Goal: Use online tool/utility: Utilize a website feature to perform a specific function

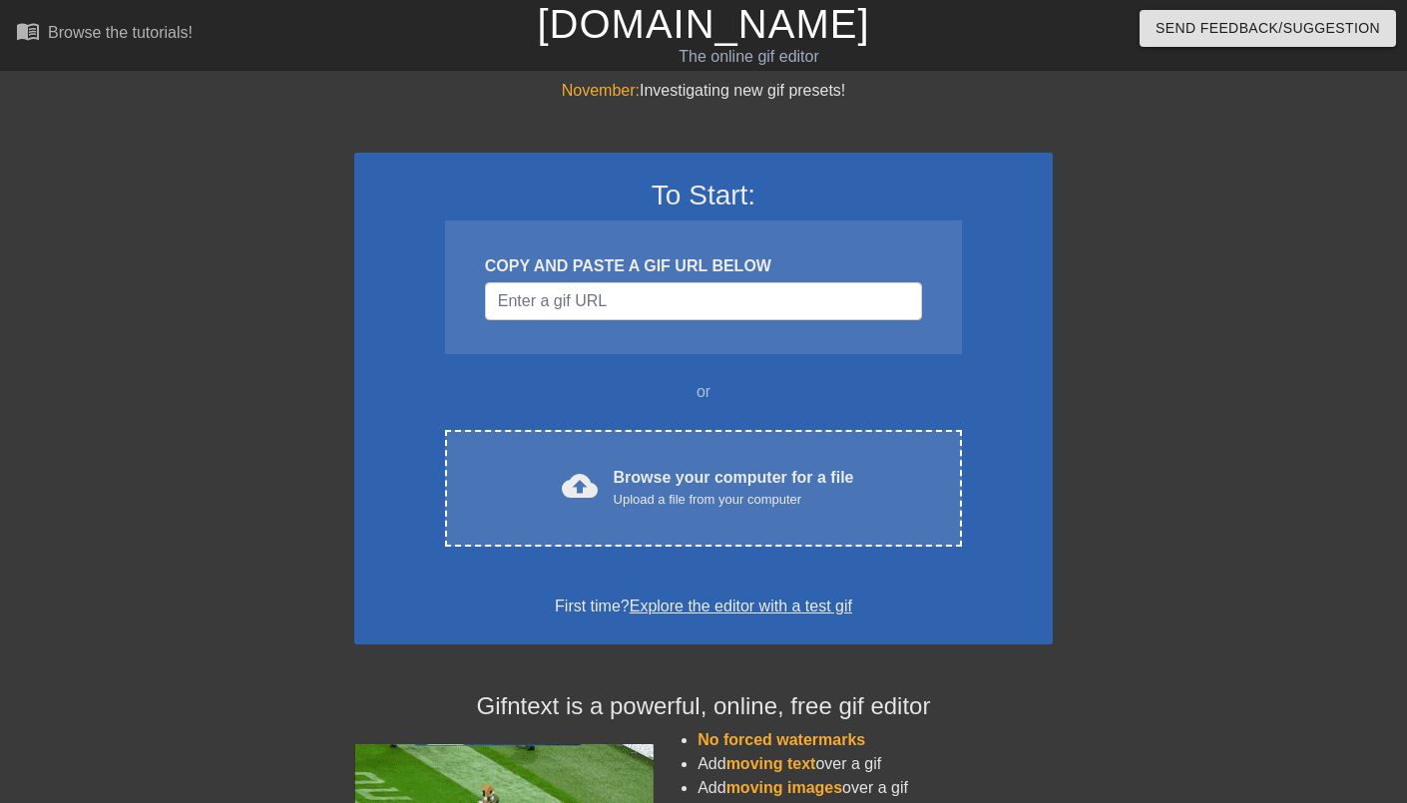
click at [688, 408] on div "To Start: COPY AND PASTE A GIF URL BELOW or cloud_upload Browse your computer f…" at bounding box center [703, 399] width 698 height 492
click at [698, 293] on input "Username" at bounding box center [703, 301] width 437 height 38
paste input "[URL][DOMAIN_NAME][PERSON_NAME]"
type input "[URL][DOMAIN_NAME][PERSON_NAME]"
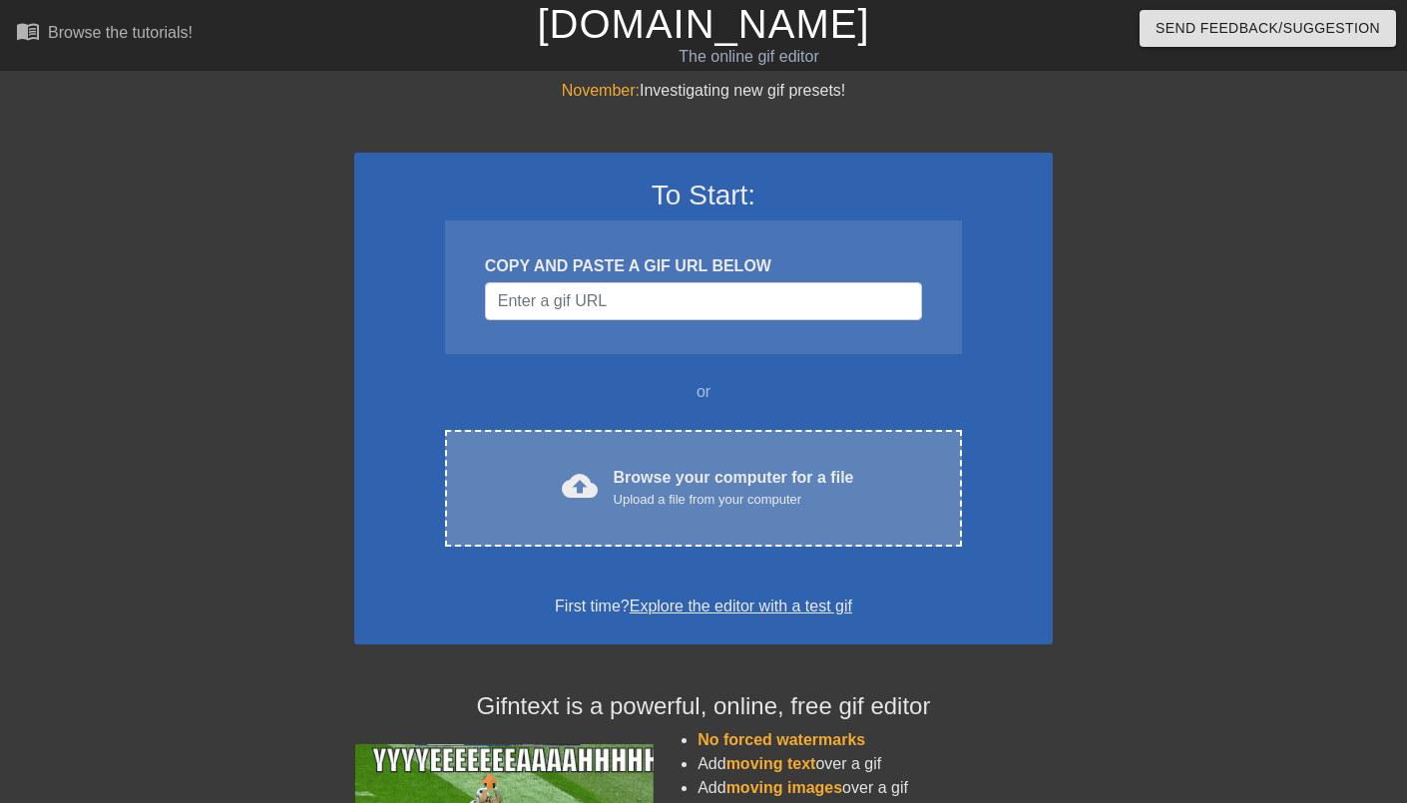
click at [690, 468] on div "Browse your computer for a file Upload a file from your computer" at bounding box center [734, 488] width 240 height 44
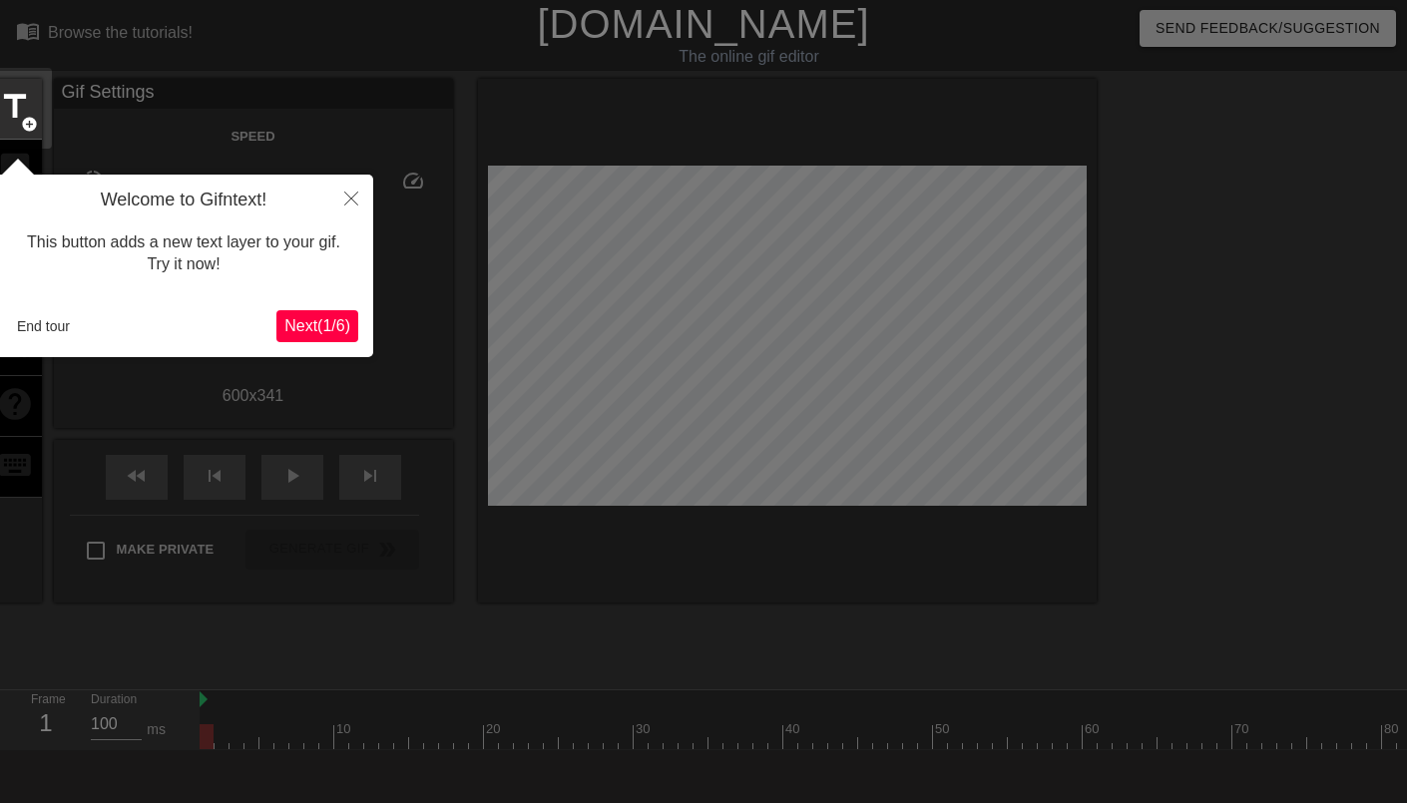
scroll to position [48, 0]
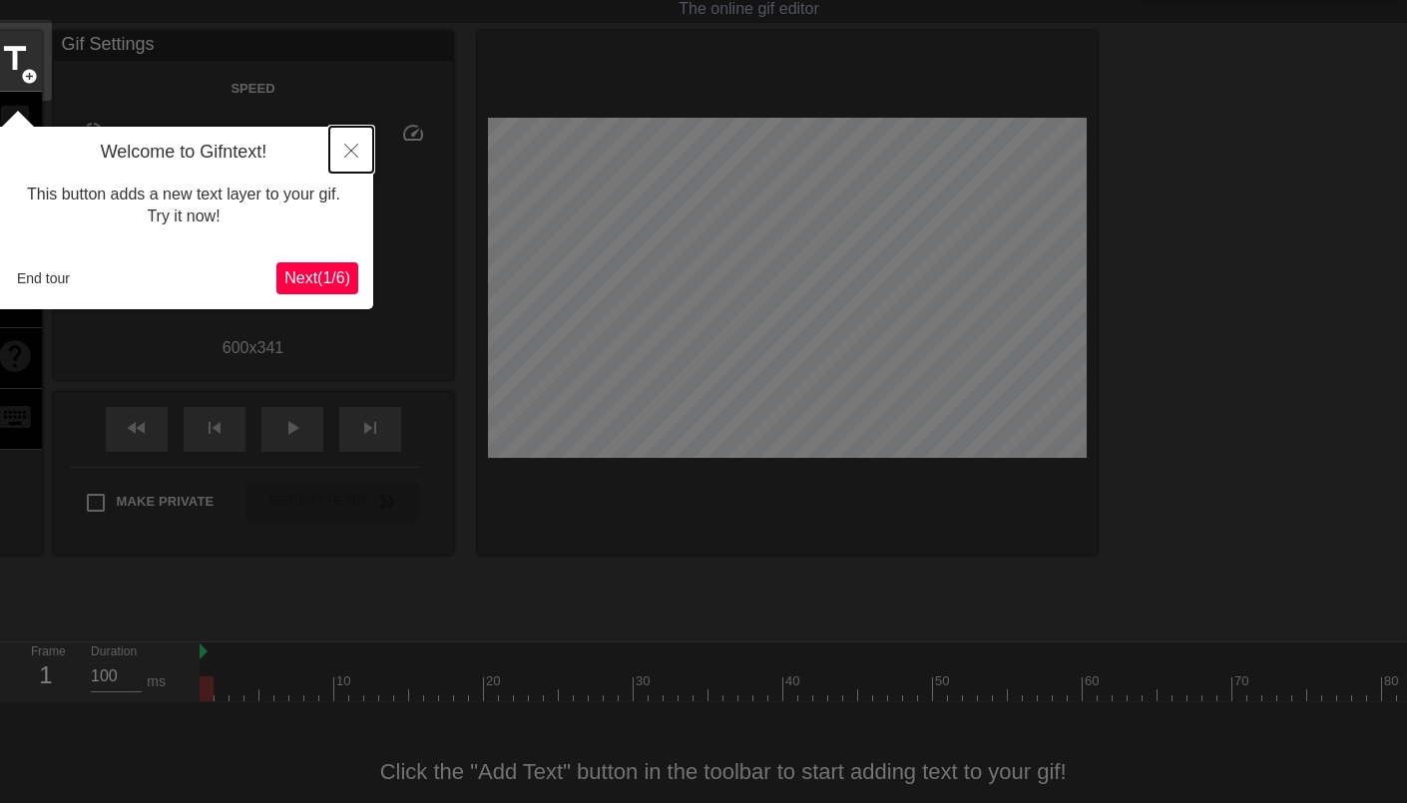
click at [348, 153] on icon "Close" at bounding box center [351, 151] width 14 height 14
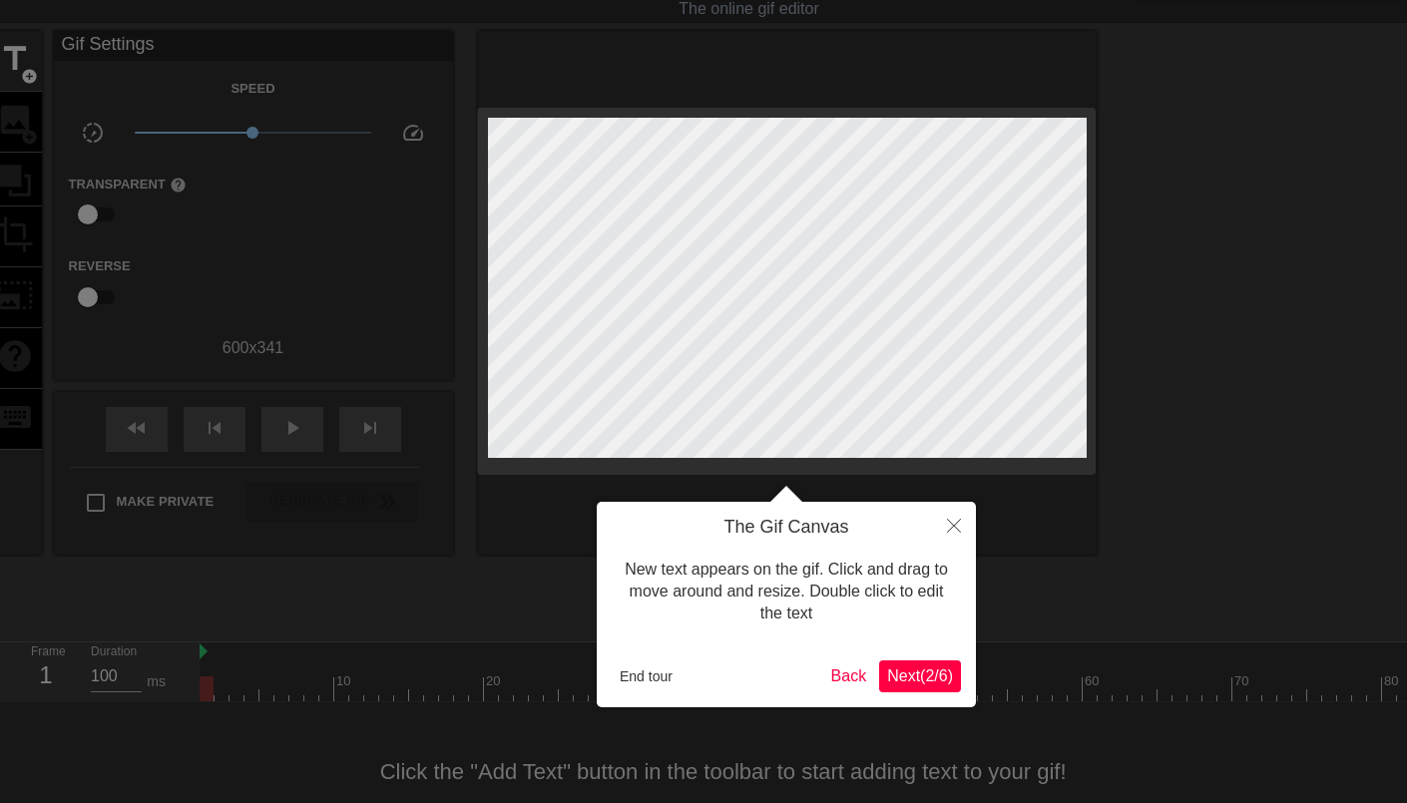
scroll to position [0, 0]
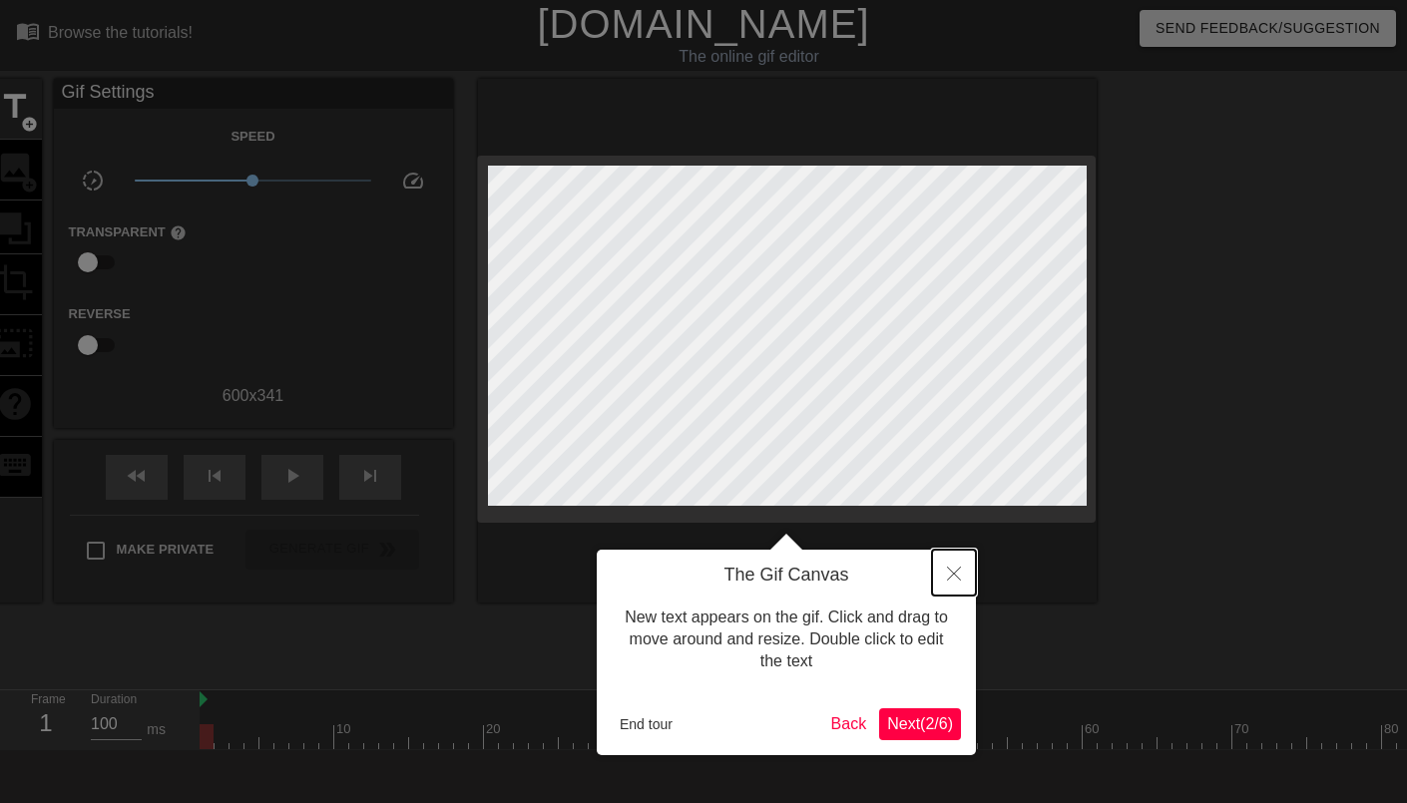
click at [950, 580] on button "Close" at bounding box center [954, 573] width 44 height 46
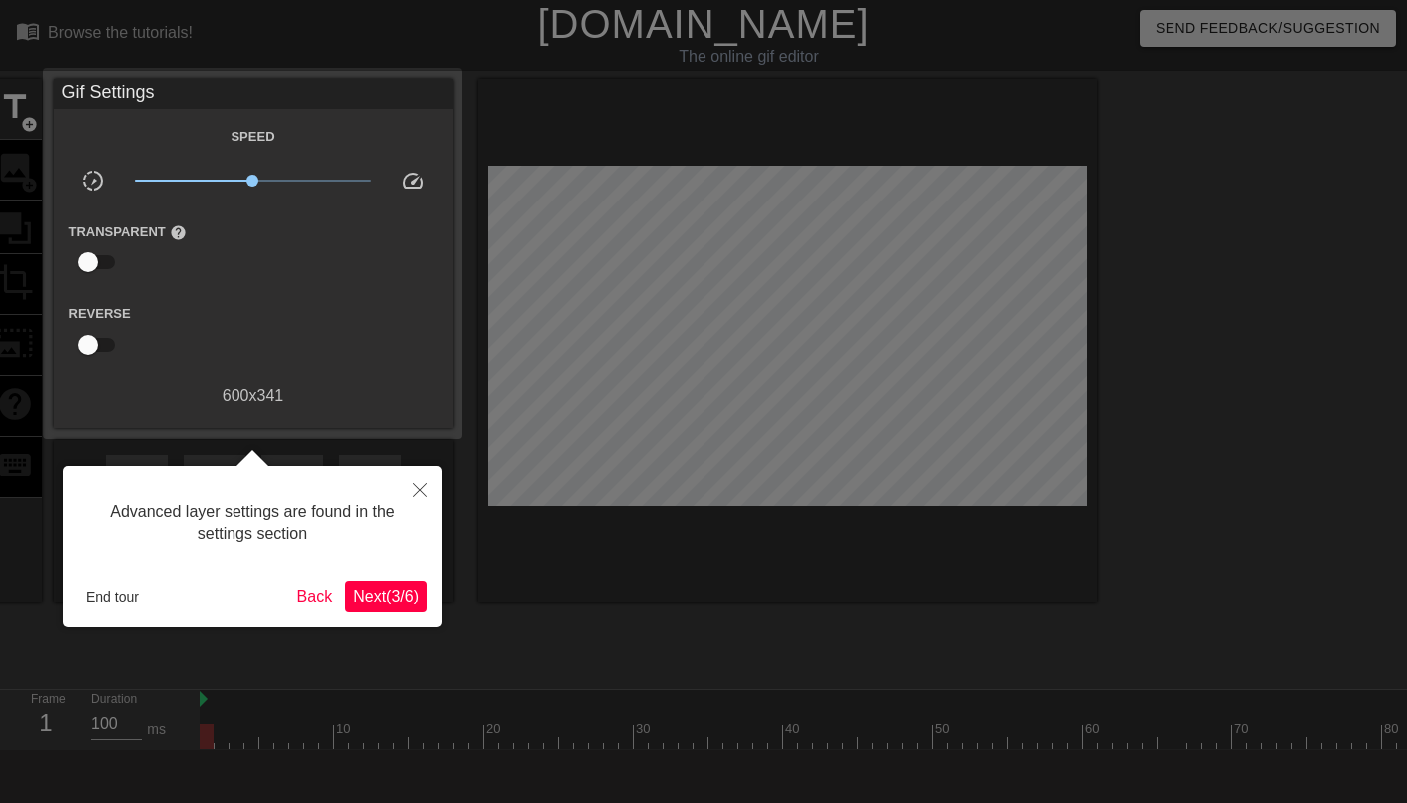
scroll to position [48, 0]
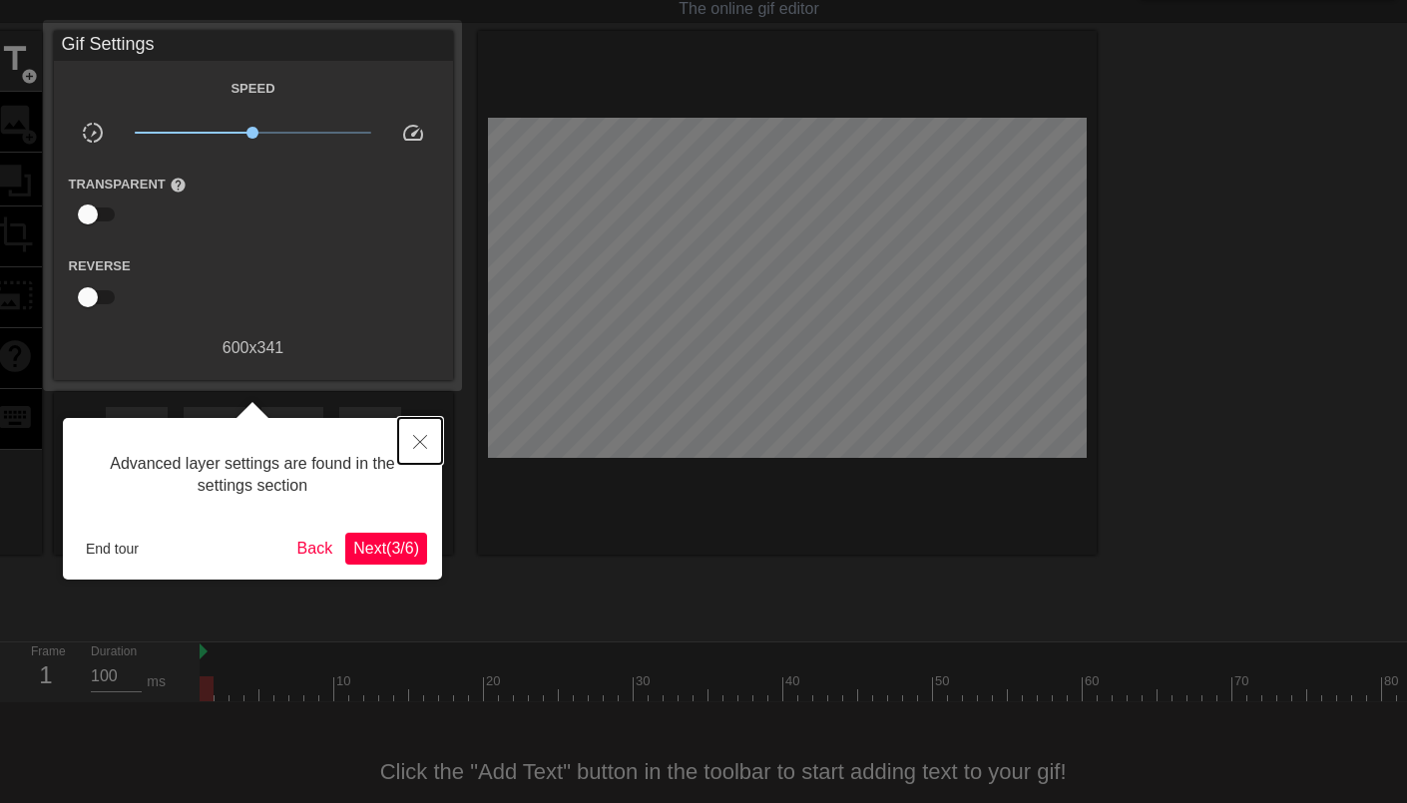
click at [424, 436] on icon "Close" at bounding box center [420, 442] width 14 height 14
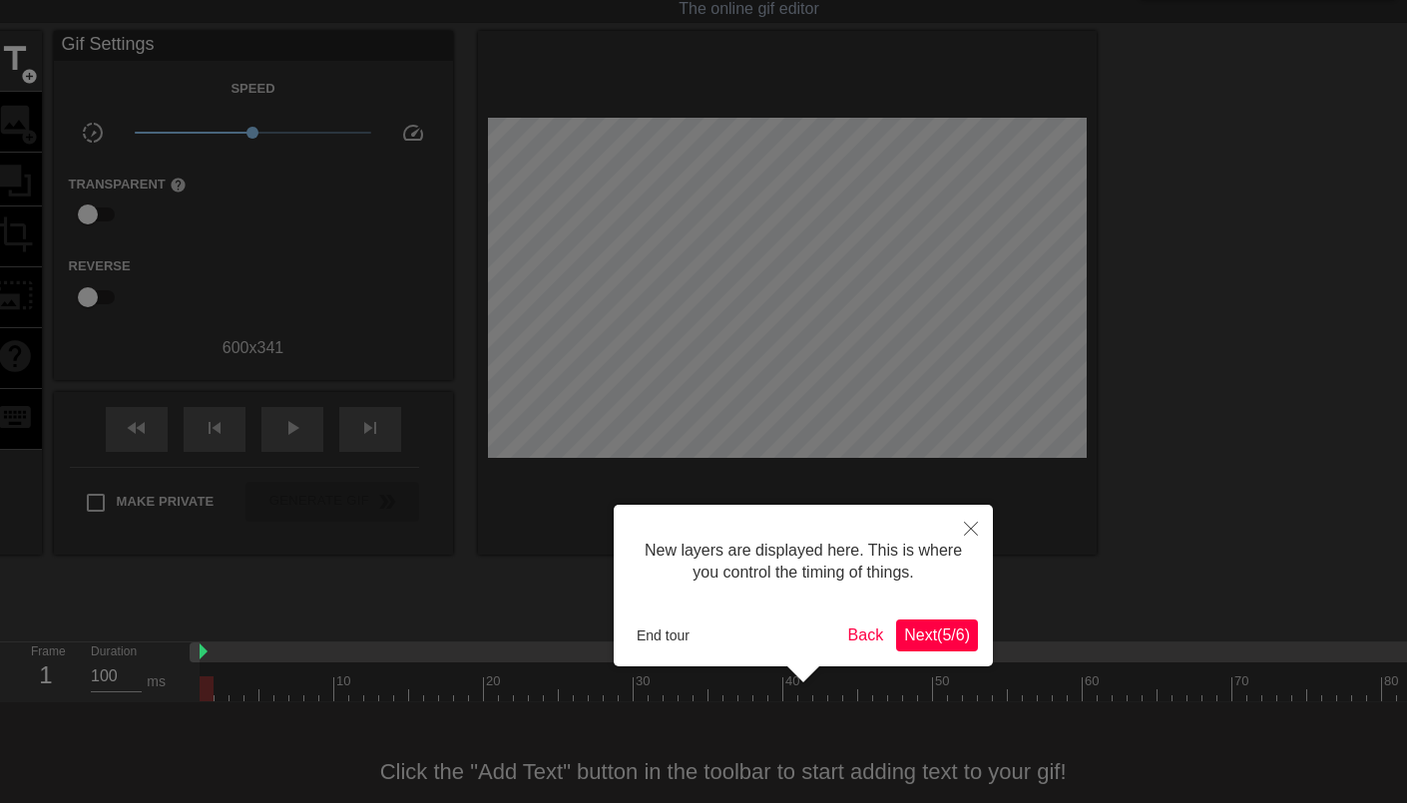
scroll to position [16, 0]
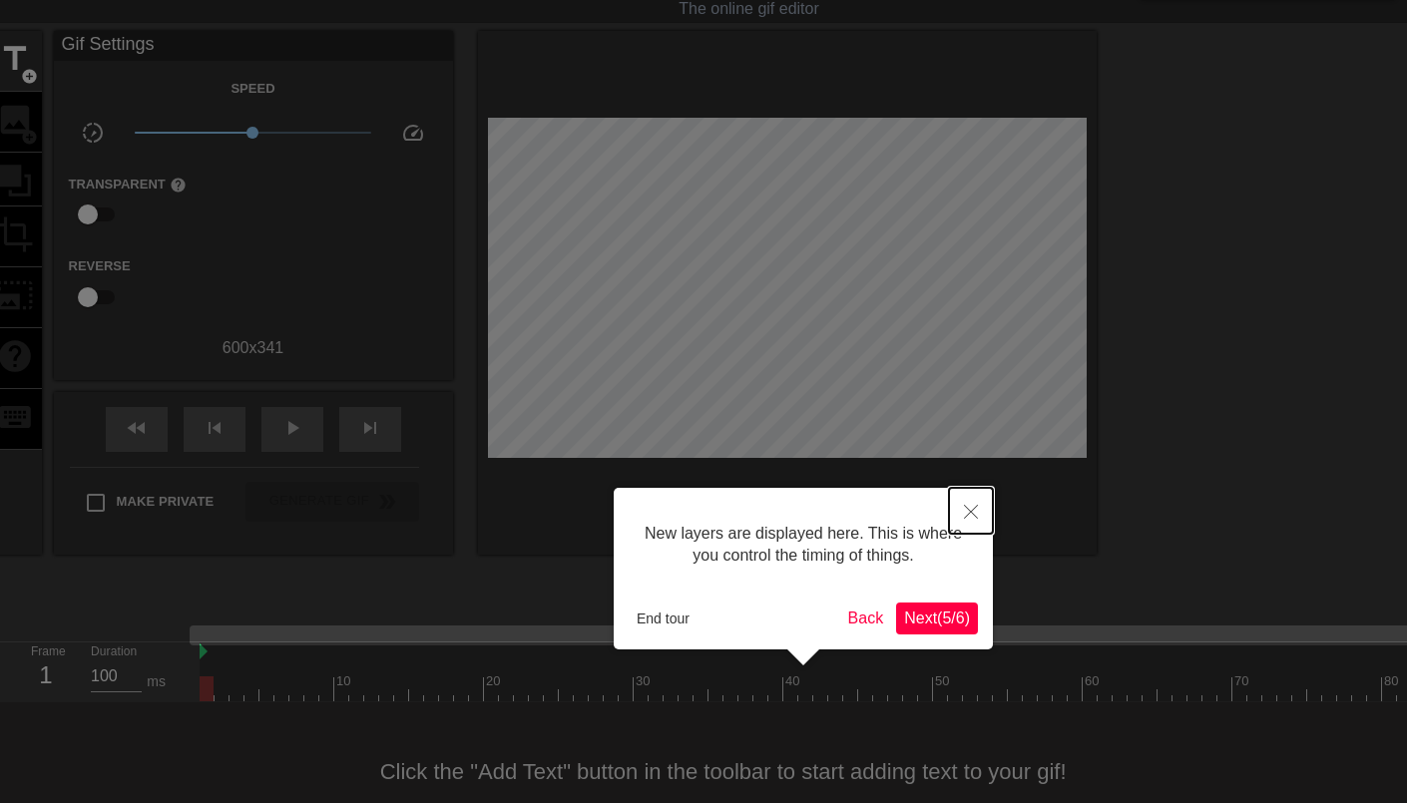
click at [979, 508] on button "Close" at bounding box center [971, 511] width 44 height 46
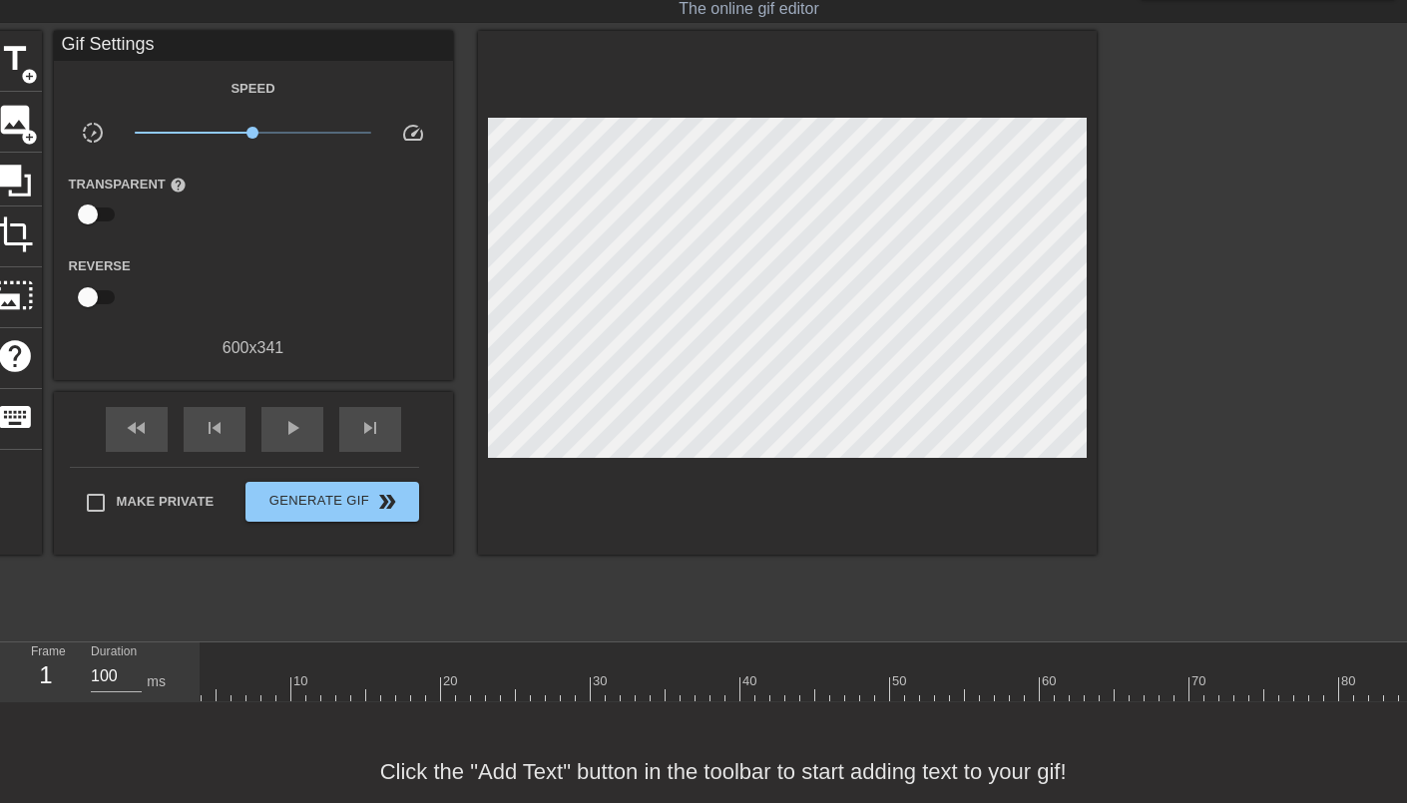
scroll to position [16, 48]
click at [252, 669] on div at bounding box center [248, 675] width 15 height 25
drag, startPoint x: 256, startPoint y: 680, endPoint x: 154, endPoint y: 687, distance: 103.1
click at [154, 687] on div "Frame 1 Duration 100 ms 10 20 30 40 50 60 70 80 90 100 110 120 130 140 150" at bounding box center [703, 673] width 1407 height 60
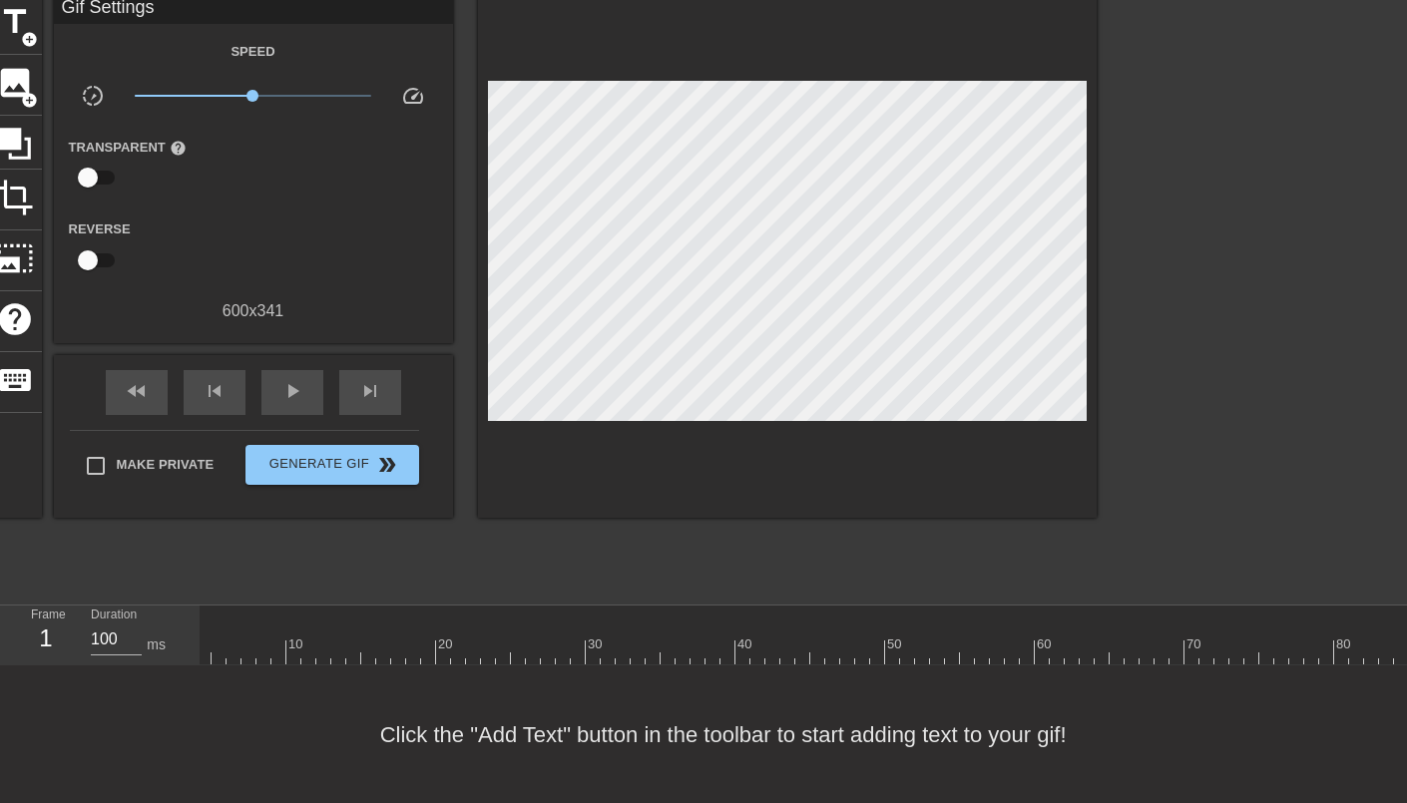
scroll to position [16, 0]
click at [11, 44] on div "title add_circle" at bounding box center [15, 24] width 54 height 61
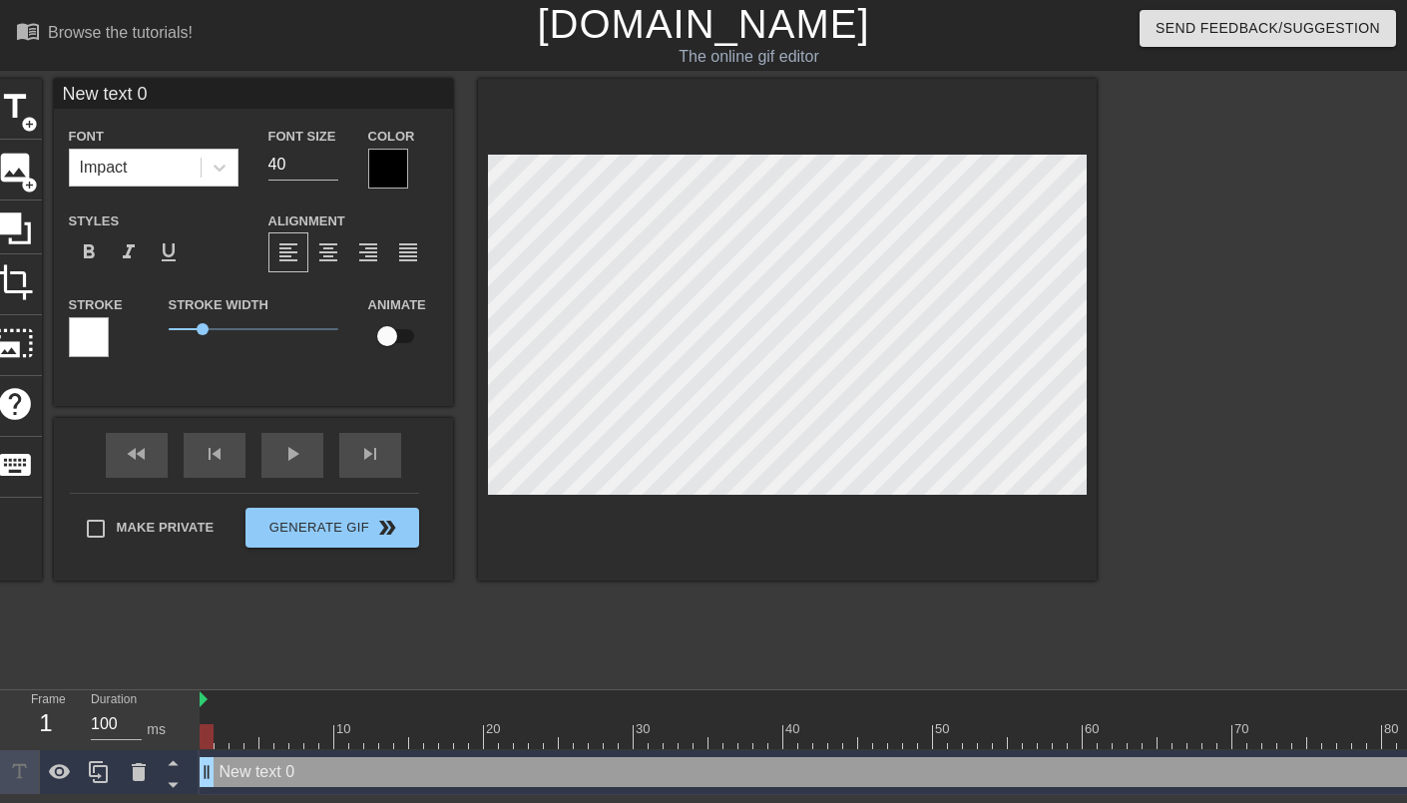
scroll to position [0, 0]
click at [379, 172] on div at bounding box center [388, 169] width 40 height 40
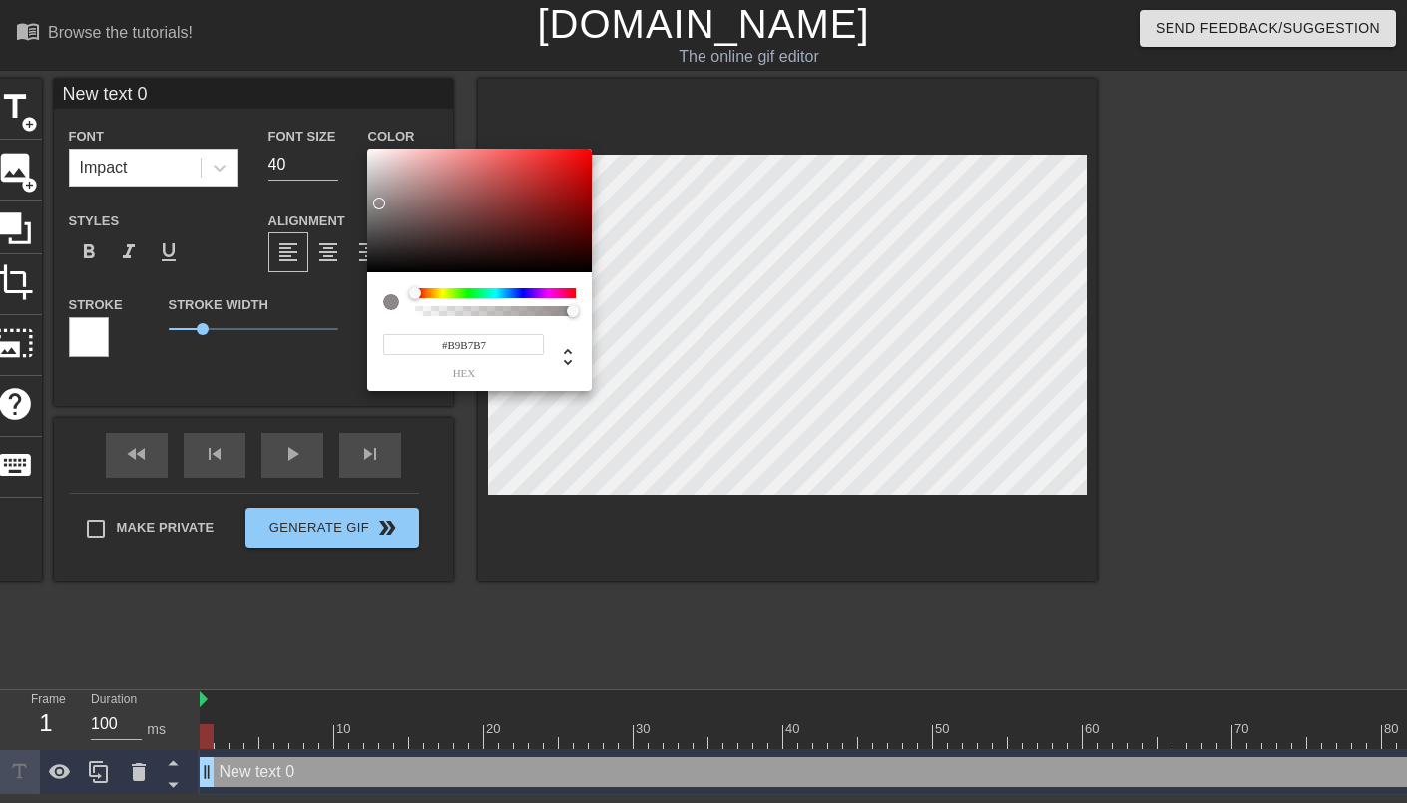
type input "#FFFFFF"
drag, startPoint x: 379, startPoint y: 201, endPoint x: 347, endPoint y: 114, distance: 92.5
click at [347, 114] on div "#FFFFFF hex" at bounding box center [703, 401] width 1407 height 803
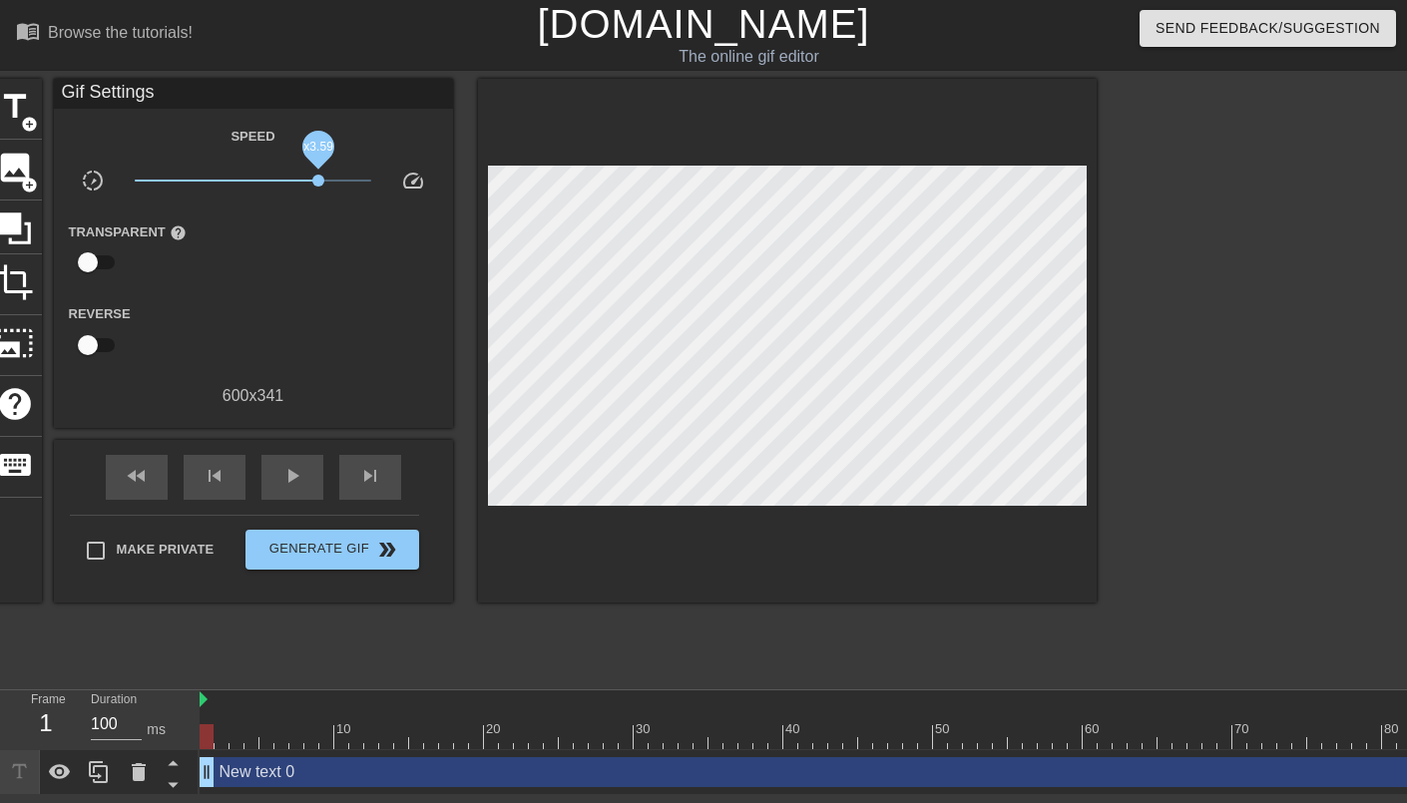
click at [319, 180] on span "x3.59" at bounding box center [253, 181] width 236 height 24
drag, startPoint x: 318, startPoint y: 185, endPoint x: 239, endPoint y: 191, distance: 79.1
click at [239, 191] on span "x0.785" at bounding box center [253, 181] width 236 height 24
drag, startPoint x: 244, startPoint y: 182, endPoint x: 255, endPoint y: 185, distance: 11.4
click at [255, 185] on span "x1.05" at bounding box center [255, 181] width 12 height 12
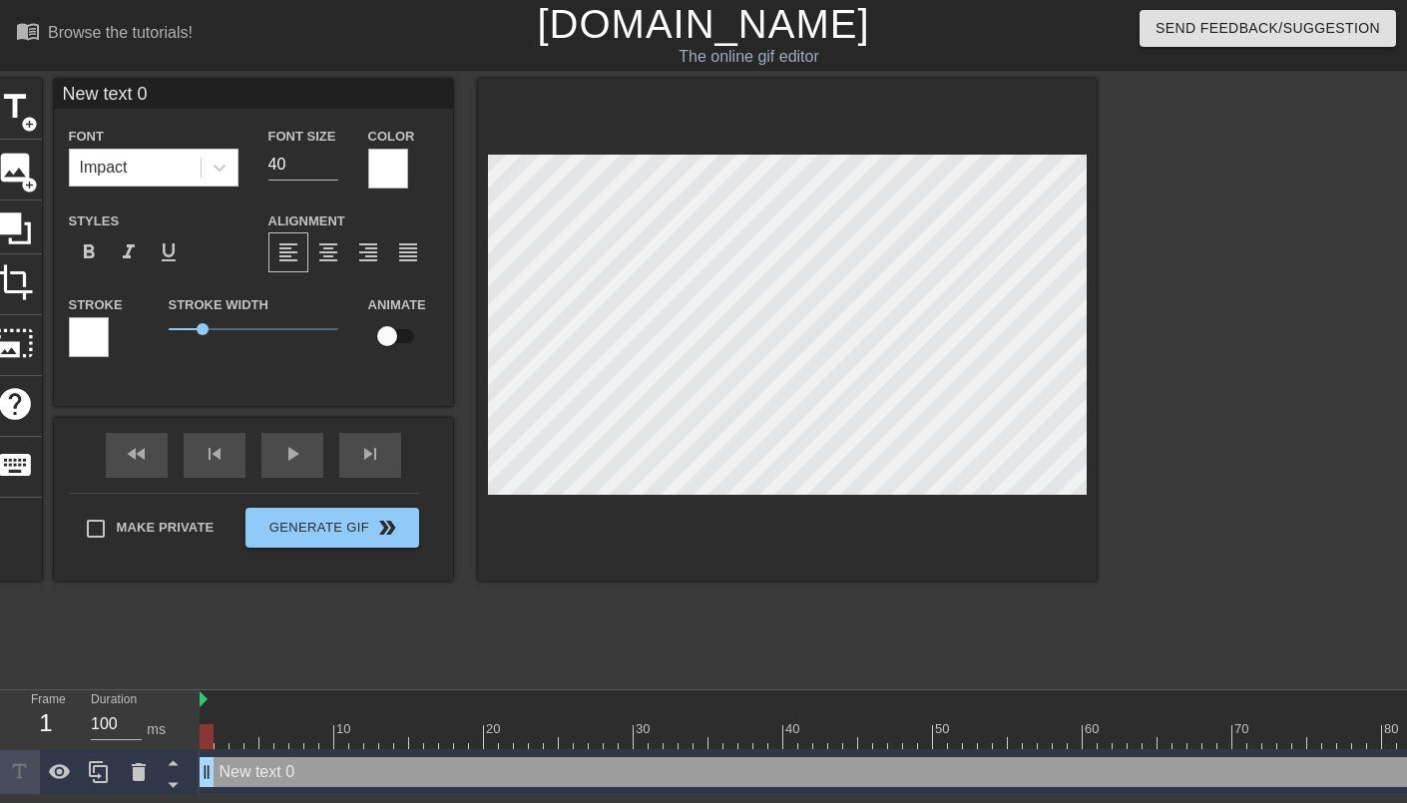
type input "G"
type textarea "G"
type input "A"
type textarea "A"
type input "AI"
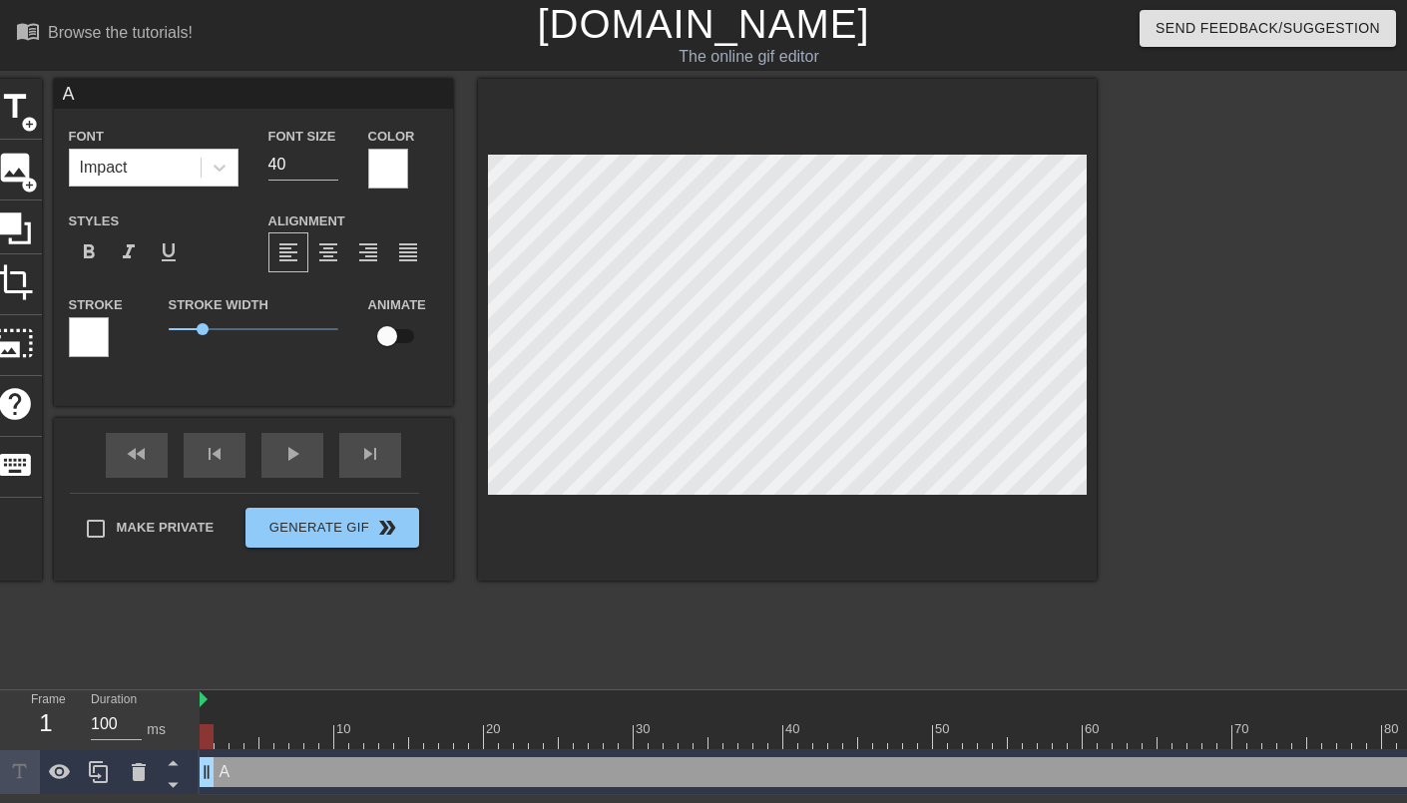
type textarea "AI"
type input "AI"
type textarea "AI"
type input "AI h"
type textarea "AI h"
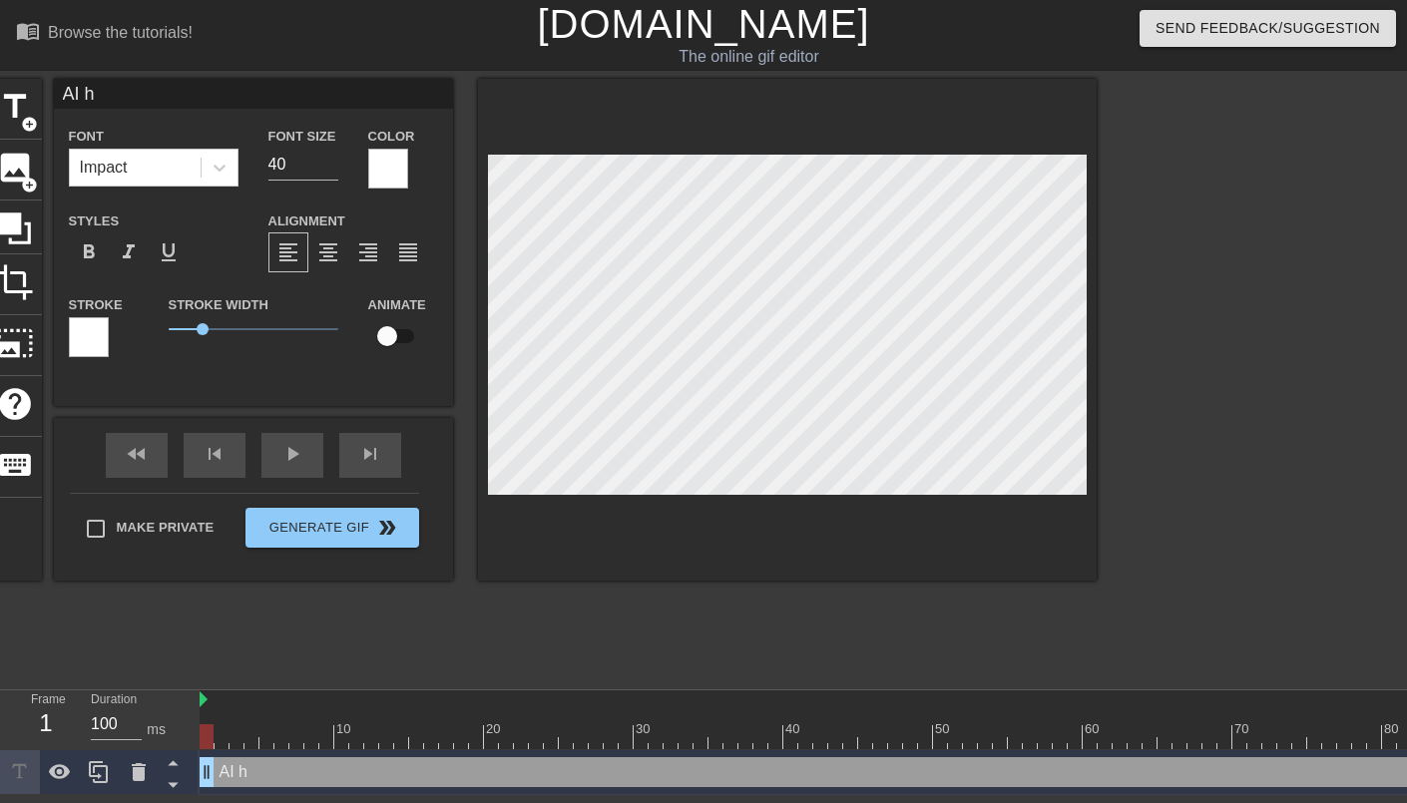
type input "AI hy"
type textarea "AI hy"
type input "AI h"
type textarea "AI h"
type input "AI"
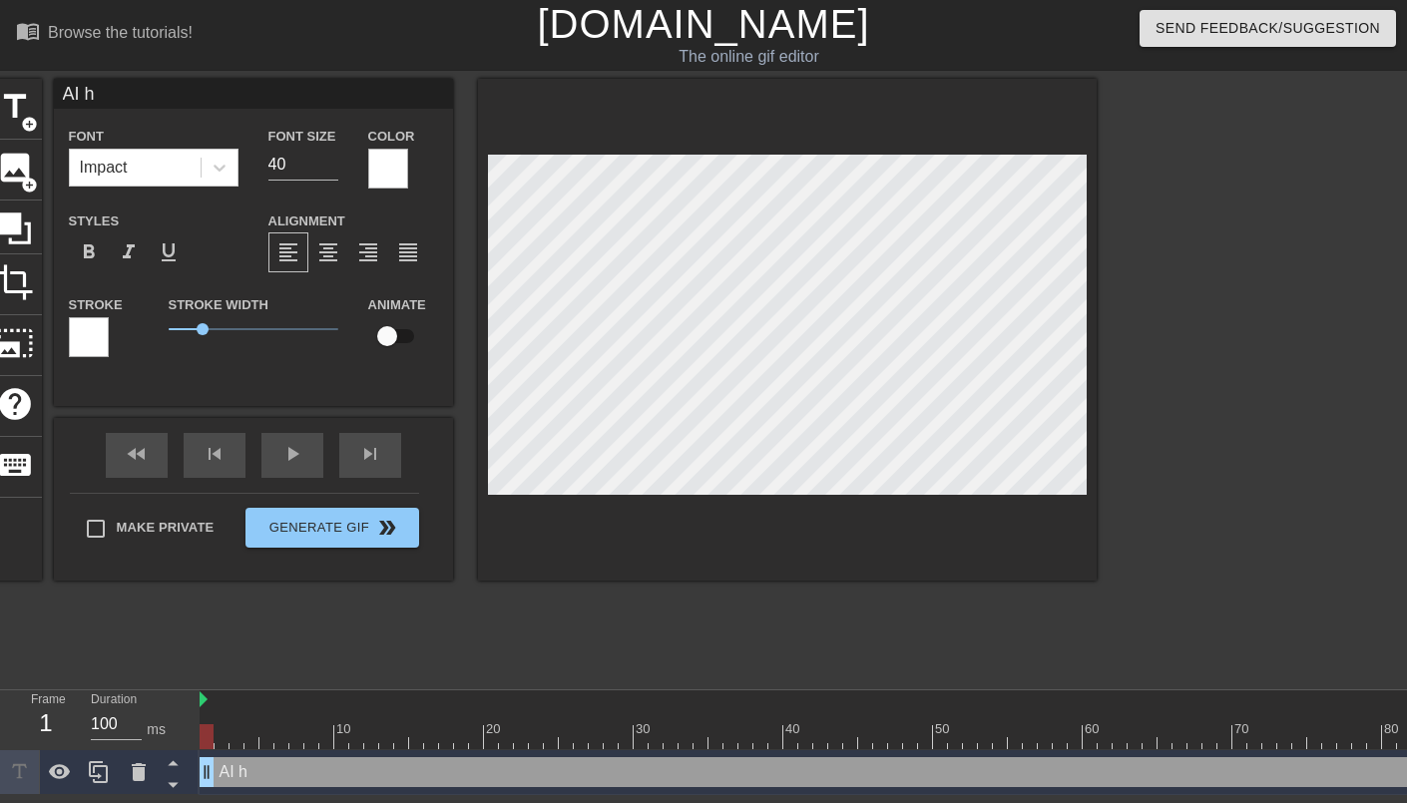
type textarea "AI"
type input "AI"
type textarea "AI"
type input "A"
type textarea "A"
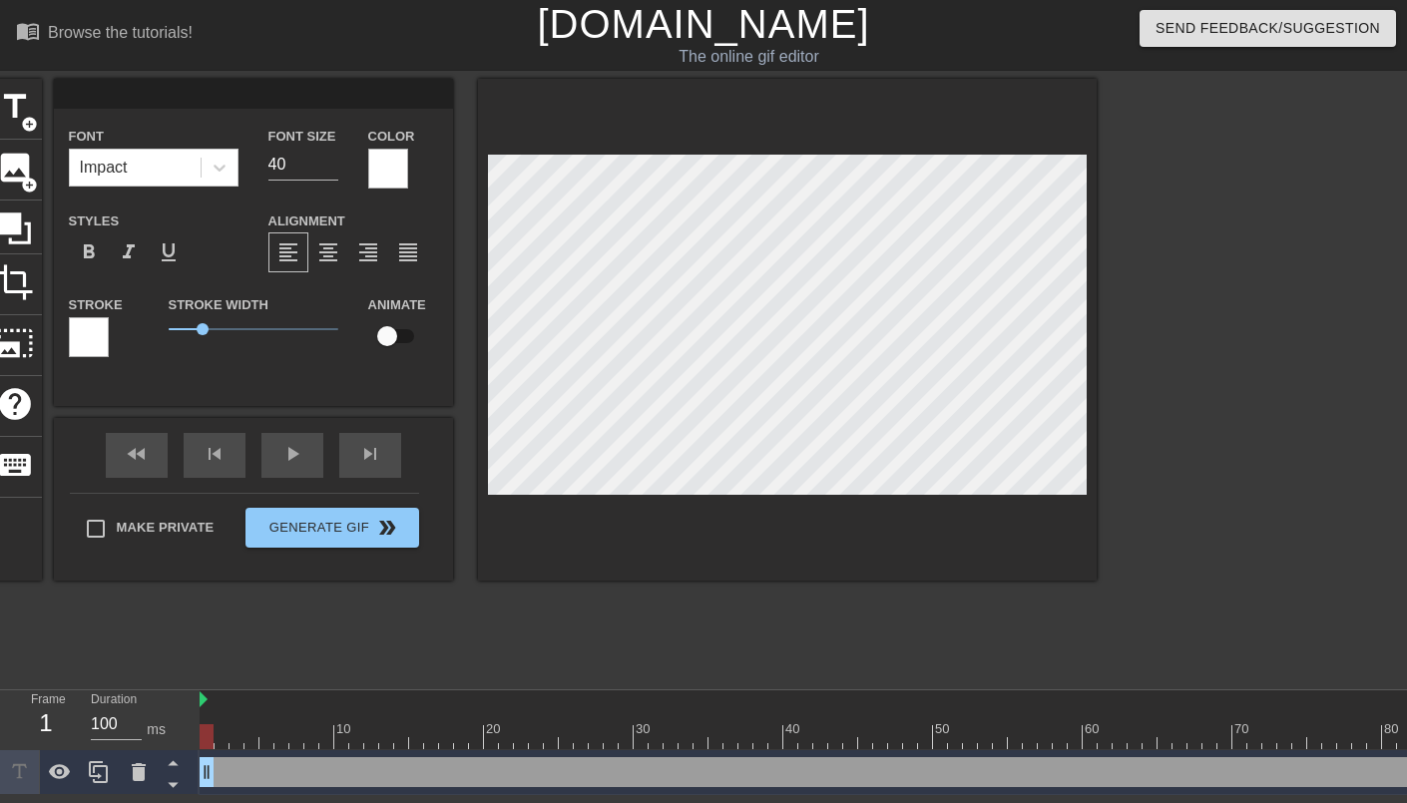
click at [295, 665] on div "title add_circle image add_circle crop photo_size_select_large help keyboard Fo…" at bounding box center [542, 378] width 1109 height 599
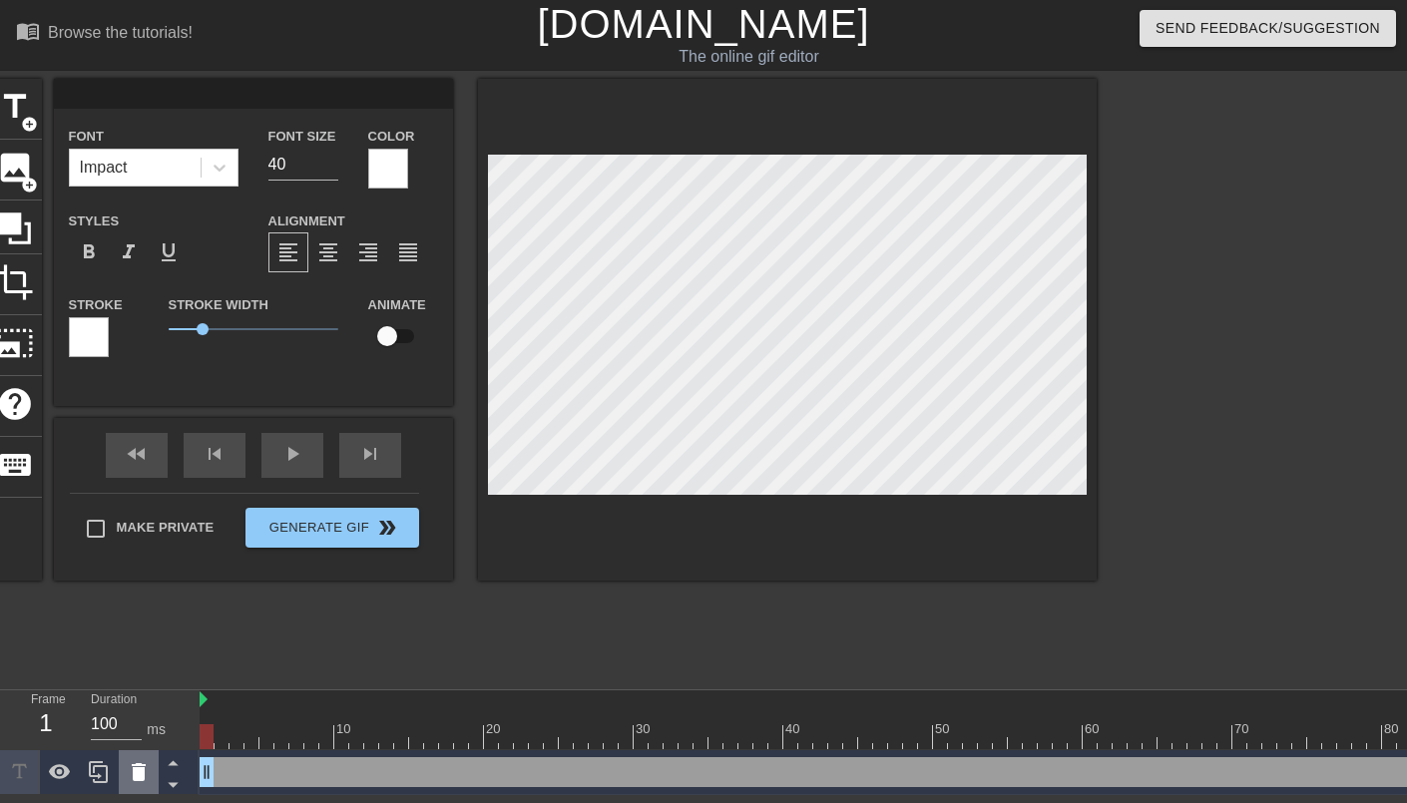
click at [135, 774] on icon at bounding box center [139, 772] width 14 height 18
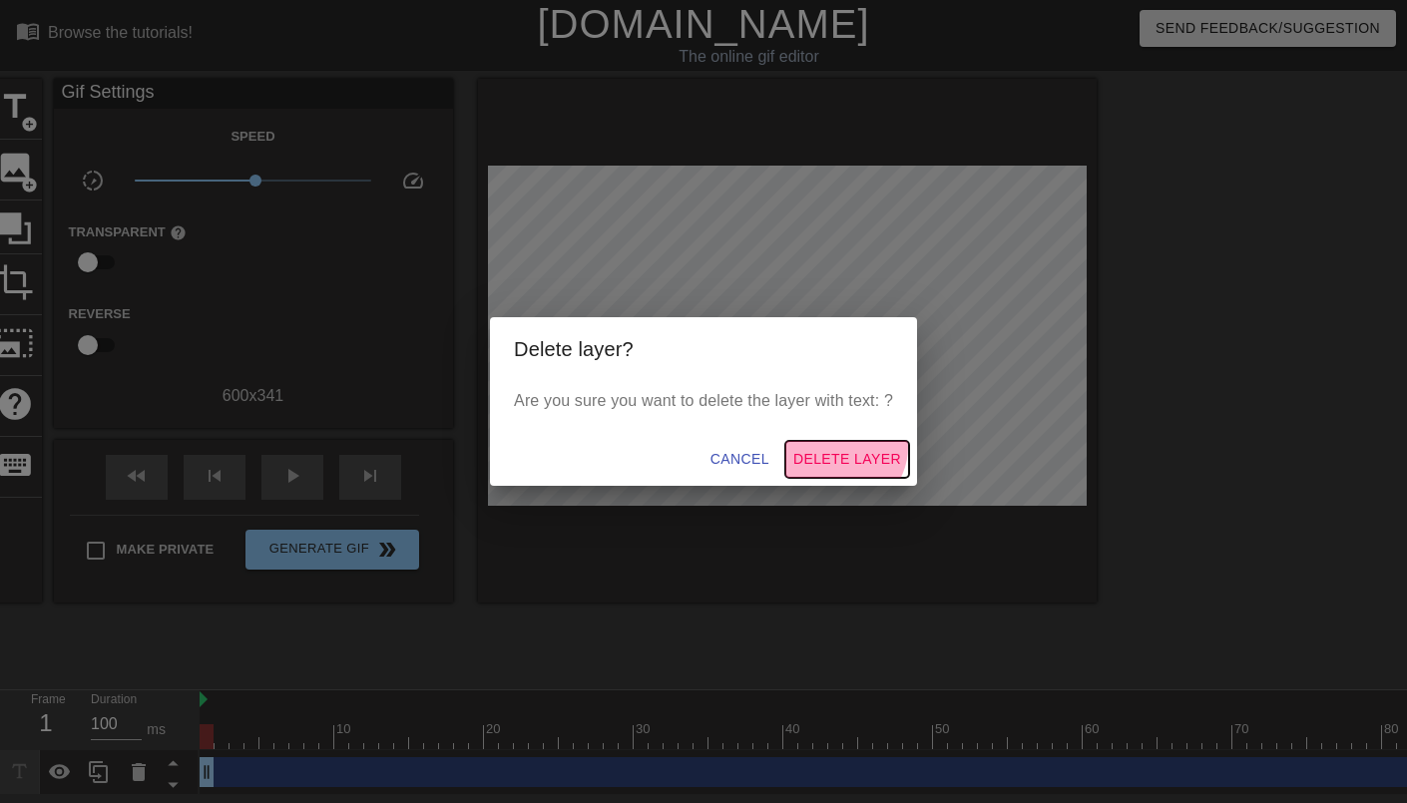
click at [848, 446] on button "Delete Layer" at bounding box center [847, 459] width 124 height 37
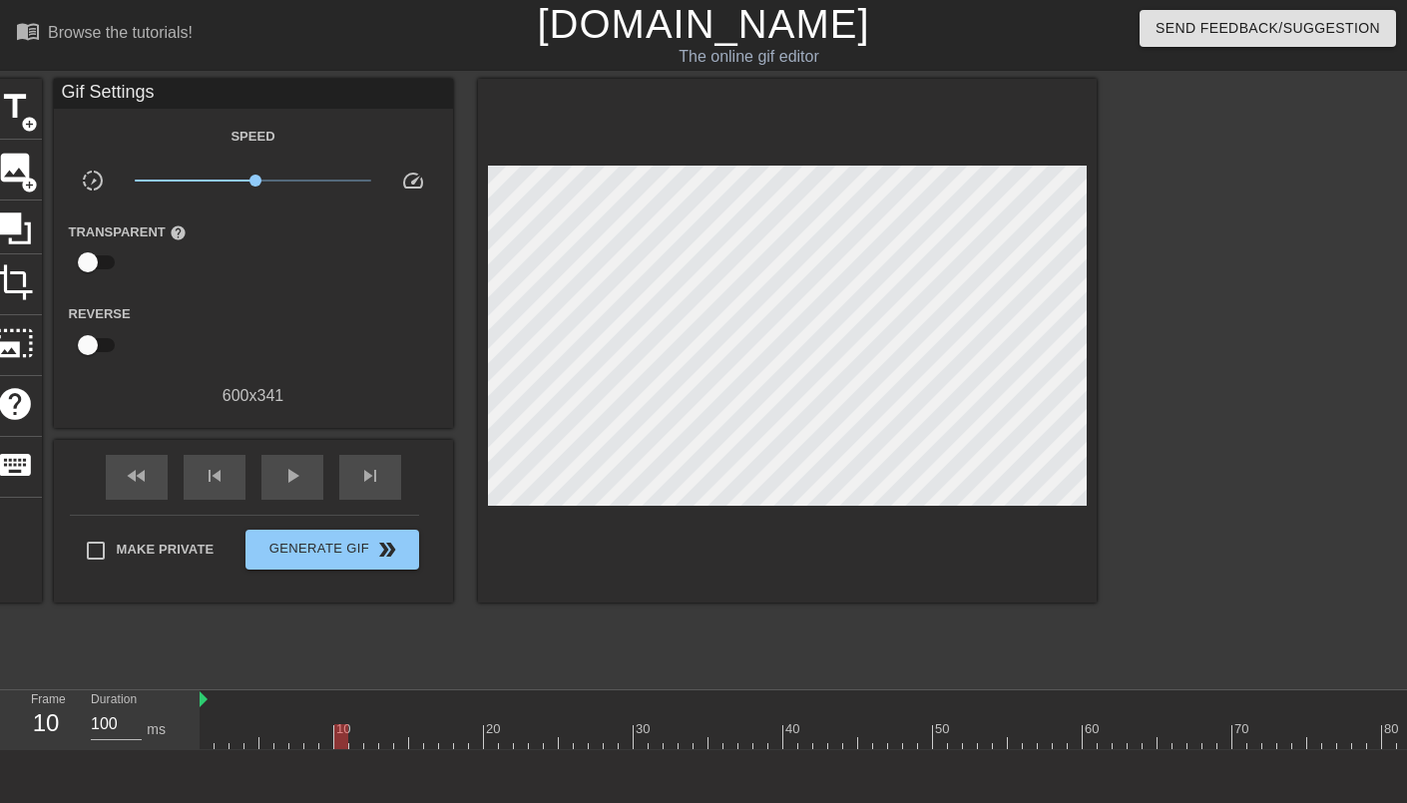
drag, startPoint x: 211, startPoint y: 731, endPoint x: 361, endPoint y: 709, distance: 152.3
click at [424, 722] on div at bounding box center [431, 722] width 15 height 25
click at [412, 738] on div at bounding box center [416, 736] width 14 height 25
drag, startPoint x: 412, startPoint y: 738, endPoint x: 400, endPoint y: 742, distance: 12.6
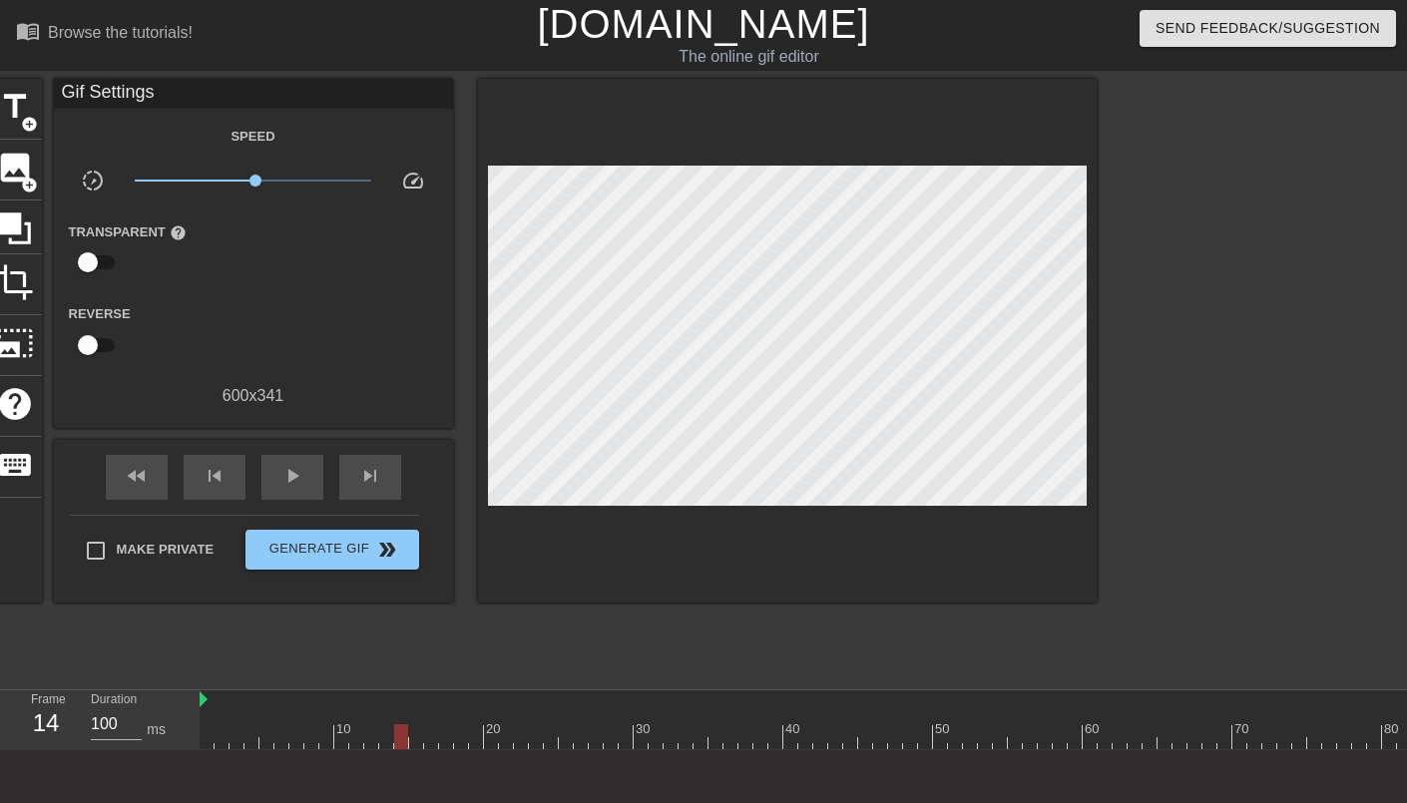
click at [400, 742] on div "10 20 30 40 50 60 70 80 90 100 110 120 130 140 150 160" at bounding box center [803, 720] width 1207 height 60
click at [3, 100] on span "title" at bounding box center [15, 107] width 38 height 38
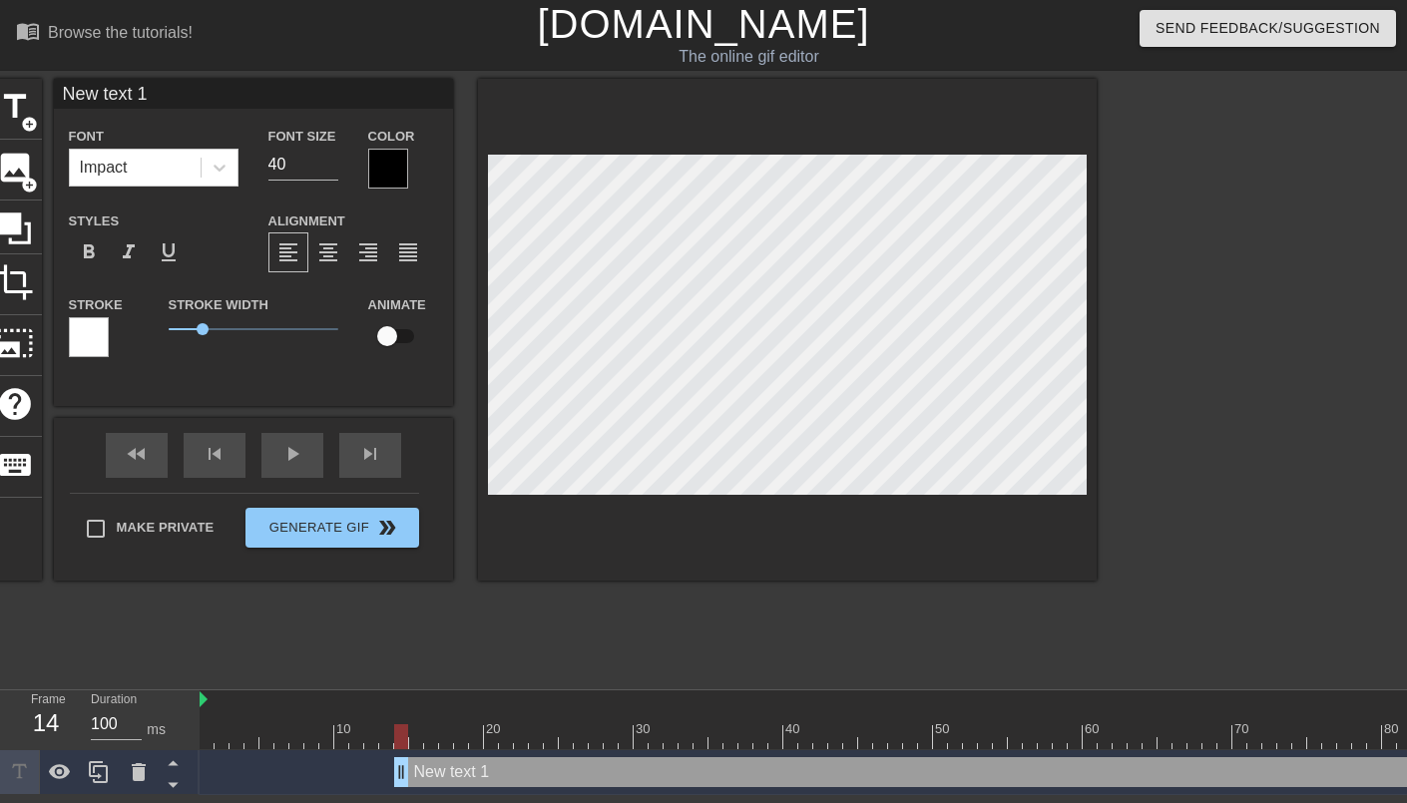
click at [383, 178] on div at bounding box center [388, 169] width 40 height 40
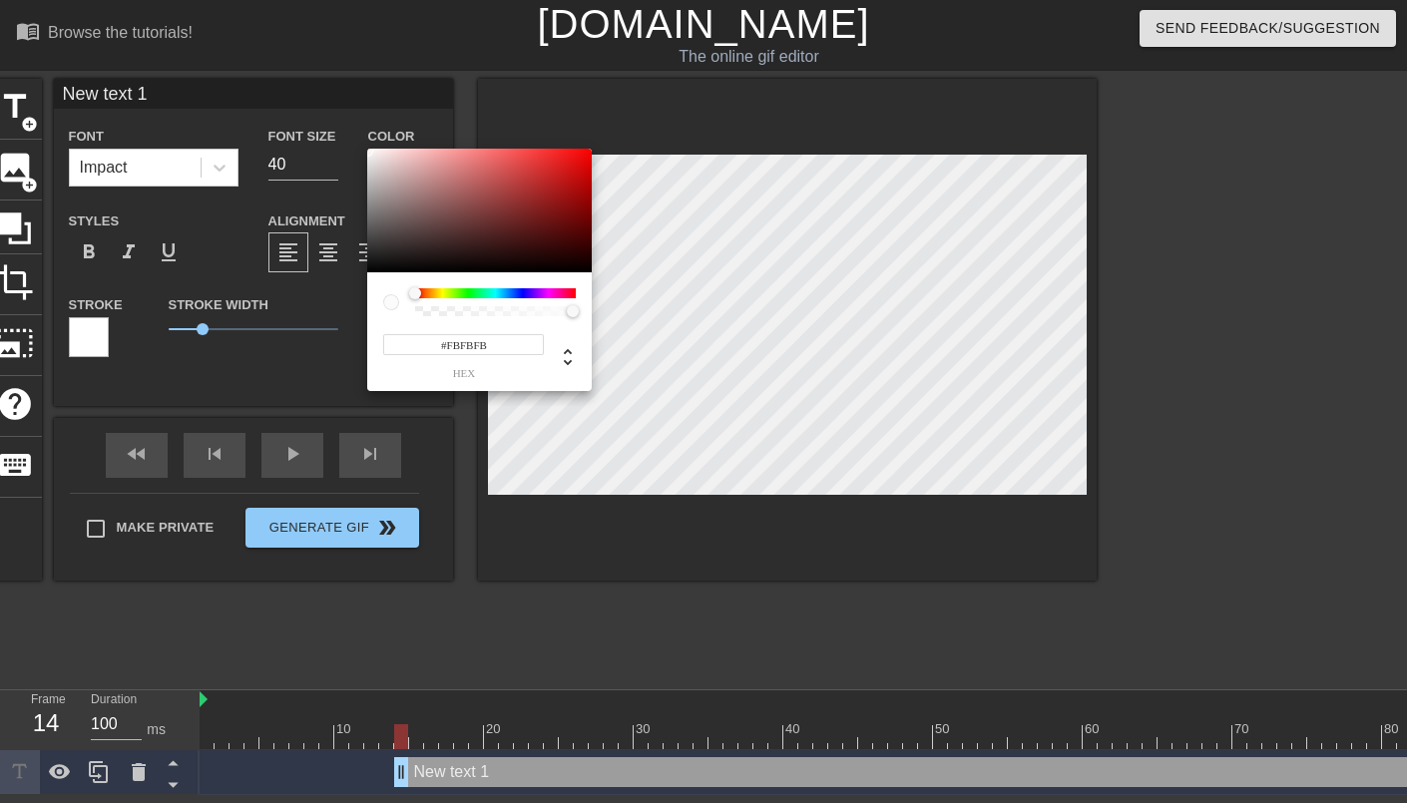
type input "#FFFFFF"
drag, startPoint x: 395, startPoint y: 169, endPoint x: 338, endPoint y: 133, distance: 67.3
click at [338, 133] on div "#FFFFFF hex" at bounding box center [703, 401] width 1407 height 803
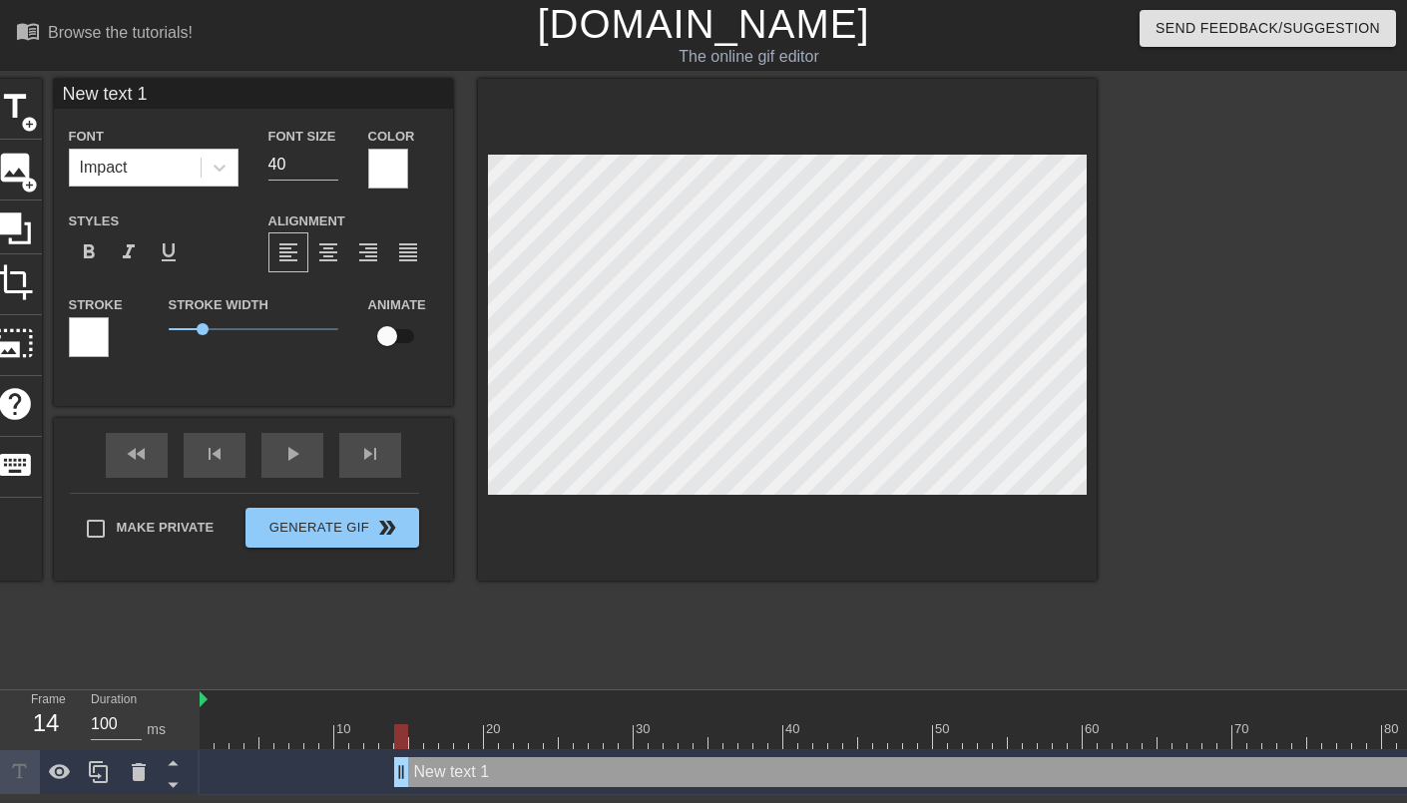
type input "G"
type textarea "G"
type input "Ge"
type textarea "Ge"
type input "G"
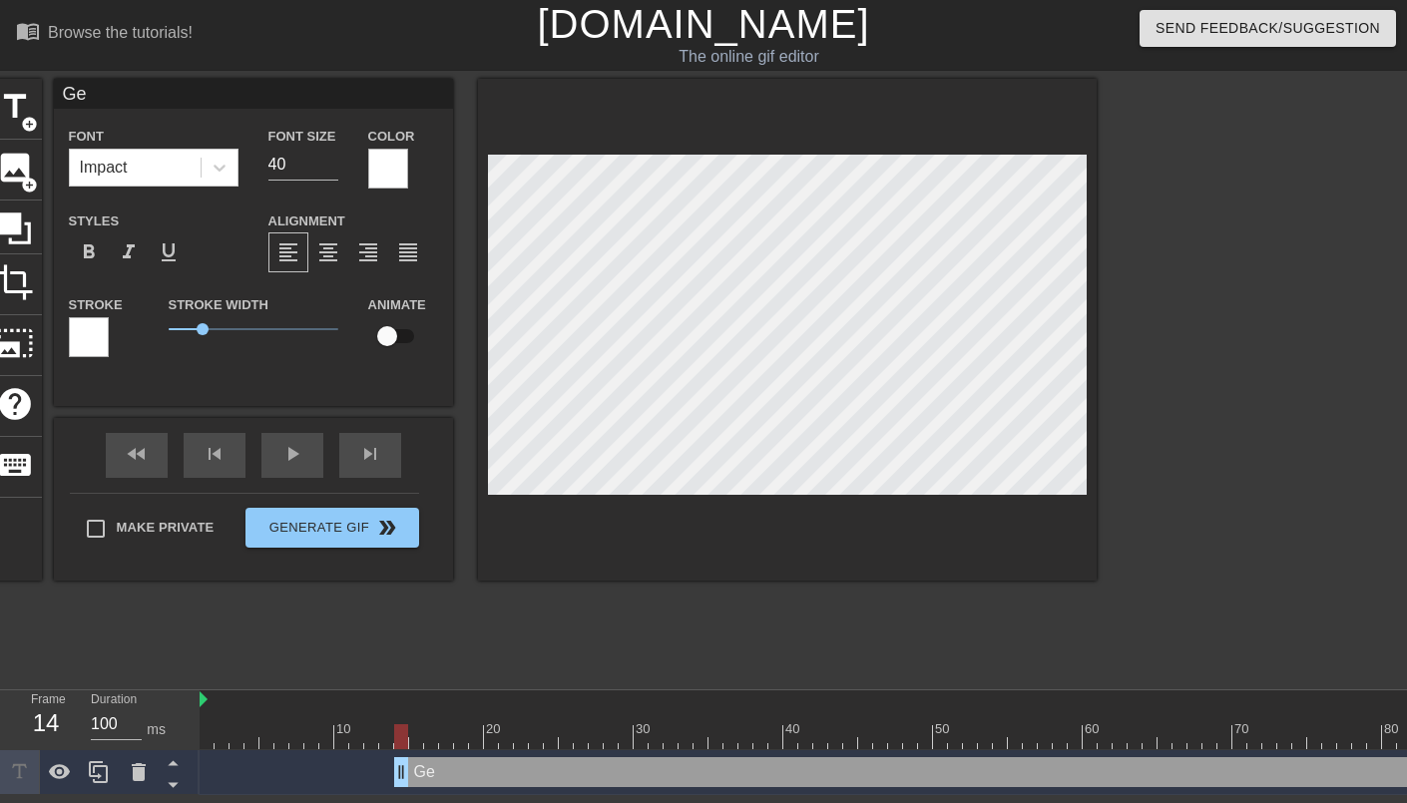
type textarea "G"
type input "Ga"
type textarea "Ga"
type input "Gam"
type textarea "Gam"
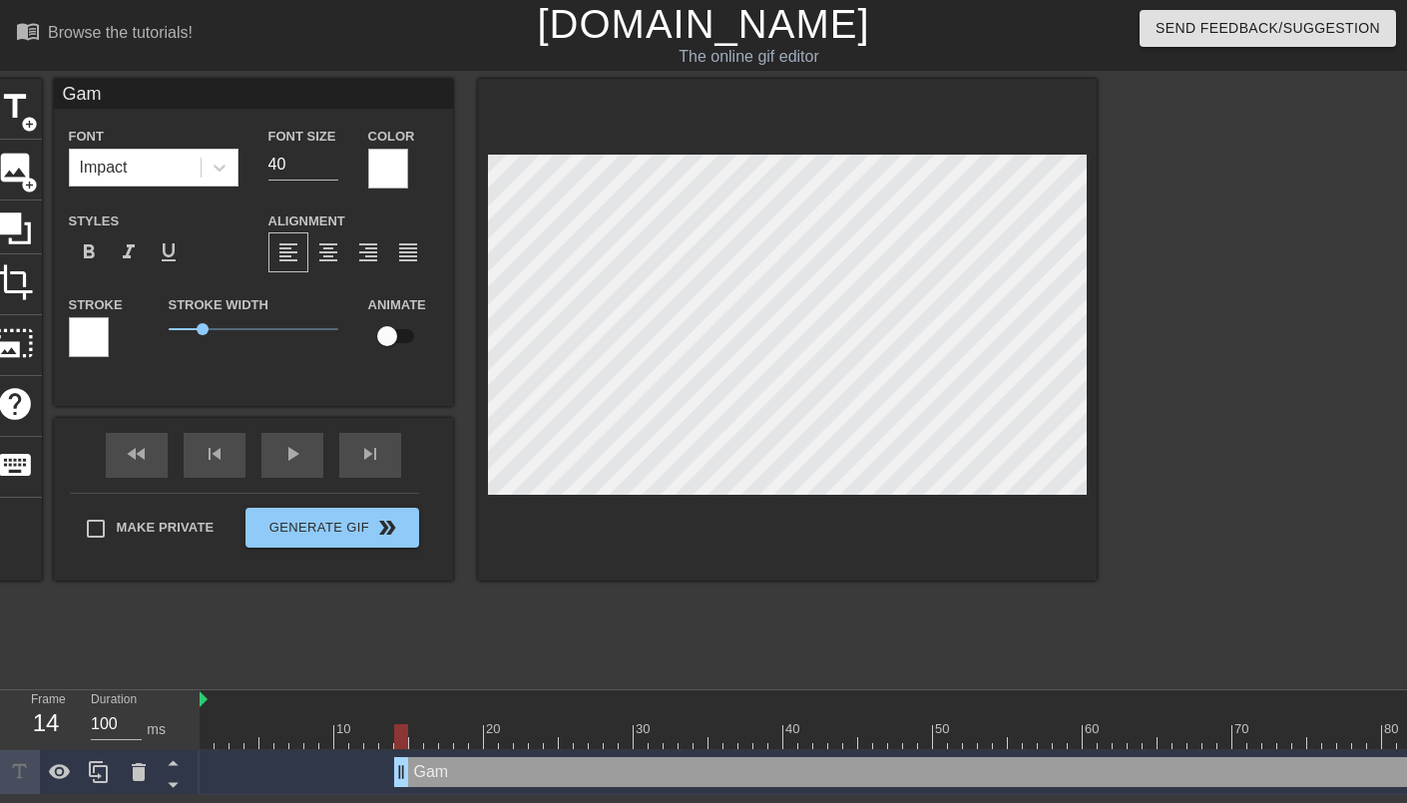
type input "Game"
type textarea "Game"
type input "Game"
type textarea "Game"
type input "Game D"
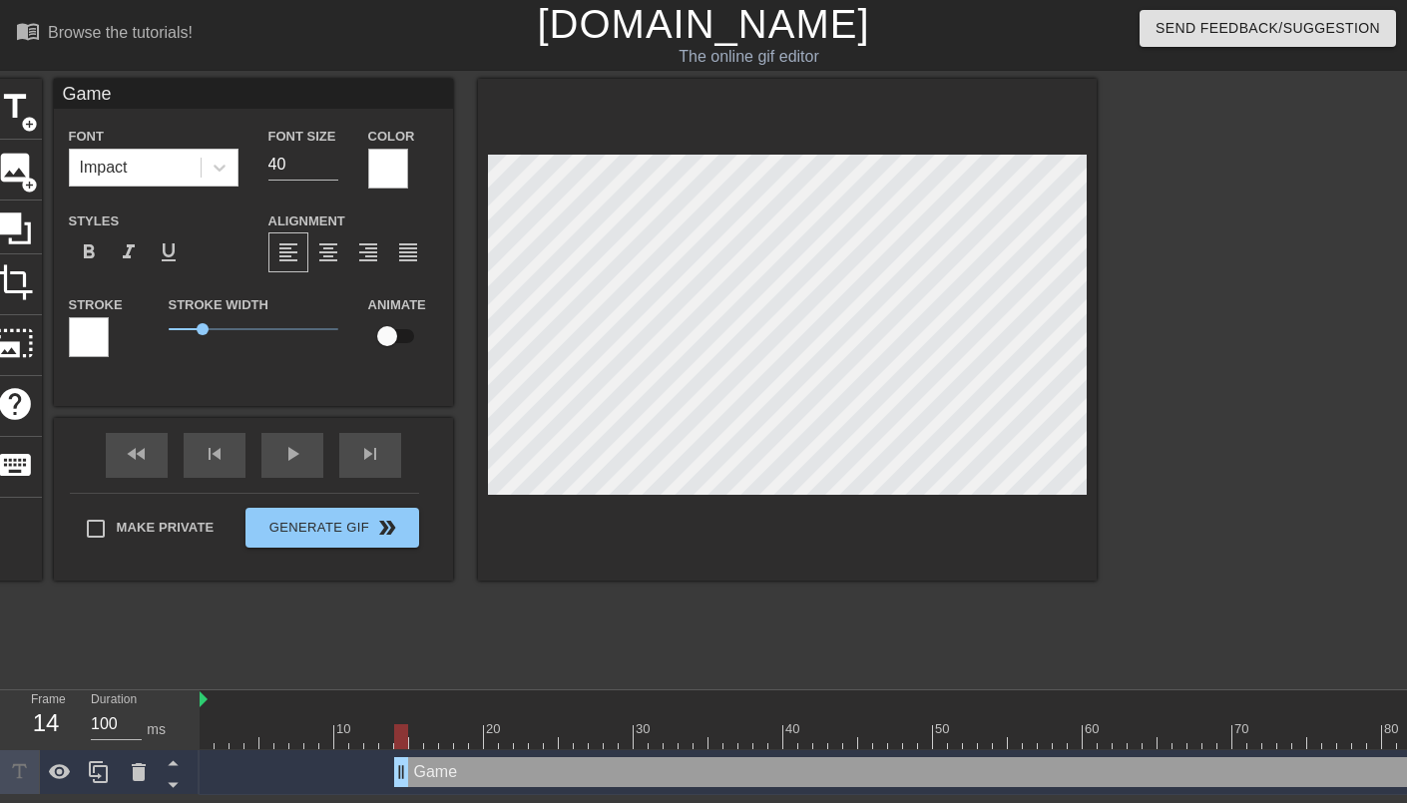
type textarea "Game D"
type input "Game De"
type textarea "Game De"
type input "Game Dev"
type textarea "Game Dev"
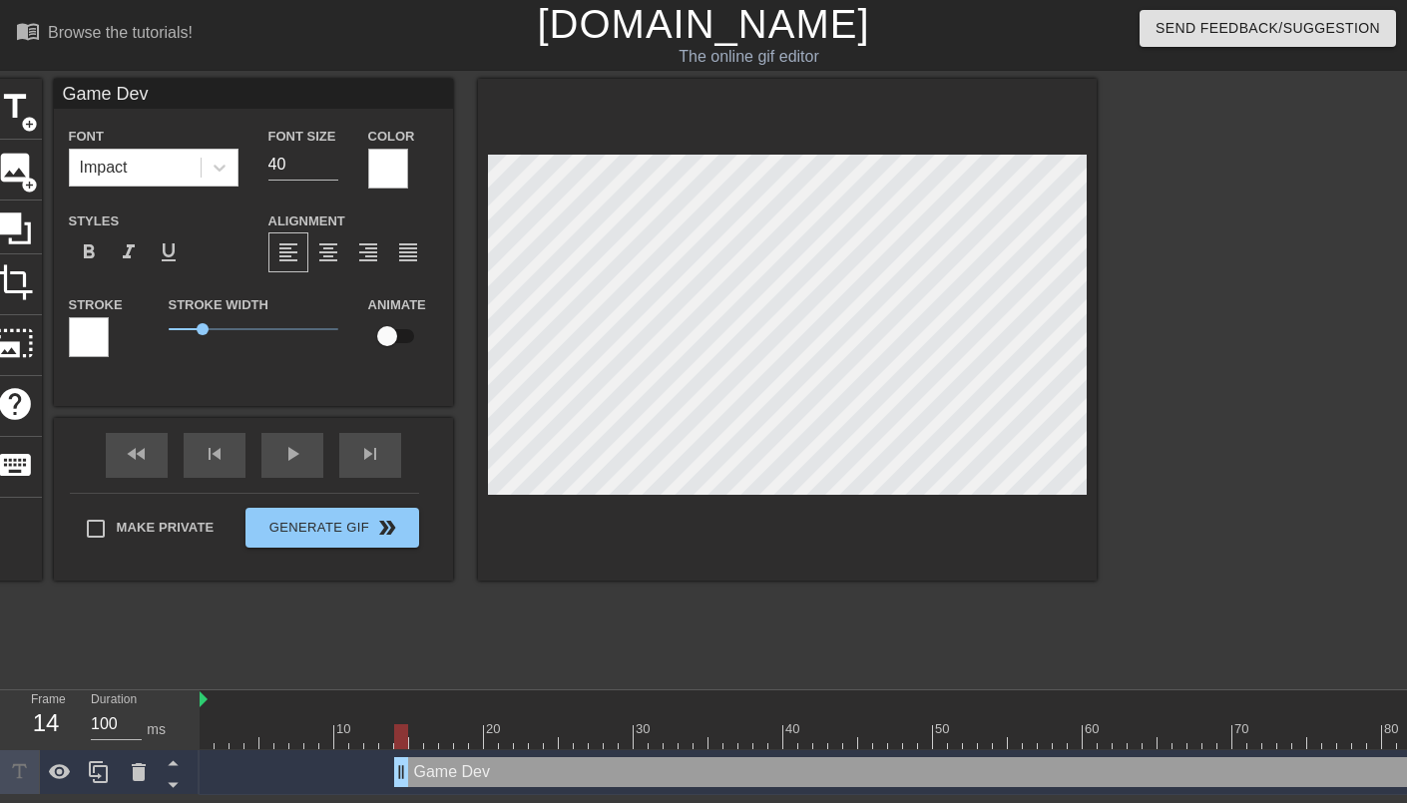
type input "Game De"
type textarea "Game De"
type input "Game D"
type textarea "Game D"
type input "Game"
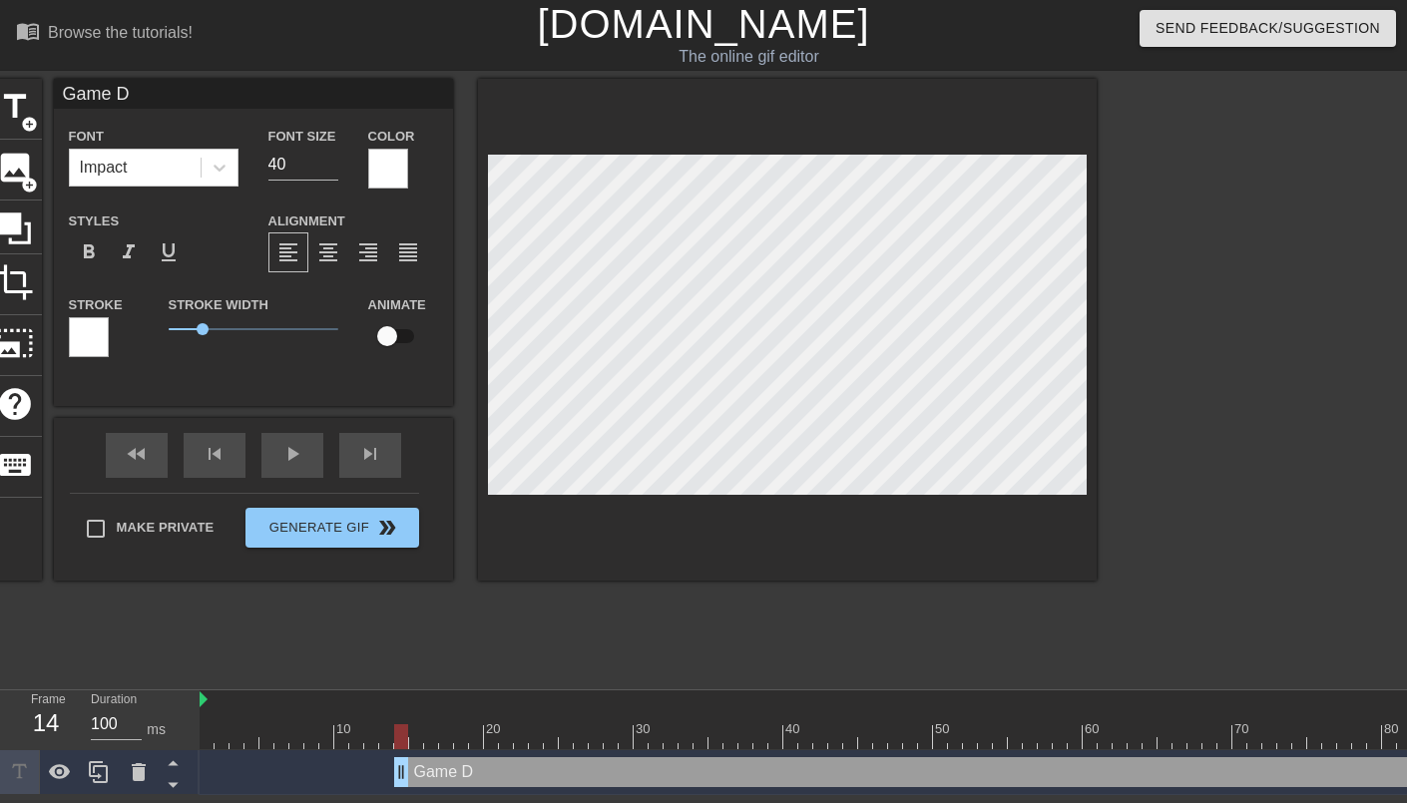
type textarea "Game"
type input "Game"
type textarea "Game"
type input "Gam"
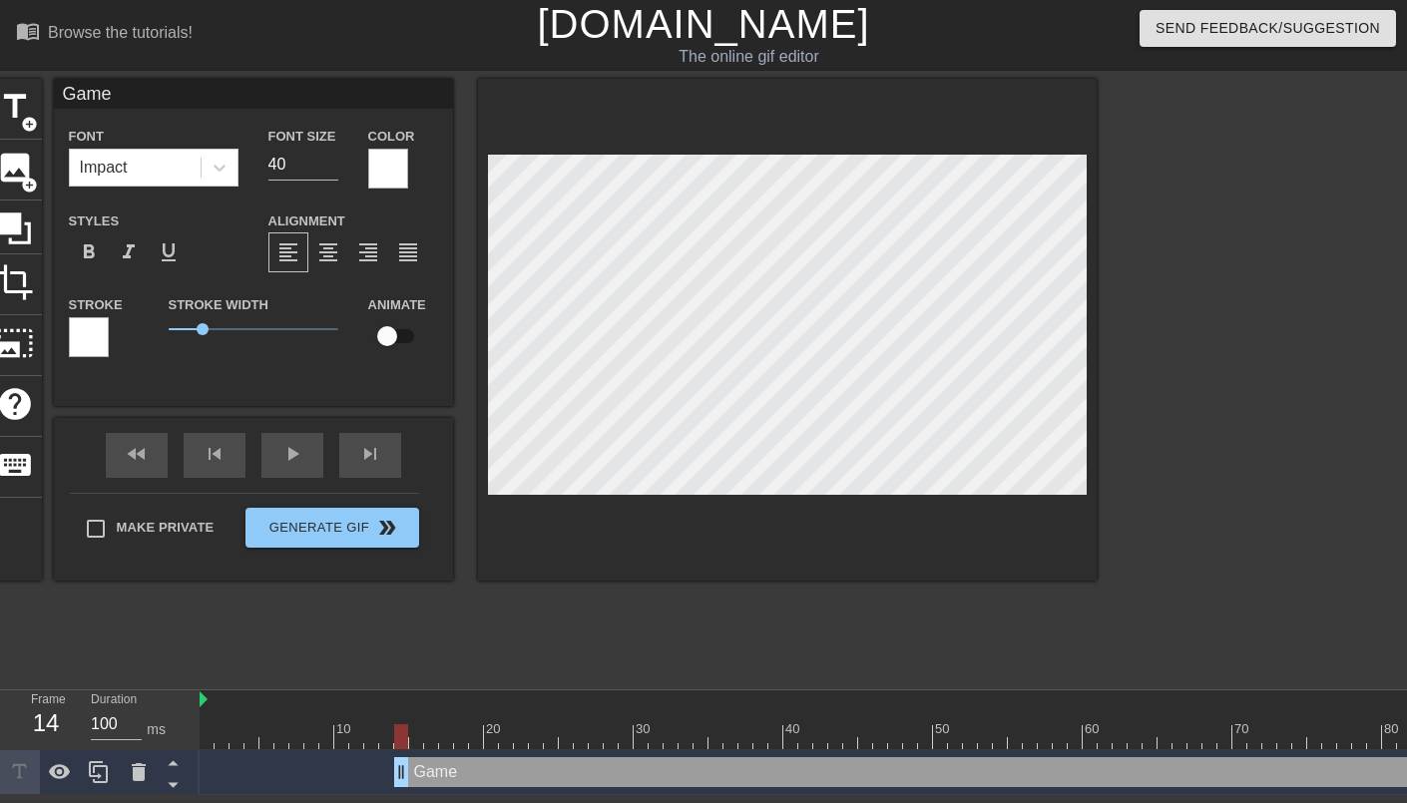
type textarea "Gam"
type input "Ga"
type textarea "Ga"
type input "G"
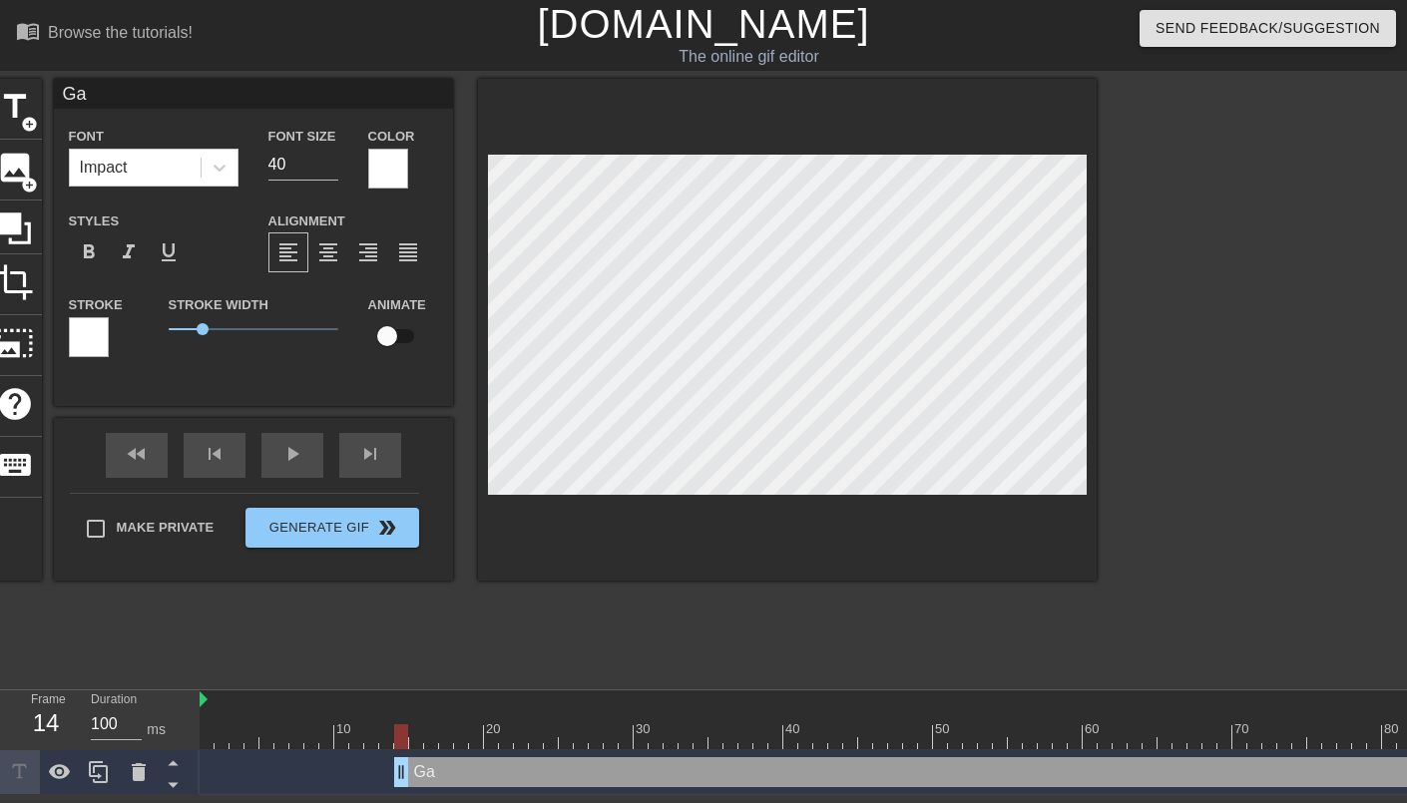
type textarea "G"
type input "C"
type textarea "C"
type input "Cr"
type textarea "Cr"
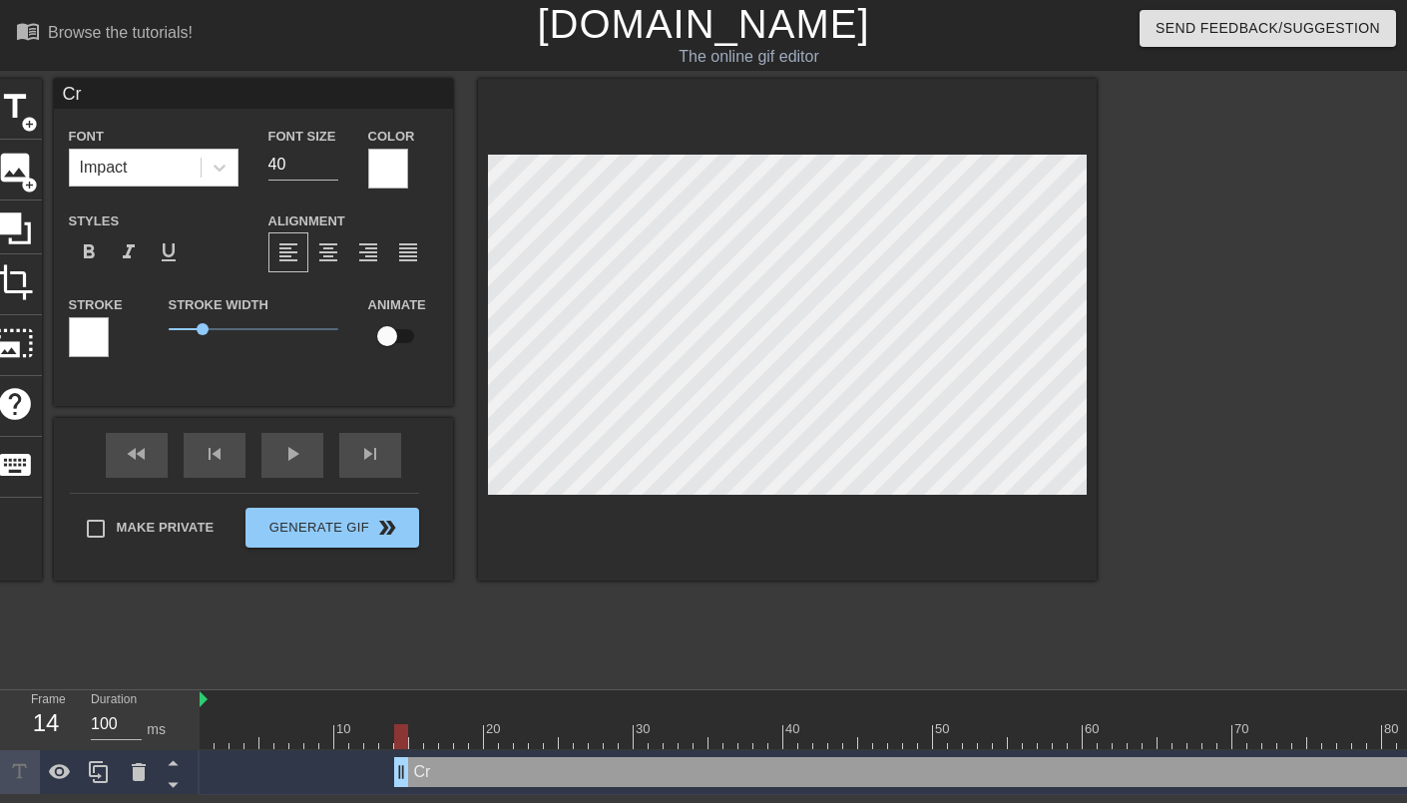
type input "Cre"
type textarea "Cre"
type input "Crea"
type textarea "Crea"
type input "Creat"
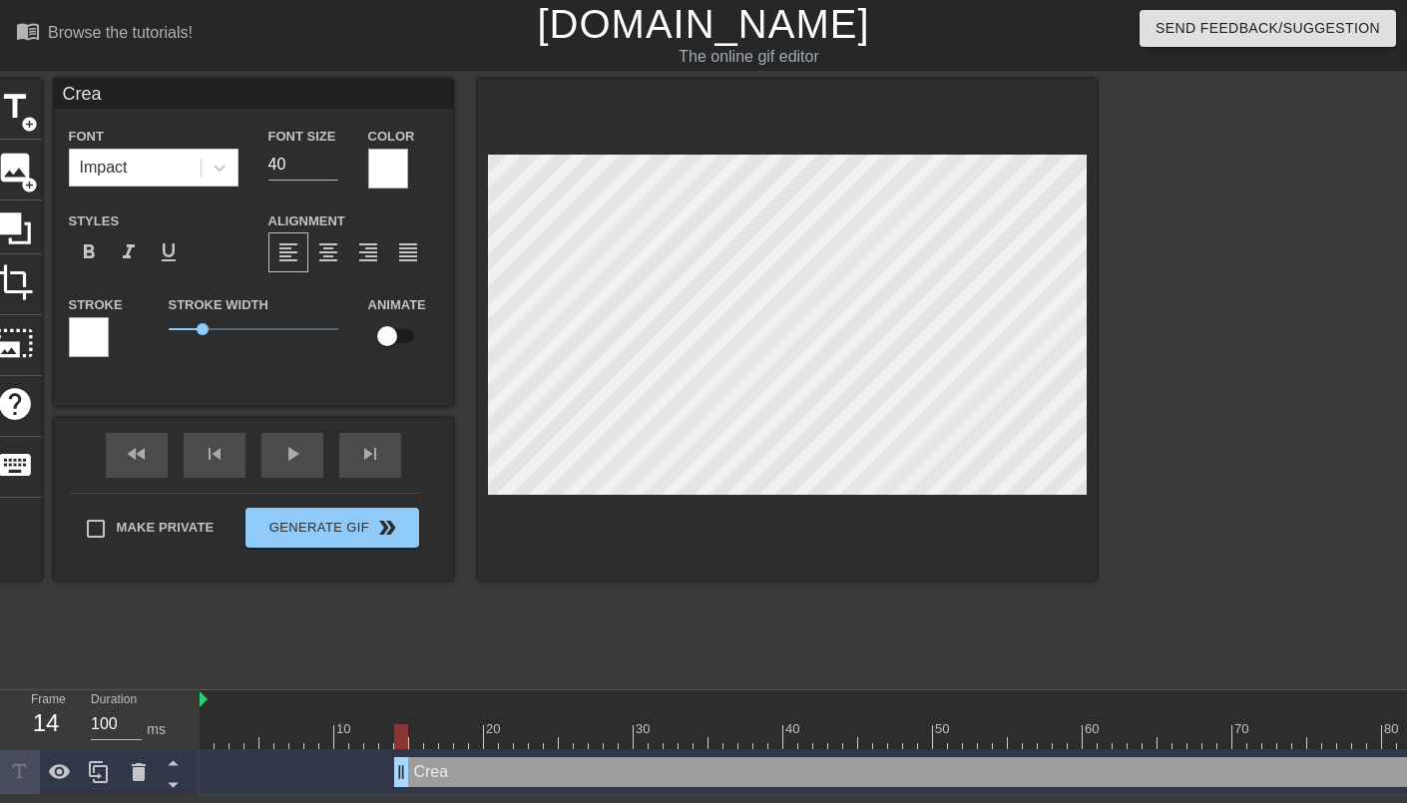
type textarea "Creat"
type input "Creati"
type textarea "Creati"
type input "Creativ"
type textarea "Creativ"
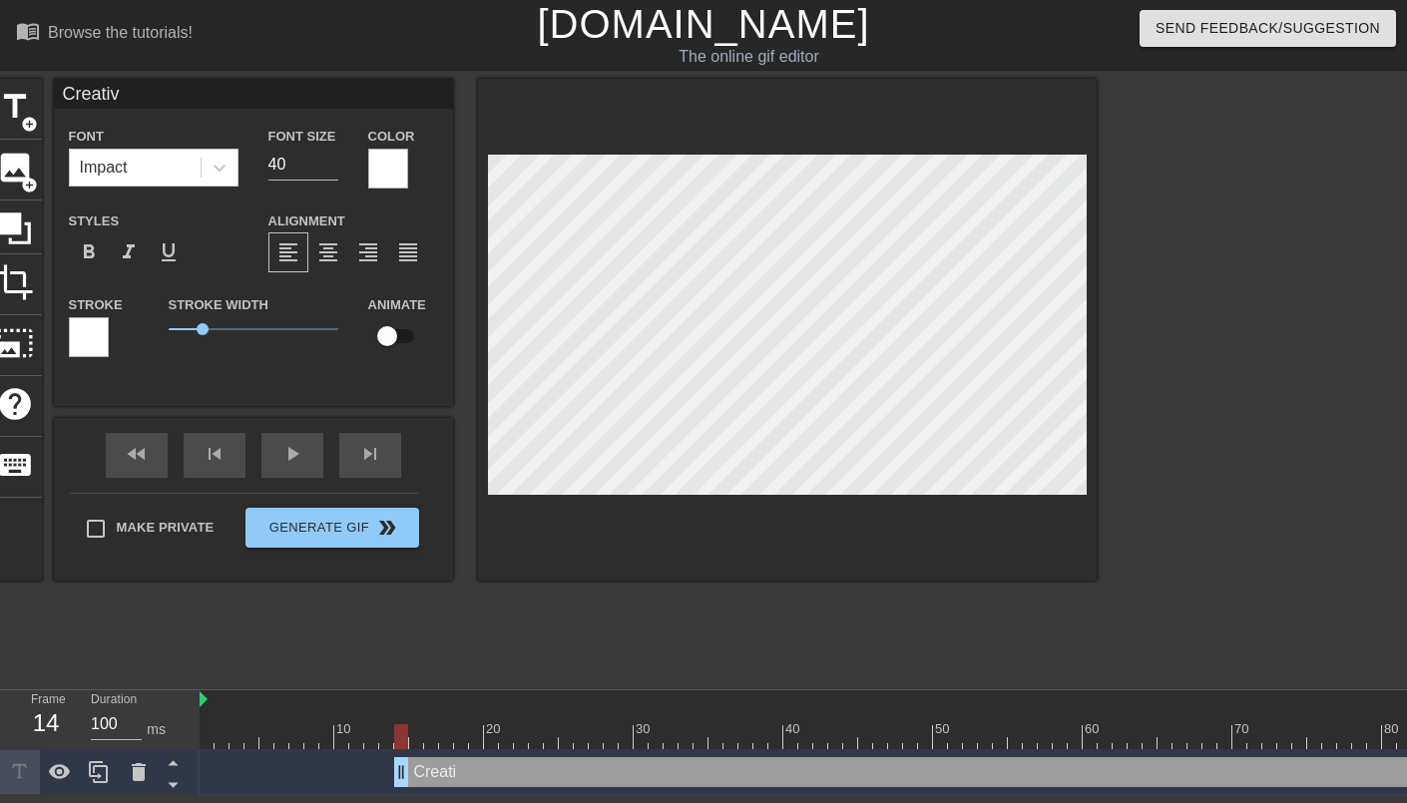
type input "Creative"
type textarea "Creative"
type input "Creative"
type textarea "Creative"
type input "Creative H"
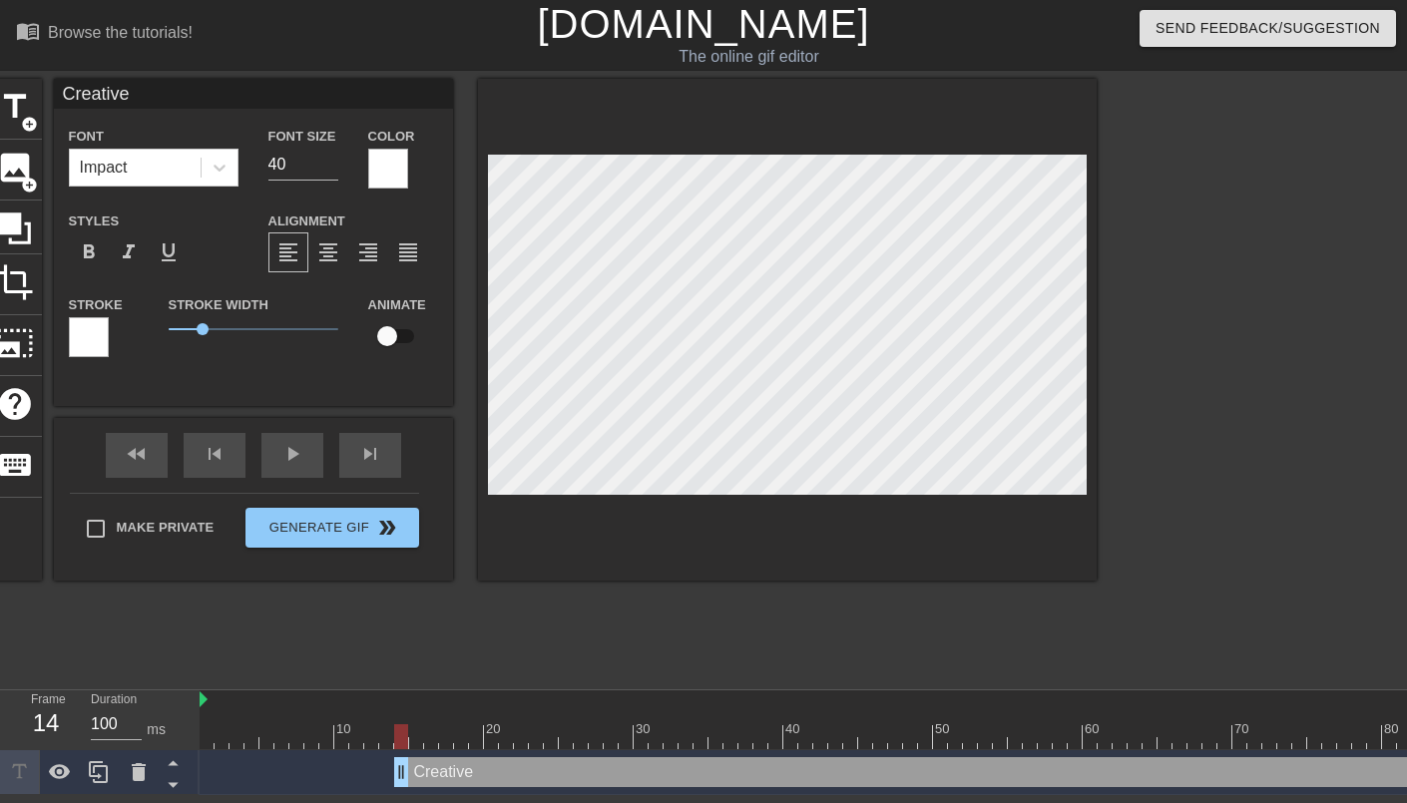
type textarea "Creative H"
type input "Creative Hu"
type textarea "Creative Hu"
type input "Creative Hum"
type textarea "Creative Hum"
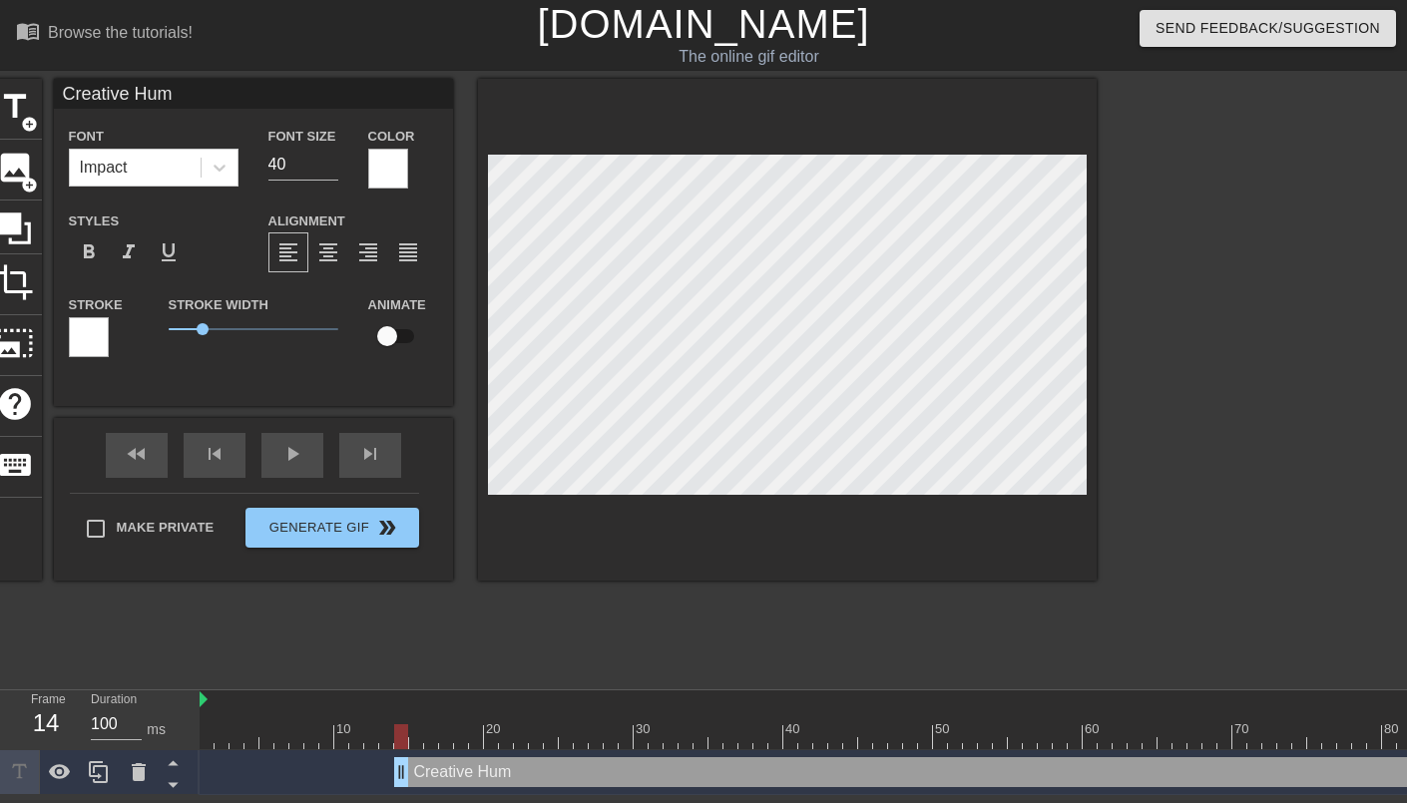
scroll to position [0, 4]
type input "Creative Huma"
type textarea "Creative Huma"
type input "Creative Human"
type textarea "Creative Human"
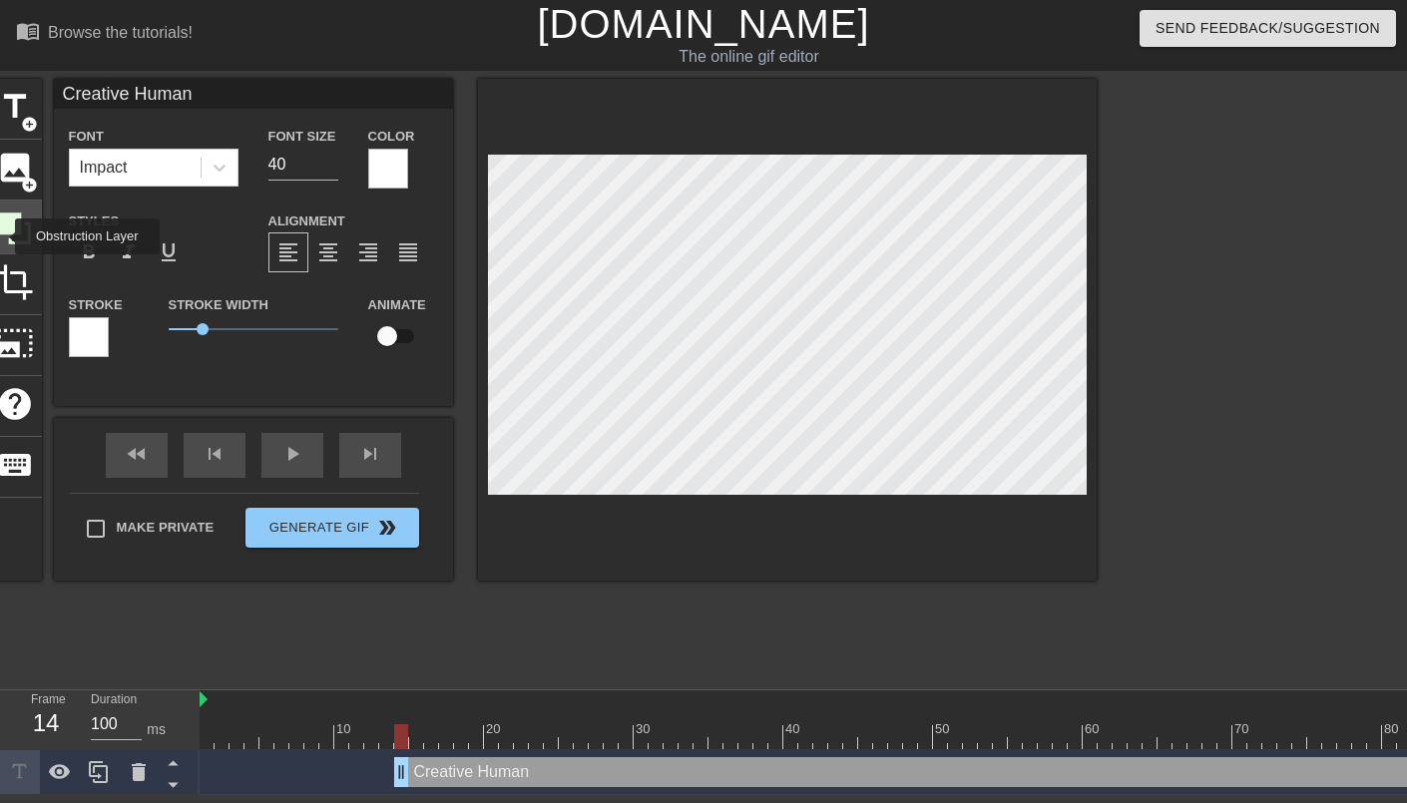
drag, startPoint x: 2, startPoint y: 236, endPoint x: 13, endPoint y: 233, distance: 11.4
click at [1, 236] on icon at bounding box center [15, 229] width 38 height 38
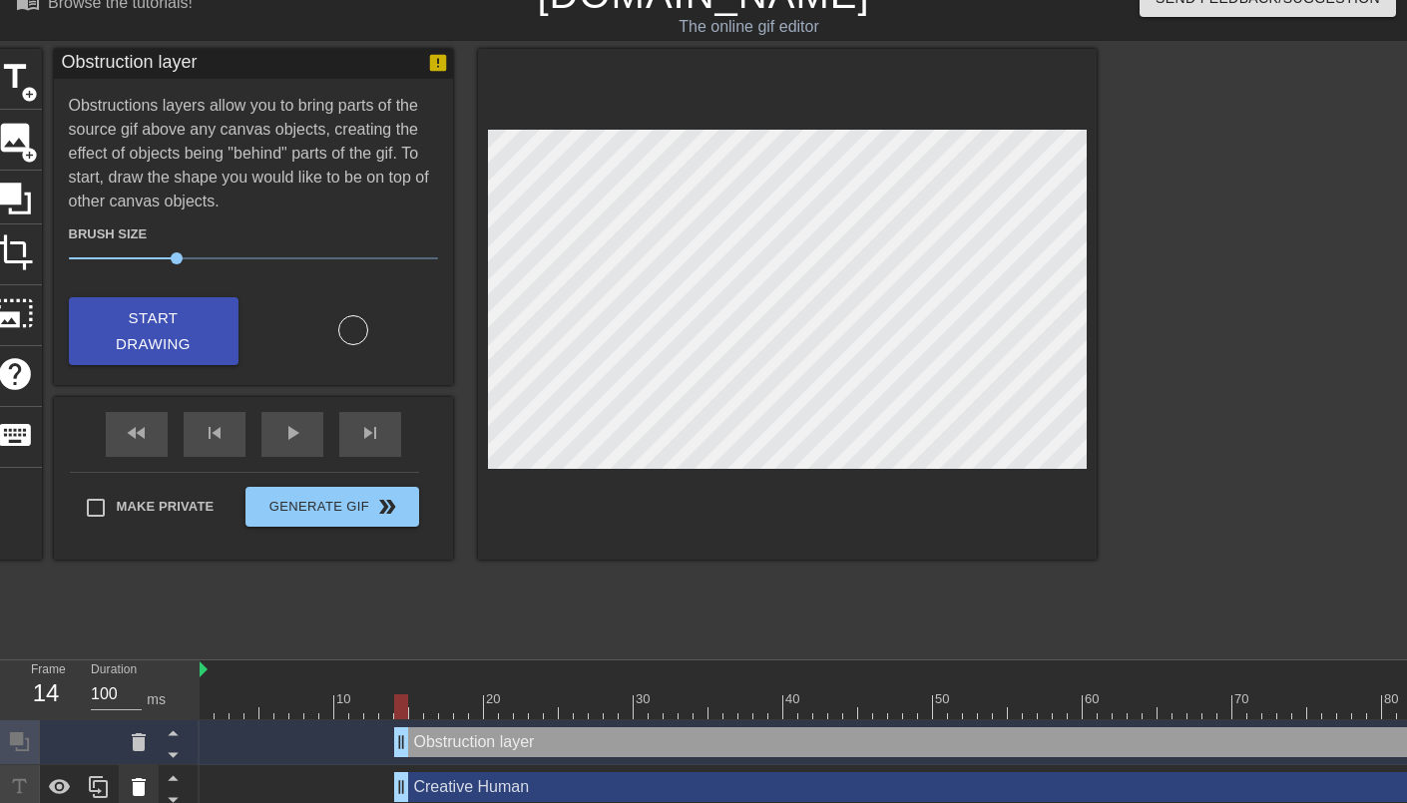
scroll to position [38, 0]
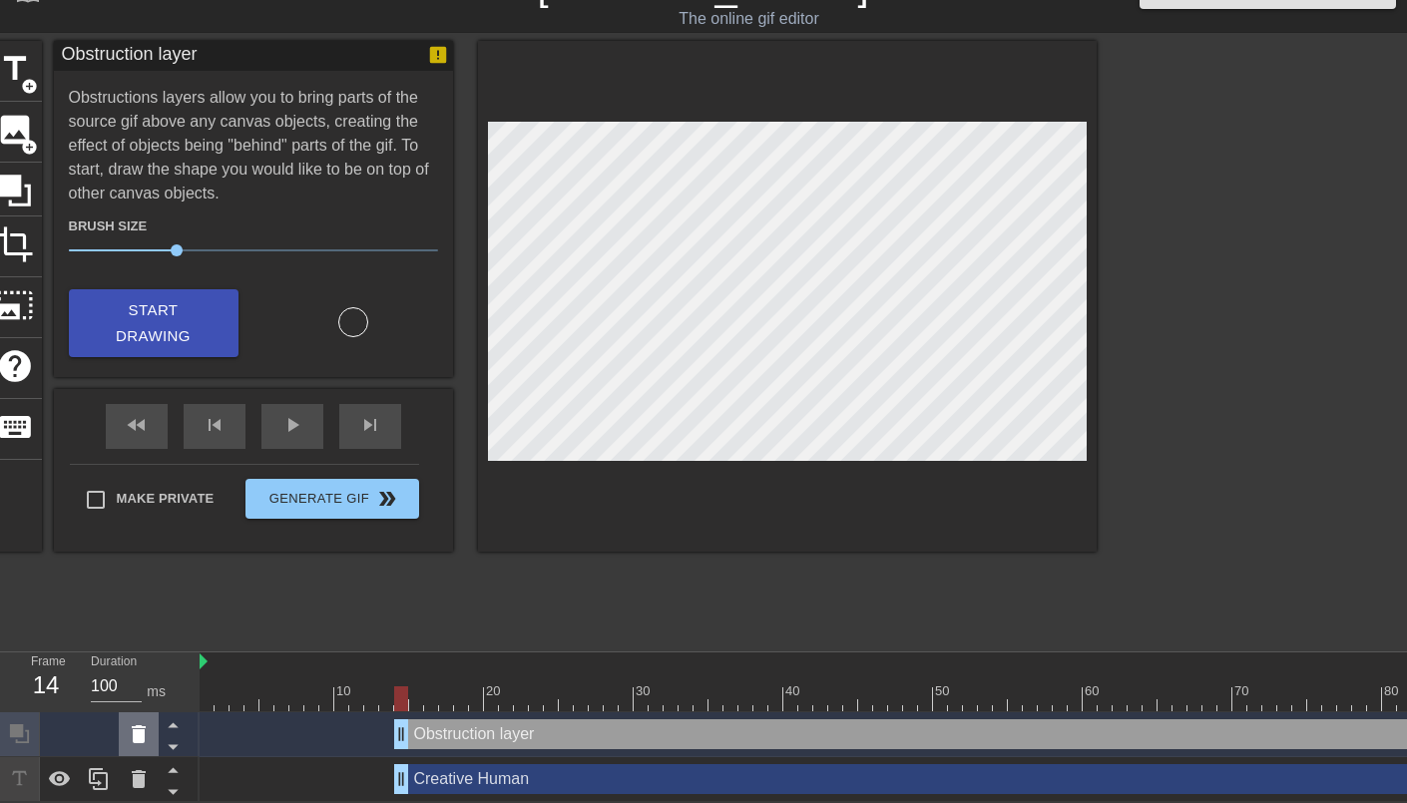
click at [140, 744] on div at bounding box center [139, 734] width 40 height 44
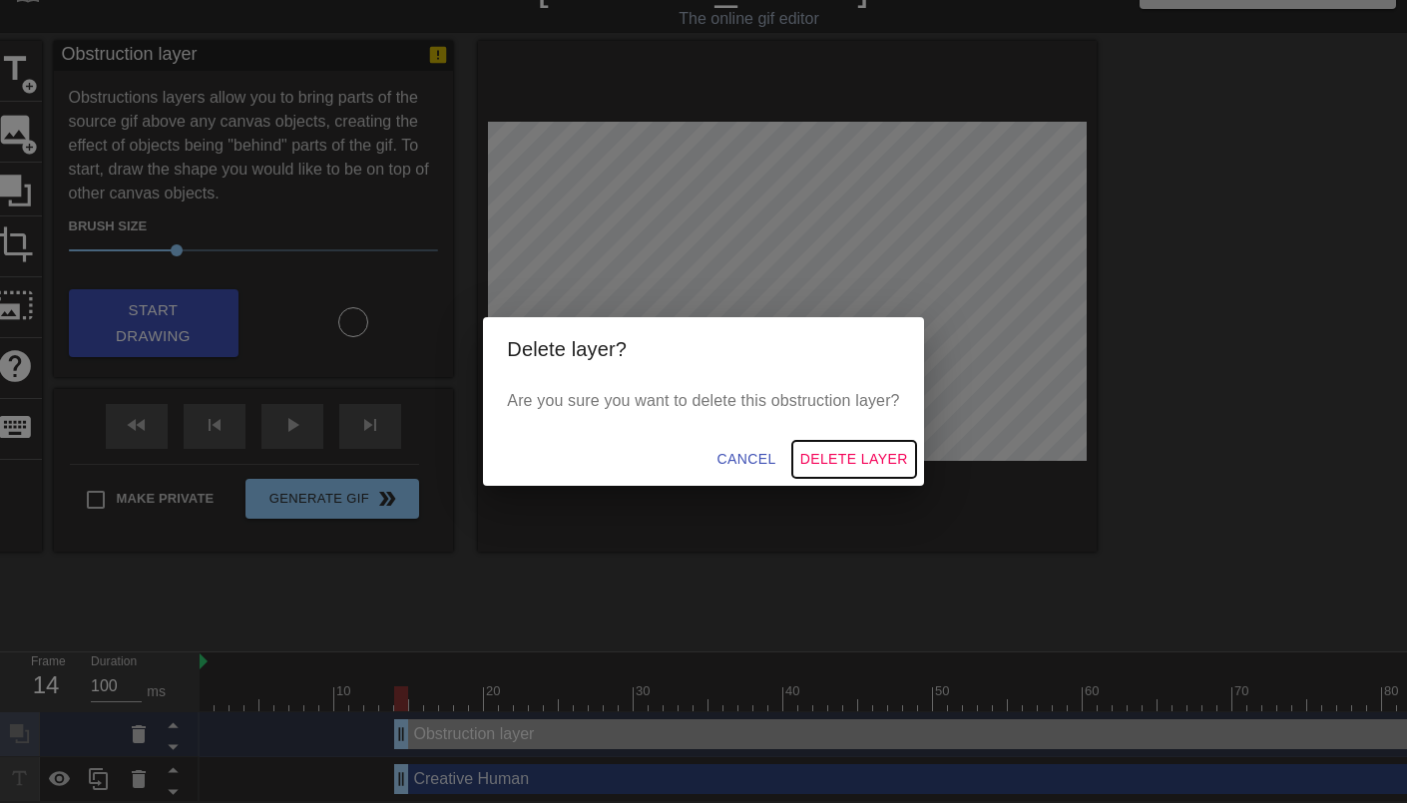
click at [874, 451] on span "Delete Layer" at bounding box center [854, 459] width 108 height 25
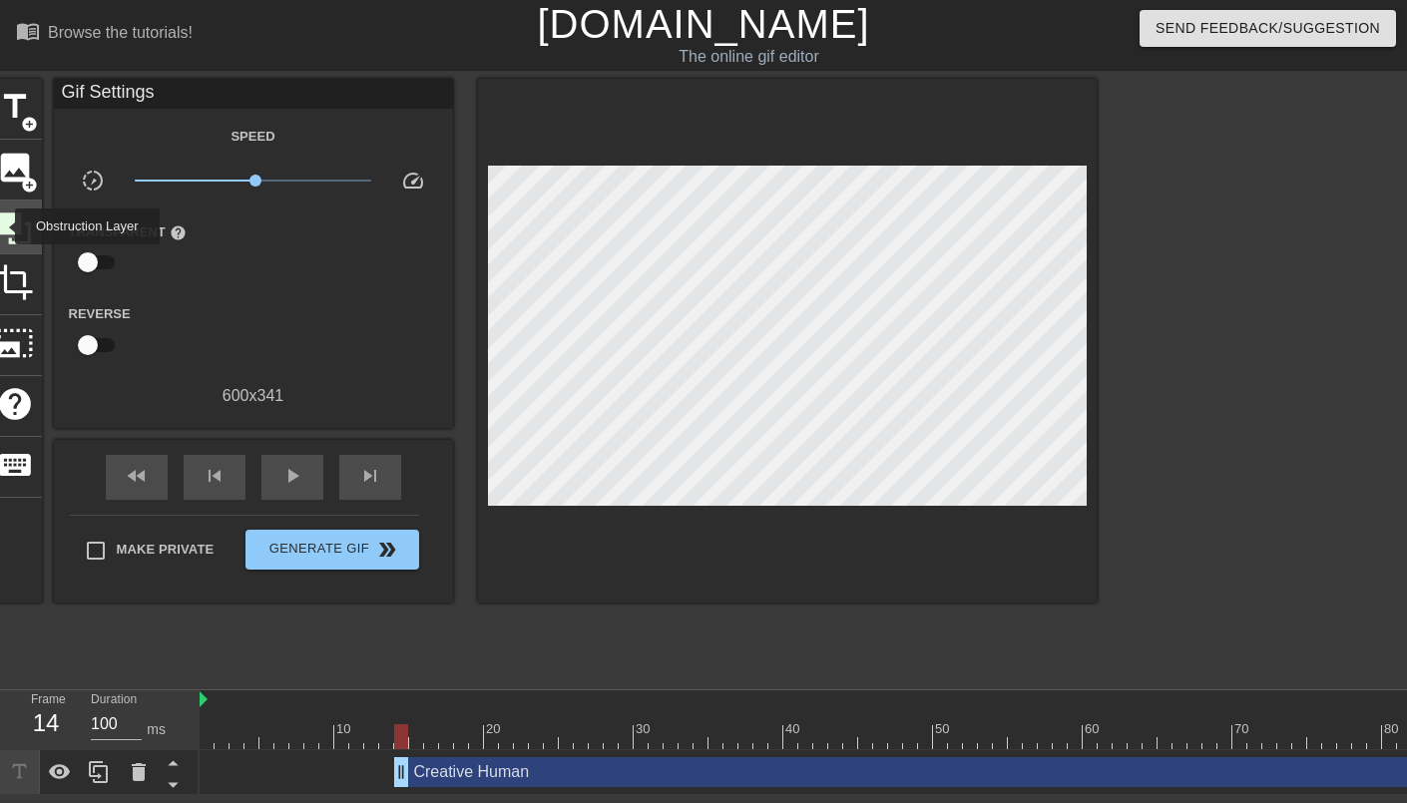
click at [2, 227] on icon at bounding box center [15, 229] width 32 height 32
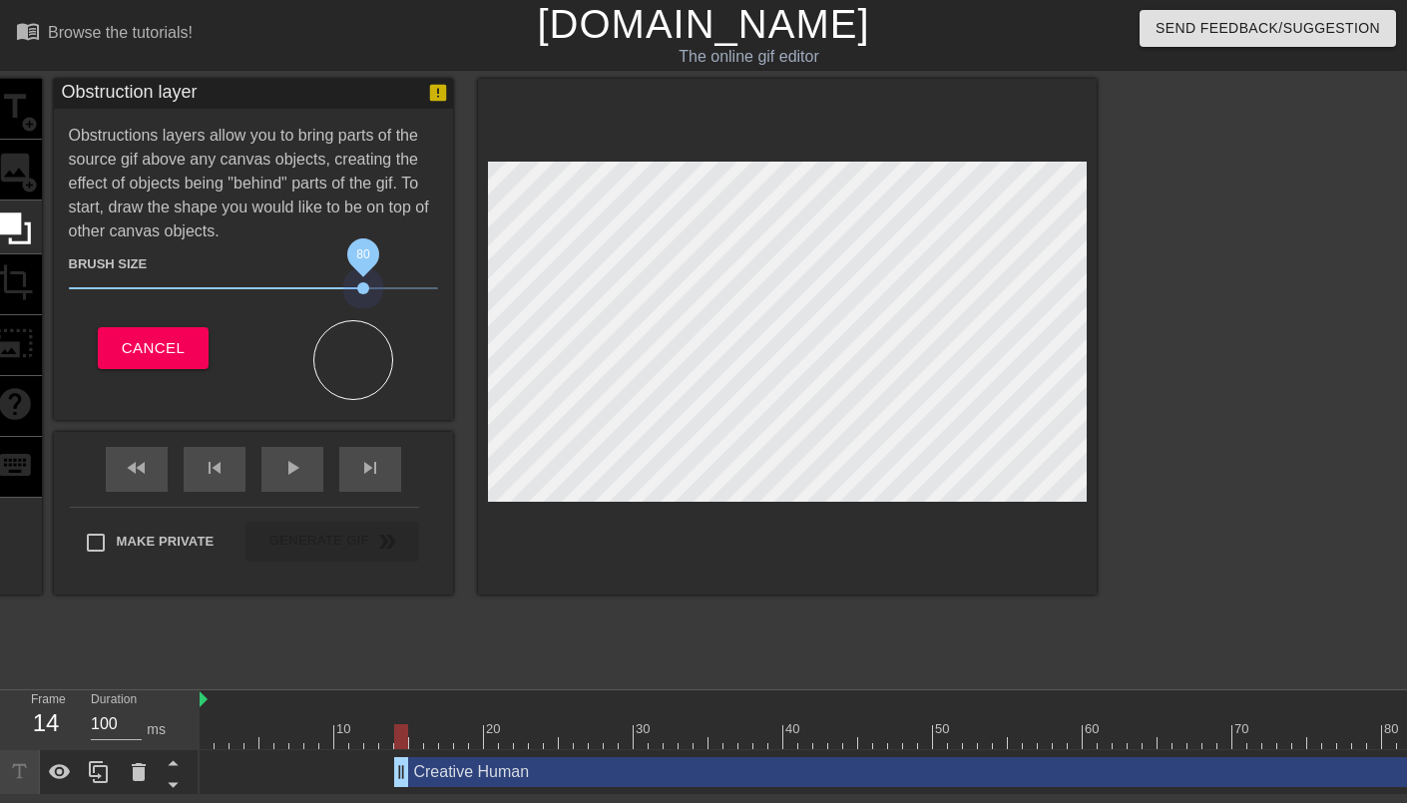
drag, startPoint x: 233, startPoint y: 287, endPoint x: 466, endPoint y: 352, distance: 241.4
click at [389, 296] on span "80" at bounding box center [253, 288] width 369 height 24
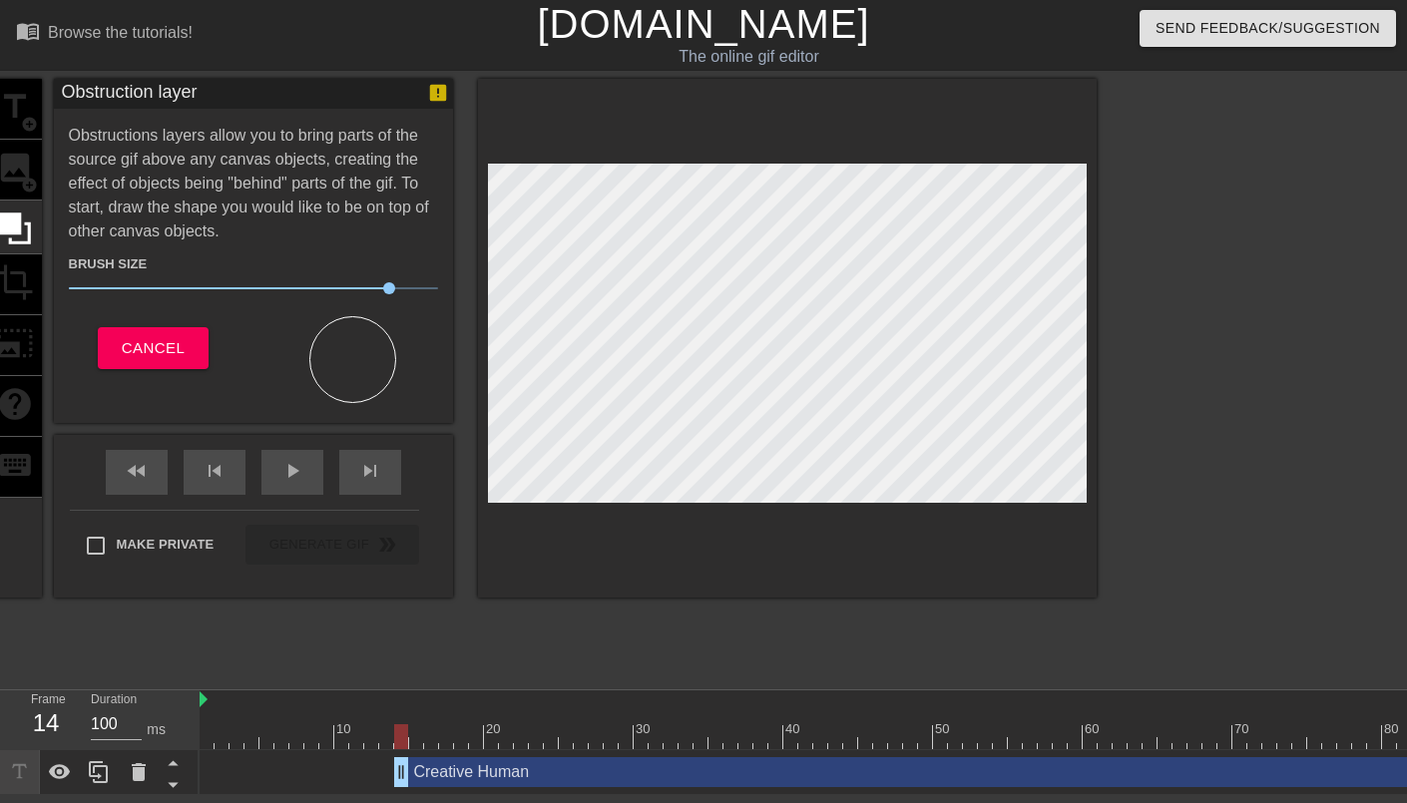
click at [343, 376] on div at bounding box center [352, 359] width 87 height 87
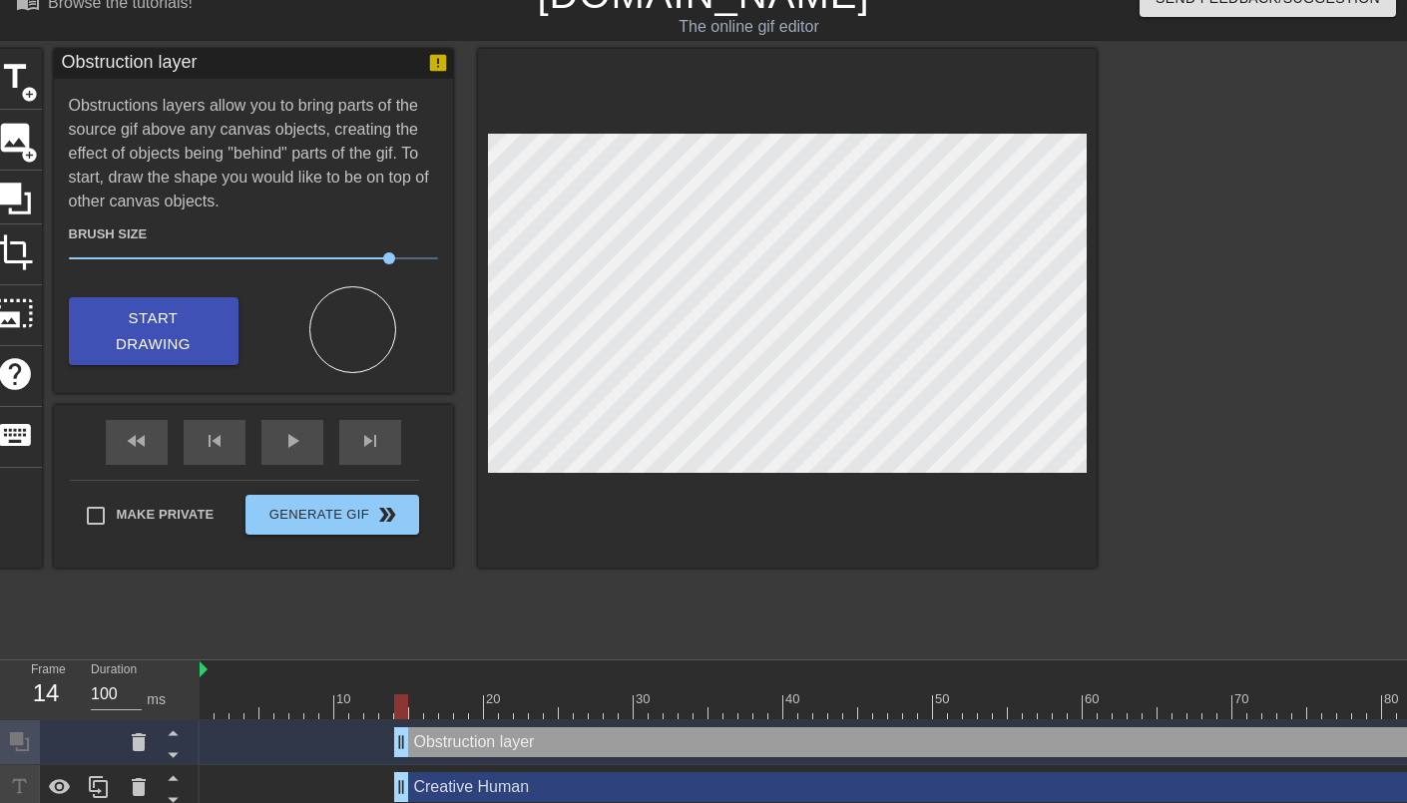
scroll to position [38, 0]
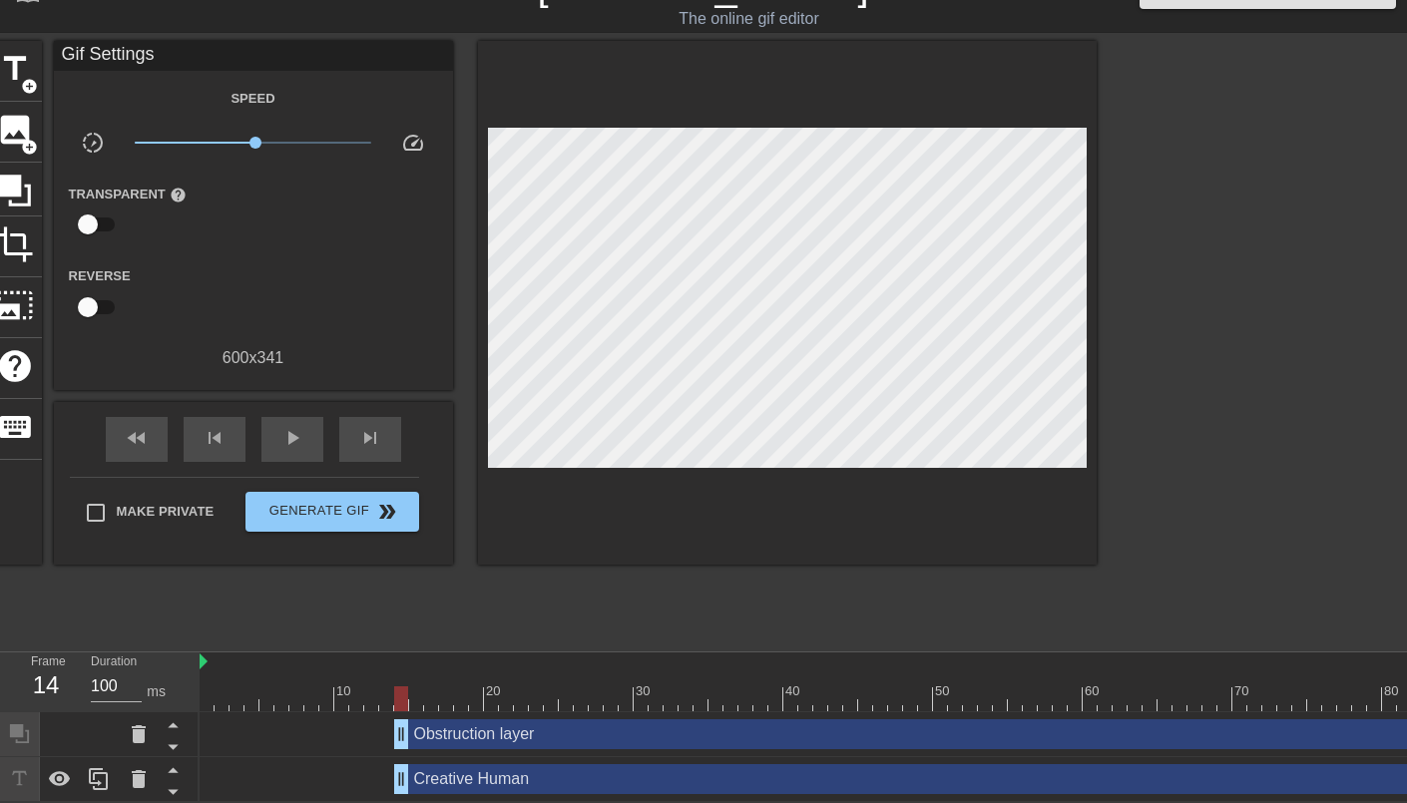
drag, startPoint x: 336, startPoint y: 725, endPoint x: 331, endPoint y: 671, distance: 55.1
click at [331, 671] on div "10 20 30 40 50 60 70 80 90 100 110 120 130 140 150 160" at bounding box center [803, 728] width 1207 height 150
drag, startPoint x: 289, startPoint y: 781, endPoint x: 291, endPoint y: 770, distance: 11.2
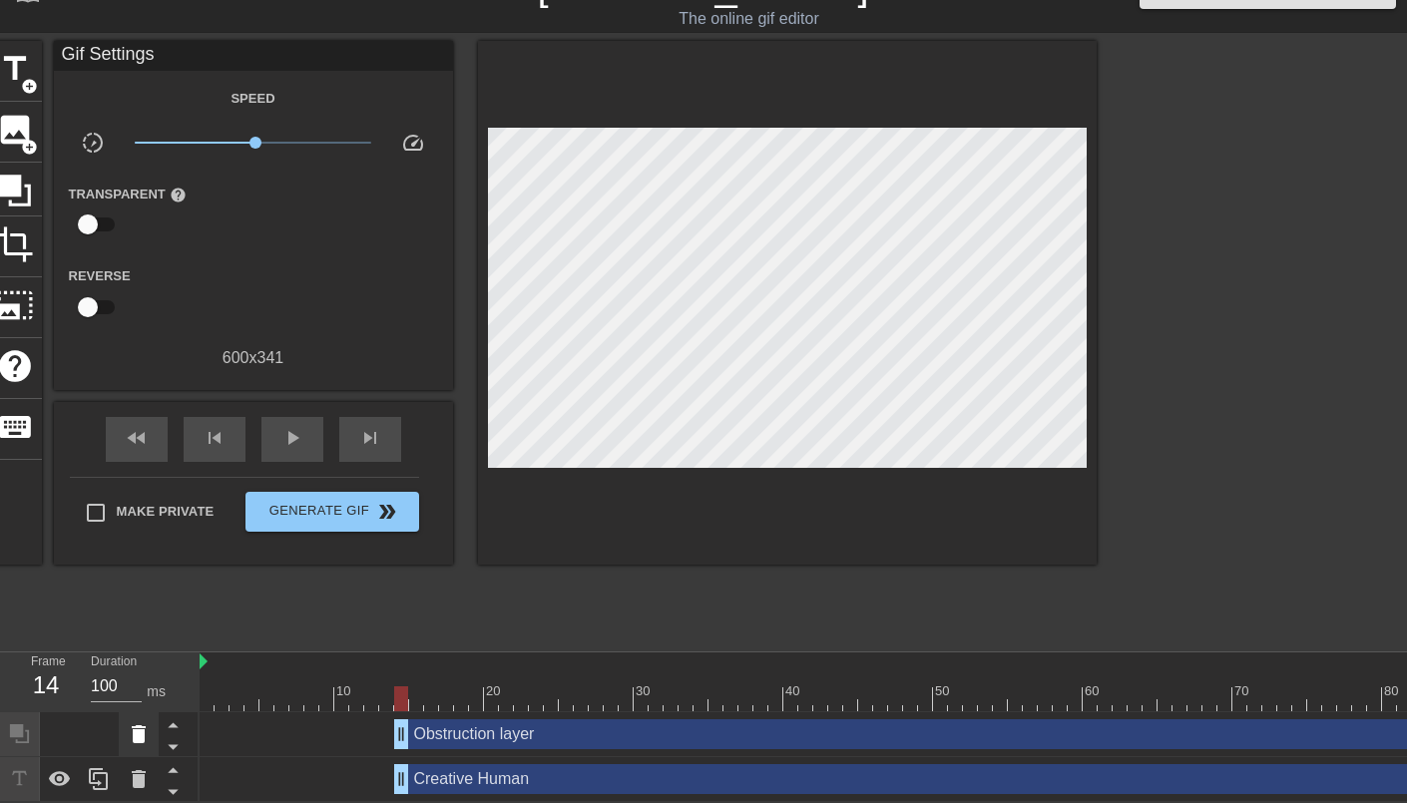
click at [142, 734] on icon at bounding box center [139, 734] width 14 height 18
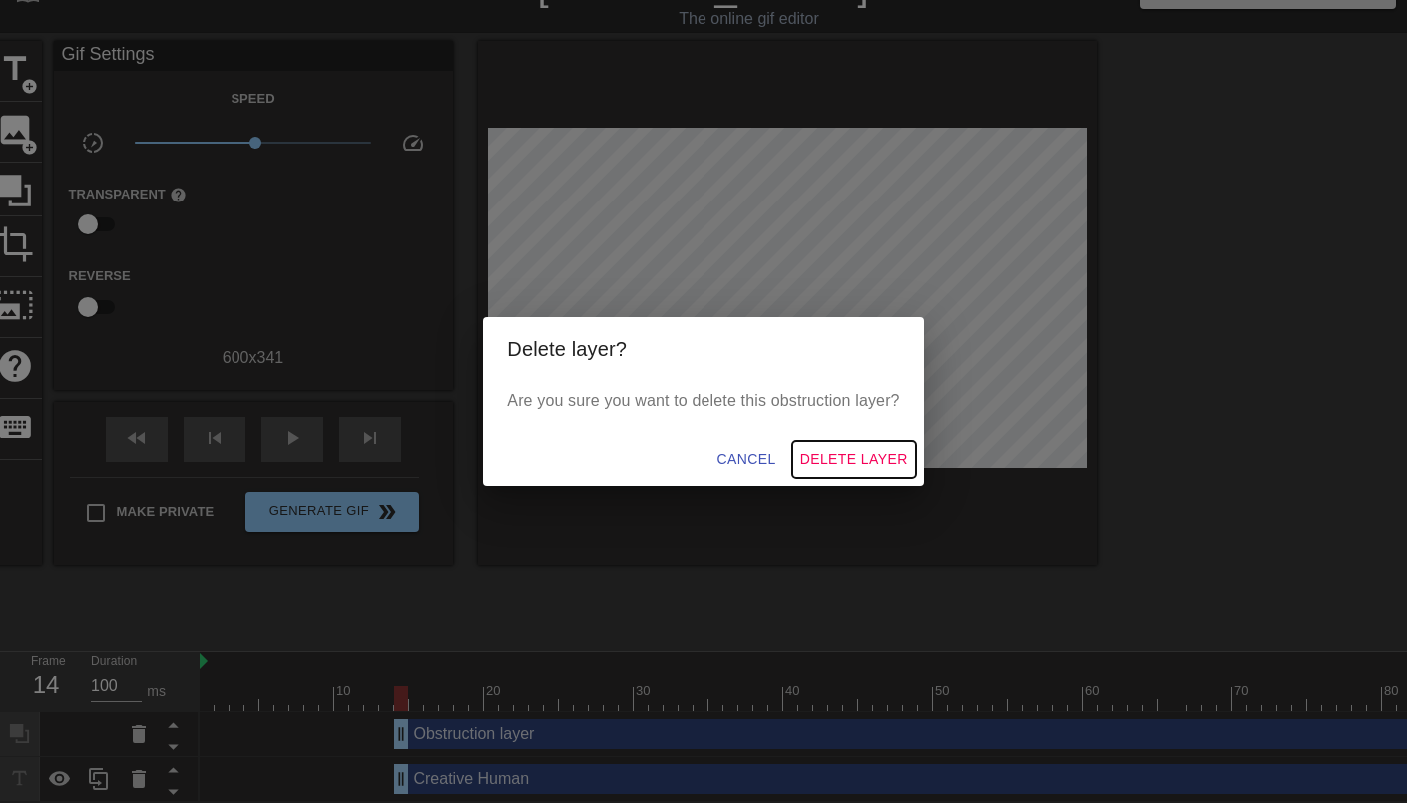
click at [862, 451] on span "Delete Layer" at bounding box center [854, 459] width 108 height 25
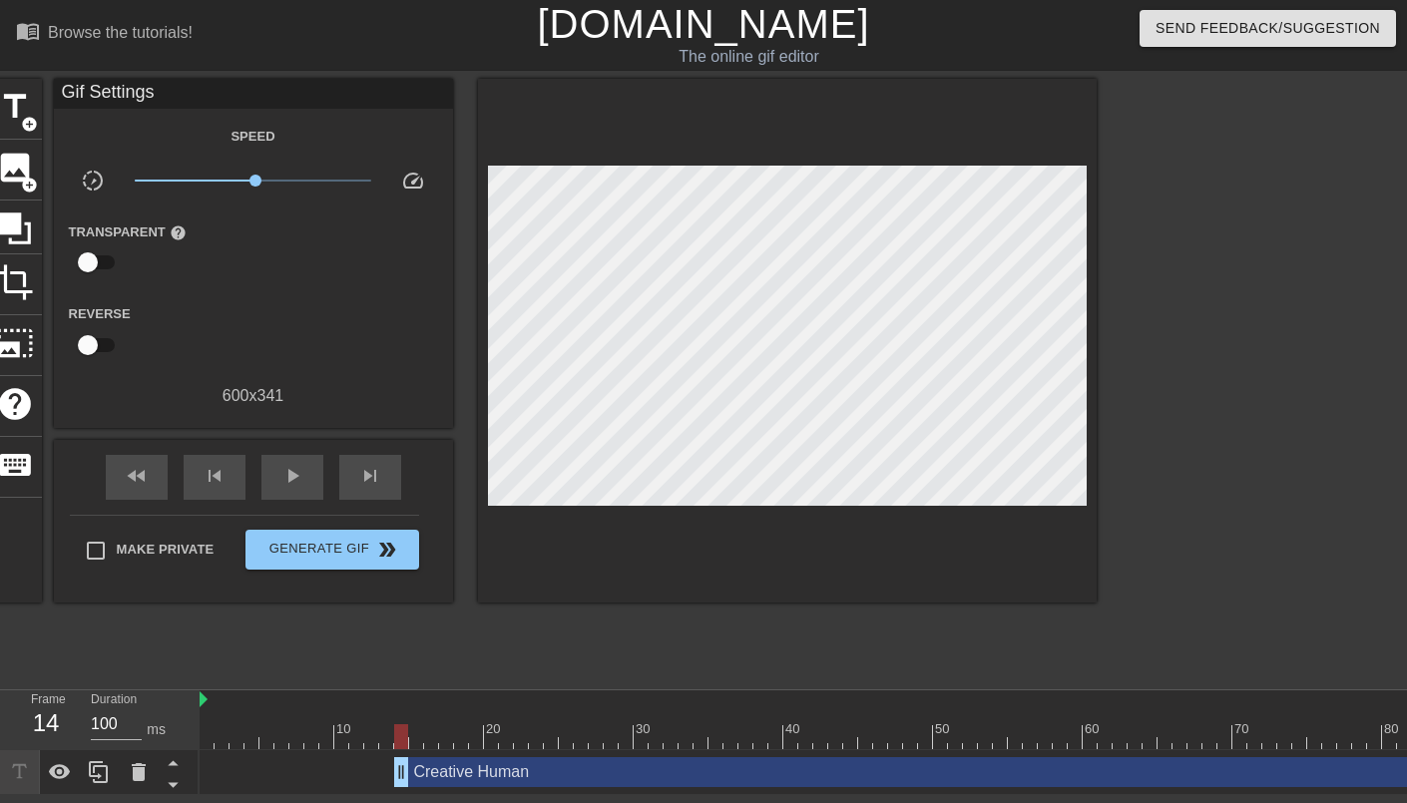
scroll to position [0, 0]
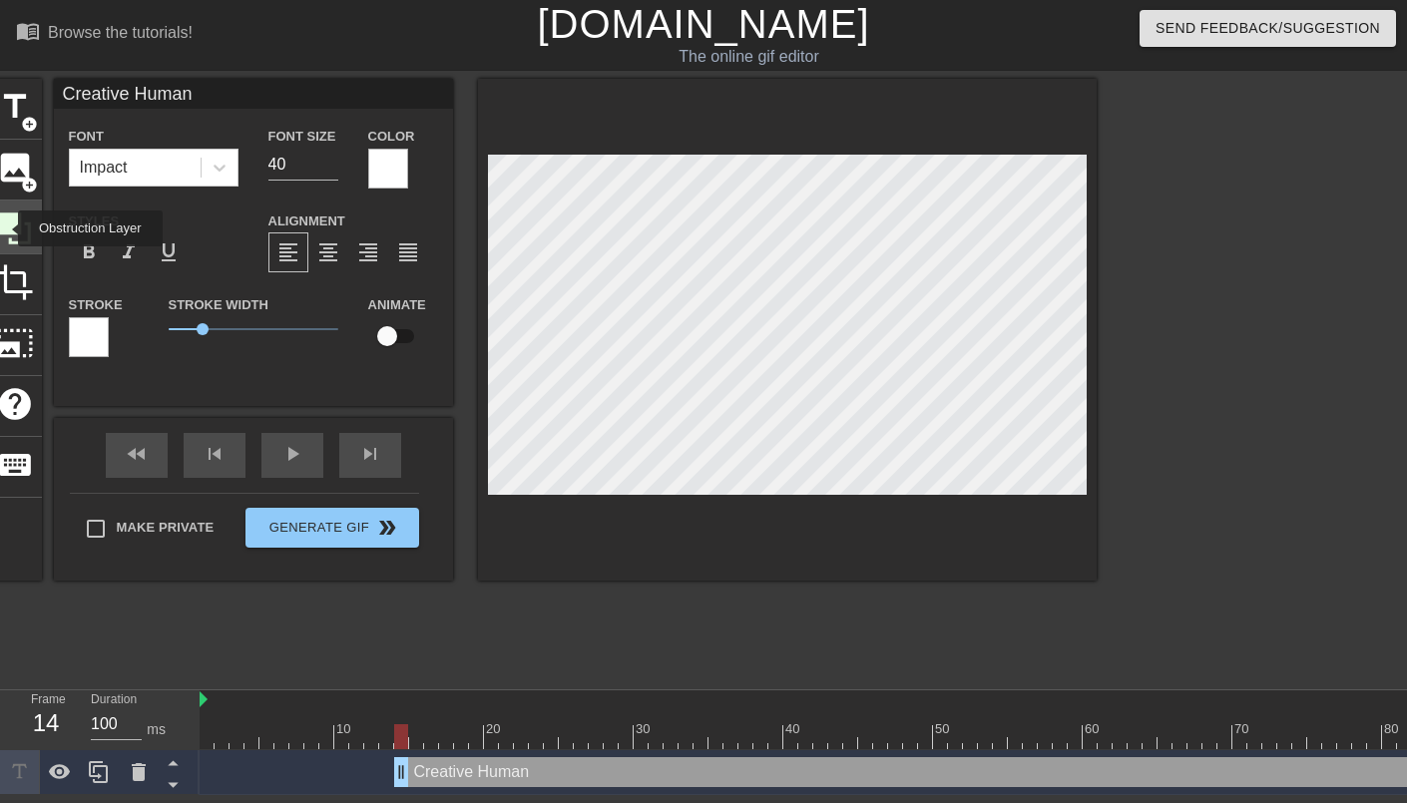
click at [5, 229] on icon at bounding box center [15, 229] width 32 height 32
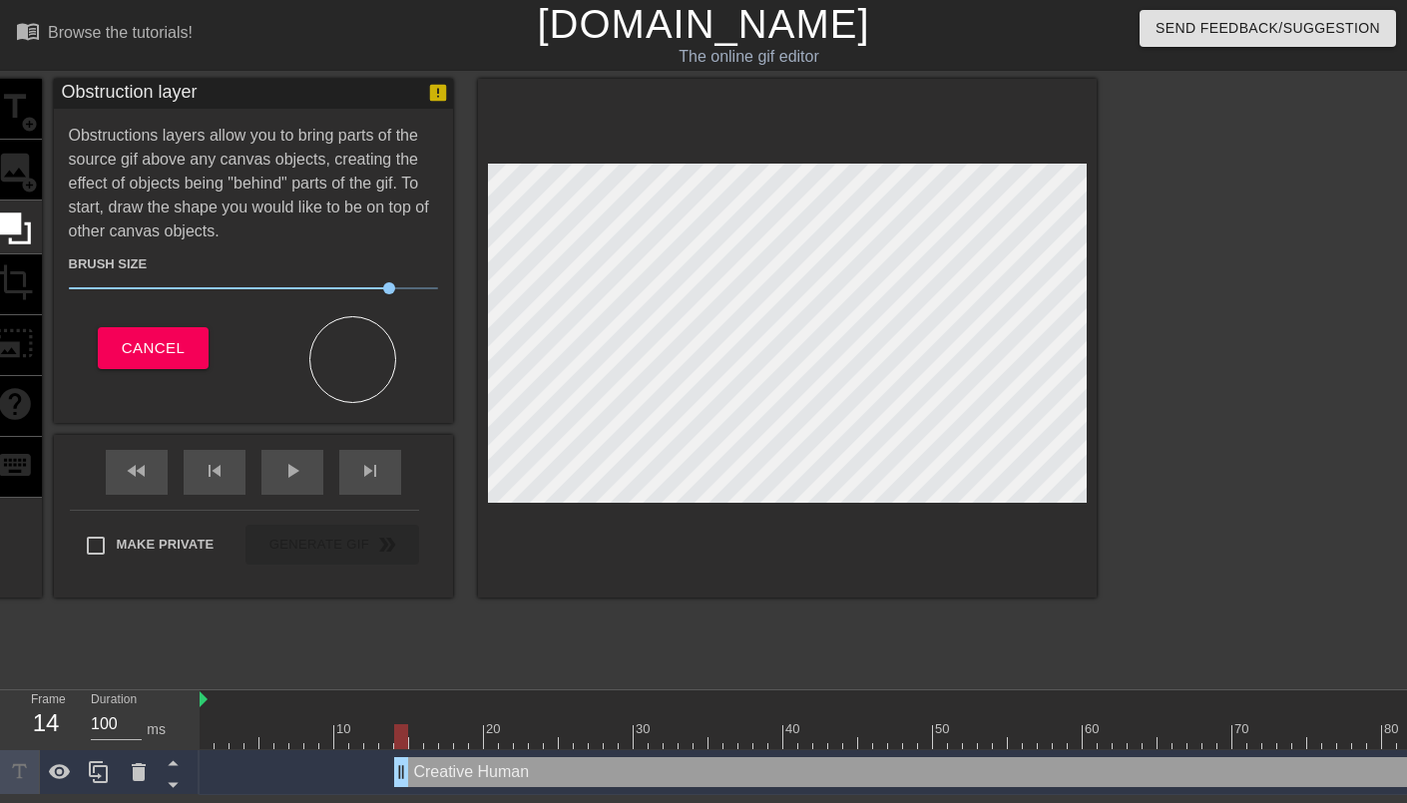
click at [1327, 364] on div "title add_circle image add_circle crop photo_size_select_large help keyboard Ob…" at bounding box center [703, 378] width 1407 height 599
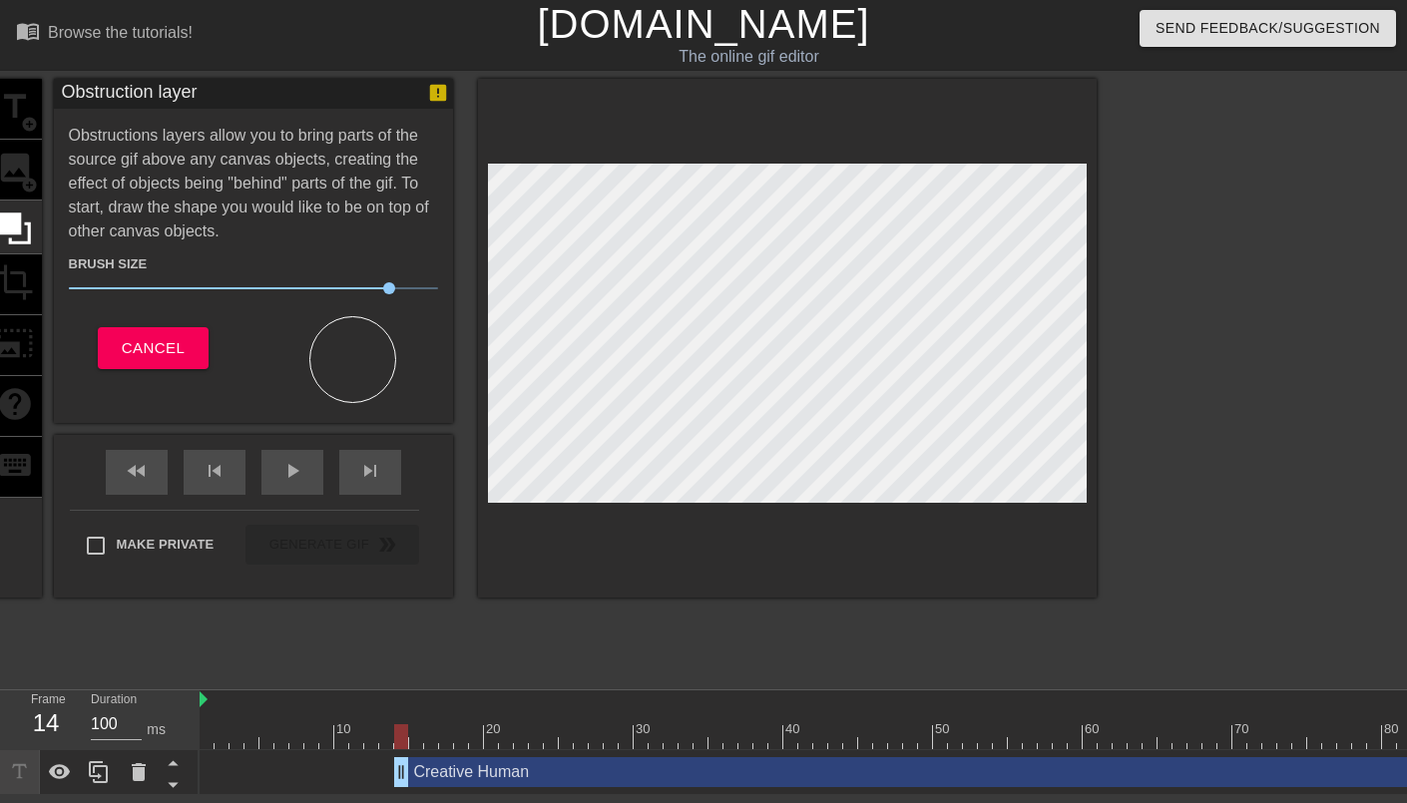
click at [1101, 371] on div "title add_circle image add_circle crop photo_size_select_large help keyboard Ob…" at bounding box center [703, 378] width 1407 height 599
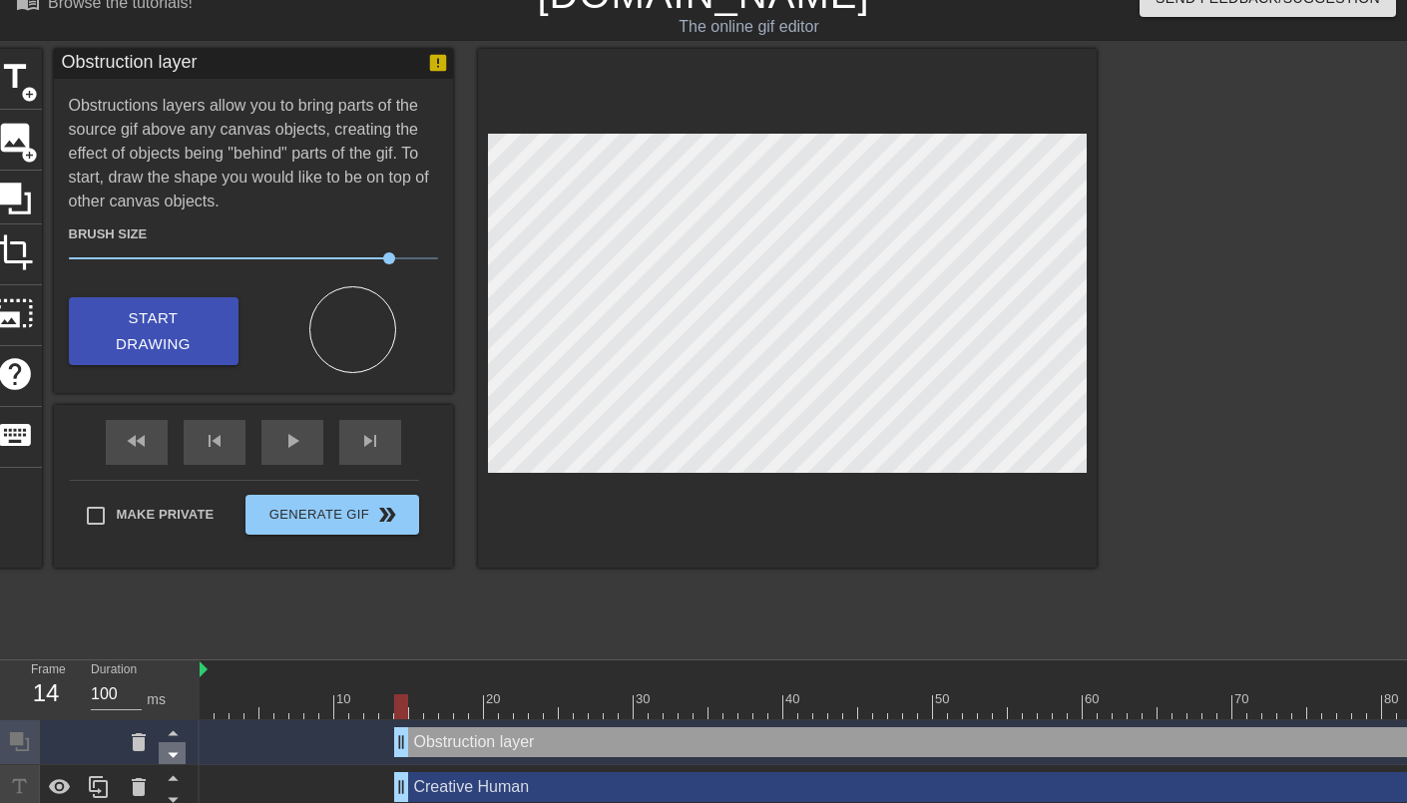
scroll to position [38, 0]
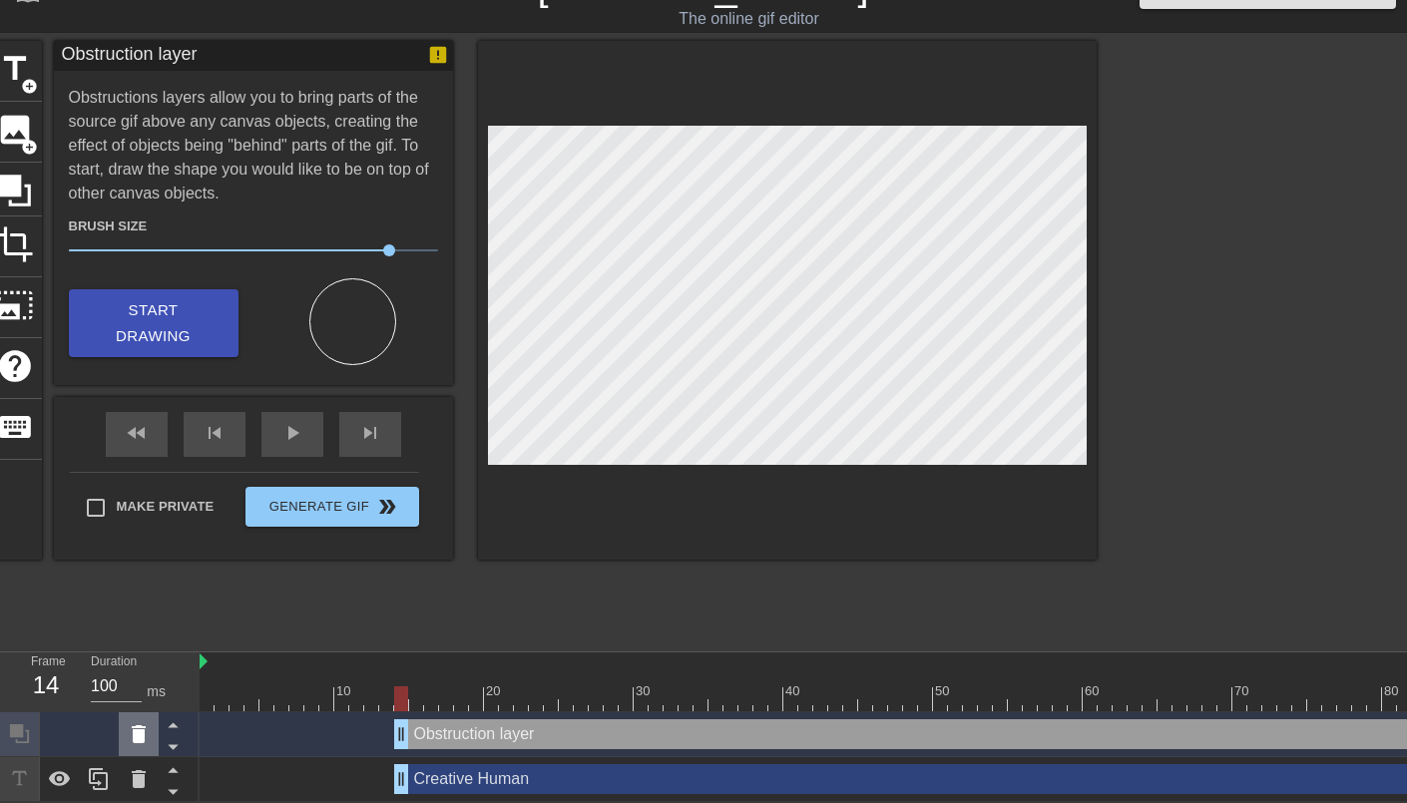
click at [125, 737] on div at bounding box center [139, 734] width 40 height 44
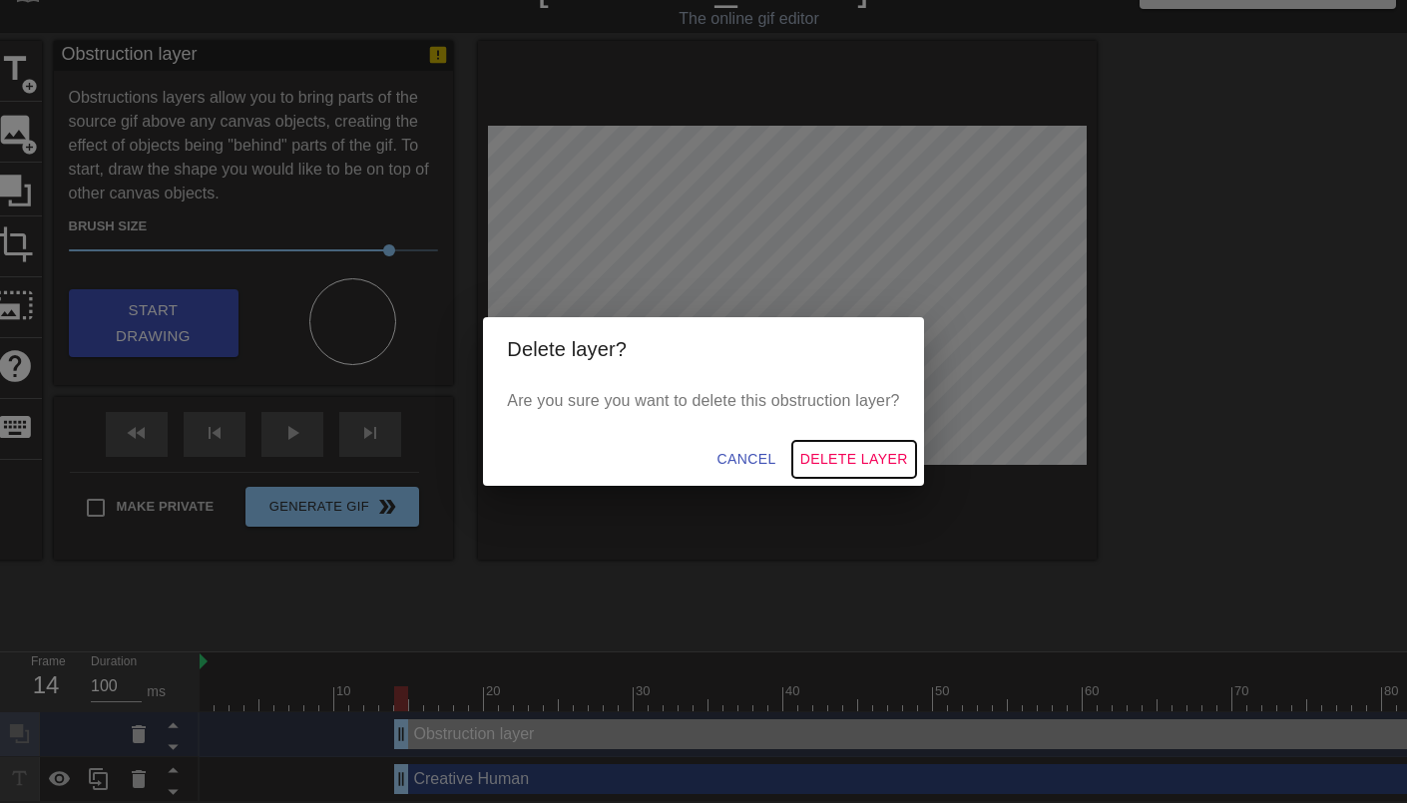
click at [889, 461] on span "Delete Layer" at bounding box center [854, 459] width 108 height 25
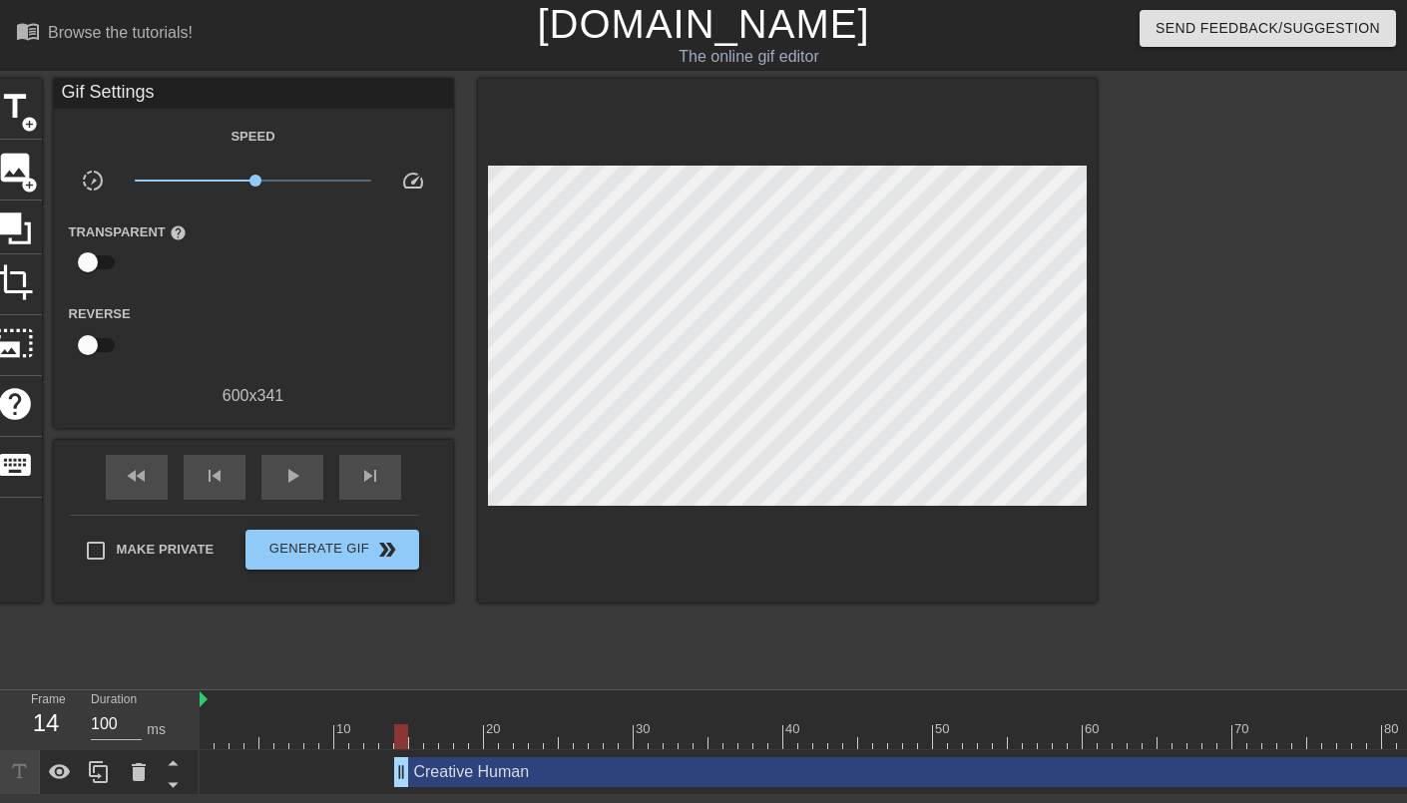
scroll to position [0, 0]
click at [84, 269] on input "checkbox" at bounding box center [88, 262] width 114 height 38
checkbox input "true"
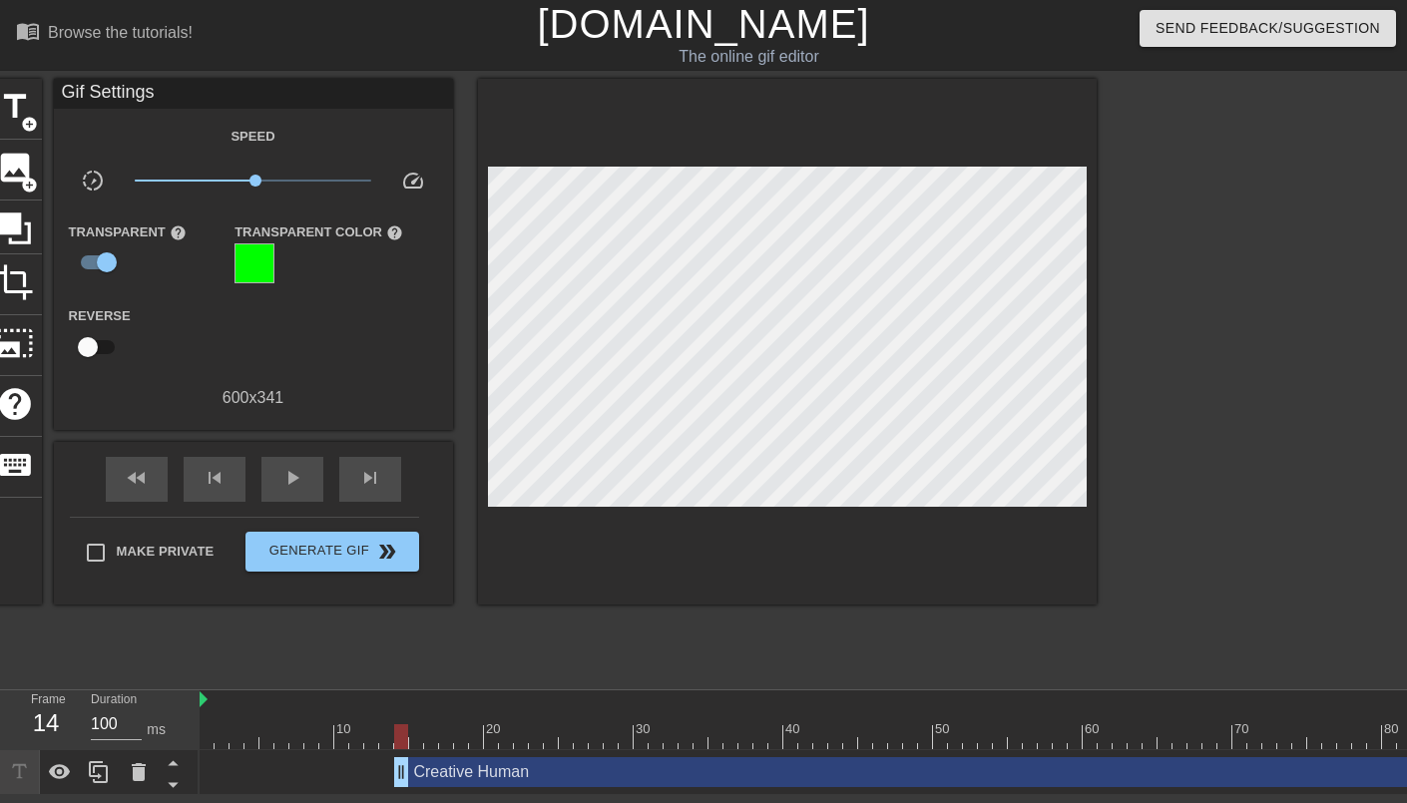
click at [241, 263] on div at bounding box center [254, 263] width 40 height 40
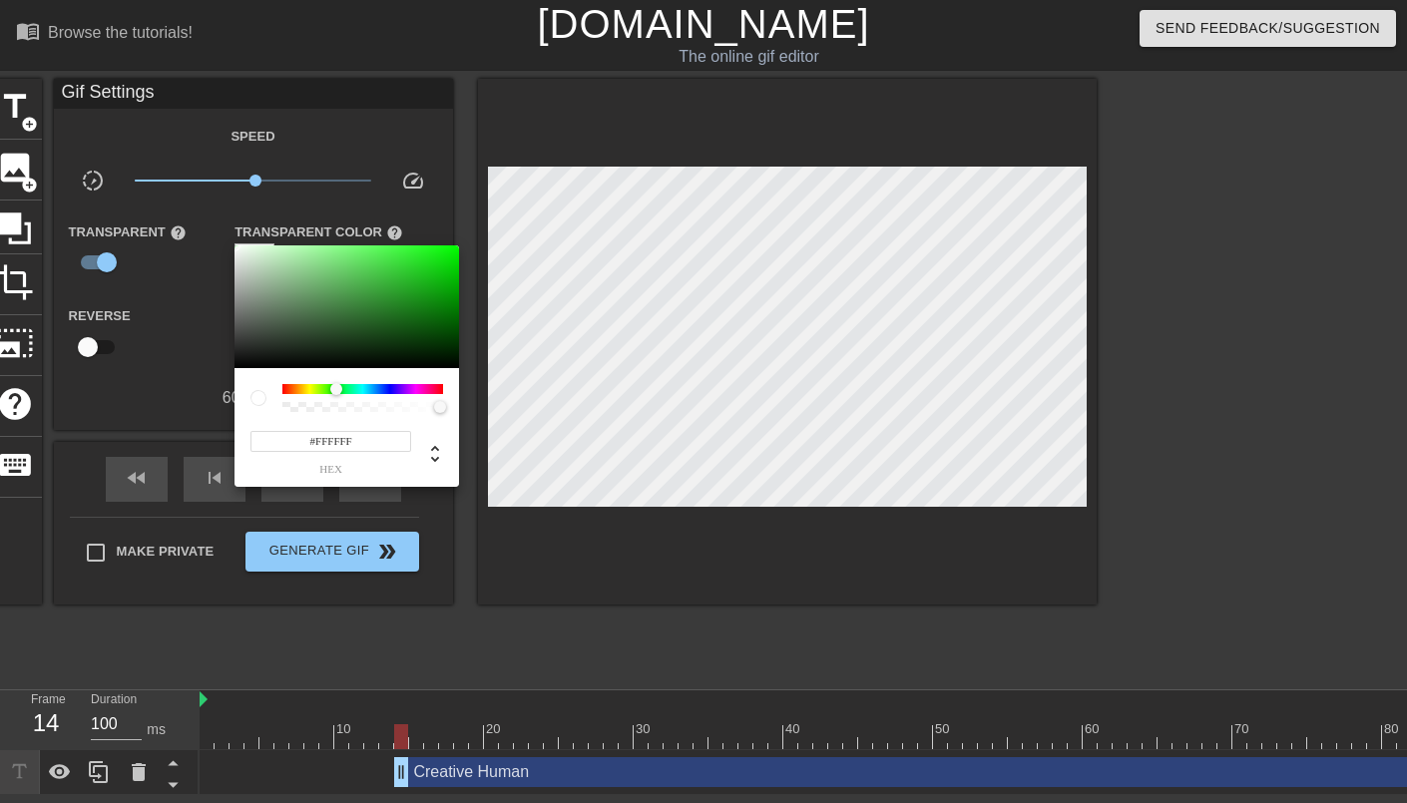
drag, startPoint x: 262, startPoint y: 285, endPoint x: 219, endPoint y: 229, distance: 71.9
click at [219, 229] on div "#FFFFFF hex" at bounding box center [703, 401] width 1407 height 803
type input "#000000"
drag, startPoint x: 282, startPoint y: 340, endPoint x: 219, endPoint y: 394, distance: 83.6
click at [218, 393] on div "#000000 hex" at bounding box center [703, 401] width 1407 height 803
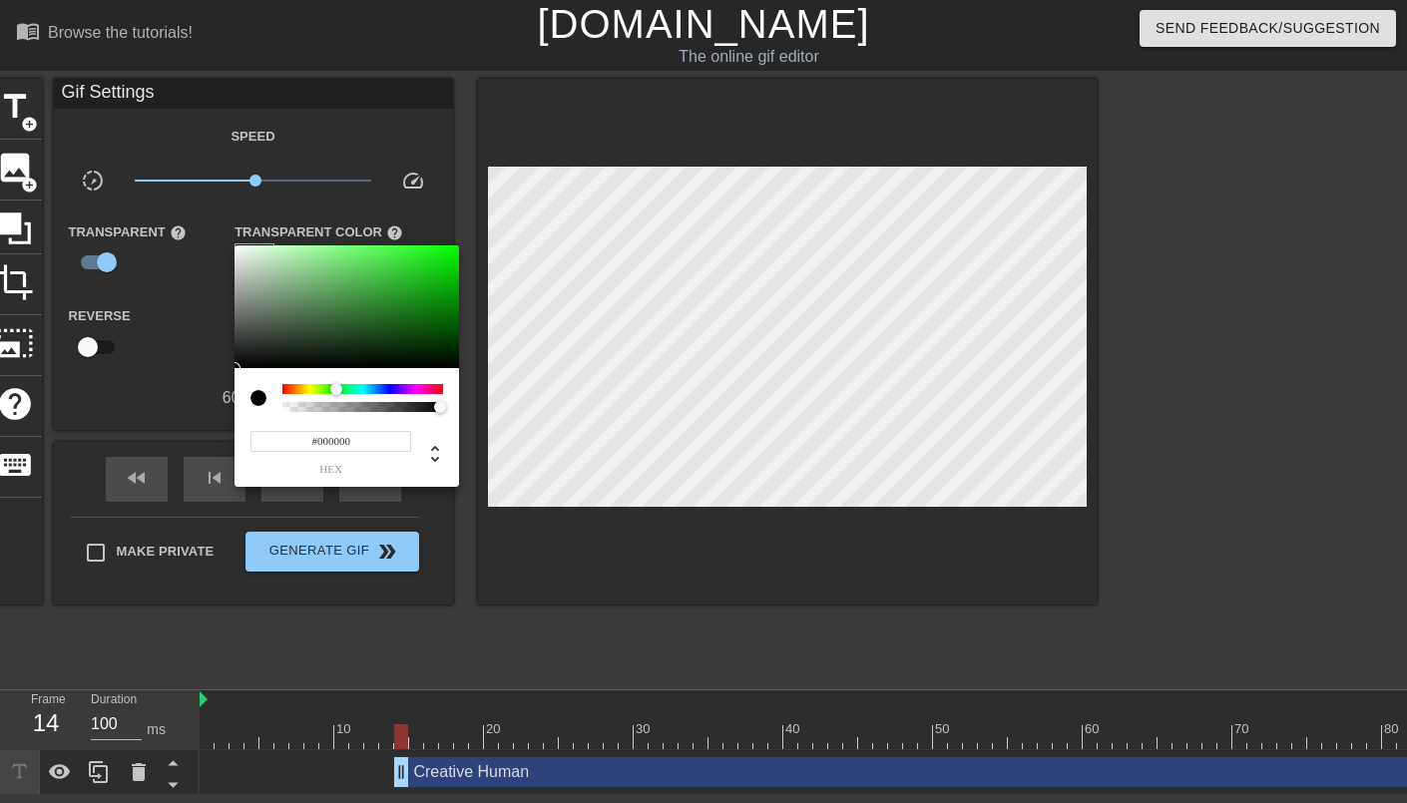
click at [176, 389] on div at bounding box center [703, 401] width 1407 height 803
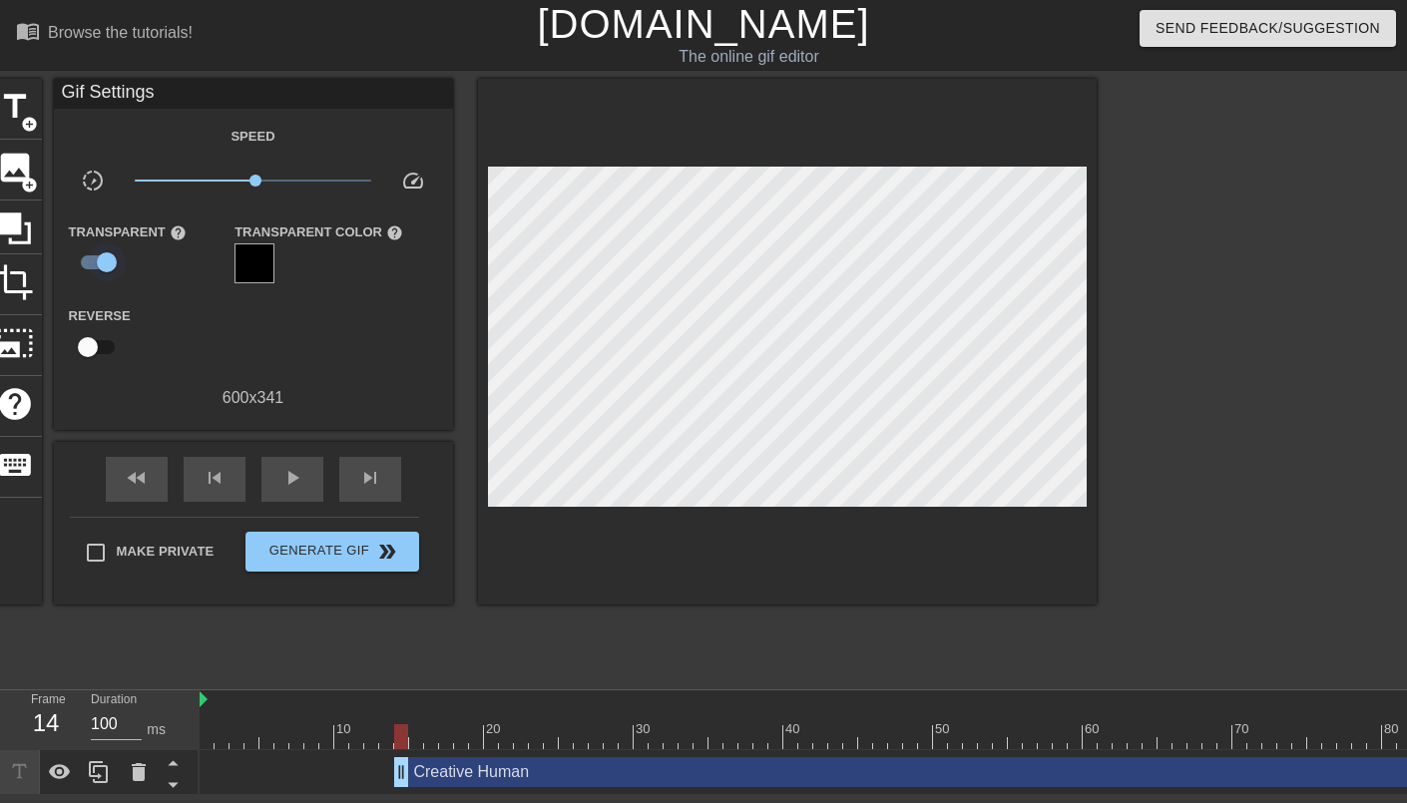
click at [95, 265] on input "checkbox" at bounding box center [107, 262] width 114 height 38
checkbox input "false"
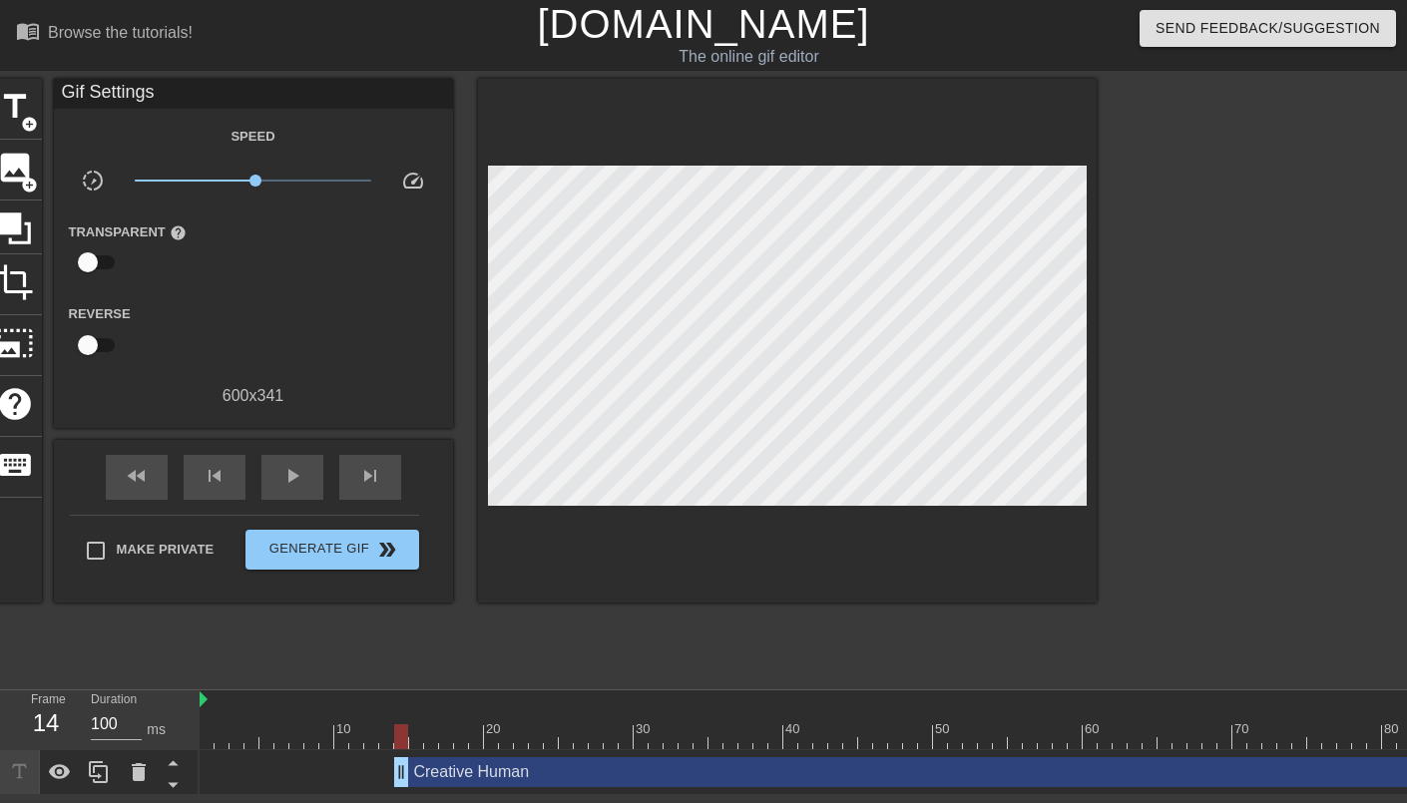
click at [100, 353] on input "checkbox" at bounding box center [88, 345] width 114 height 38
click at [100, 353] on input "checkbox" at bounding box center [107, 345] width 114 height 38
checkbox input "false"
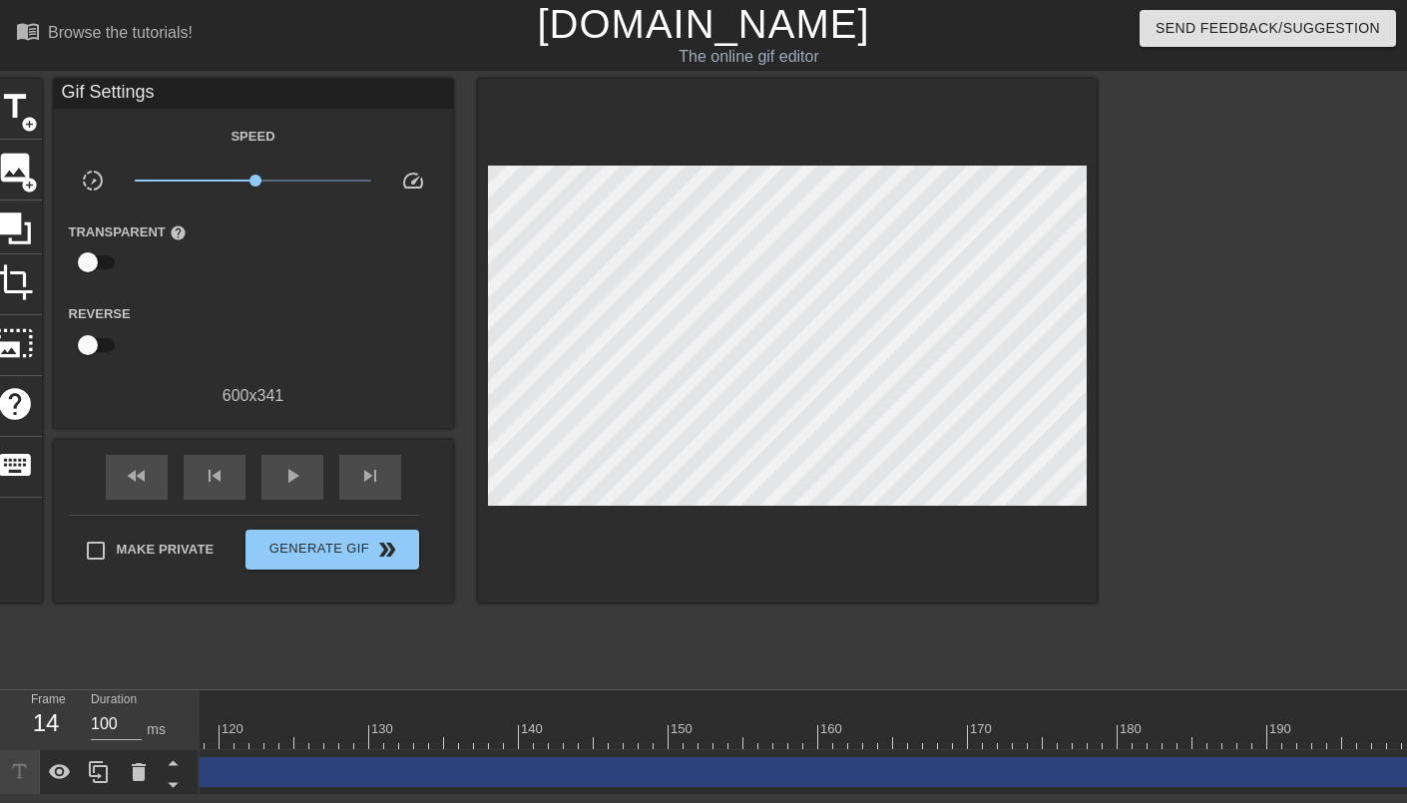
scroll to position [0, 1881]
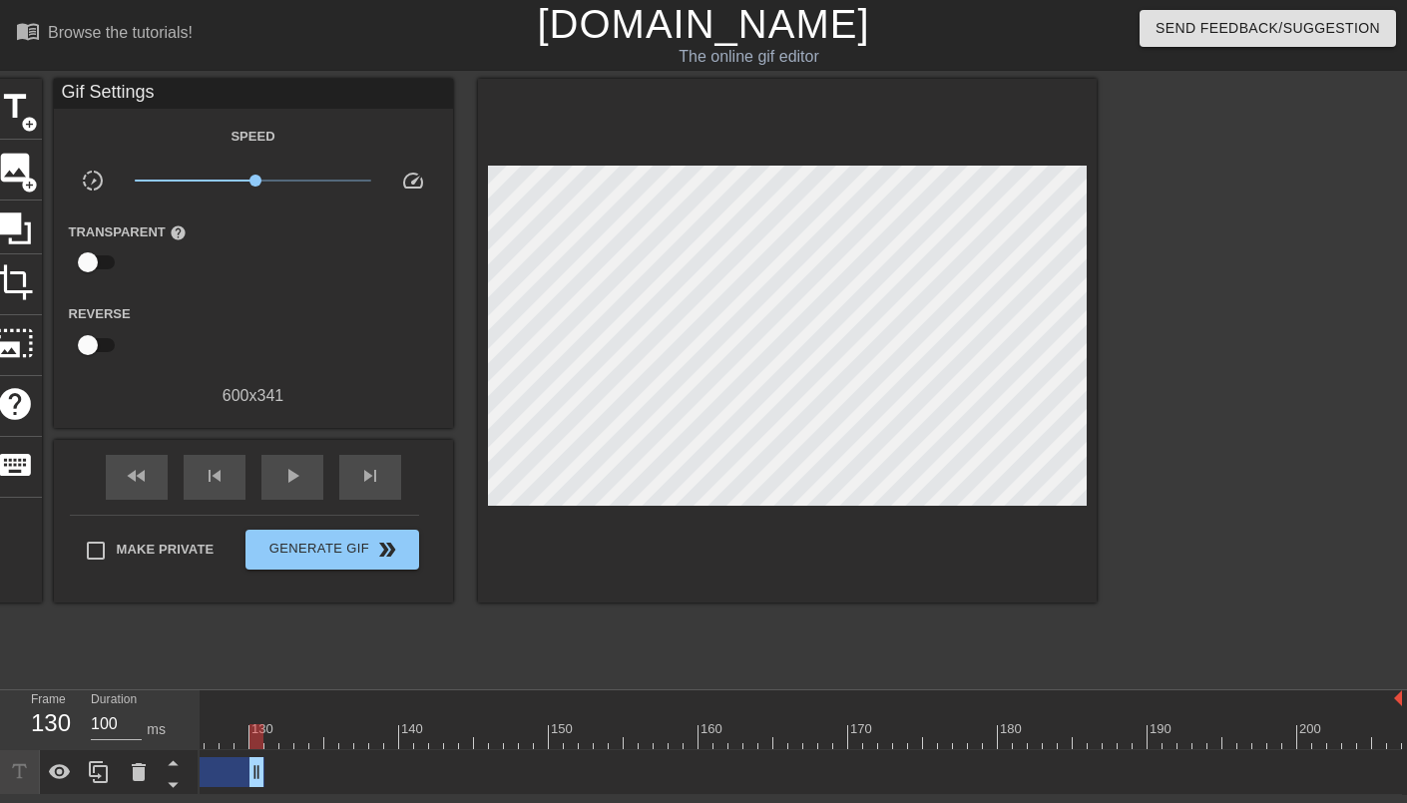
drag, startPoint x: 1399, startPoint y: 768, endPoint x: 254, endPoint y: 754, distance: 1144.6
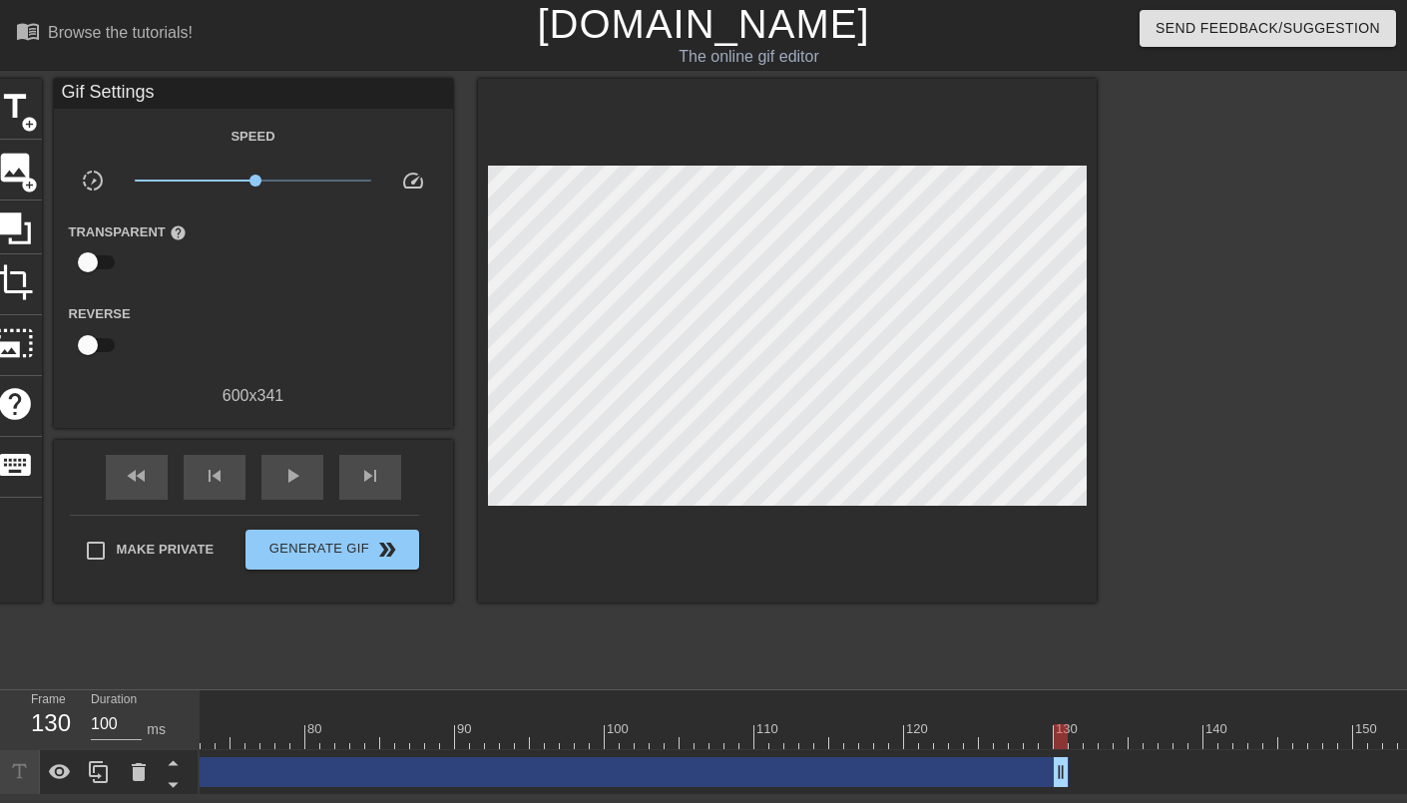
scroll to position [0, 1011]
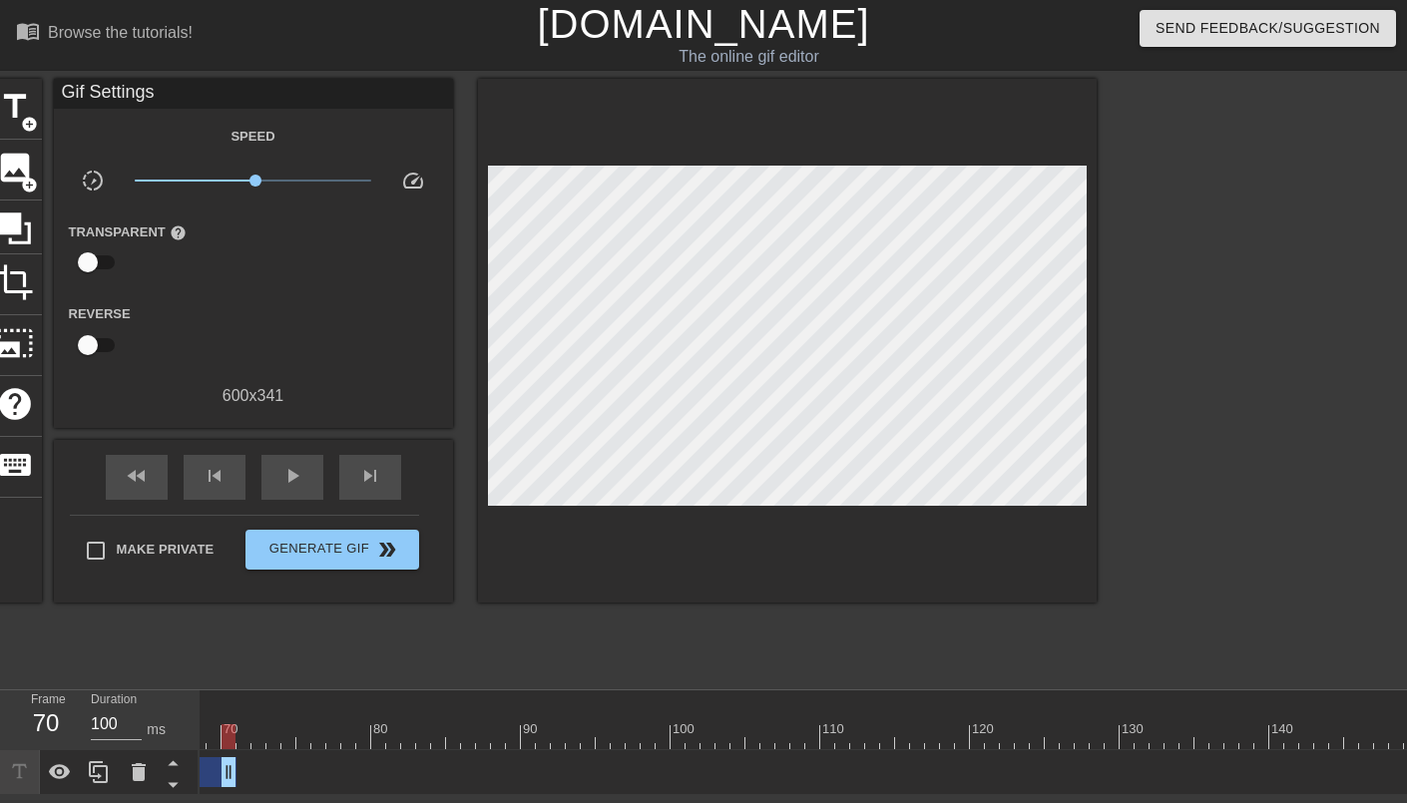
drag, startPoint x: 1119, startPoint y: 766, endPoint x: 278, endPoint y: 763, distance: 840.2
click at [220, 750] on div "Creative Human drag_handle drag_handle" at bounding box center [730, 772] width 3083 height 45
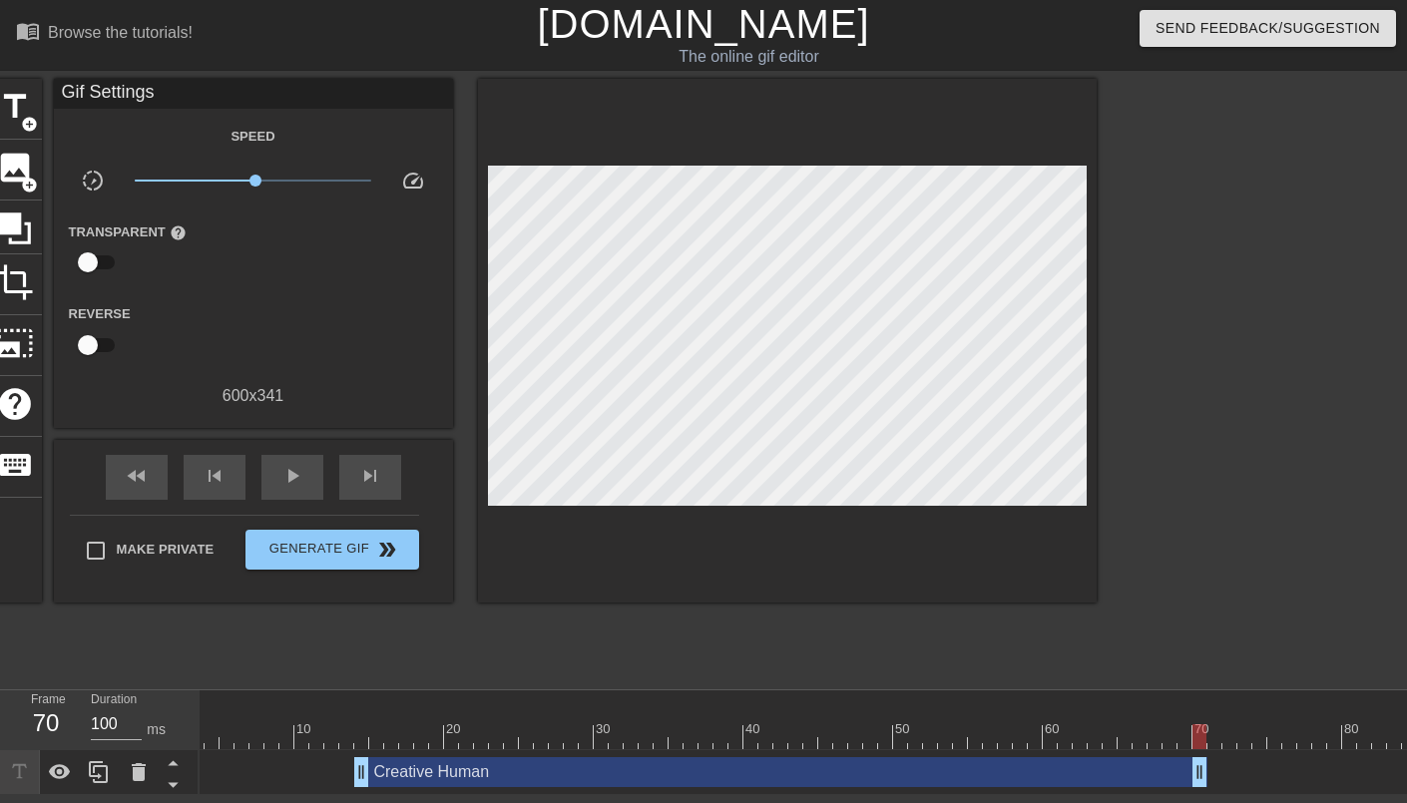
scroll to position [0, 0]
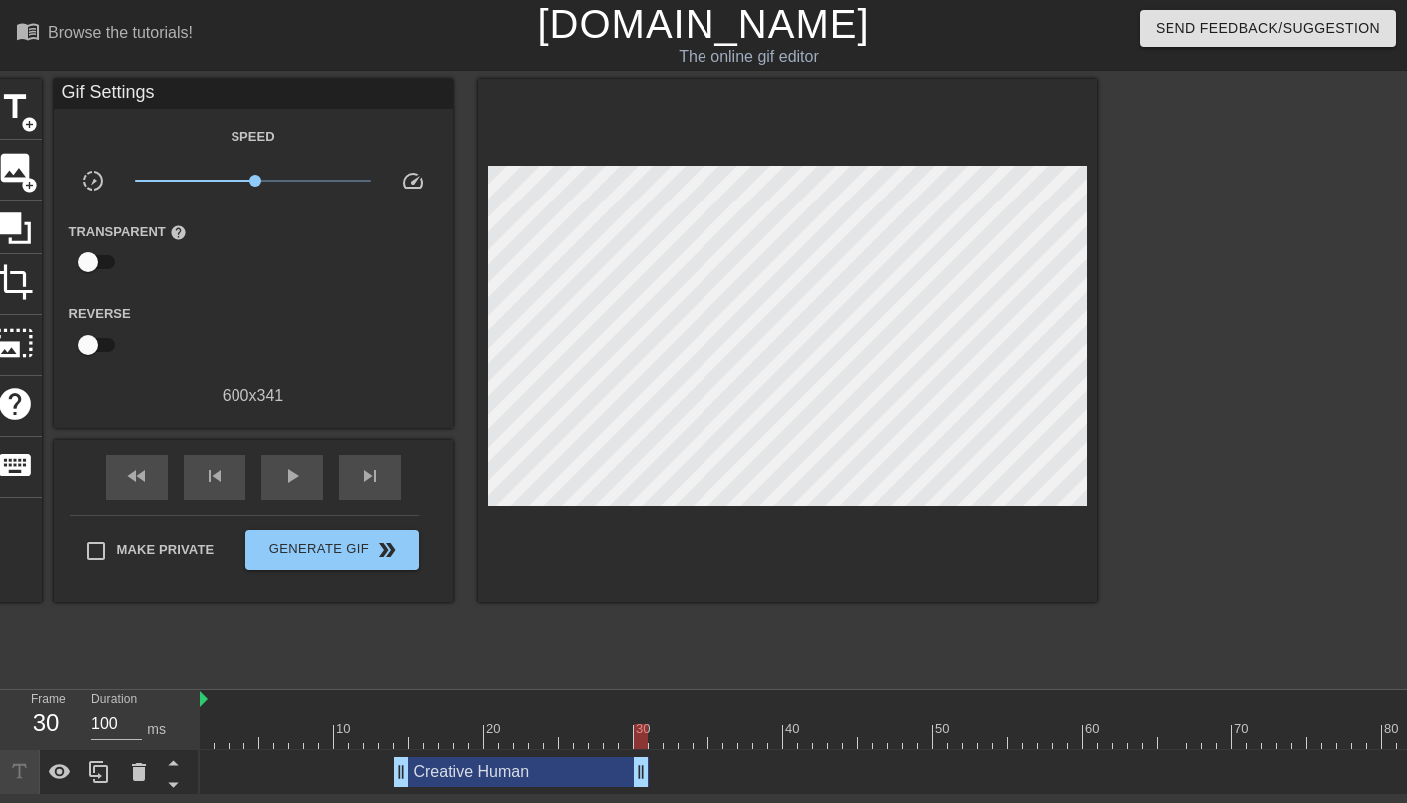
drag, startPoint x: 1243, startPoint y: 767, endPoint x: 645, endPoint y: 789, distance: 599.1
click at [645, 789] on div "10 20 30 40 50 60 70 80 90 100 110 120 130 140 150 160" at bounding box center [803, 742] width 1207 height 105
drag, startPoint x: 535, startPoint y: 740, endPoint x: 756, endPoint y: 753, distance: 221.9
click at [757, 753] on div "10 20 30 40 50 60 70 80 90 100 110 120 130 140 150 160" at bounding box center [803, 742] width 1207 height 105
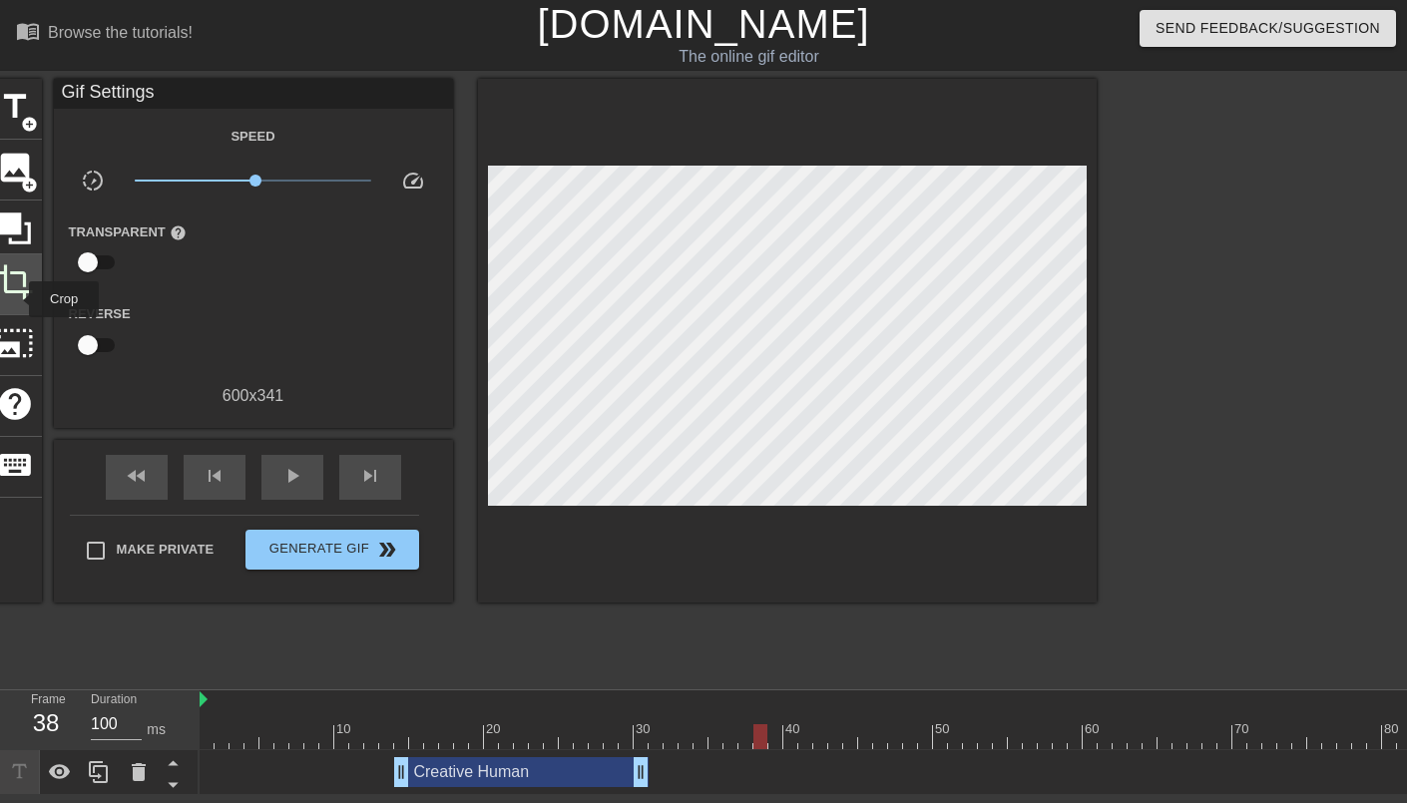
click at [16, 300] on span "crop" at bounding box center [15, 282] width 38 height 38
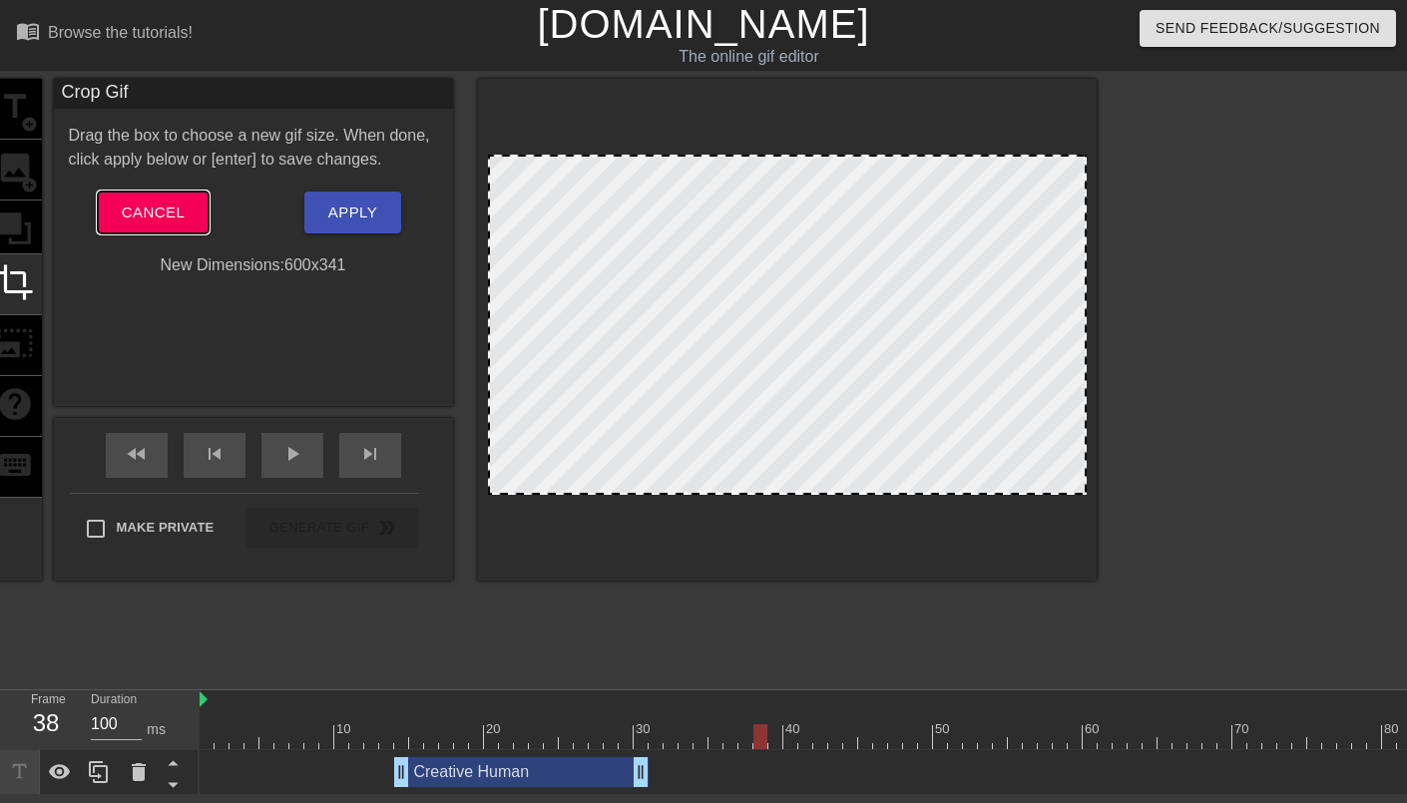
click at [199, 216] on button "Cancel" at bounding box center [153, 213] width 111 height 42
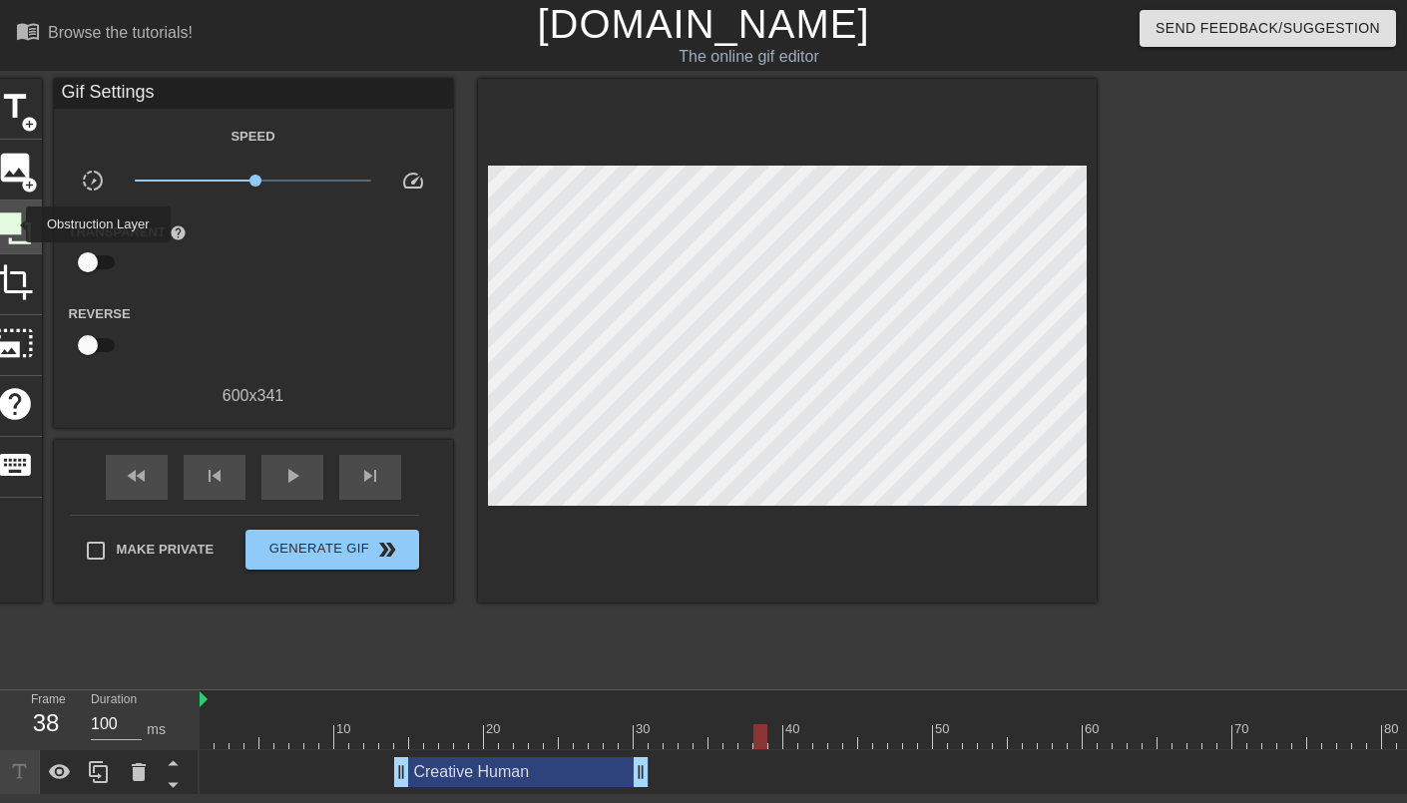
click at [13, 225] on icon at bounding box center [15, 229] width 32 height 32
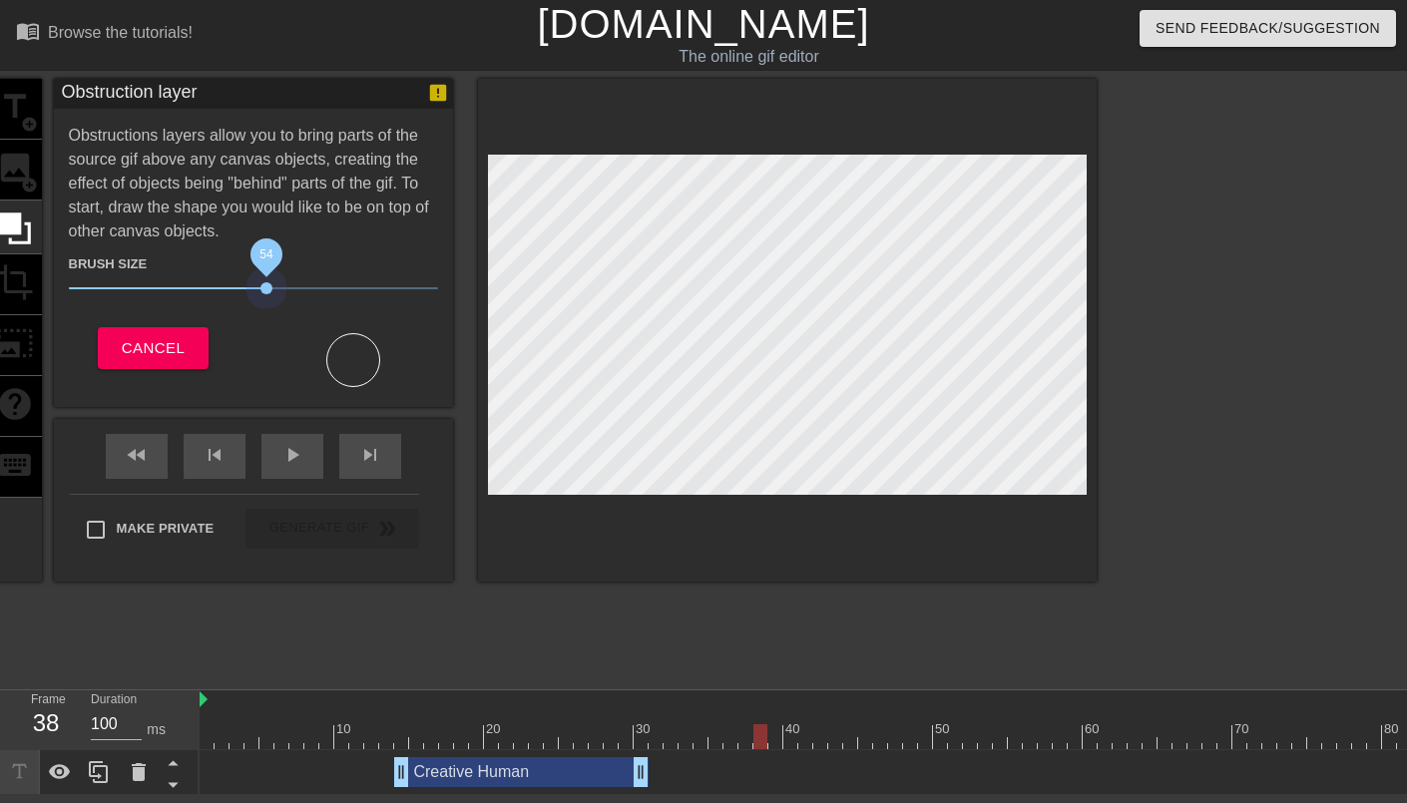
drag, startPoint x: 271, startPoint y: 294, endPoint x: 261, endPoint y: 298, distance: 10.7
click at [262, 298] on span "54" at bounding box center [253, 288] width 369 height 24
drag, startPoint x: 256, startPoint y: 287, endPoint x: 230, endPoint y: 284, distance: 26.1
click at [230, 284] on span "46" at bounding box center [236, 288] width 12 height 12
click at [147, 327] on button "Cancel" at bounding box center [153, 348] width 111 height 42
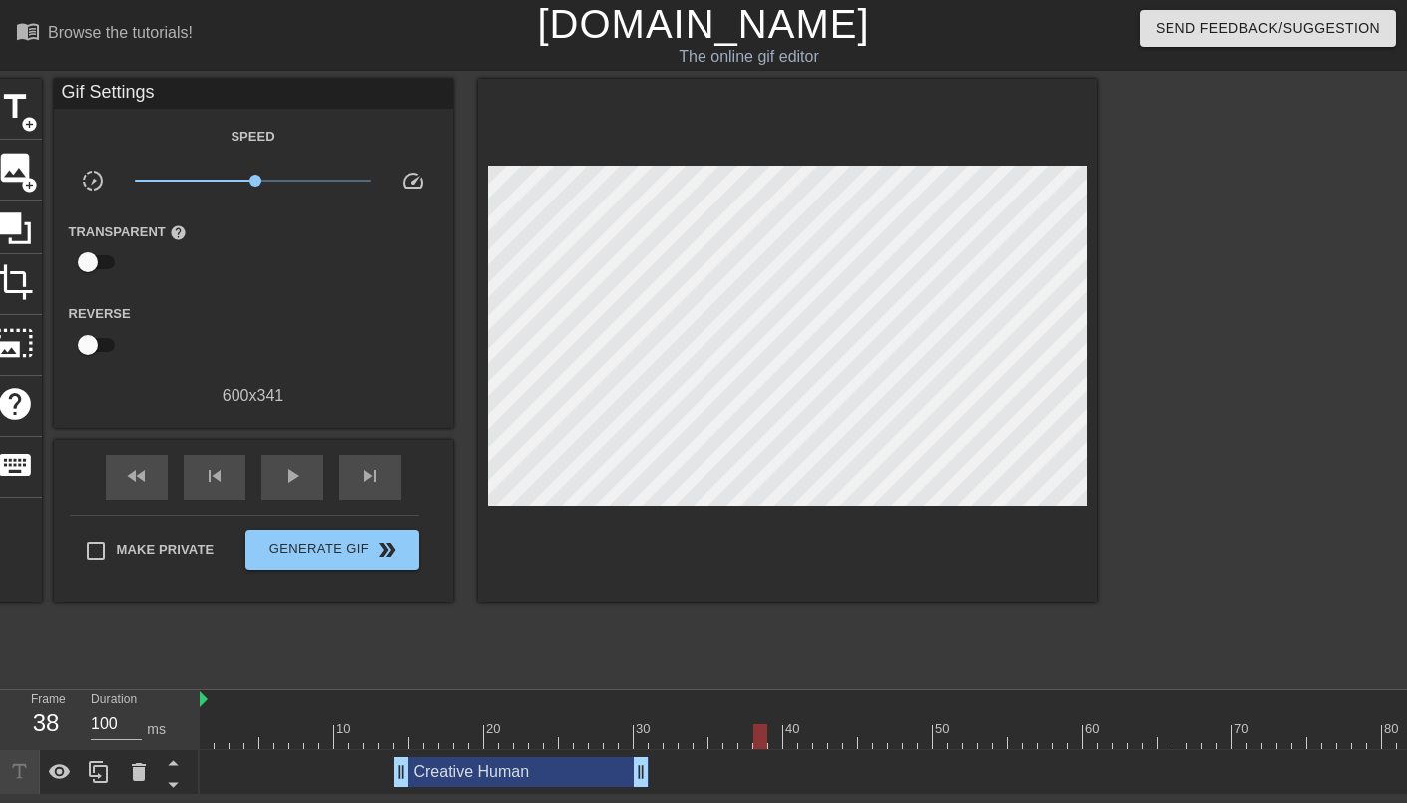
click at [498, 775] on div "Creative Human drag_handle drag_handle" at bounding box center [521, 772] width 254 height 30
click at [487, 655] on div "title add_circle image add_circle crop photo_size_select_large help keyboard Gi…" at bounding box center [542, 378] width 1109 height 599
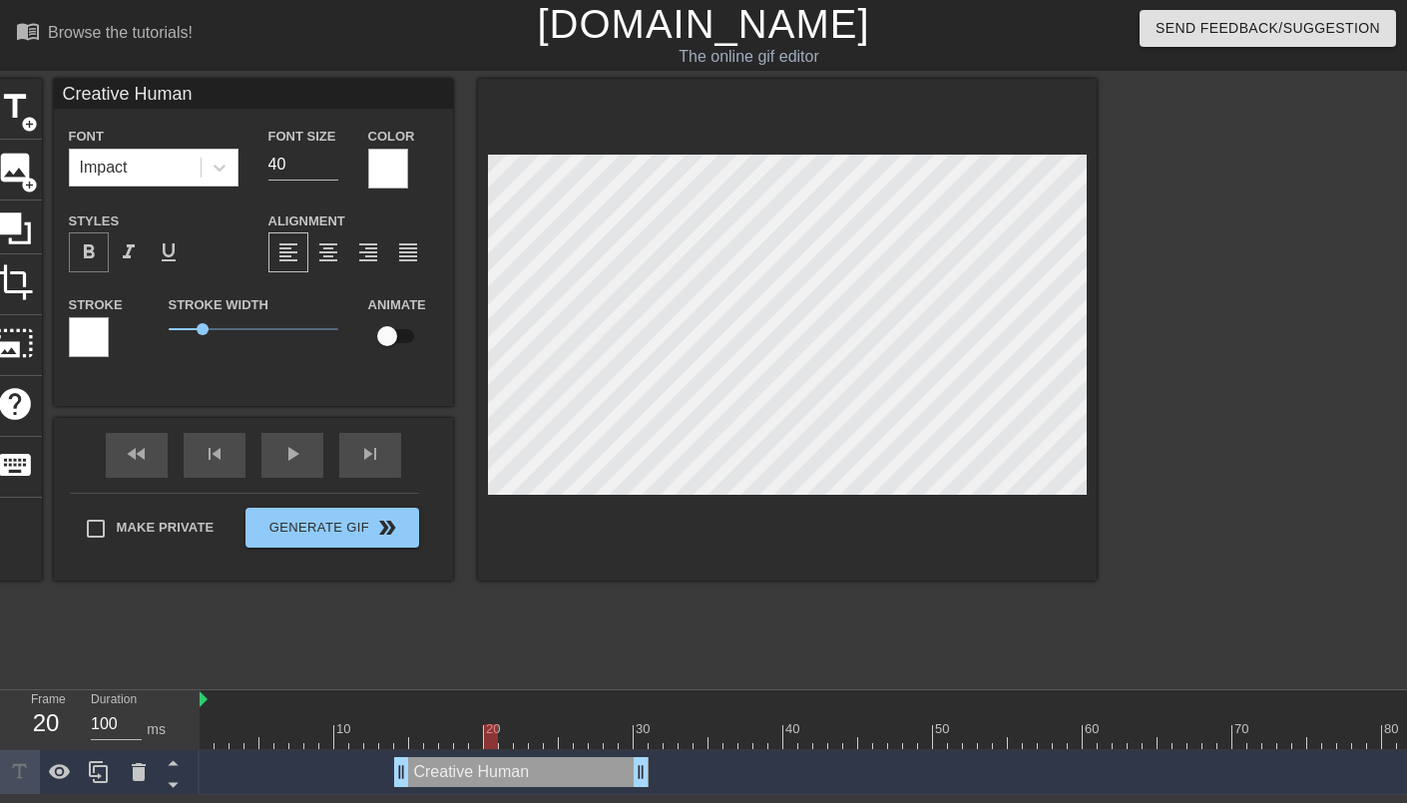
drag, startPoint x: 93, startPoint y: 240, endPoint x: 94, endPoint y: 254, distance: 14.0
click at [93, 244] on div "format_bold" at bounding box center [89, 252] width 40 height 40
drag, startPoint x: 204, startPoint y: 329, endPoint x: 112, endPoint y: 318, distance: 92.5
click at [112, 318] on div "Stroke Stroke Width 0 Animate" at bounding box center [253, 333] width 399 height 83
click at [74, 233] on div "format_bold" at bounding box center [89, 252] width 40 height 40
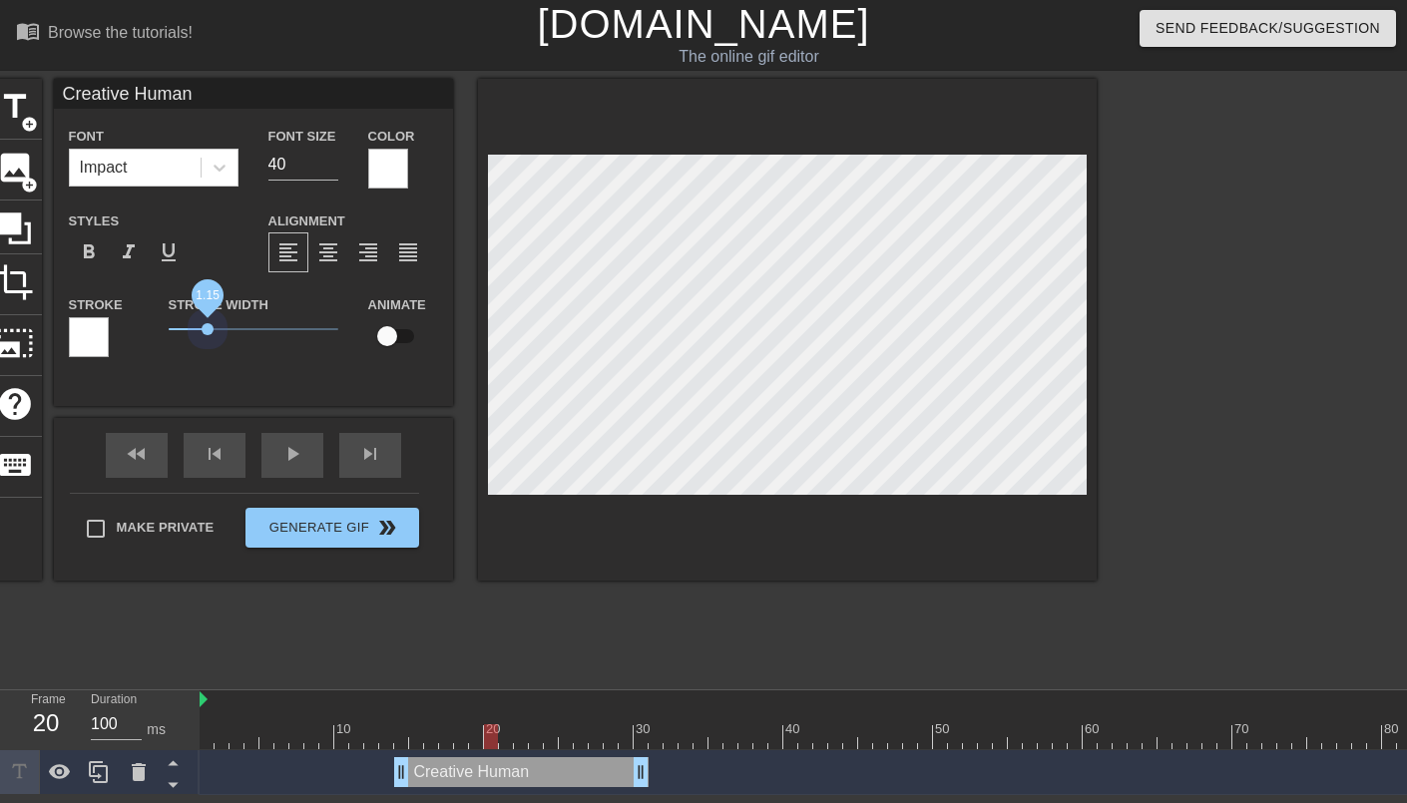
drag, startPoint x: 191, startPoint y: 329, endPoint x: 205, endPoint y: 341, distance: 18.4
click at [205, 339] on span "1.15" at bounding box center [254, 329] width 170 height 24
click at [85, 248] on span "format_bold" at bounding box center [89, 252] width 24 height 24
drag, startPoint x: 200, startPoint y: 326, endPoint x: 188, endPoint y: 333, distance: 13.9
click at [188, 333] on span "0.55" at bounding box center [187, 329] width 12 height 12
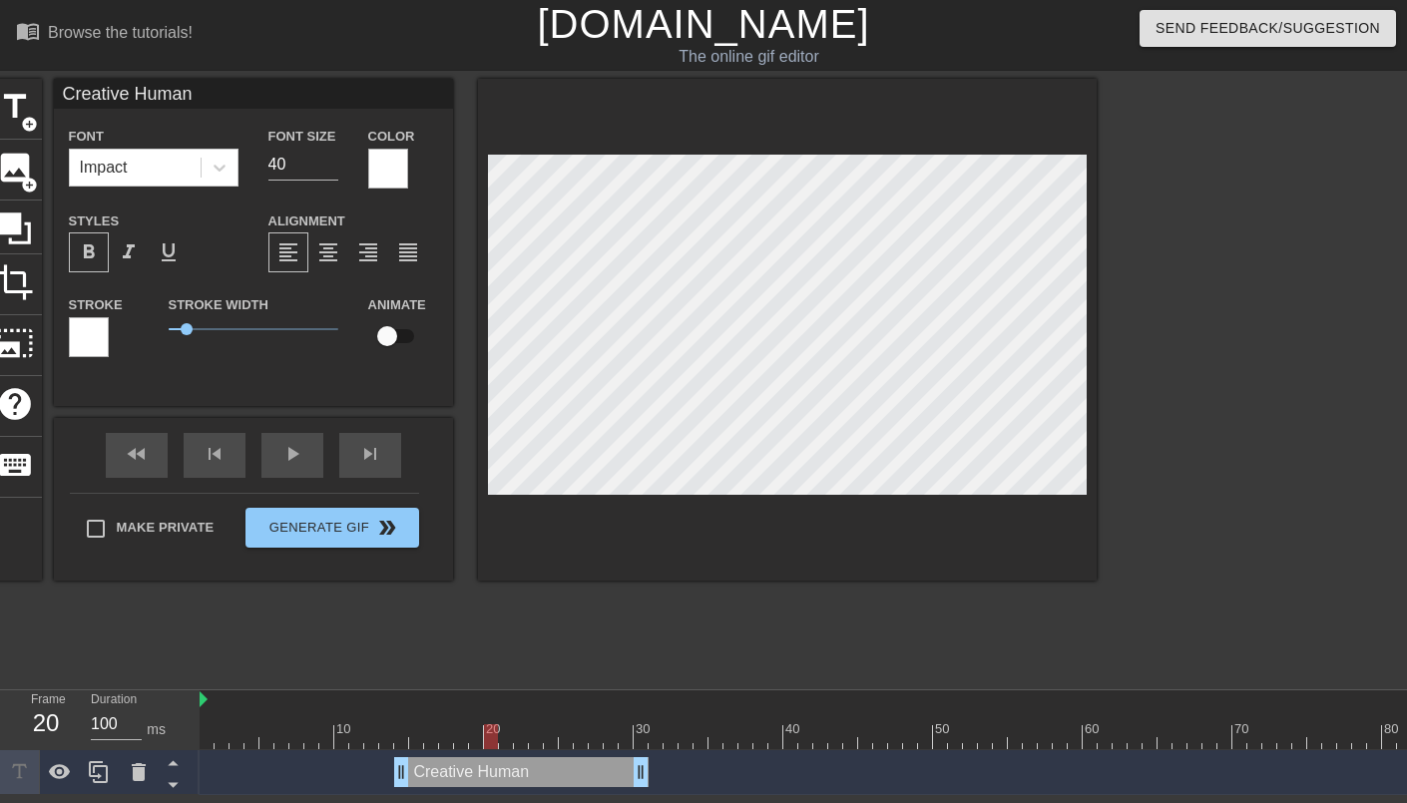
click at [1270, 487] on div at bounding box center [1270, 378] width 299 height 599
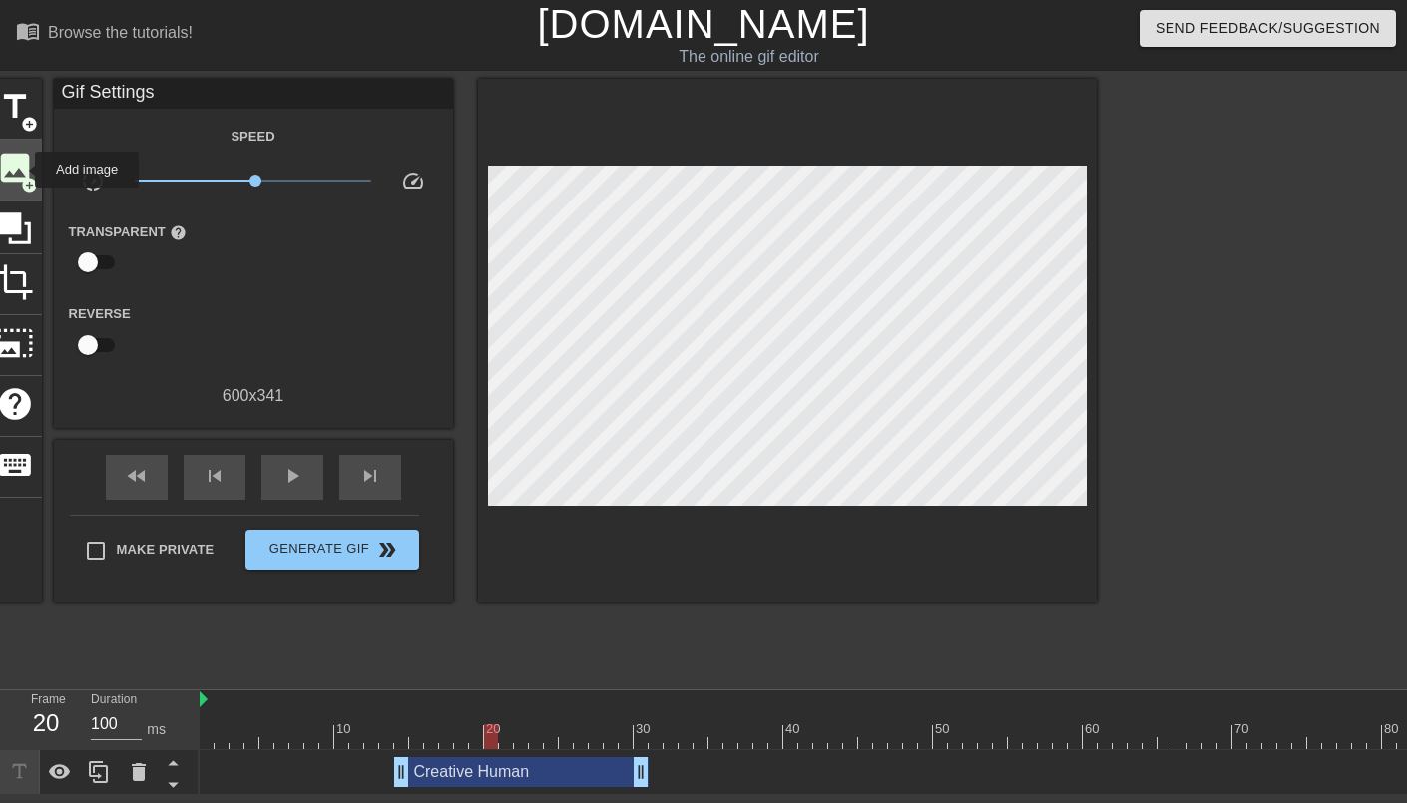
click at [22, 170] on span "image" at bounding box center [15, 168] width 38 height 38
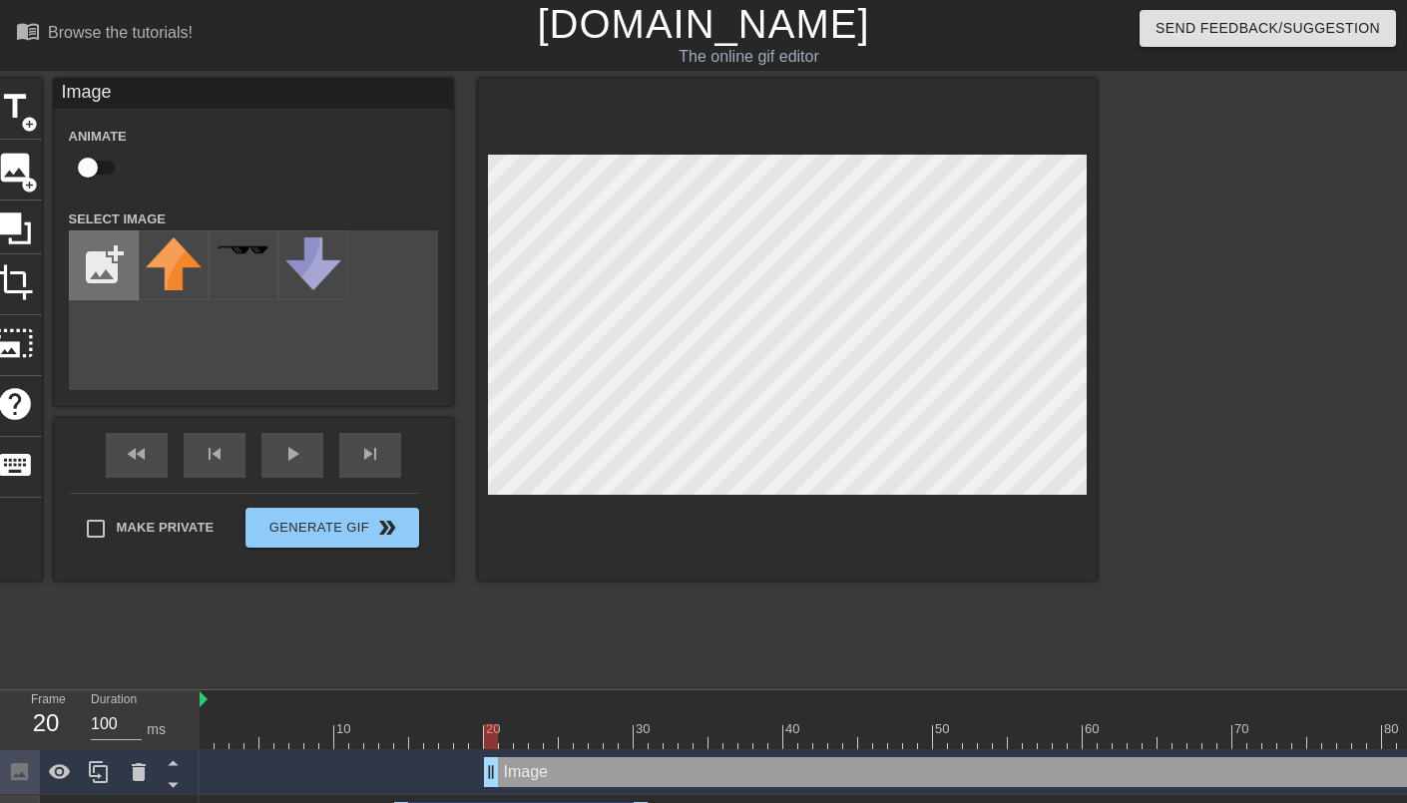
click at [117, 264] on input "file" at bounding box center [104, 265] width 68 height 68
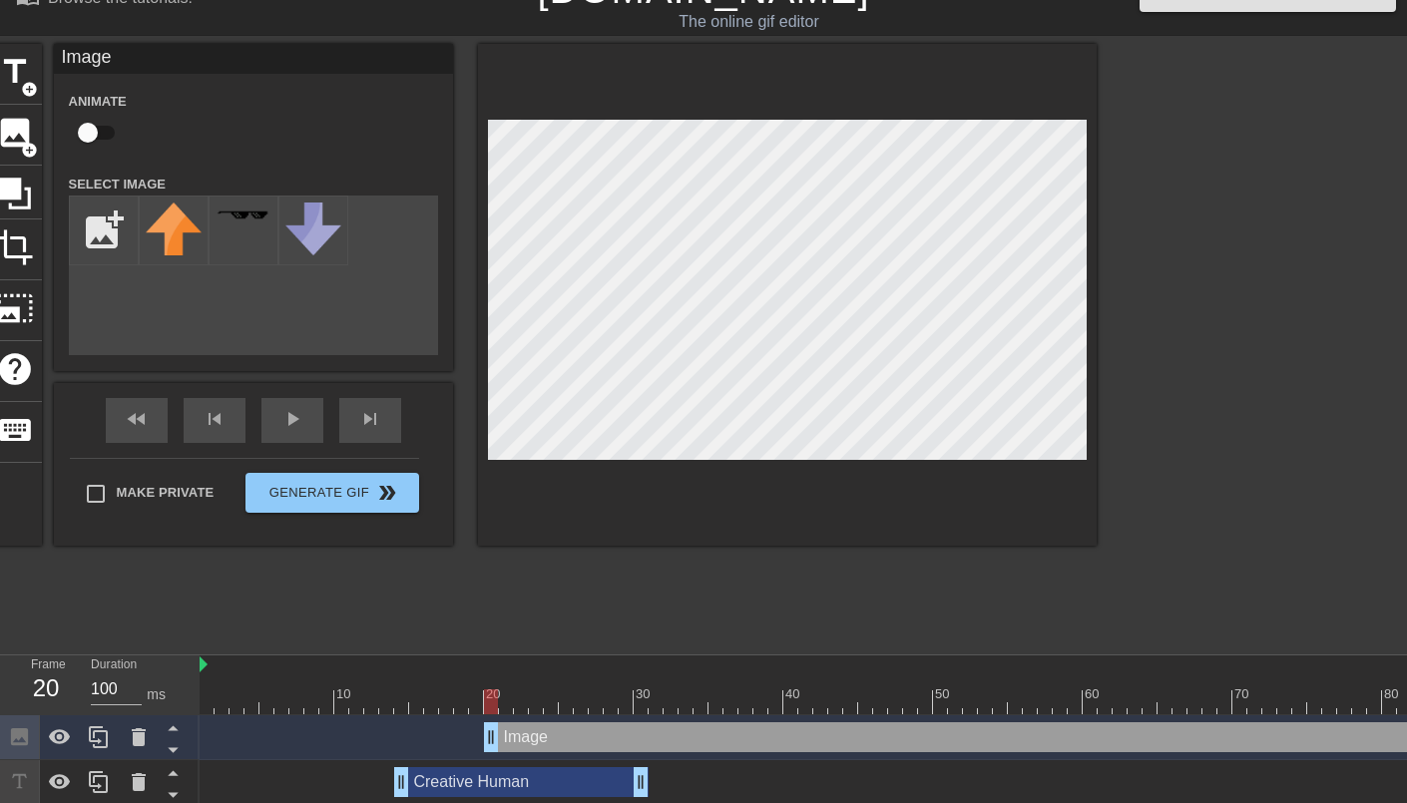
scroll to position [38, 0]
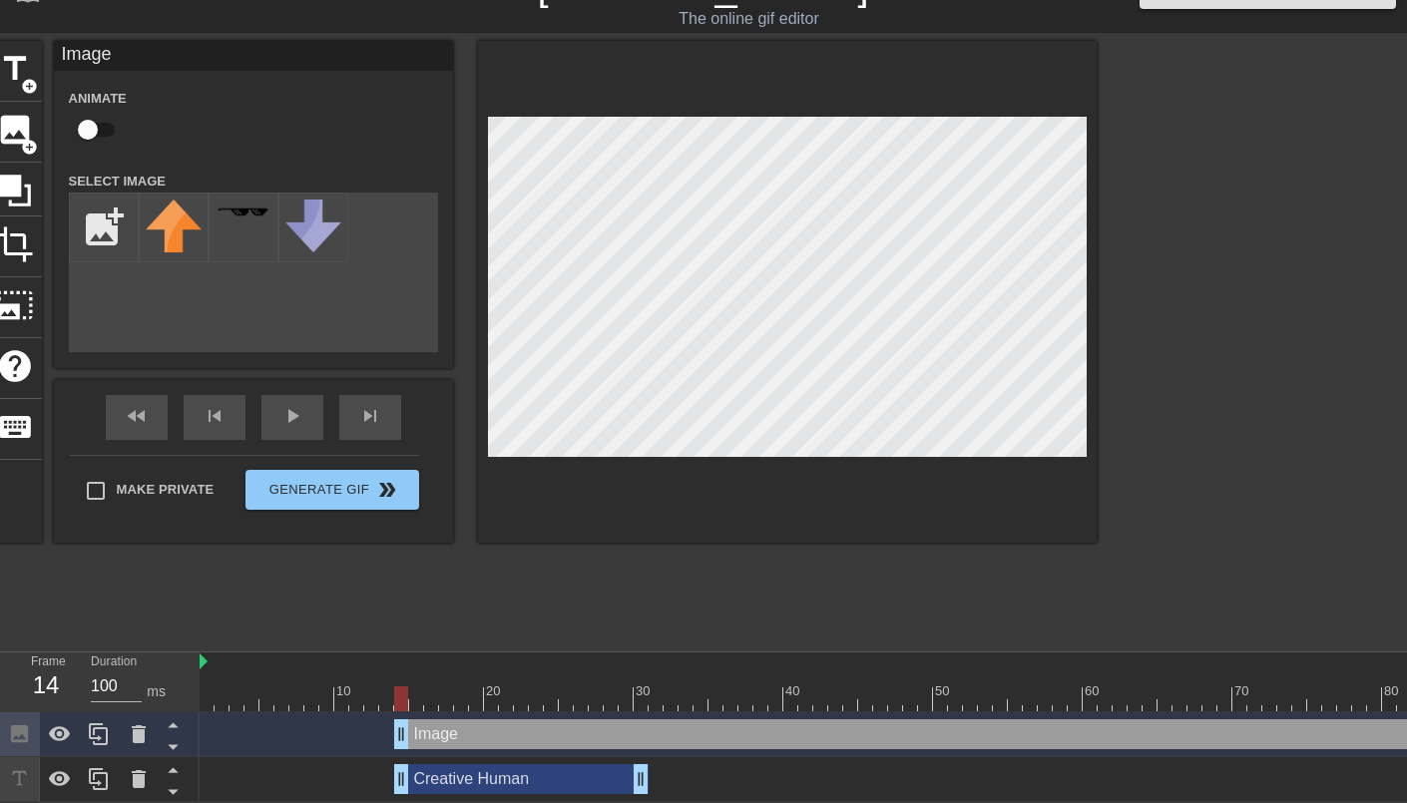
drag, startPoint x: 830, startPoint y: 739, endPoint x: 744, endPoint y: 722, distance: 87.5
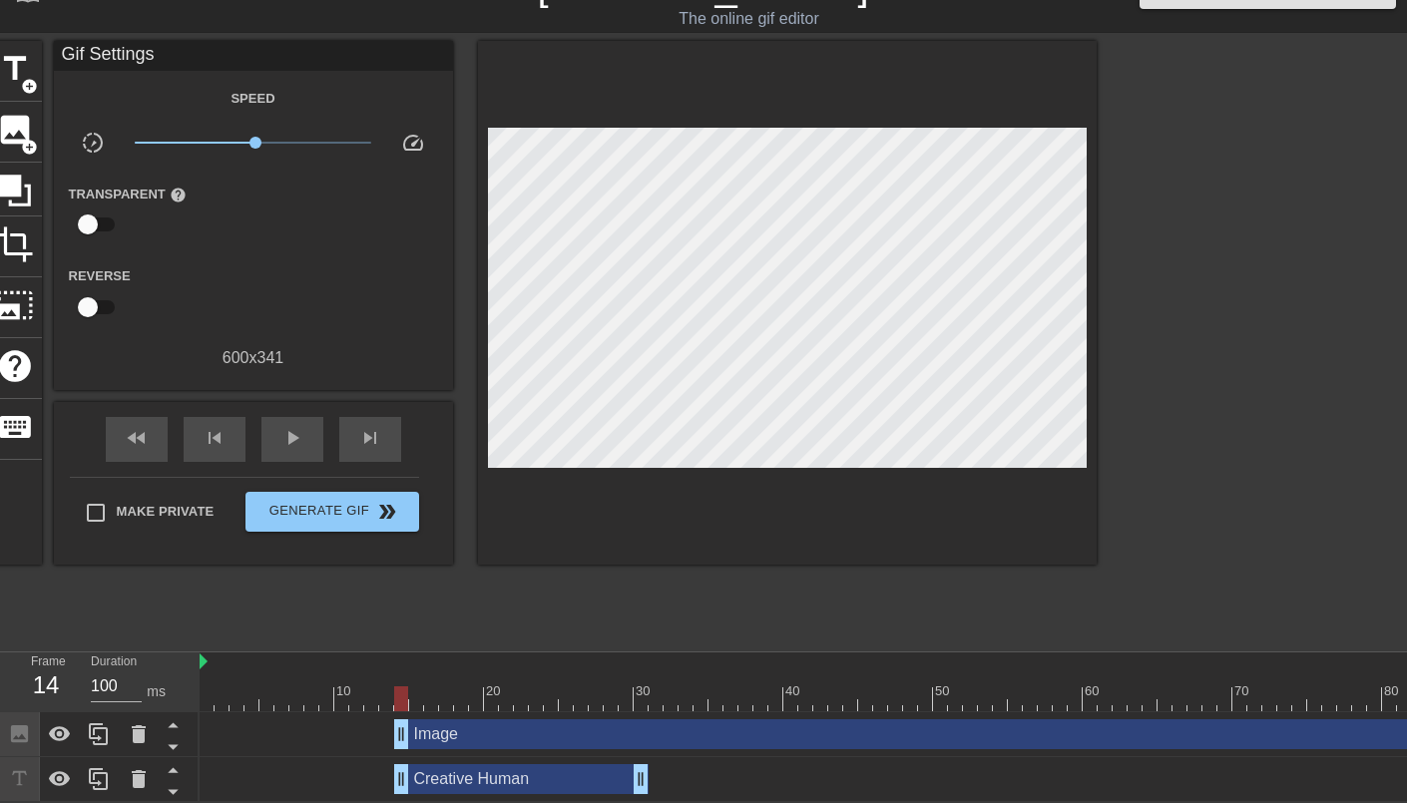
scroll to position [38, 15]
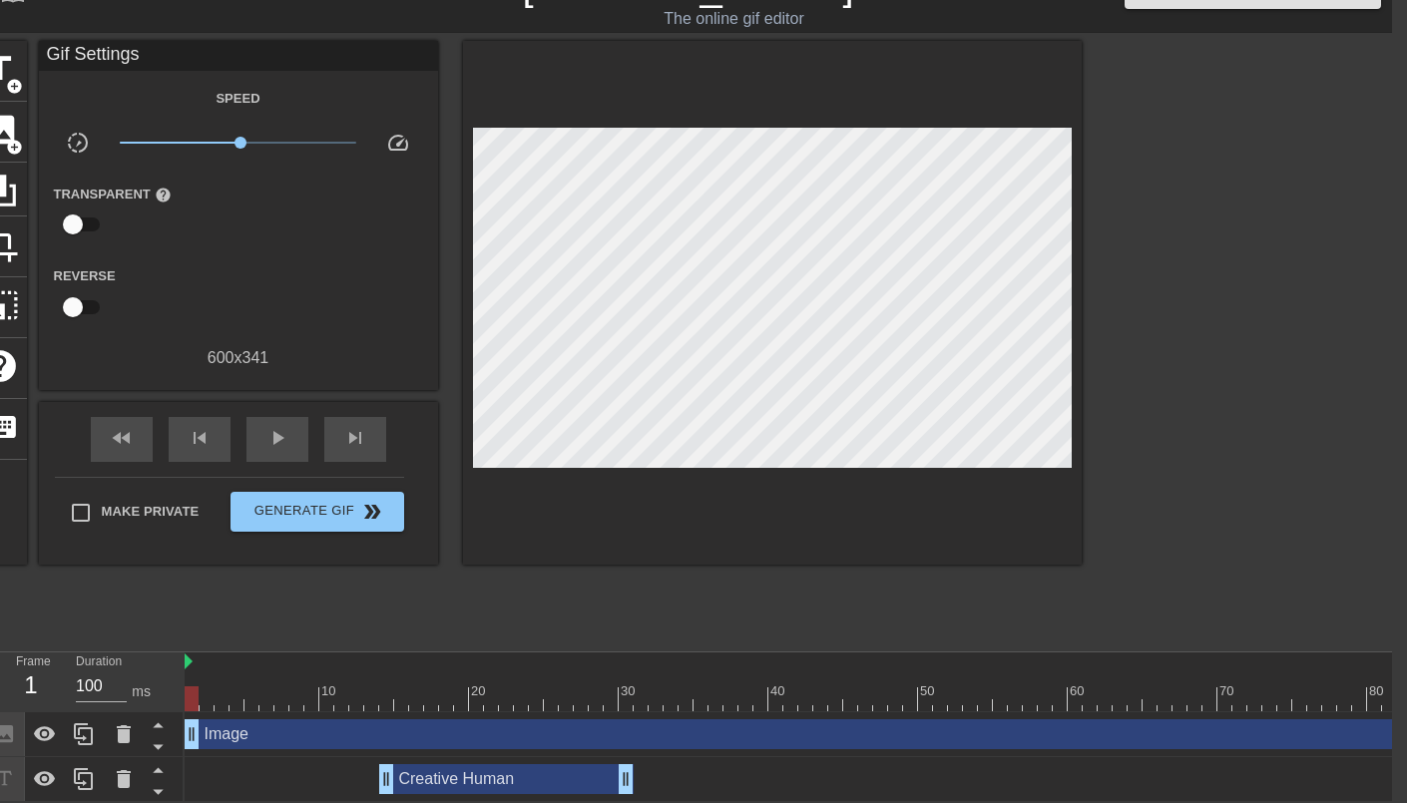
drag, startPoint x: 1211, startPoint y: 736, endPoint x: 790, endPoint y: 749, distance: 421.3
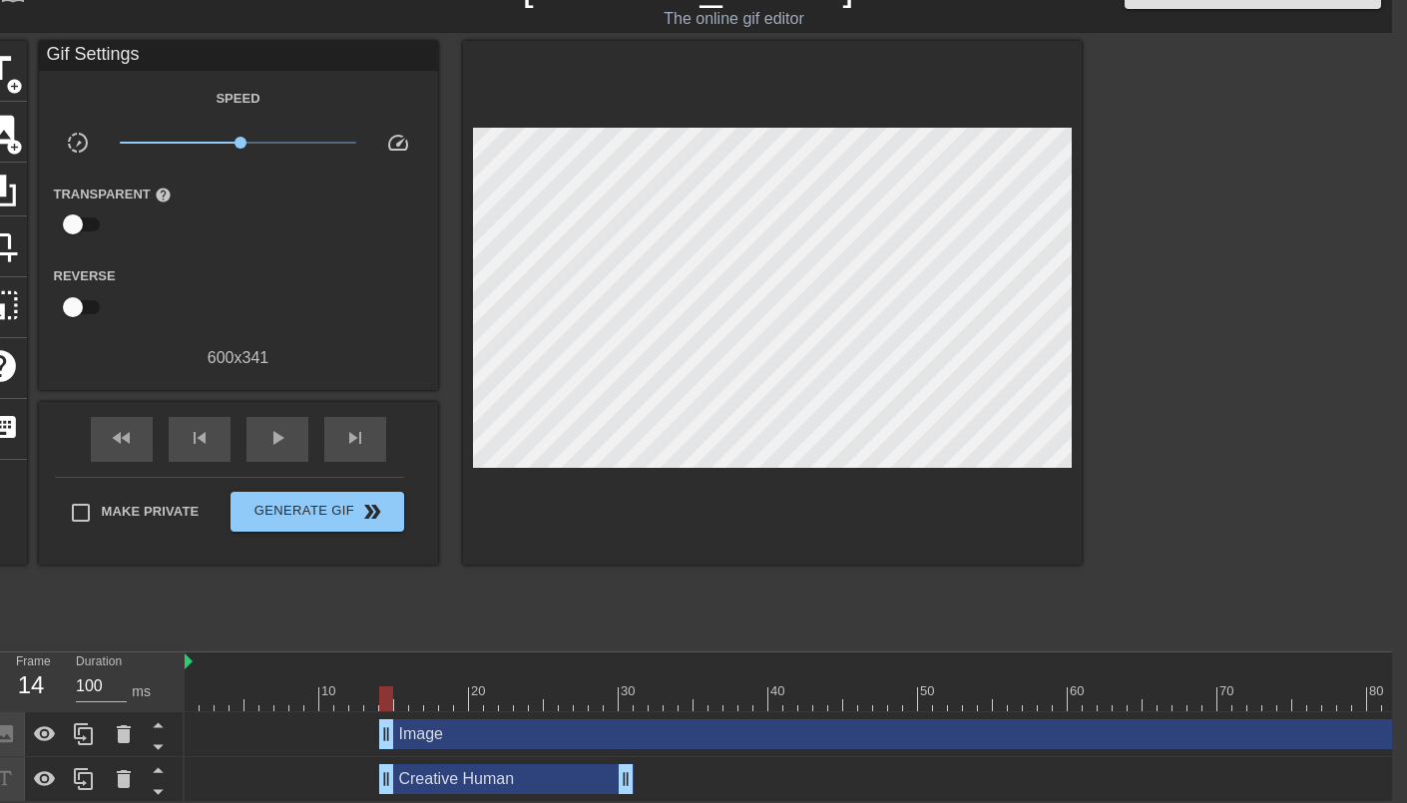
drag, startPoint x: 1038, startPoint y: 738, endPoint x: 1231, endPoint y: 721, distance: 194.3
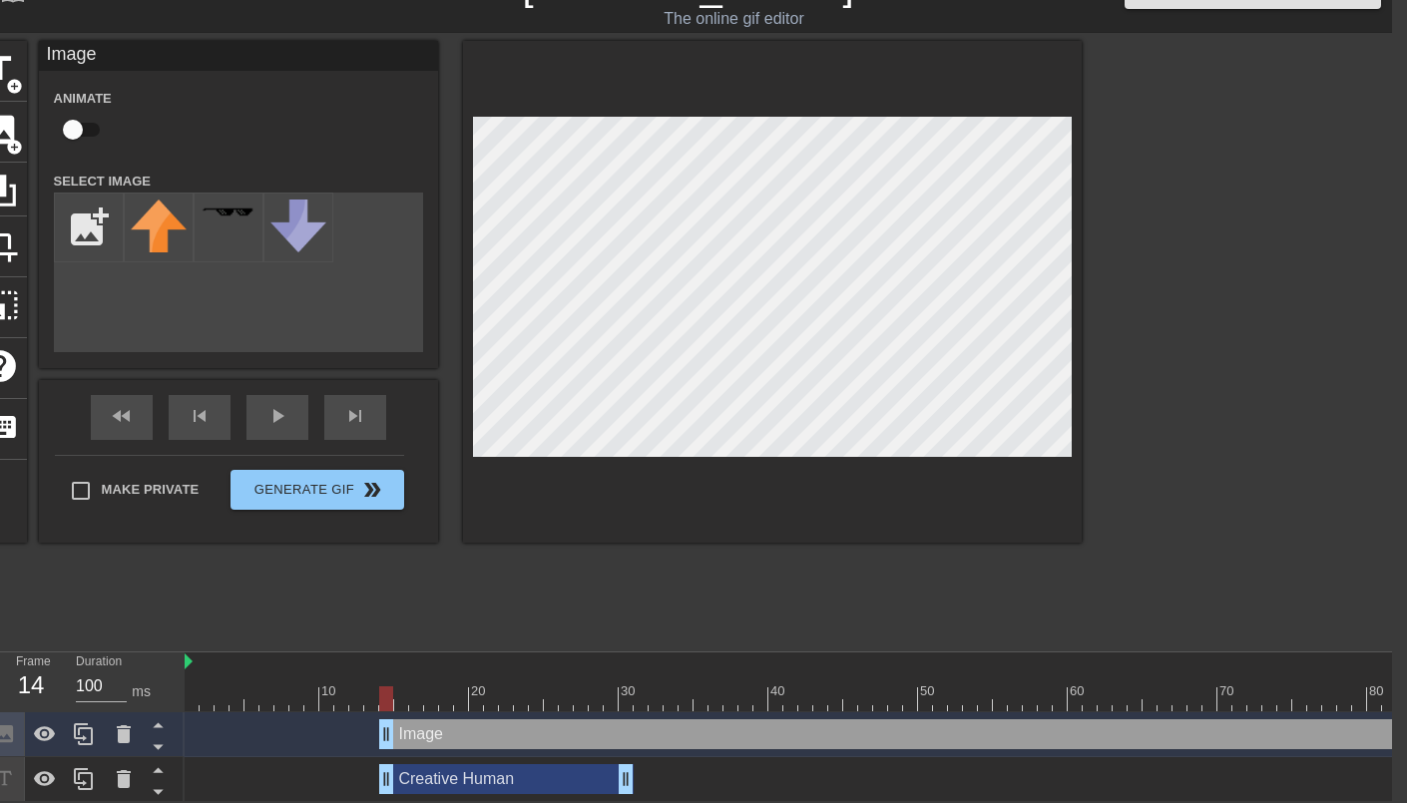
drag, startPoint x: 1322, startPoint y: 687, endPoint x: 1212, endPoint y: 654, distance: 114.9
click at [1183, 542] on div at bounding box center [1255, 340] width 299 height 599
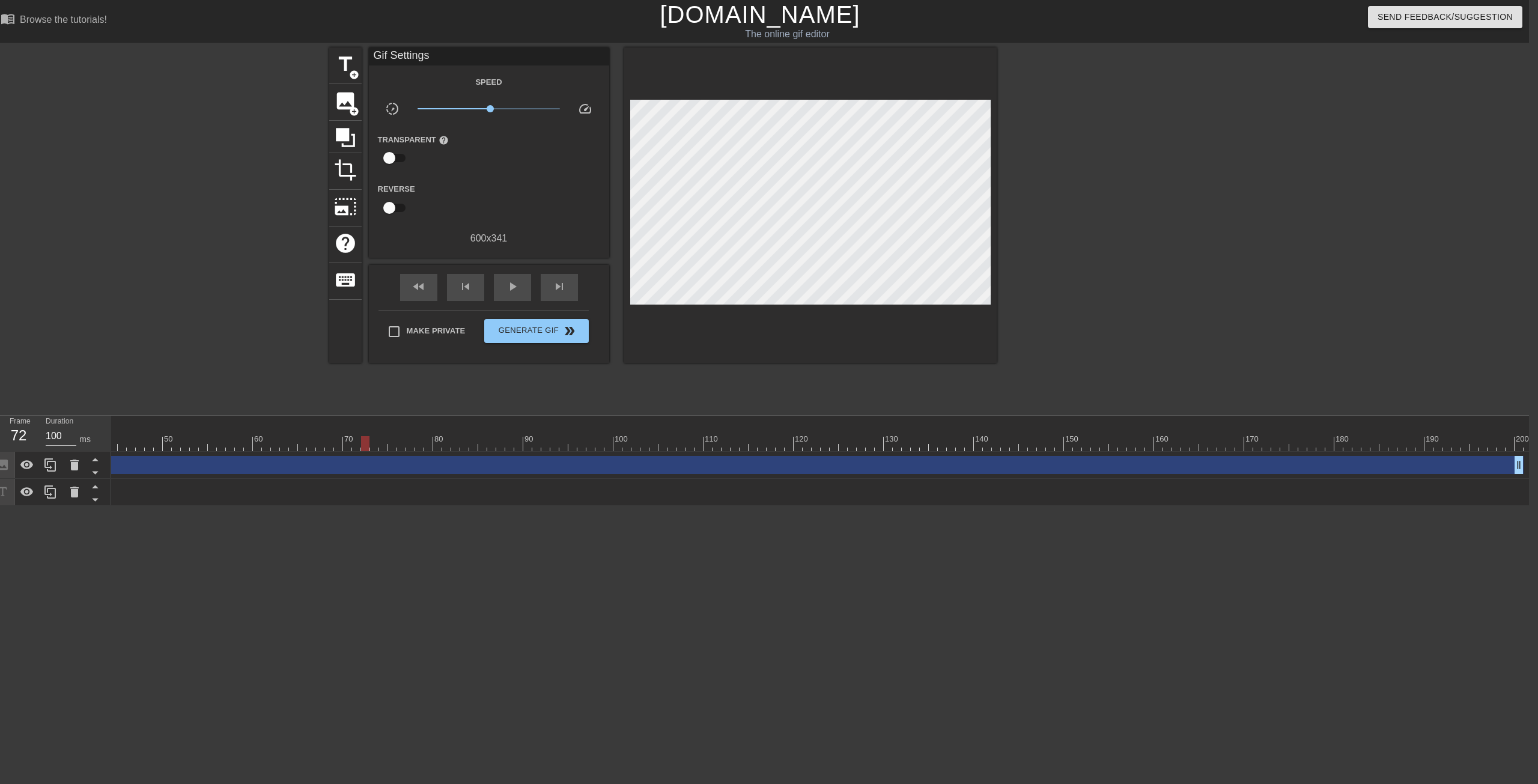
scroll to position [0, 441]
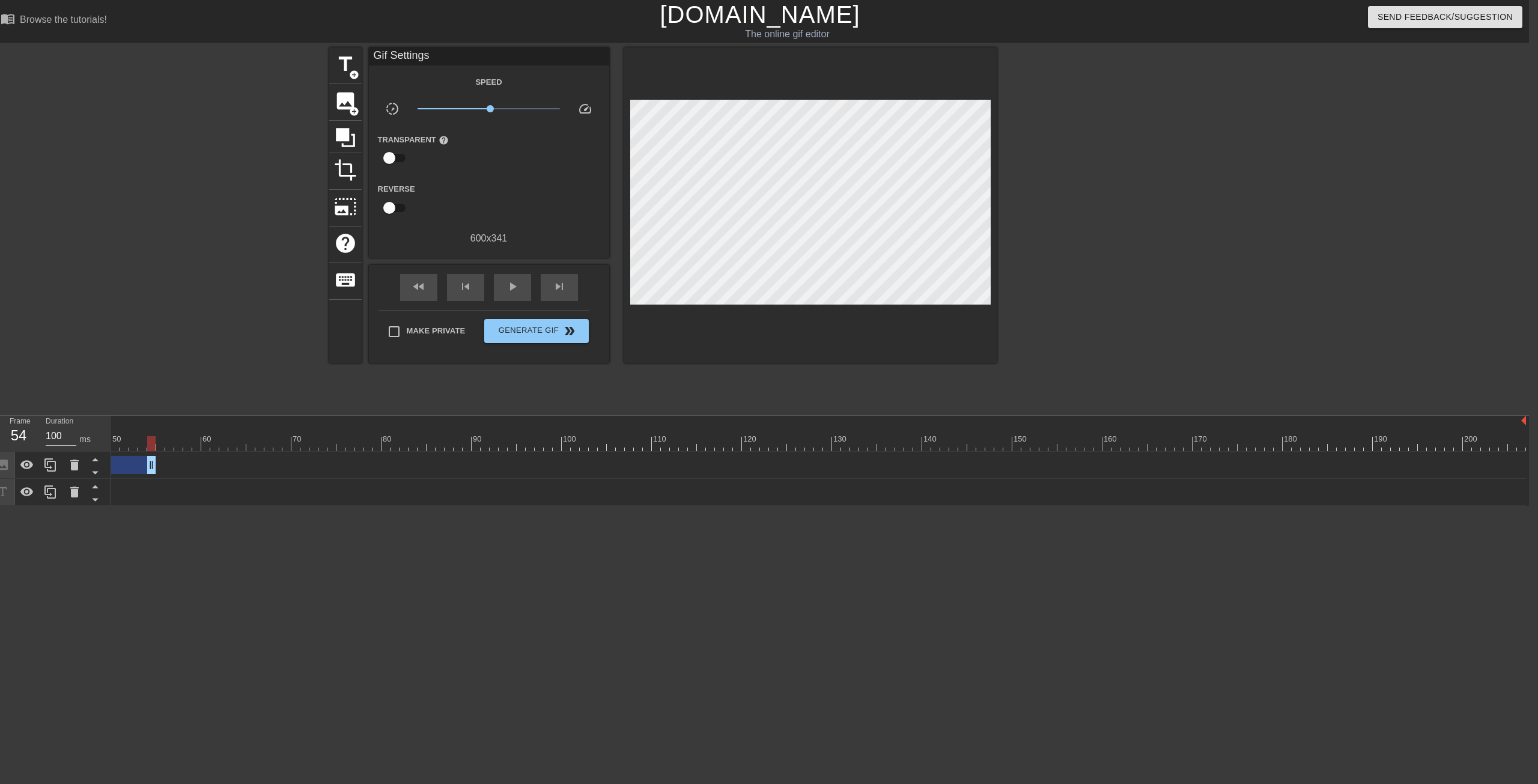
drag, startPoint x: 1470, startPoint y: 465, endPoint x: 154, endPoint y: 485, distance: 1316.2
click at [154, 483] on div "Image drag_handle drag_handle Creative Human drag_handle drag_handle" at bounding box center [378, 479] width 1418 height 54
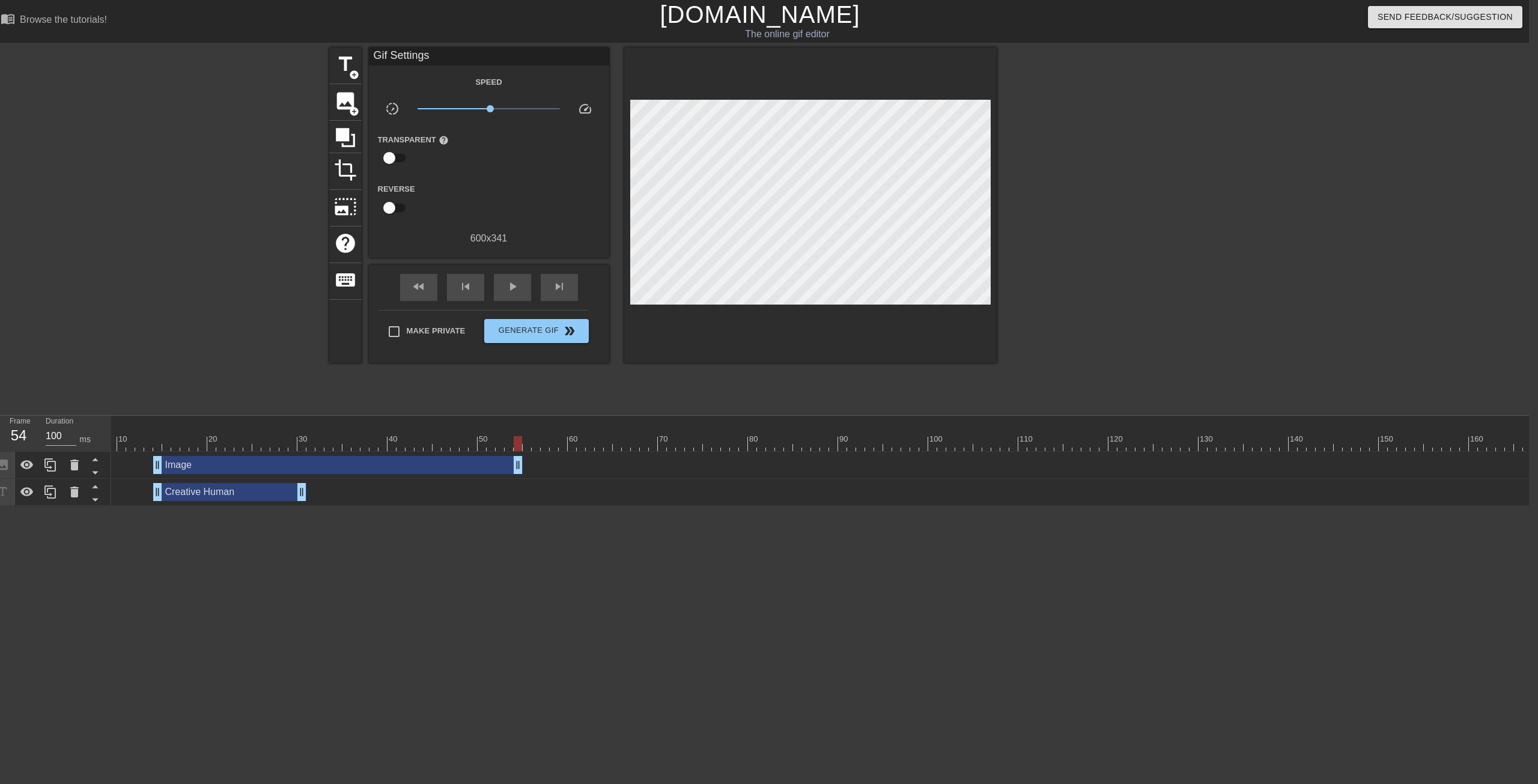
scroll to position [0, 0]
drag, startPoint x: 593, startPoint y: 465, endPoint x: 377, endPoint y: 464, distance: 216.0
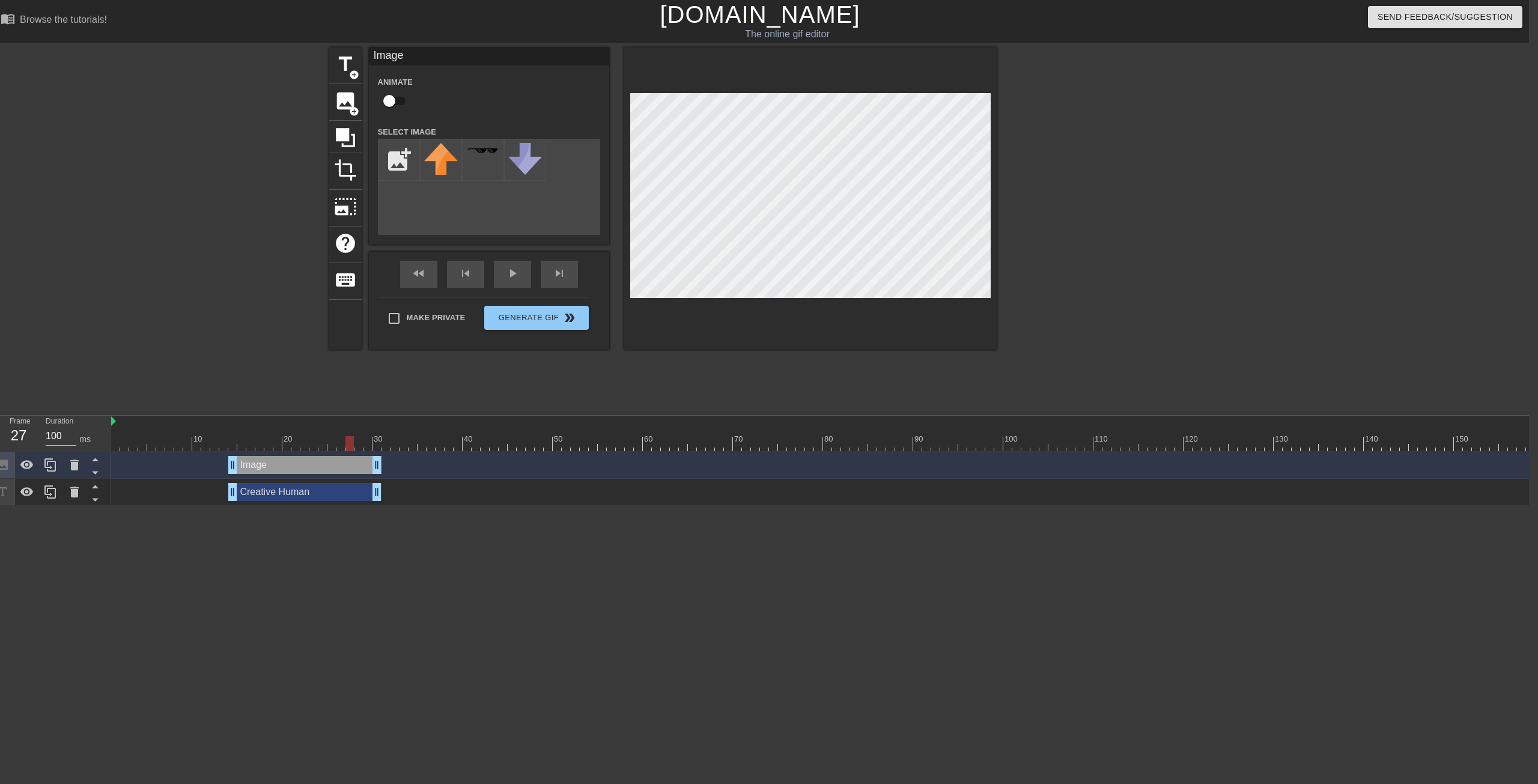
drag, startPoint x: 379, startPoint y: 438, endPoint x: 353, endPoint y: 442, distance: 26.3
click at [353, 442] on div at bounding box center [350, 443] width 8 height 15
click at [400, 143] on input "file" at bounding box center [399, 160] width 41 height 41
click at [228, 320] on div "title add_circle image add_circle crop photo_size_select_large help keyboard Im…" at bounding box center [760, 228] width 1538 height 361
click at [66, 465] on div at bounding box center [75, 465] width 24 height 26
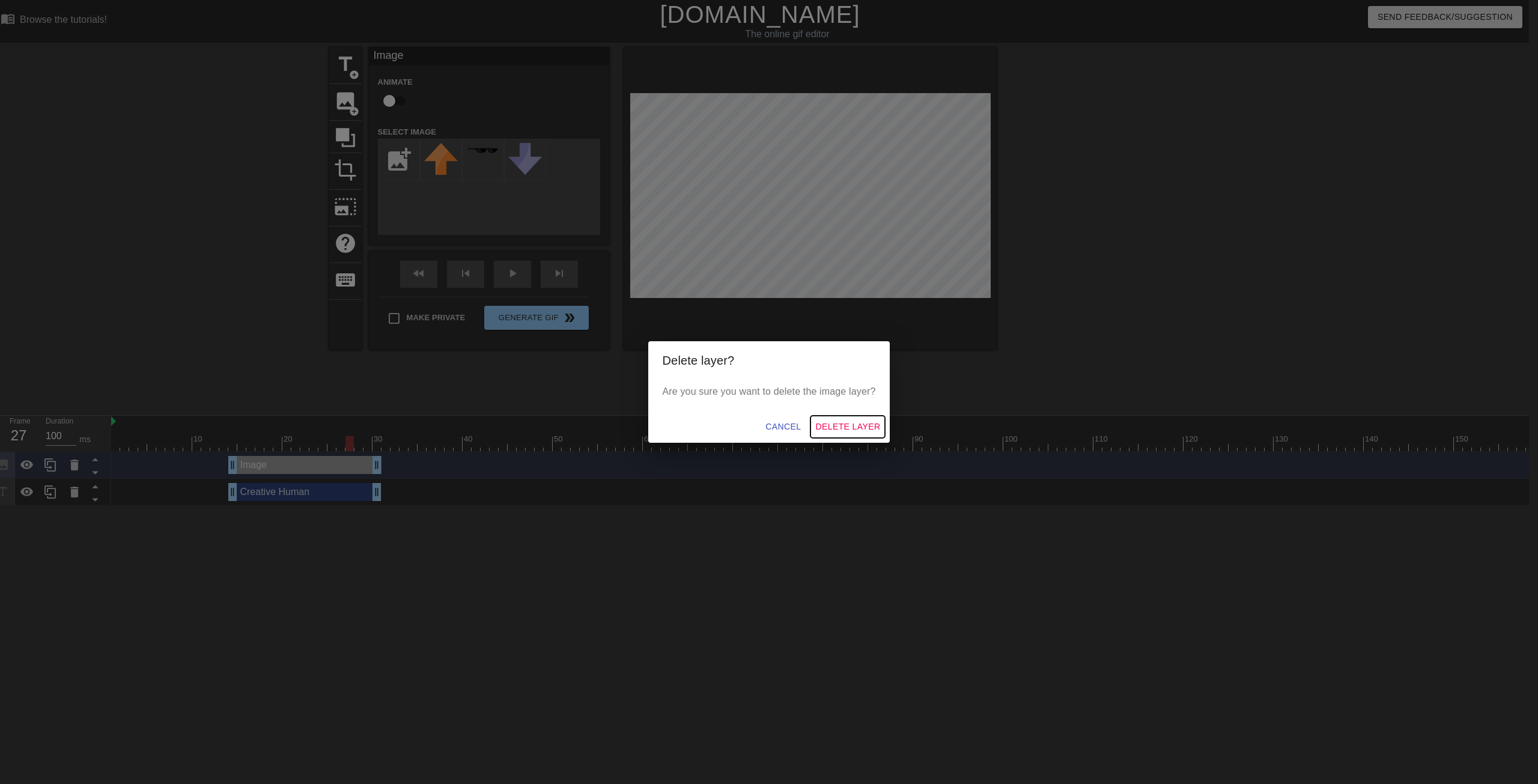
click at [830, 423] on span "Delete Layer" at bounding box center [848, 426] width 65 height 15
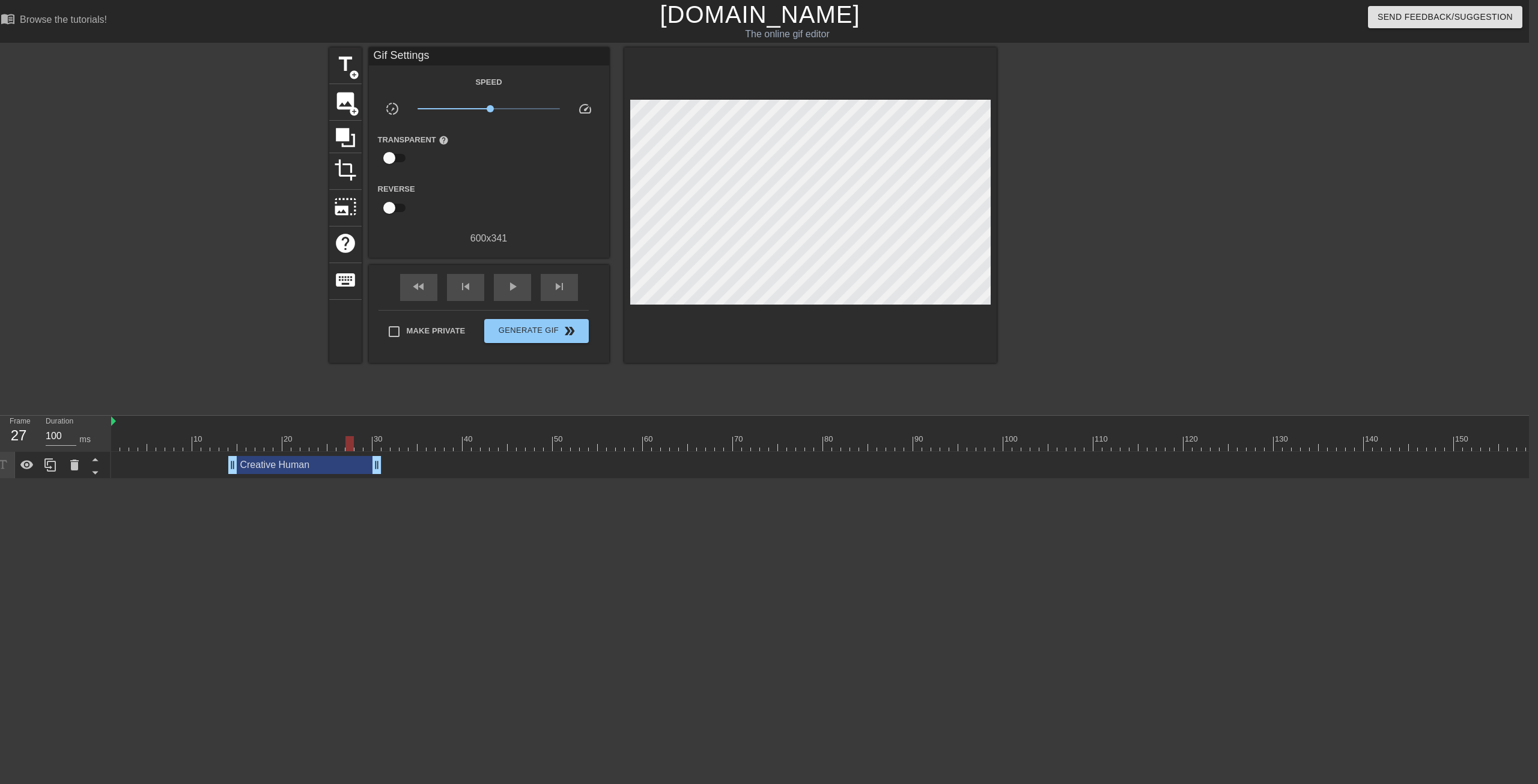
click at [58, 479] on html "menu_book Browse the tutorials! [DOMAIN_NAME] The online gif editor Send Feedba…" at bounding box center [760, 239] width 1538 height 479
click at [340, 109] on span "image" at bounding box center [346, 101] width 23 height 23
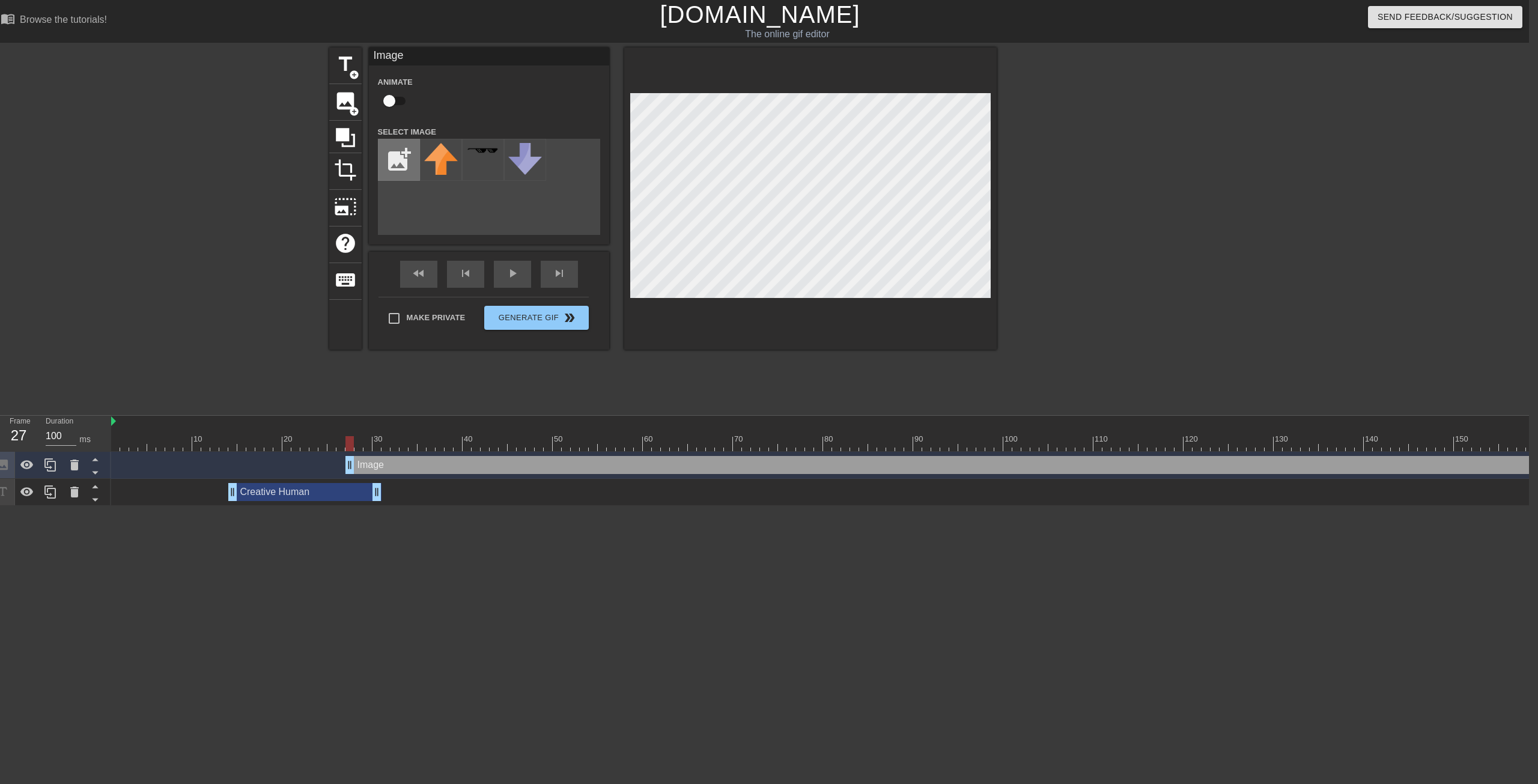
click at [402, 155] on input "file" at bounding box center [399, 160] width 41 height 41
type input "C:\fakepath\Screenshot [DATE] 2.55.35 PM.png"
click at [430, 173] on div at bounding box center [441, 160] width 42 height 42
click at [95, 476] on icon at bounding box center [95, 472] width 15 height 15
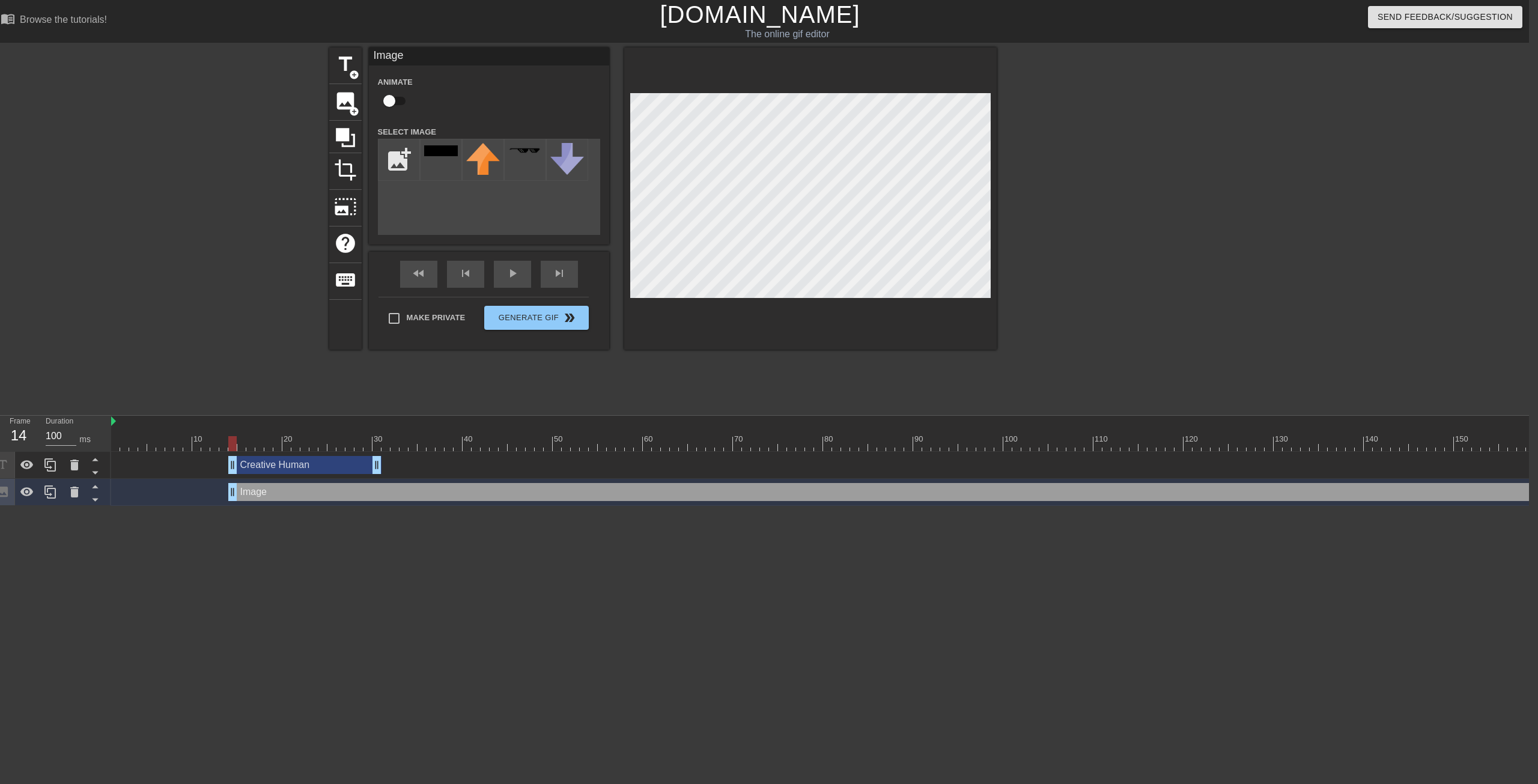
drag, startPoint x: 451, startPoint y: 491, endPoint x: 334, endPoint y: 484, distance: 117.2
click at [334, 483] on div "Image drag_handle drag_handle" at bounding box center [1039, 492] width 1622 height 18
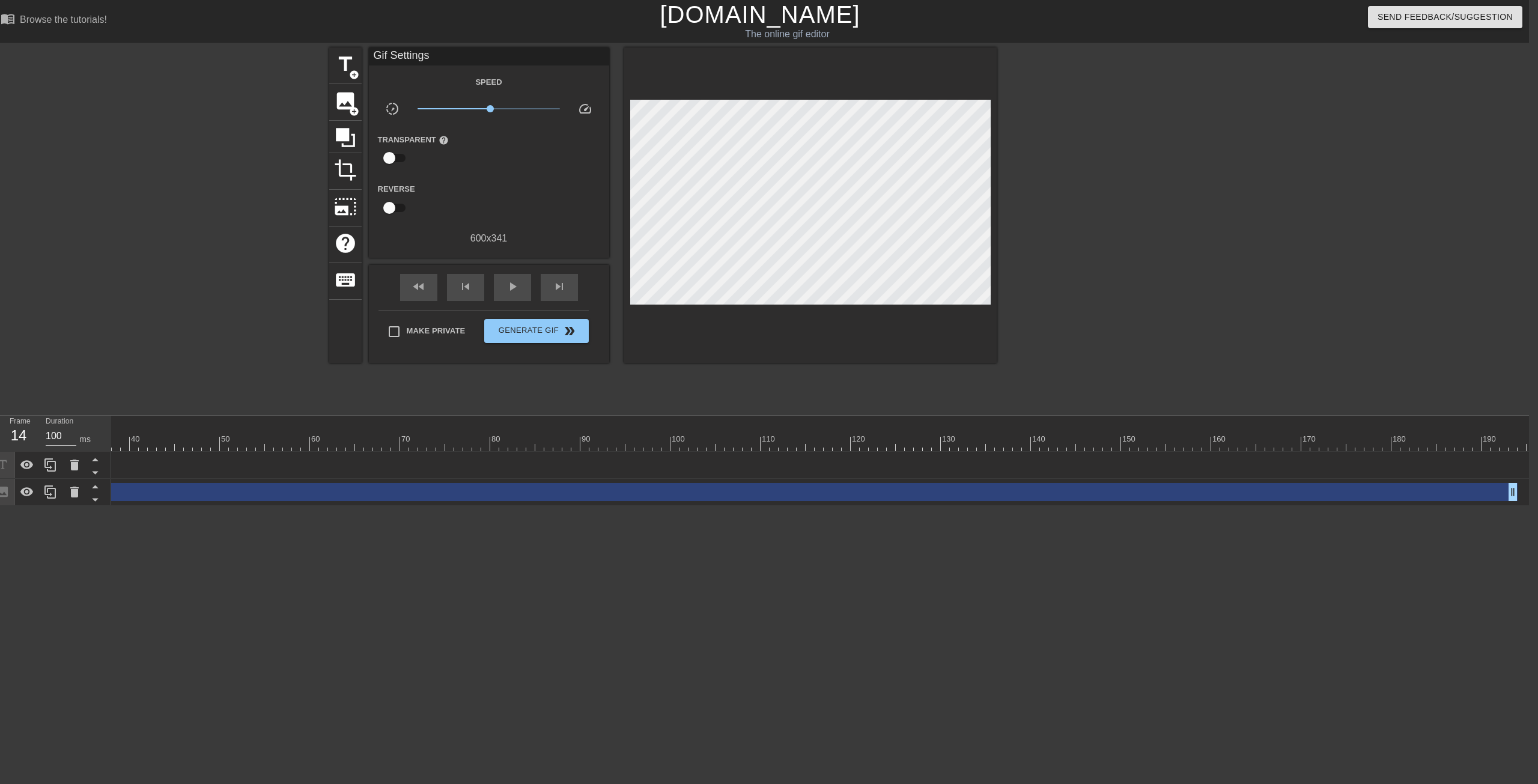
scroll to position [0, 441]
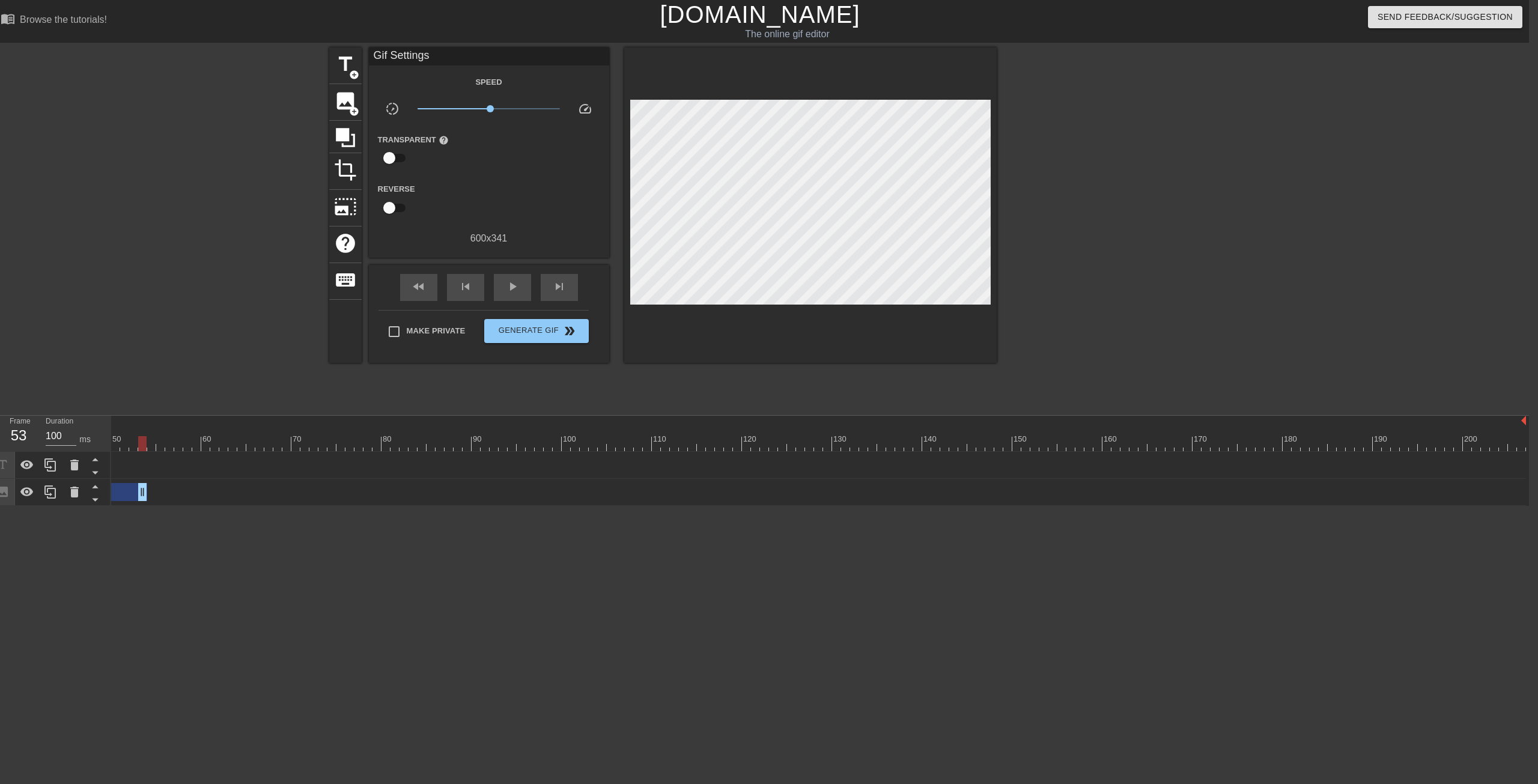
drag, startPoint x: 1408, startPoint y: 491, endPoint x: 145, endPoint y: 494, distance: 1263.0
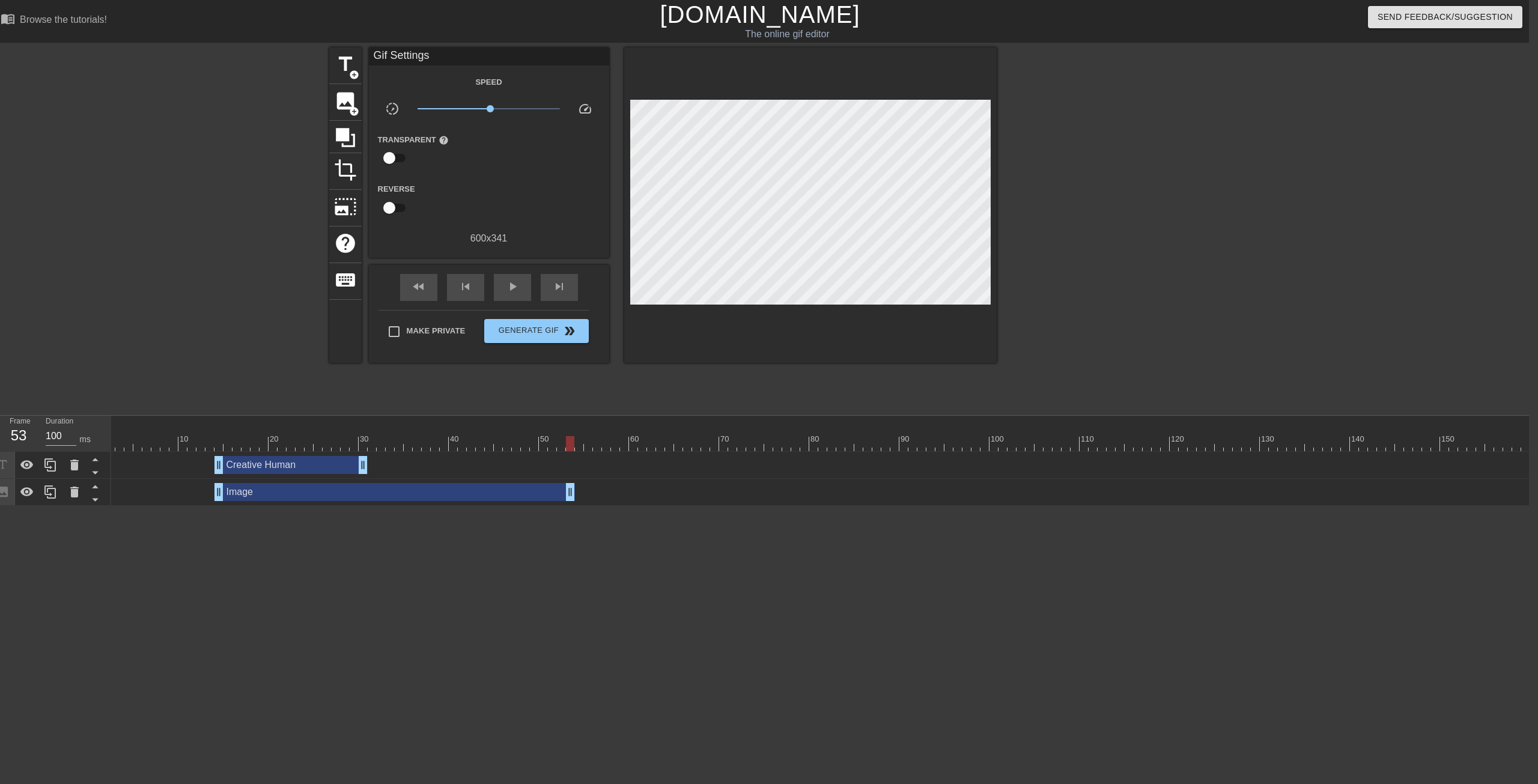
scroll to position [0, 0]
drag, startPoint x: 587, startPoint y: 485, endPoint x: 378, endPoint y: 486, distance: 209.0
click at [420, 434] on div at bounding box center [422, 435] width 9 height 15
drag, startPoint x: 423, startPoint y: 449, endPoint x: 448, endPoint y: 450, distance: 25.0
click at [448, 450] on div at bounding box center [449, 443] width 8 height 15
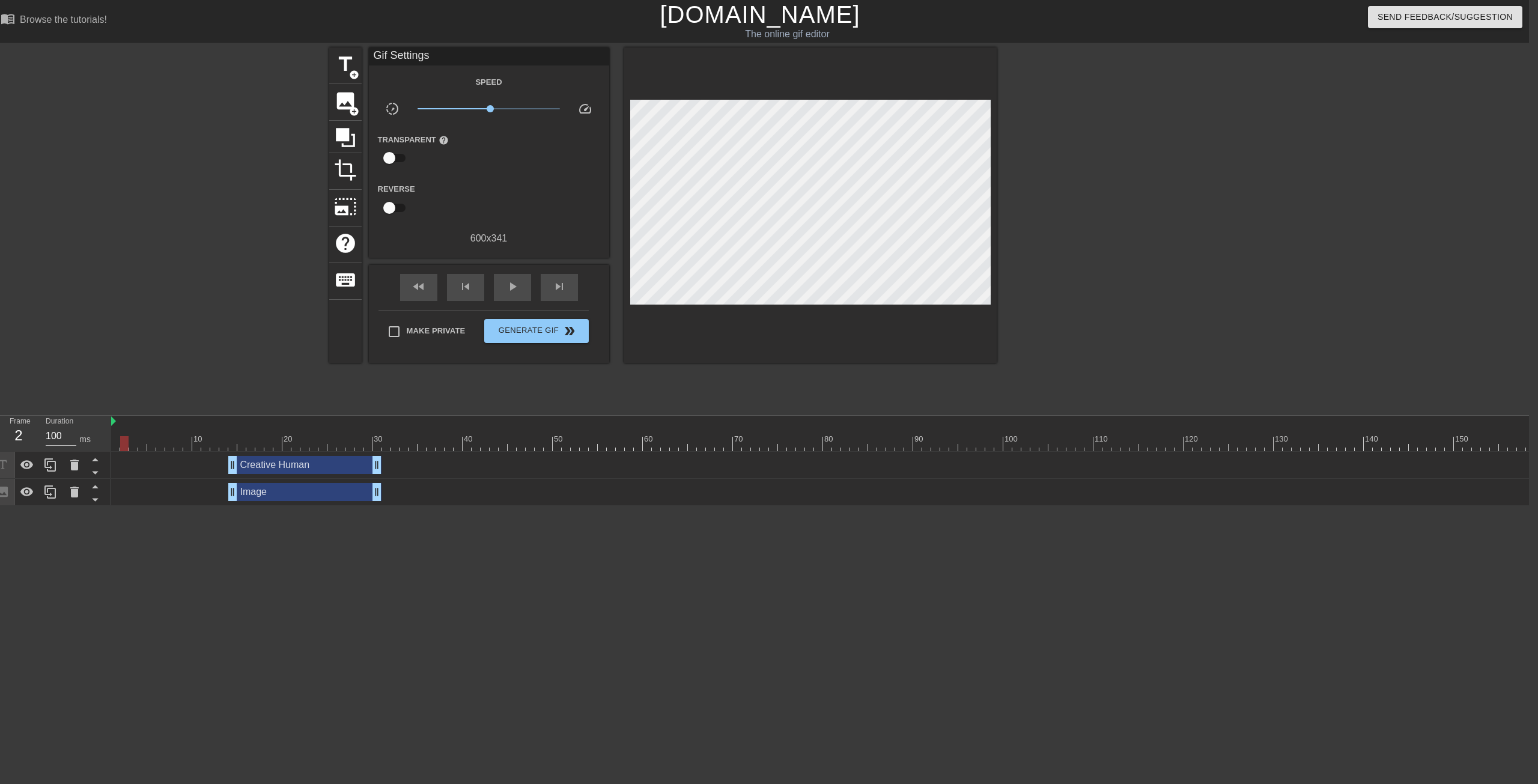
drag, startPoint x: 444, startPoint y: 447, endPoint x: 126, endPoint y: 444, distance: 318.0
click at [126, 444] on div at bounding box center [125, 443] width 8 height 15
click at [346, 66] on span "title" at bounding box center [346, 64] width 23 height 23
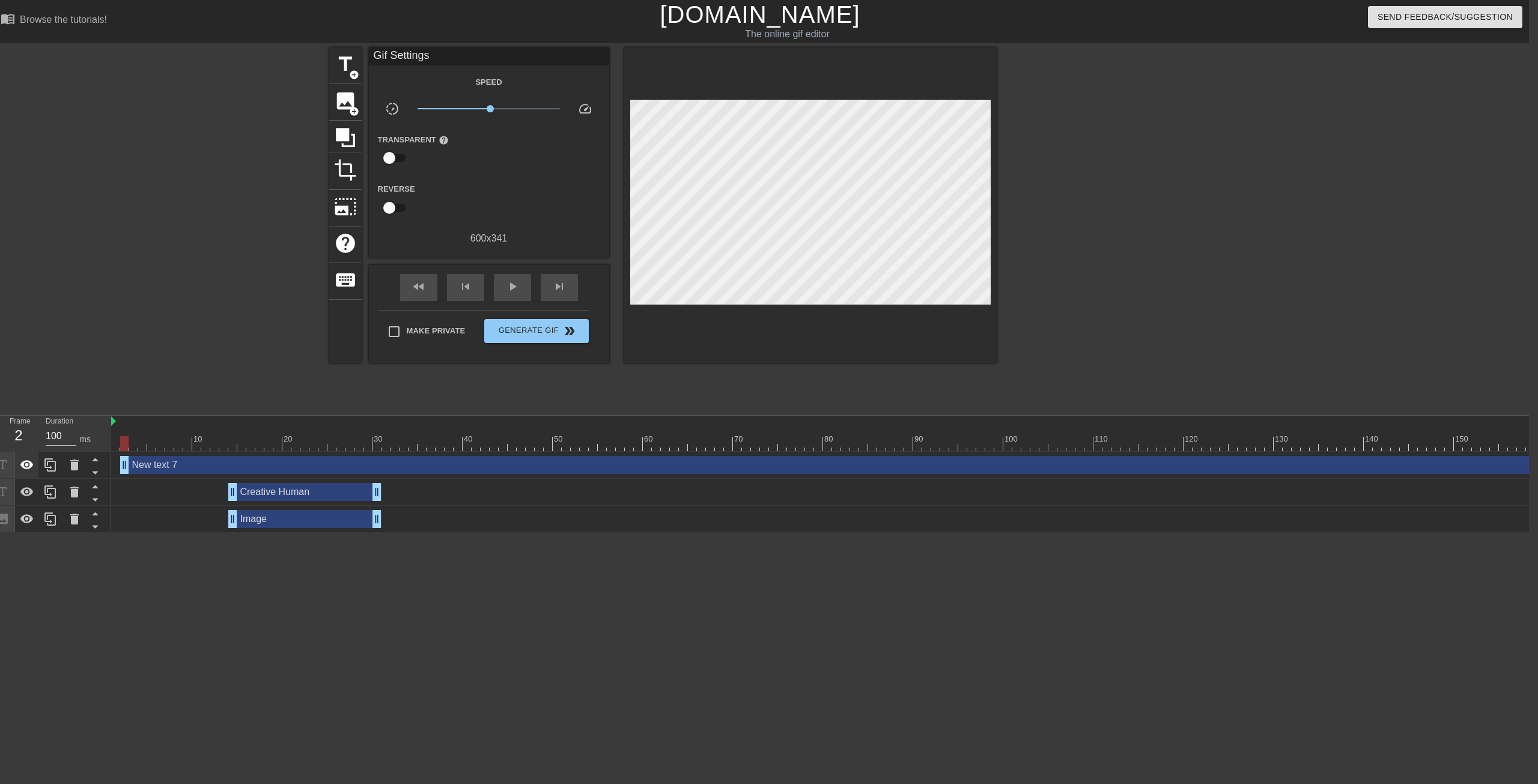
click at [31, 465] on icon at bounding box center [27, 464] width 13 height 9
click at [31, 465] on icon at bounding box center [27, 465] width 13 height 11
drag, startPoint x: 125, startPoint y: 471, endPoint x: 106, endPoint y: 468, distance: 19.2
click at [106, 468] on div "Frame 1 Duration 100 ms 10 20 30 40 50 60 70 80 90 100 110 120 130 140 150" at bounding box center [760, 474] width 1538 height 117
click at [31, 464] on icon at bounding box center [27, 464] width 13 height 9
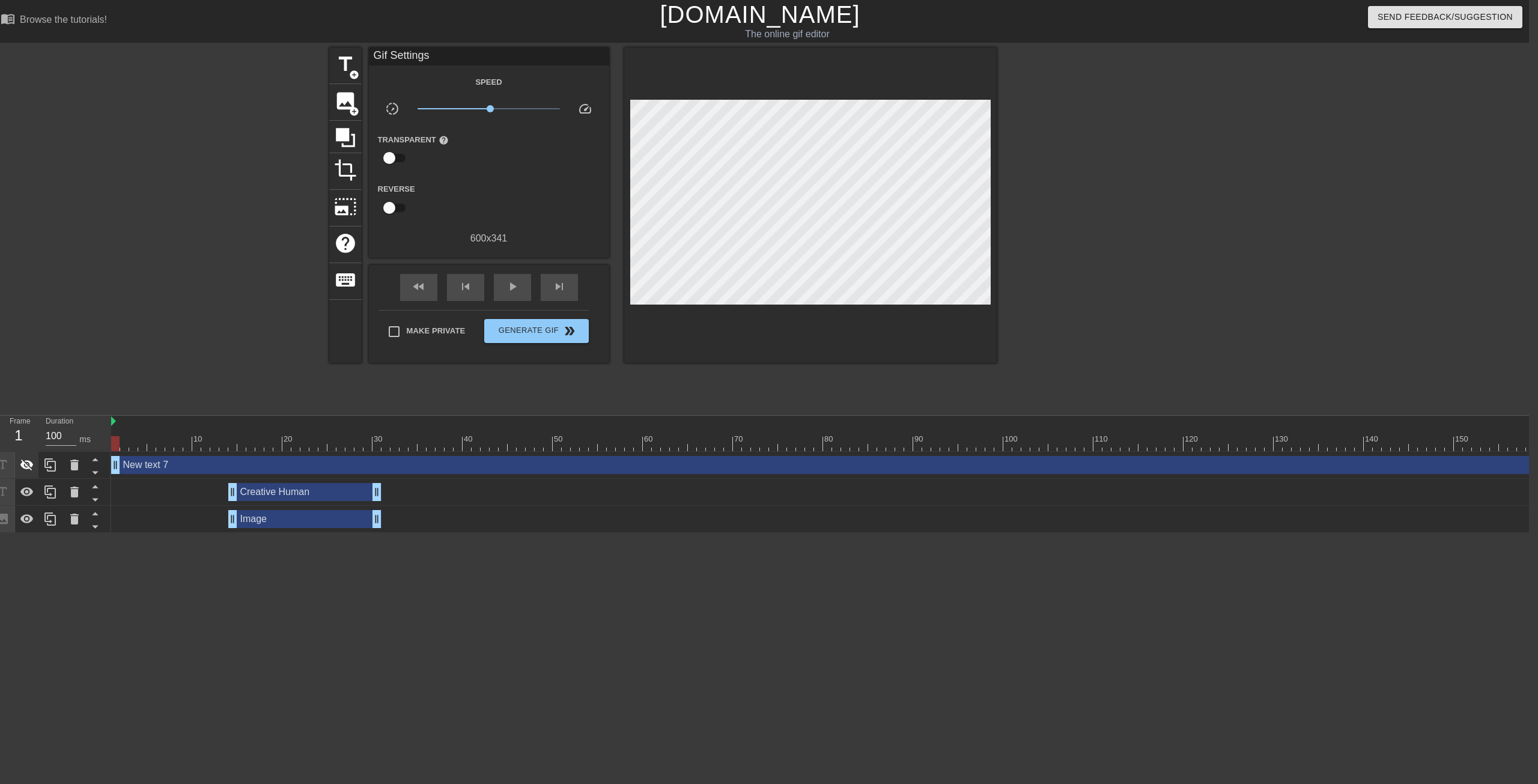
click at [31, 464] on icon at bounding box center [27, 465] width 13 height 11
click at [713, 483] on html "menu_book Browse the tutorials! [DOMAIN_NAME] The online gif editor Send Feedba…" at bounding box center [760, 266] width 1538 height 533
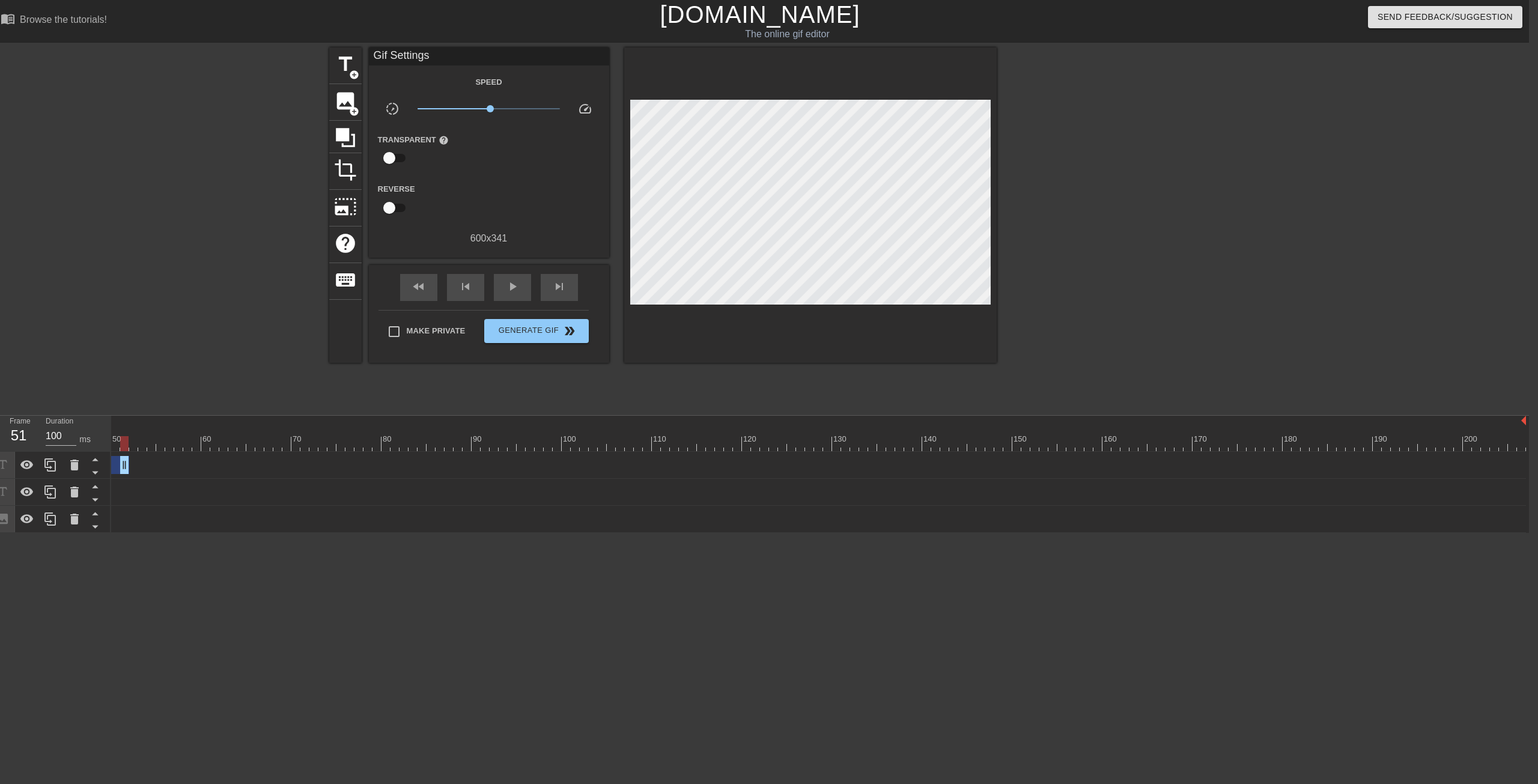
drag, startPoint x: 1518, startPoint y: 466, endPoint x: 126, endPoint y: 446, distance: 1392.1
click at [126, 446] on div "10 20 30 40 50 60 70 80 90 100 110 120 130 140 150 160" at bounding box center [820, 474] width 1418 height 117
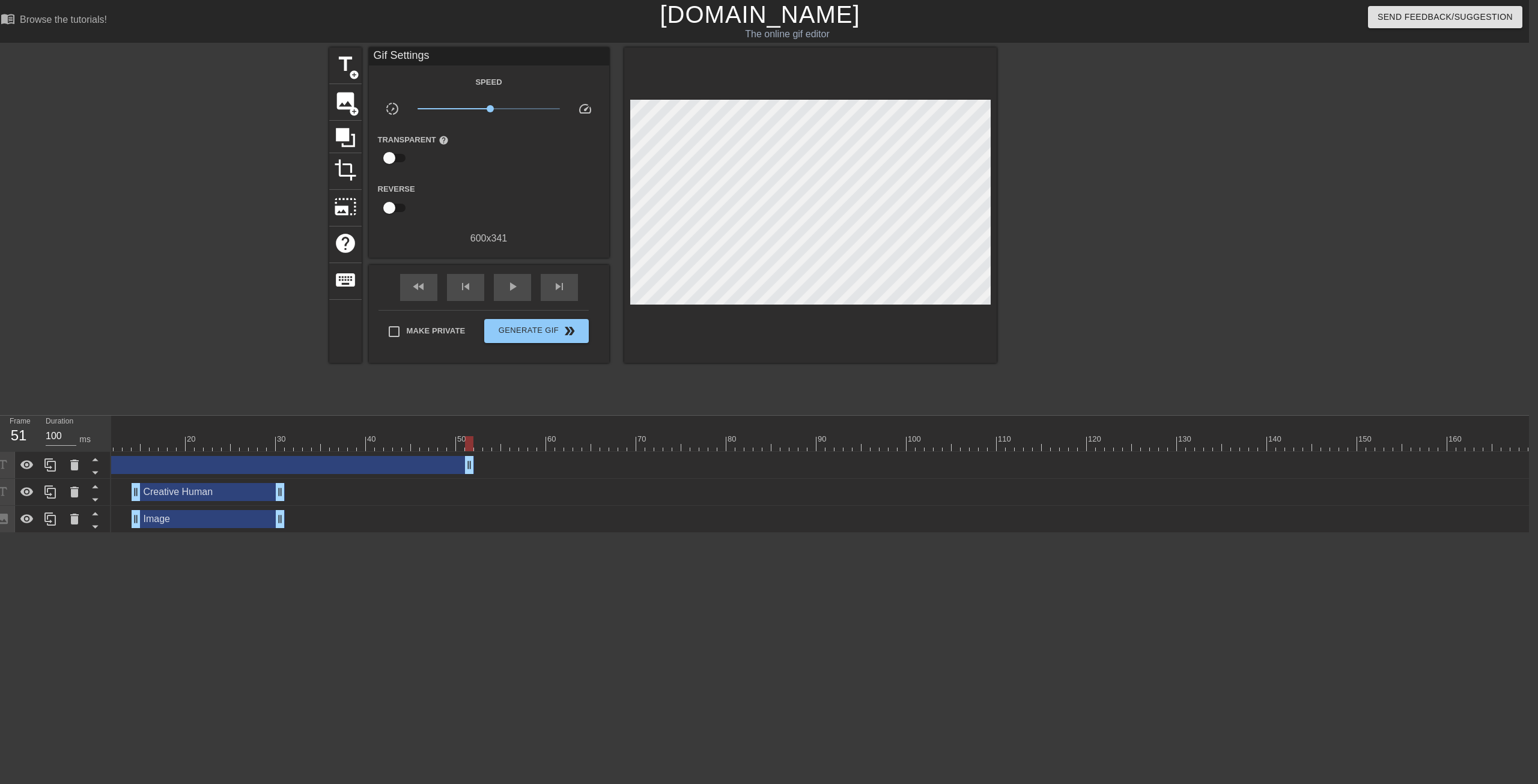
scroll to position [0, 0]
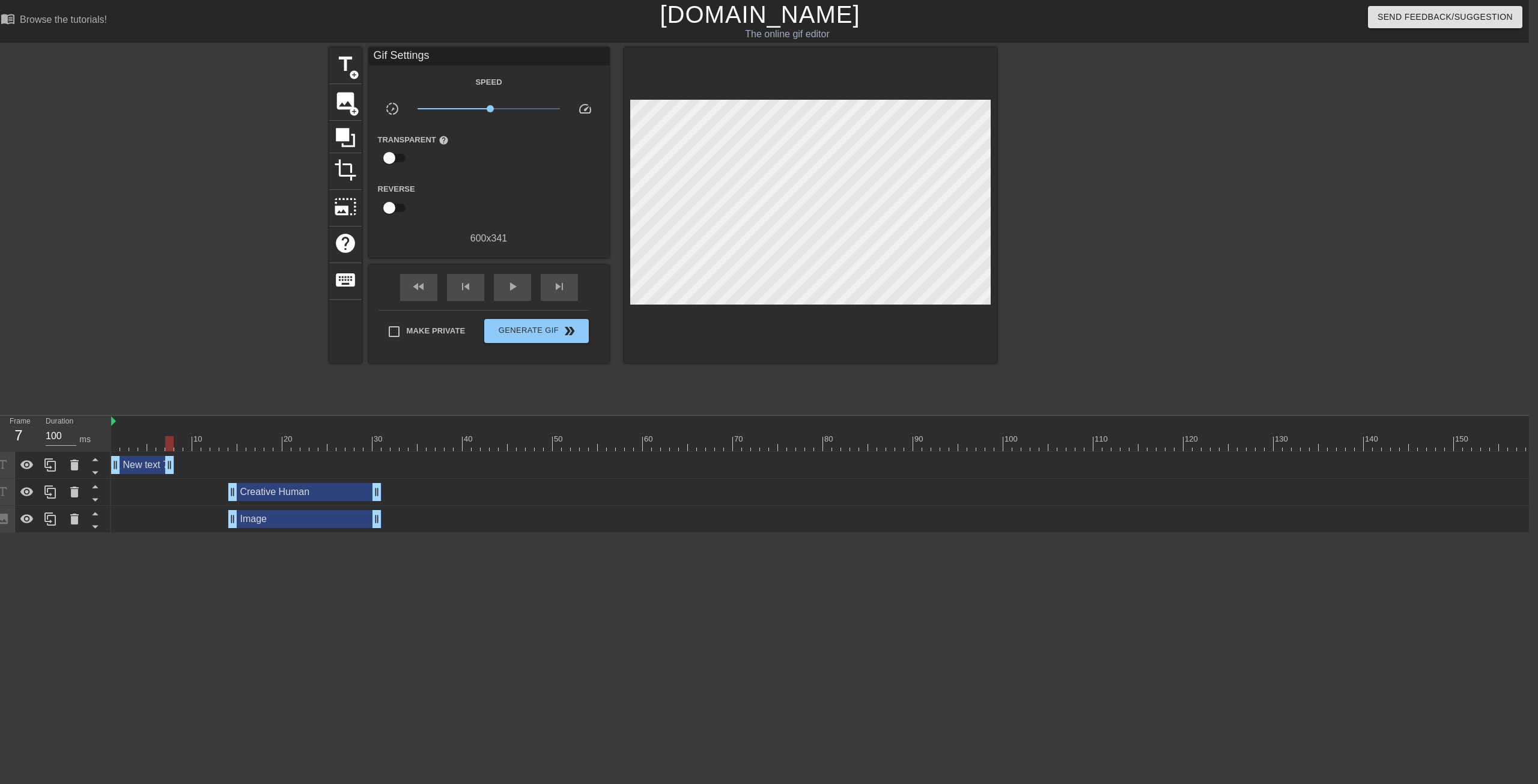
drag, startPoint x: 567, startPoint y: 465, endPoint x: 176, endPoint y: 455, distance: 391.1
click at [175, 453] on div "New text 7 drag_handle drag_handle" at bounding box center [1039, 465] width 1857 height 27
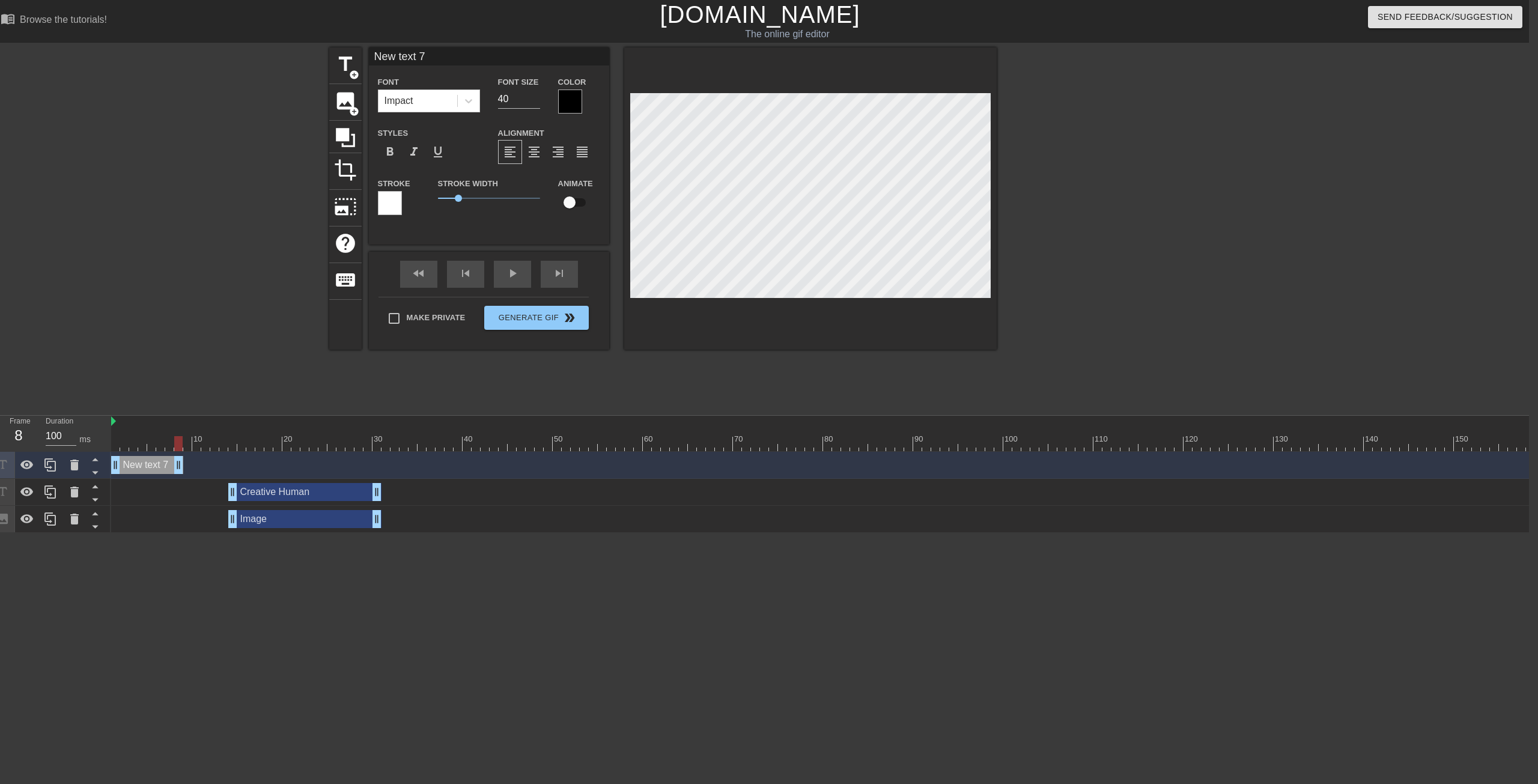
click at [578, 99] on div at bounding box center [570, 102] width 24 height 24
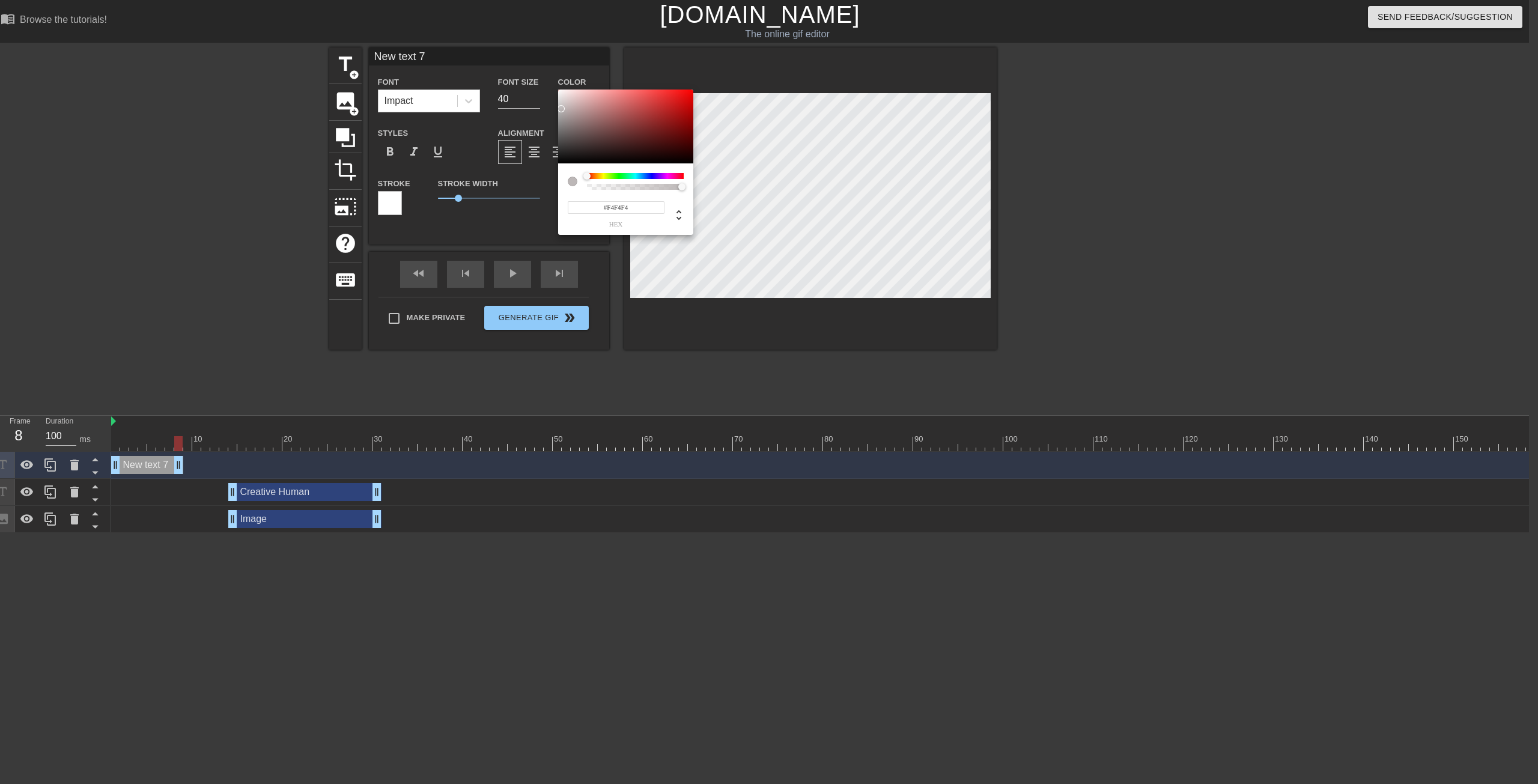
type input "#FFFFFF"
drag, startPoint x: 565, startPoint y: 116, endPoint x: 549, endPoint y: 76, distance: 43.1
click at [549, 76] on div "#FFFFFF hex" at bounding box center [769, 392] width 1538 height 784
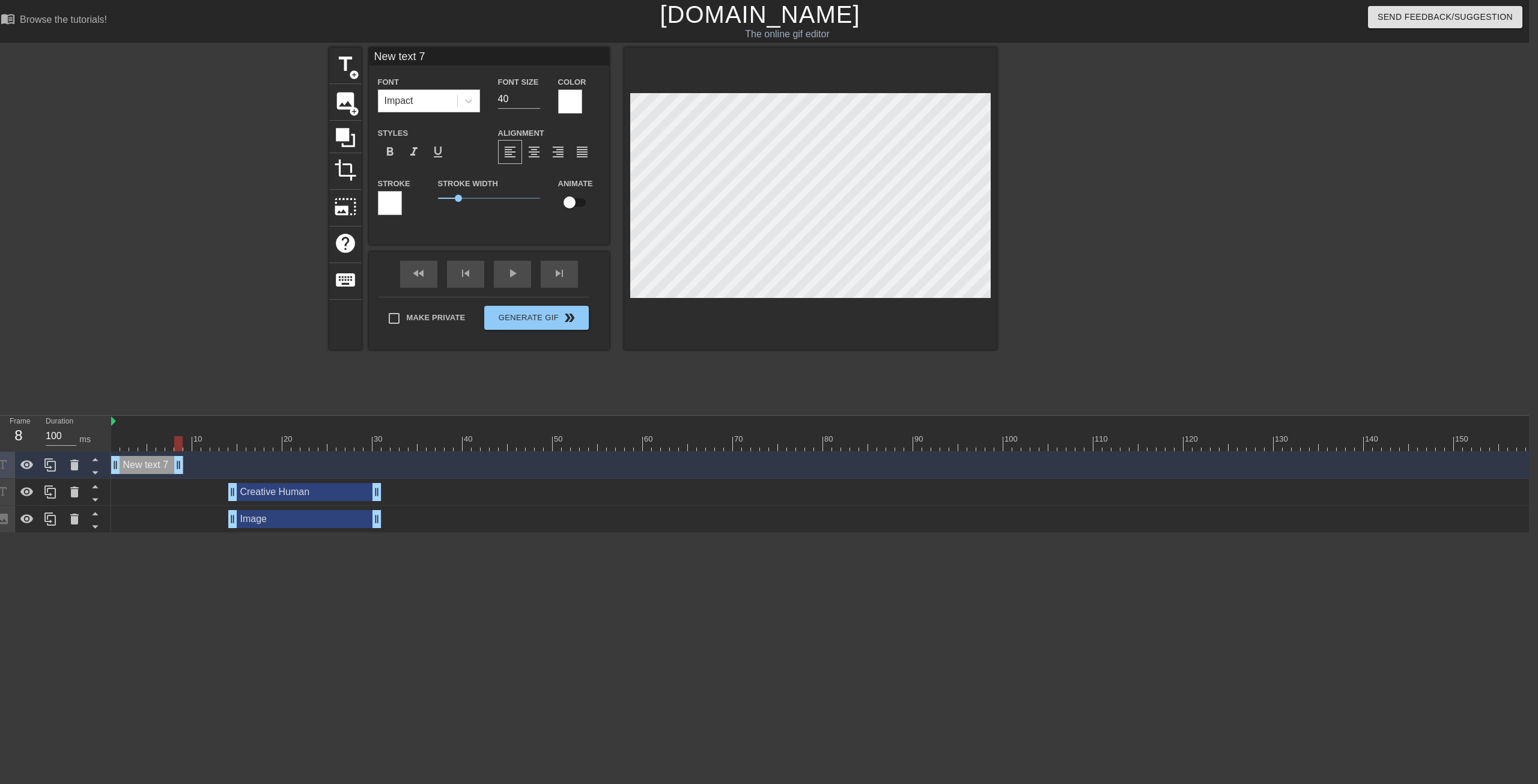
type input "V"
type textarea "V"
type input "Ve"
type textarea "Ve"
type input "Veo"
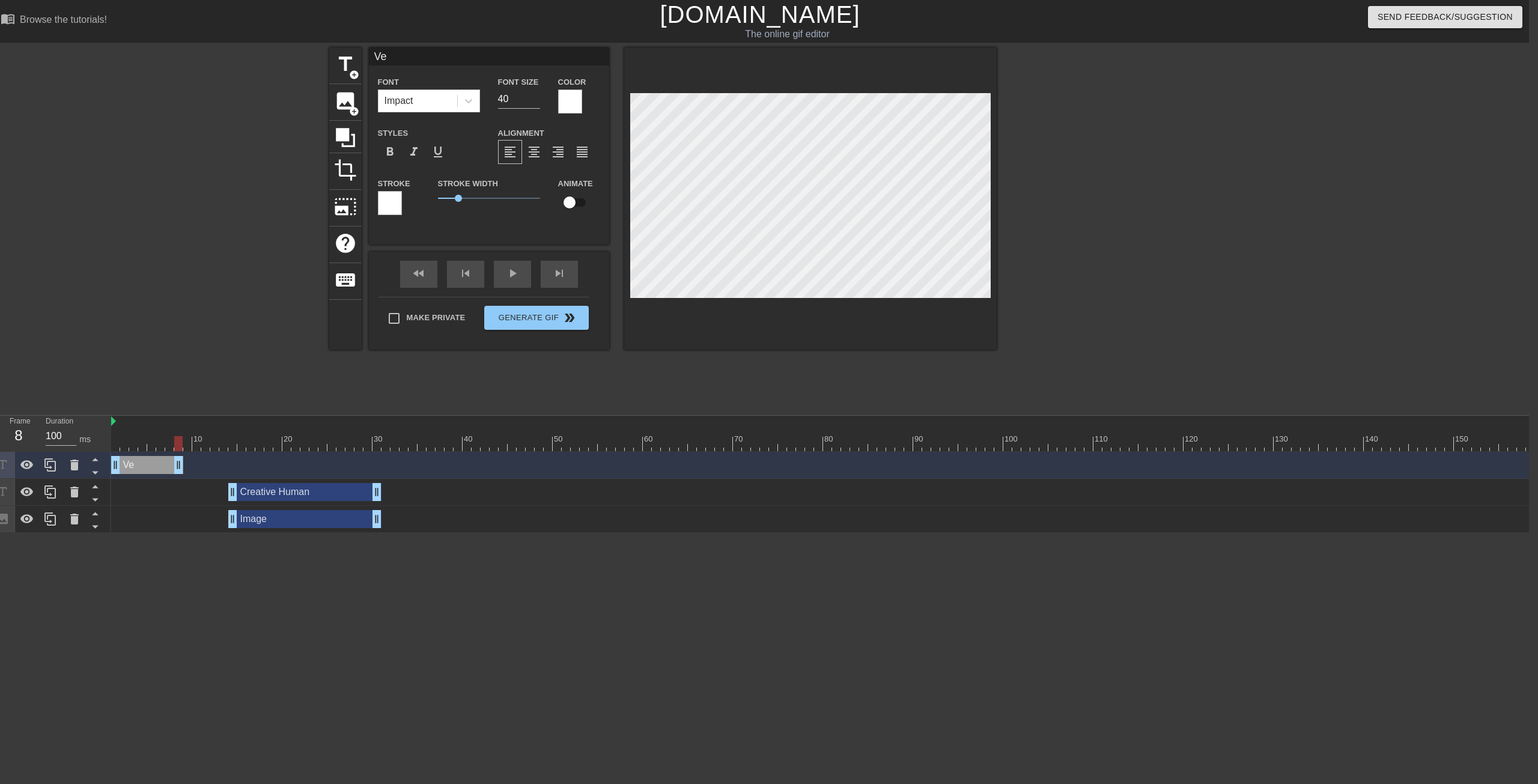
type textarea "Veo"
type input "Veo"
type textarea "Veo"
type input "Veo"
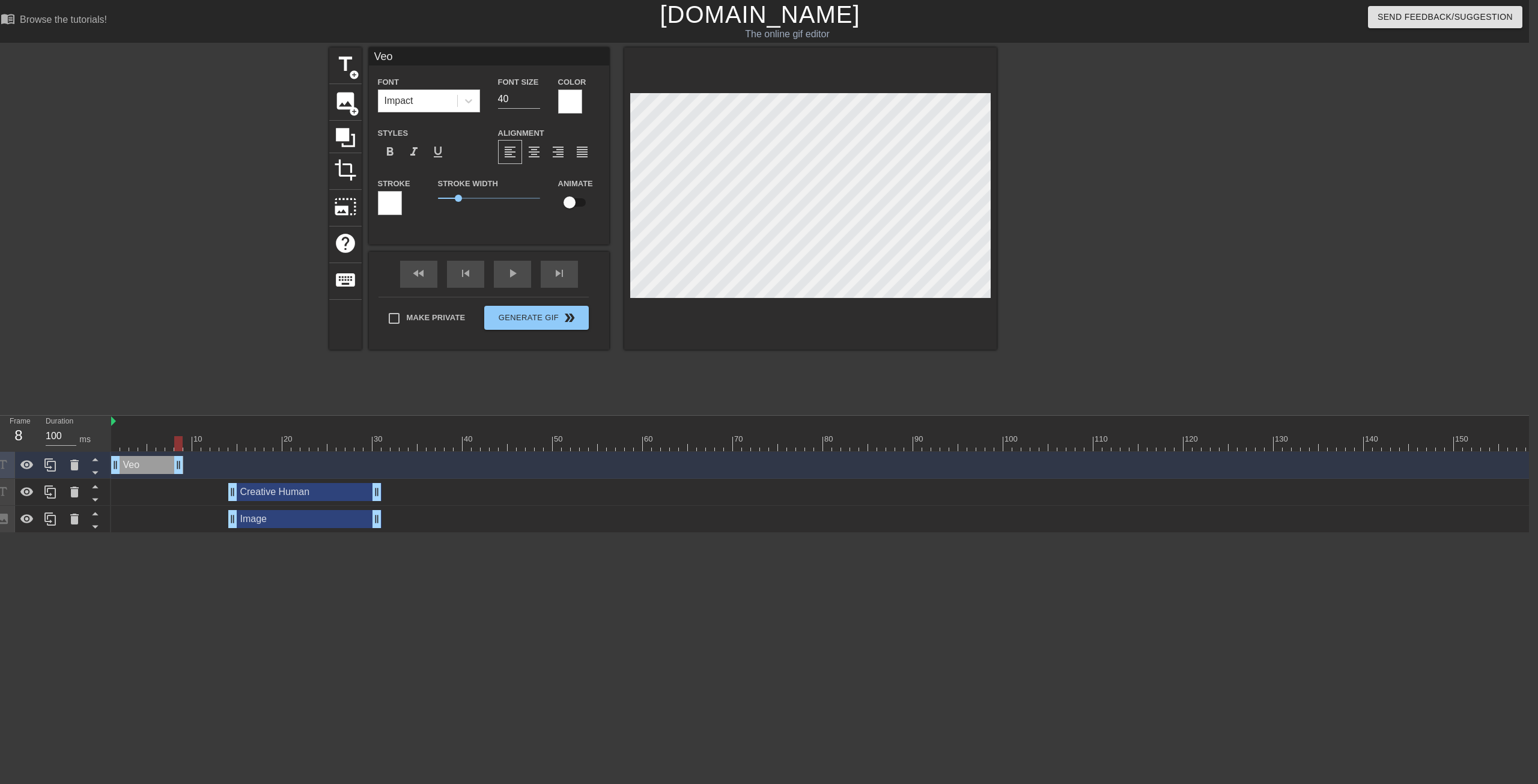
type textarea "Veo"
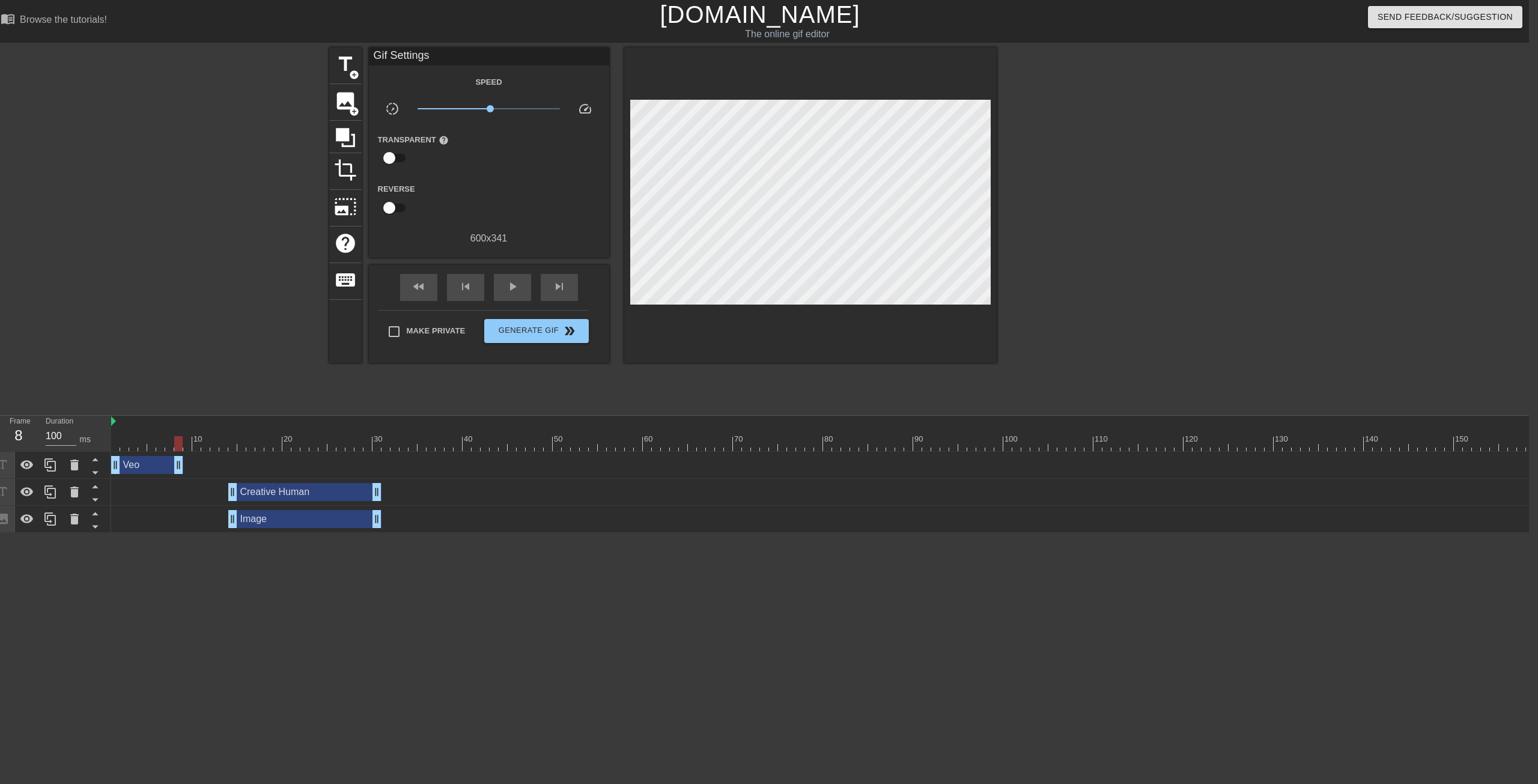
click at [847, 172] on div "title add_circle image add_circle crop photo_size_select_large help keyboard Gi…" at bounding box center [760, 228] width 1538 height 361
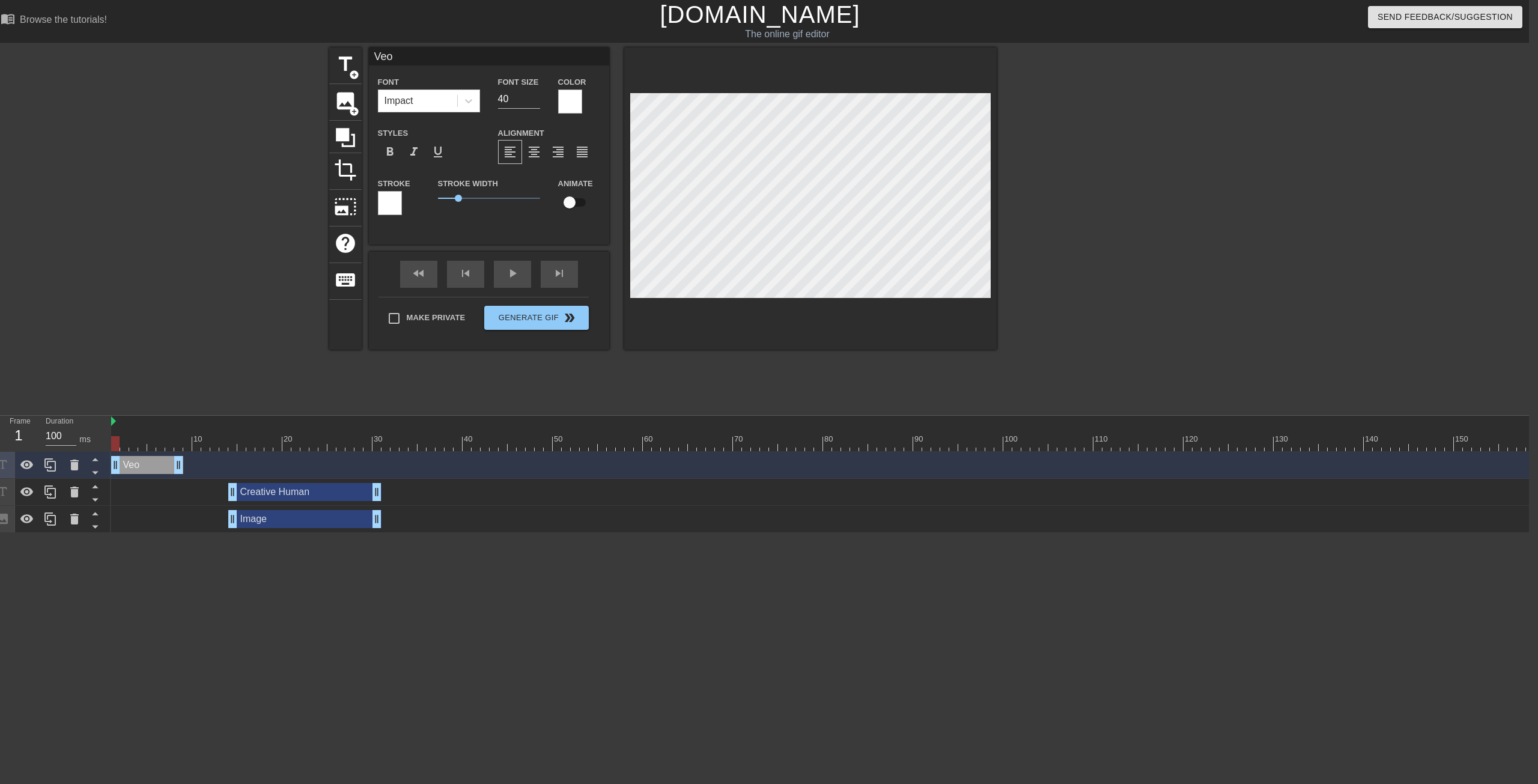
drag, startPoint x: 178, startPoint y: 449, endPoint x: 104, endPoint y: 433, distance: 75.7
click at [104, 433] on div "Frame 1 Duration 100 ms 10 20 30 40 50 60 70 80 90 100 110 120 130 140 150" at bounding box center [760, 474] width 1538 height 117
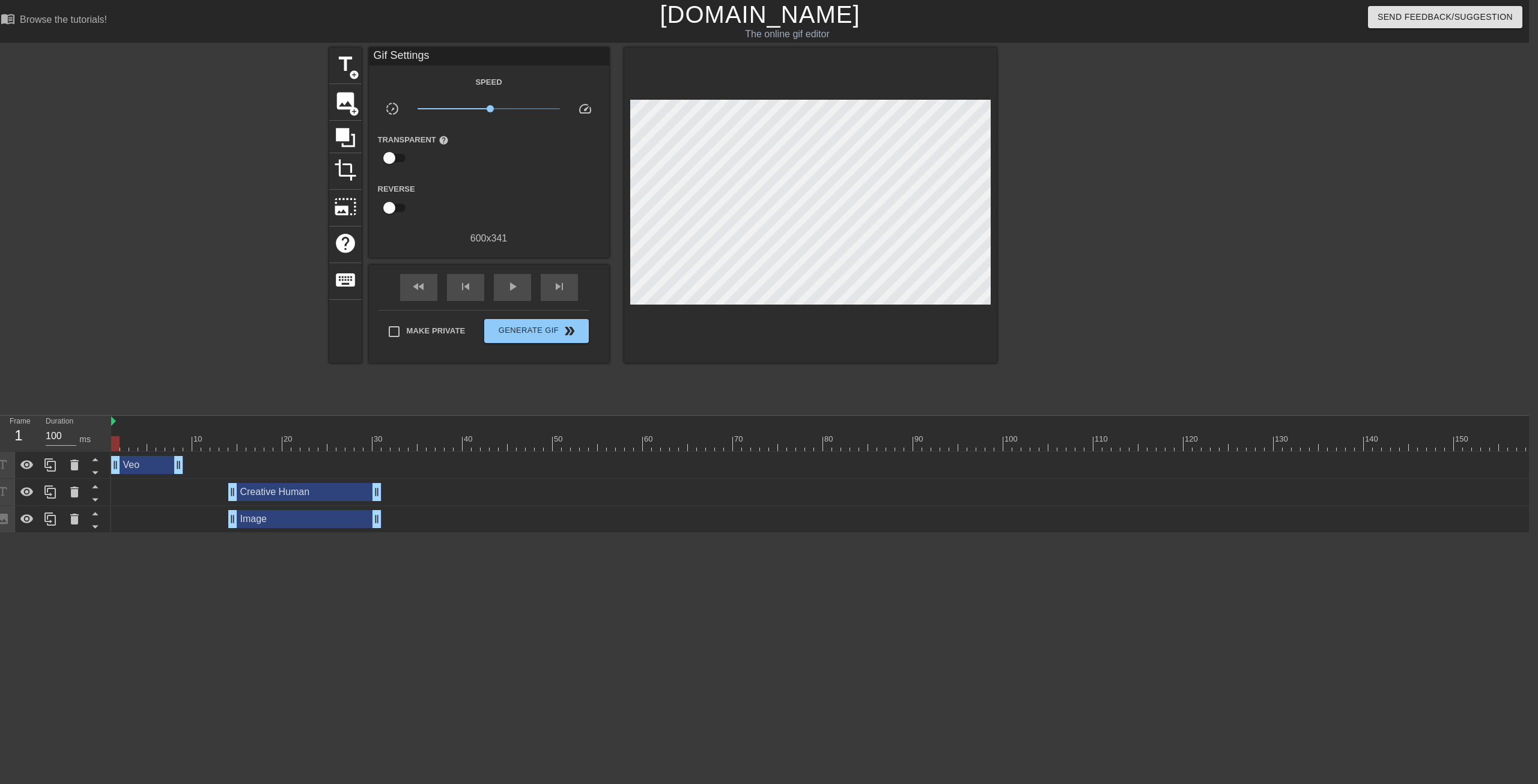
click at [847, 148] on div at bounding box center [1101, 228] width 180 height 361
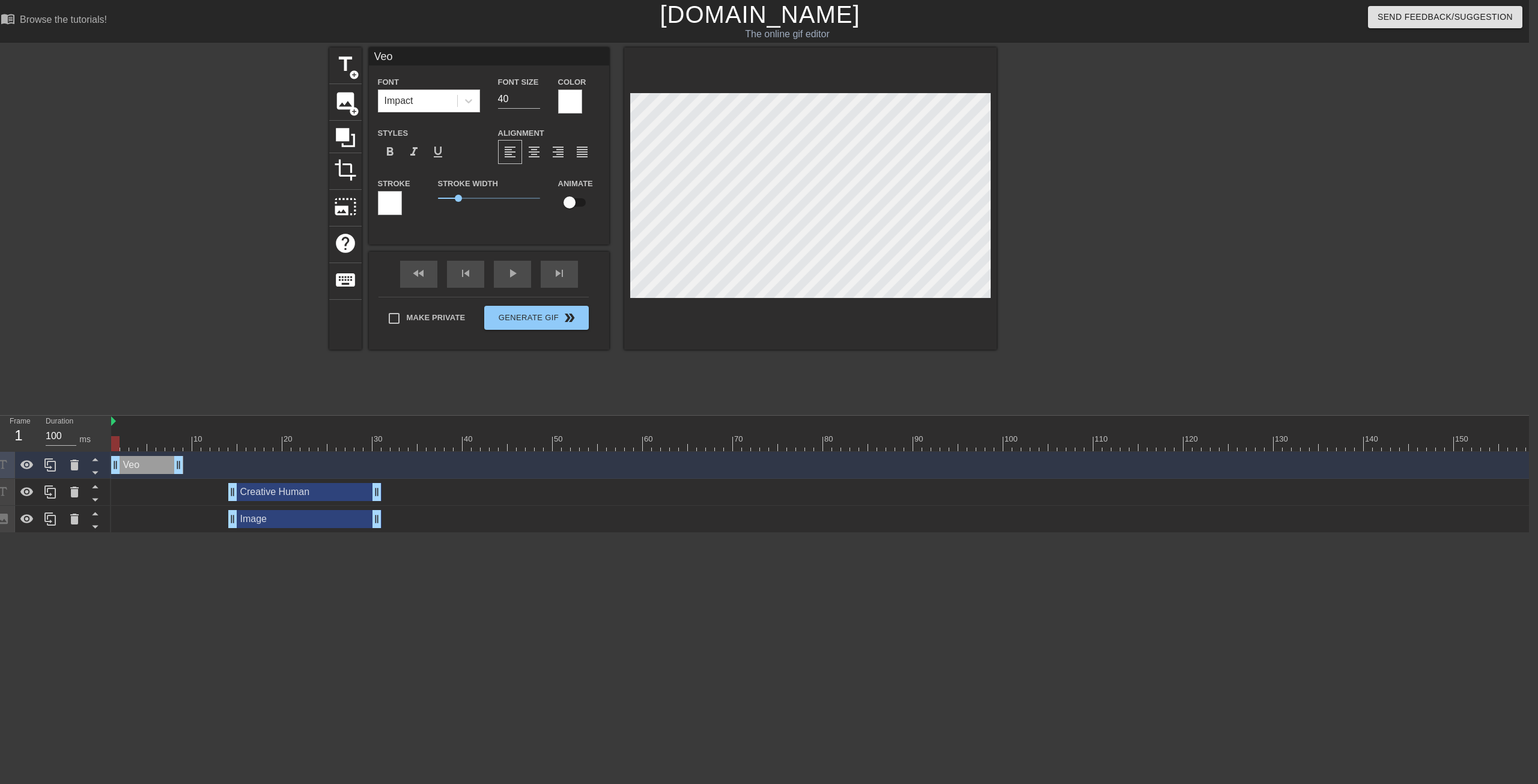
click at [573, 209] on input "checkbox" at bounding box center [570, 202] width 69 height 23
checkbox input "true"
drag, startPoint x: 125, startPoint y: 446, endPoint x: 104, endPoint y: 445, distance: 21.0
click at [104, 445] on div "Frame 1 Duration 100 ms 10 20 30 40 50 60 70 80 90 100 110 120 130 140 150" at bounding box center [760, 474] width 1538 height 117
drag, startPoint x: 119, startPoint y: 445, endPoint x: 124, endPoint y: 437, distance: 9.4
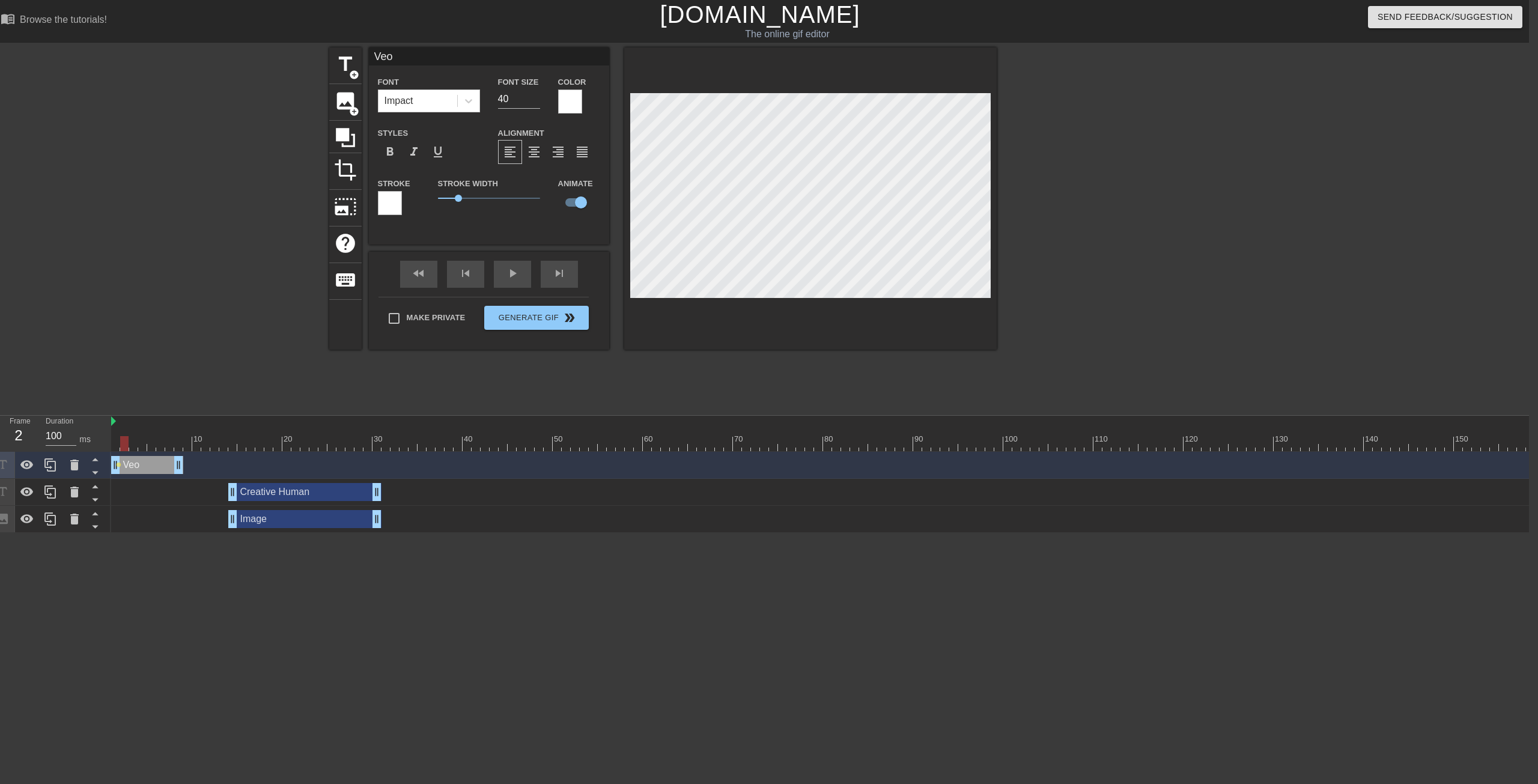
click at [124, 437] on div at bounding box center [125, 443] width 8 height 15
click at [131, 446] on div at bounding box center [134, 443] width 8 height 15
click at [142, 450] on div at bounding box center [142, 443] width 8 height 15
drag, startPoint x: 143, startPoint y: 441, endPoint x: 170, endPoint y: 449, distance: 28.2
click at [170, 449] on div at bounding box center [169, 443] width 8 height 15
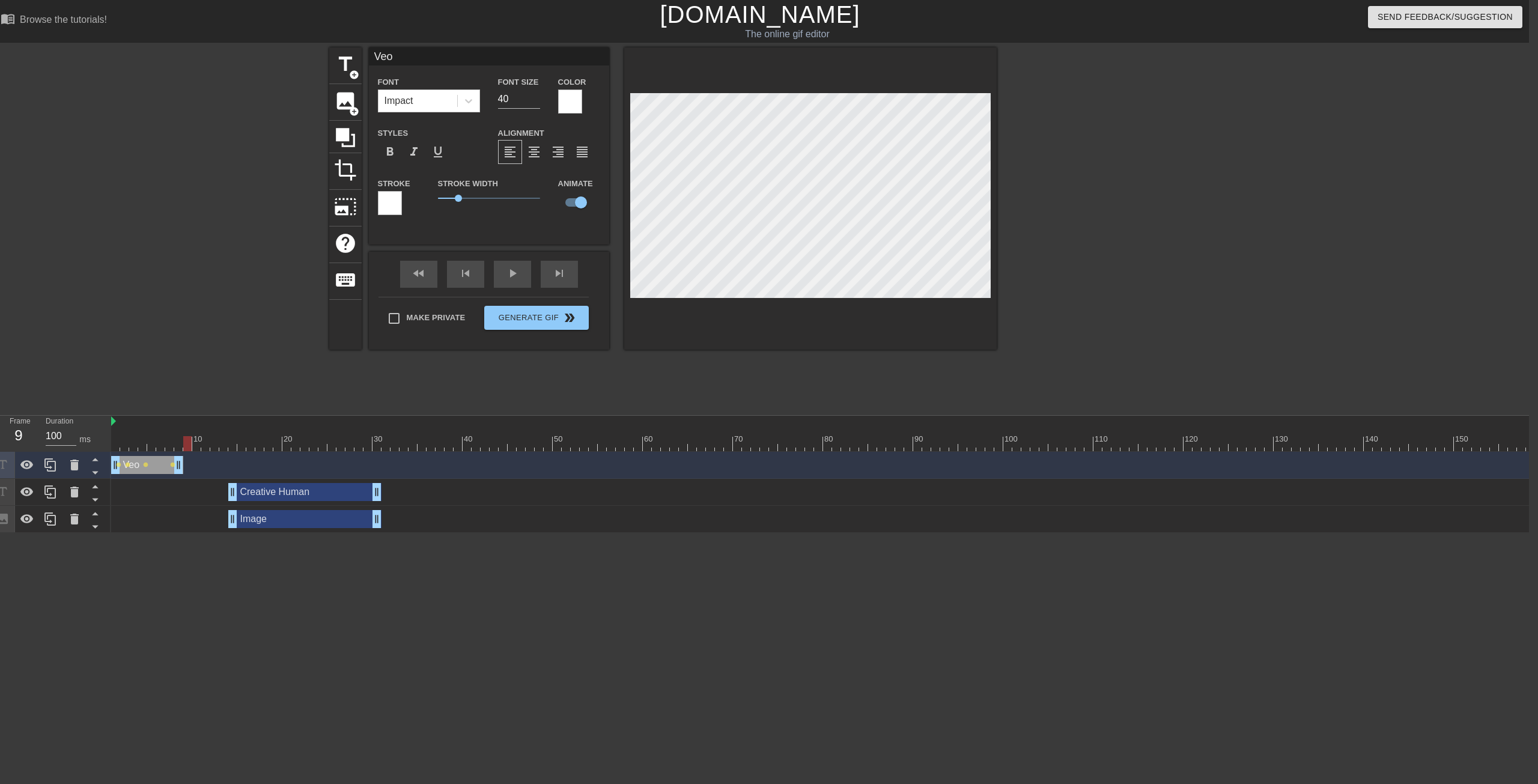
drag, startPoint x: 170, startPoint y: 441, endPoint x: 190, endPoint y: 444, distance: 20.2
click at [190, 444] on div at bounding box center [187, 443] width 8 height 15
drag, startPoint x: 188, startPoint y: 443, endPoint x: 195, endPoint y: 444, distance: 7.1
click at [195, 444] on div at bounding box center [196, 443] width 8 height 15
click at [847, 262] on div at bounding box center [1101, 228] width 180 height 361
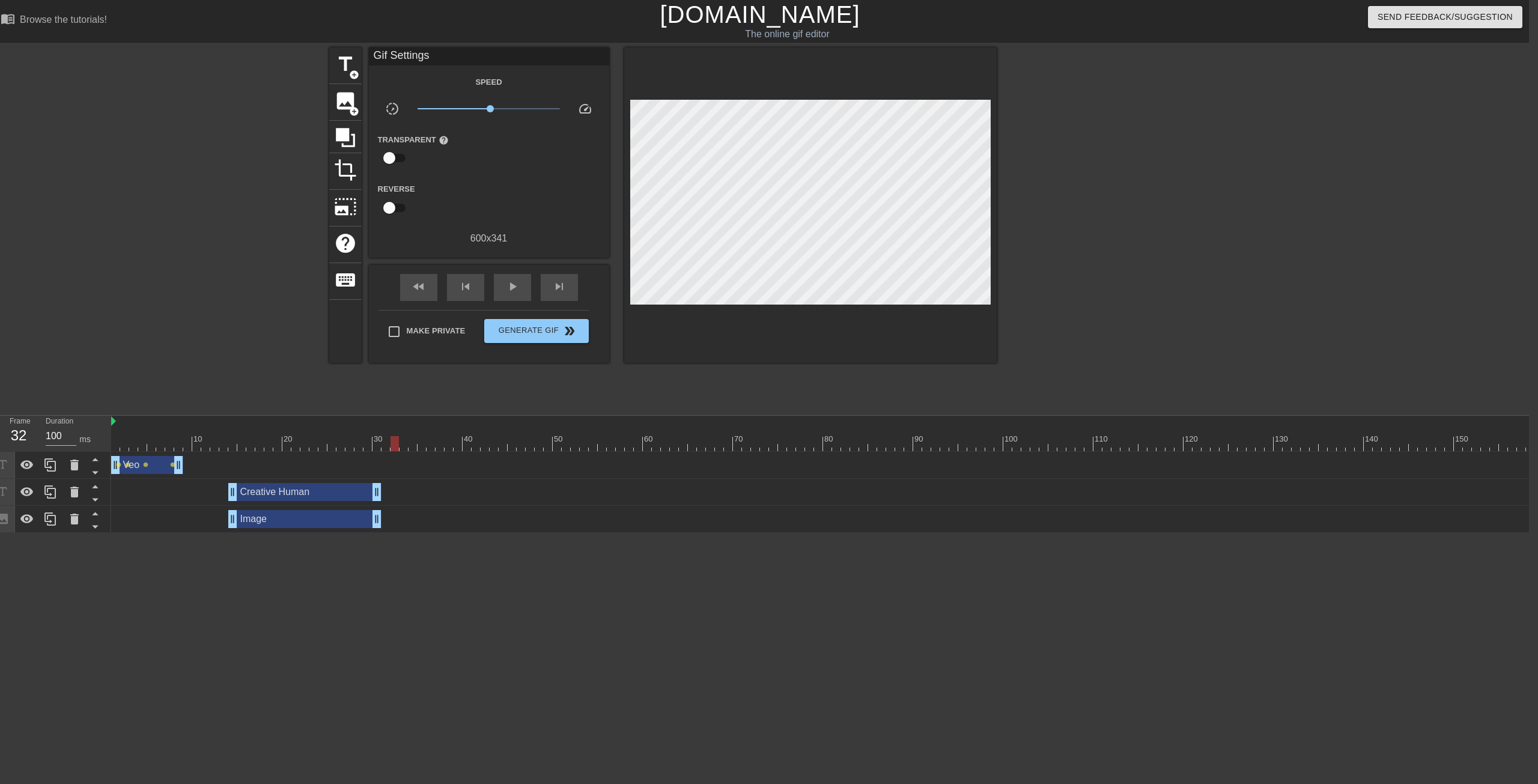
drag, startPoint x: 195, startPoint y: 444, endPoint x: 398, endPoint y: 455, distance: 203.3
click at [398, 455] on div "10 20 30 40 50 60 70 80 90 100 110 120 130 140 150 160" at bounding box center [820, 474] width 1418 height 117
click at [136, 468] on div "Veo drag_handle drag_handle" at bounding box center [148, 465] width 72 height 18
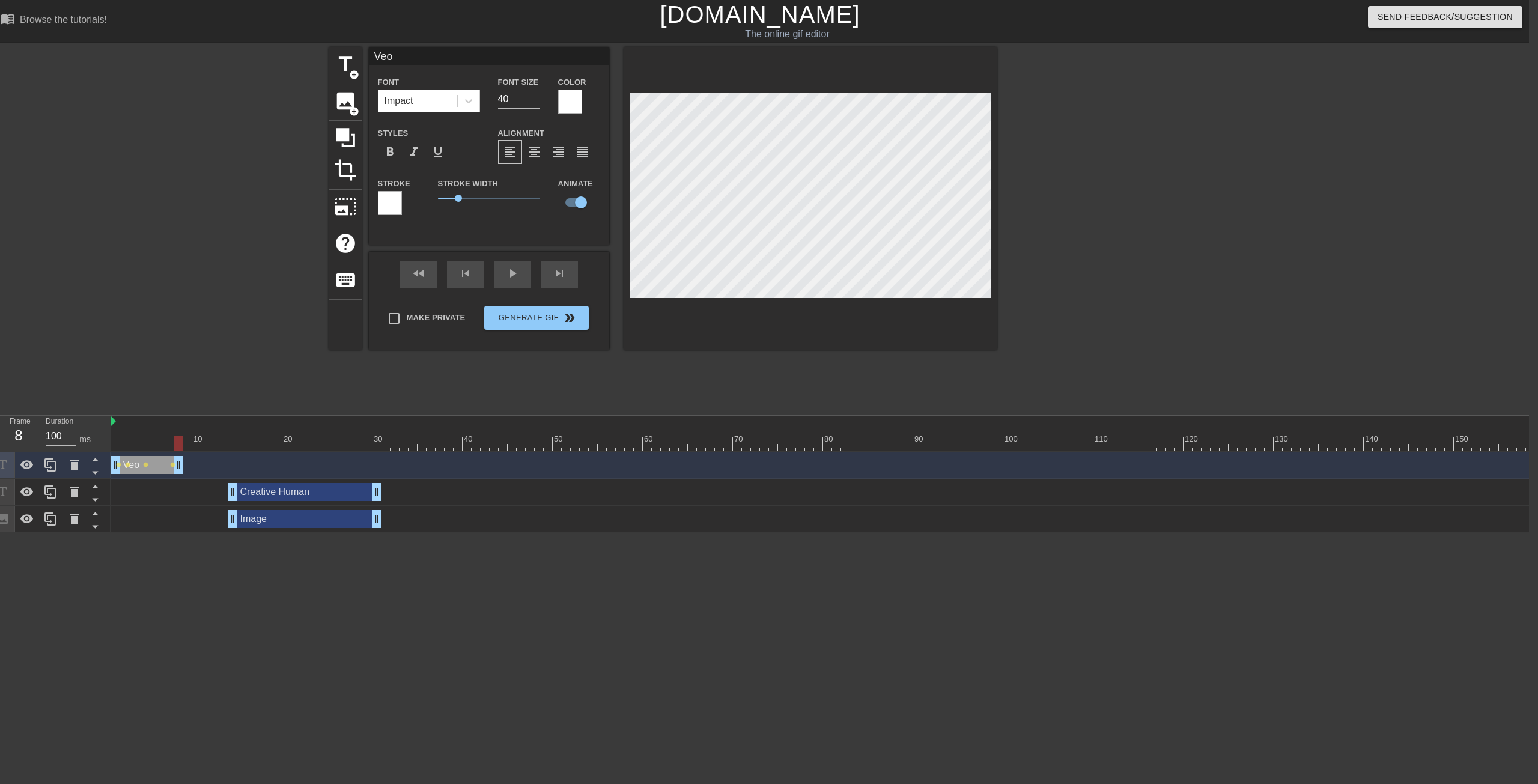
drag, startPoint x: 122, startPoint y: 465, endPoint x: 133, endPoint y: 469, distance: 11.7
drag, startPoint x: 398, startPoint y: 462, endPoint x: 401, endPoint y: 469, distance: 7.6
click at [399, 465] on div "Veo drag_handle drag_handle lens lens lens lens" at bounding box center [1039, 465] width 1857 height 18
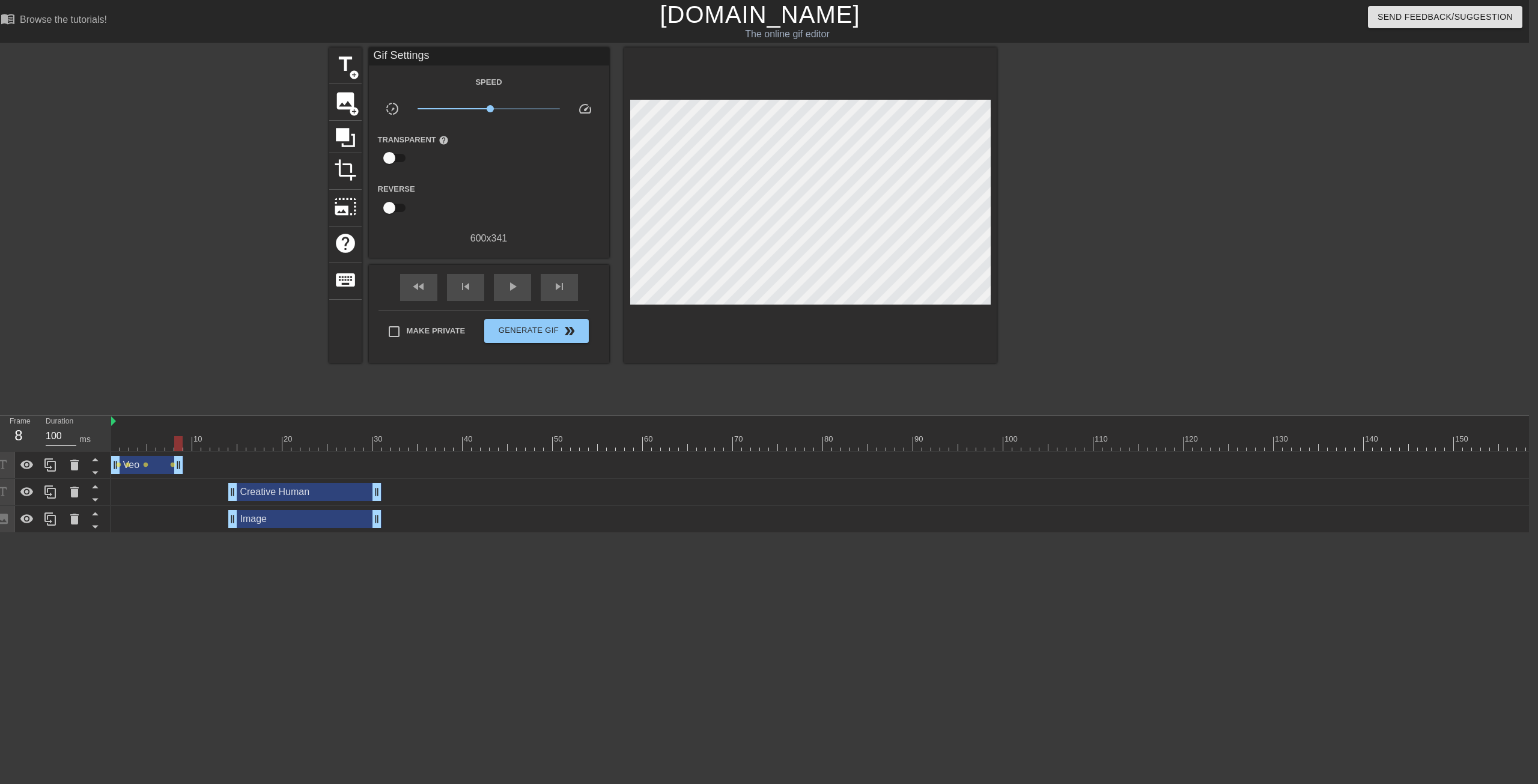
click at [401, 469] on div "Veo drag_handle drag_handle lens lens lens lens" at bounding box center [1039, 465] width 1857 height 18
click at [2, 469] on icon at bounding box center [2, 464] width 14 height 14
click at [53, 467] on icon at bounding box center [51, 465] width 14 height 14
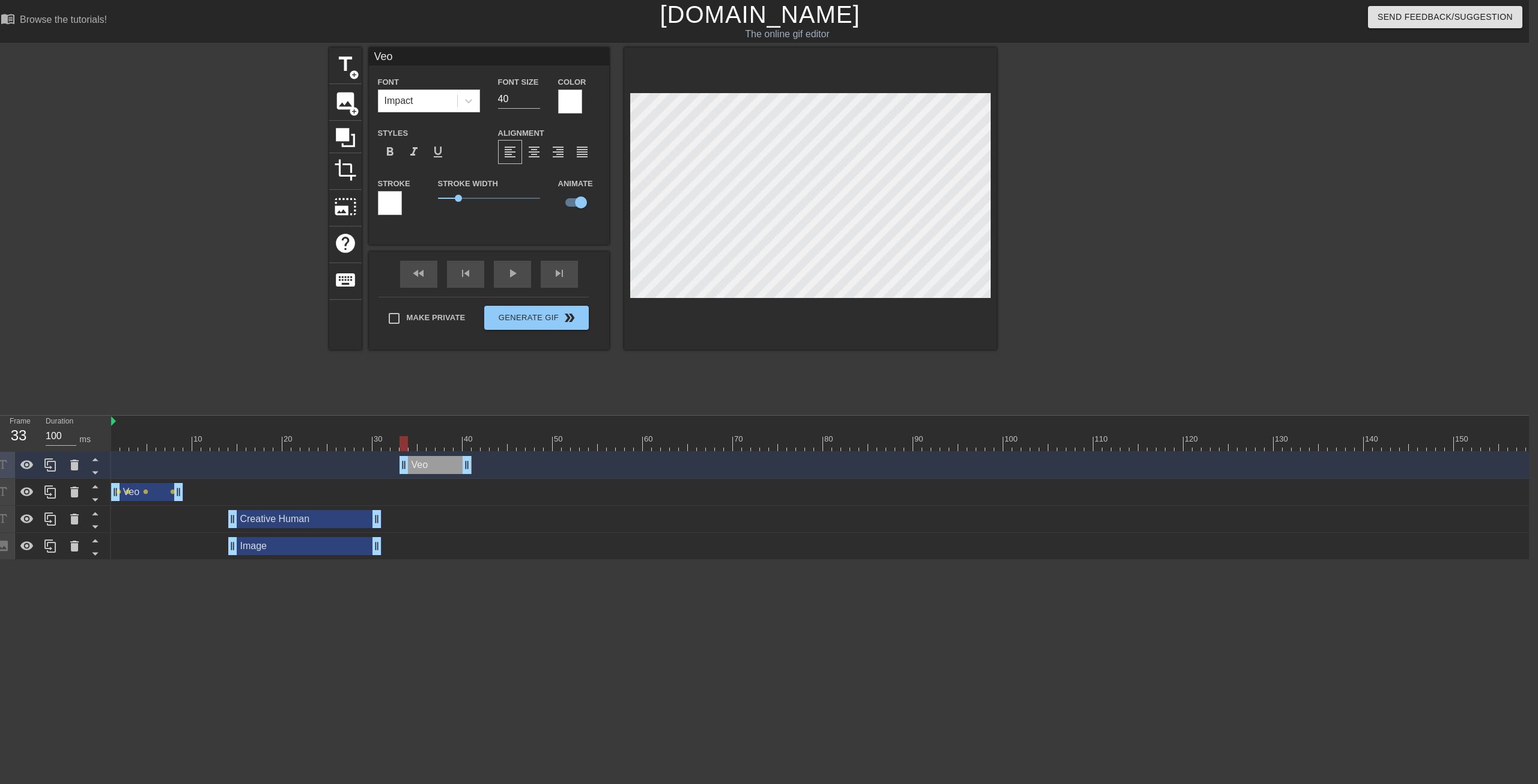
drag, startPoint x: 146, startPoint y: 462, endPoint x: 428, endPoint y: 456, distance: 282.1
click at [428, 456] on div "Veo drag_handle drag_handle" at bounding box center [436, 465] width 72 height 18
drag, startPoint x: 434, startPoint y: 464, endPoint x: 425, endPoint y: 467, distance: 9.5
click at [425, 467] on div "Veo drag_handle drag_handle" at bounding box center [427, 465] width 72 height 18
drag, startPoint x: 402, startPoint y: 447, endPoint x: 443, endPoint y: 447, distance: 41.0
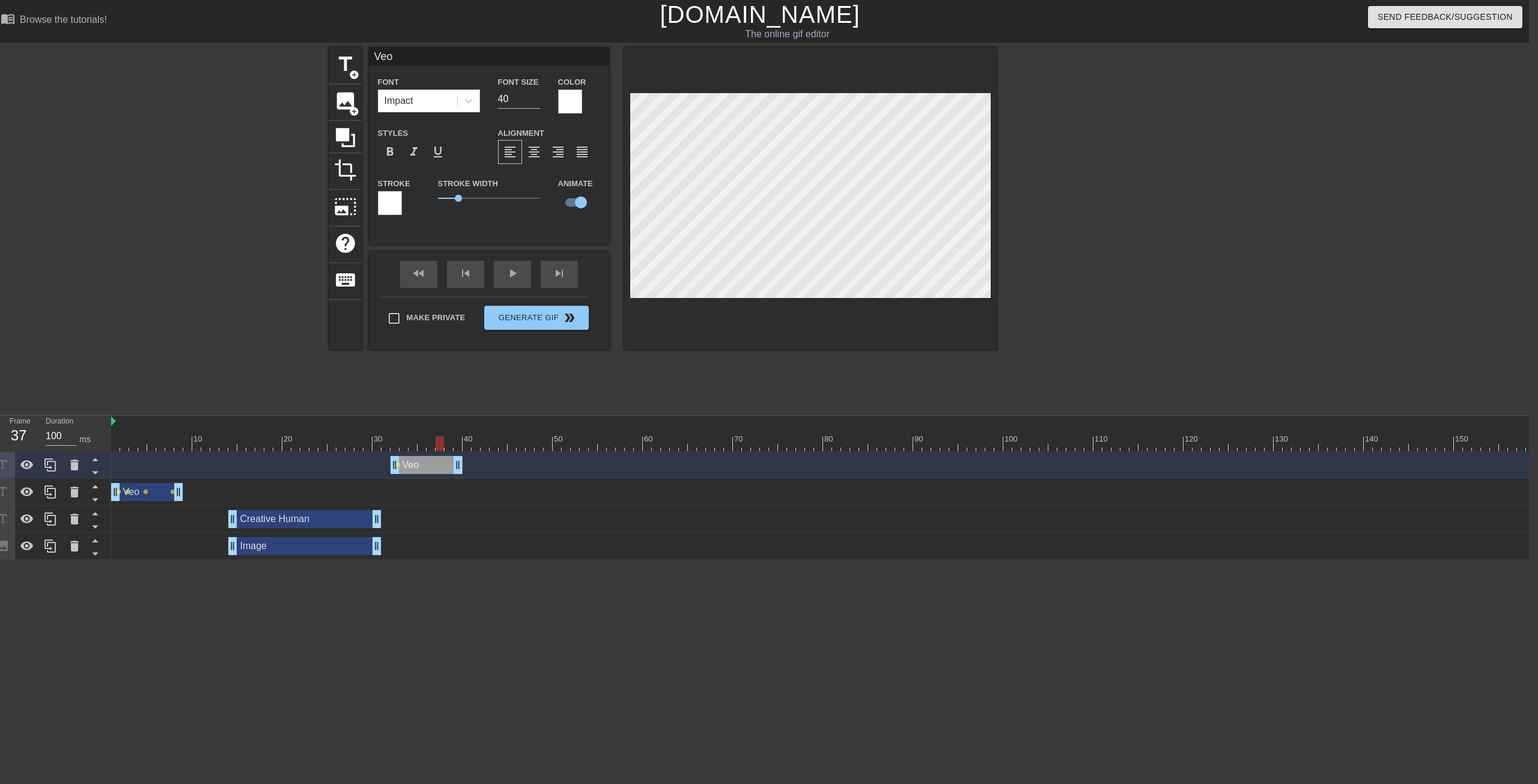
click at [443, 447] on div at bounding box center [440, 443] width 8 height 15
click at [54, 483] on icon at bounding box center [51, 546] width 14 height 14
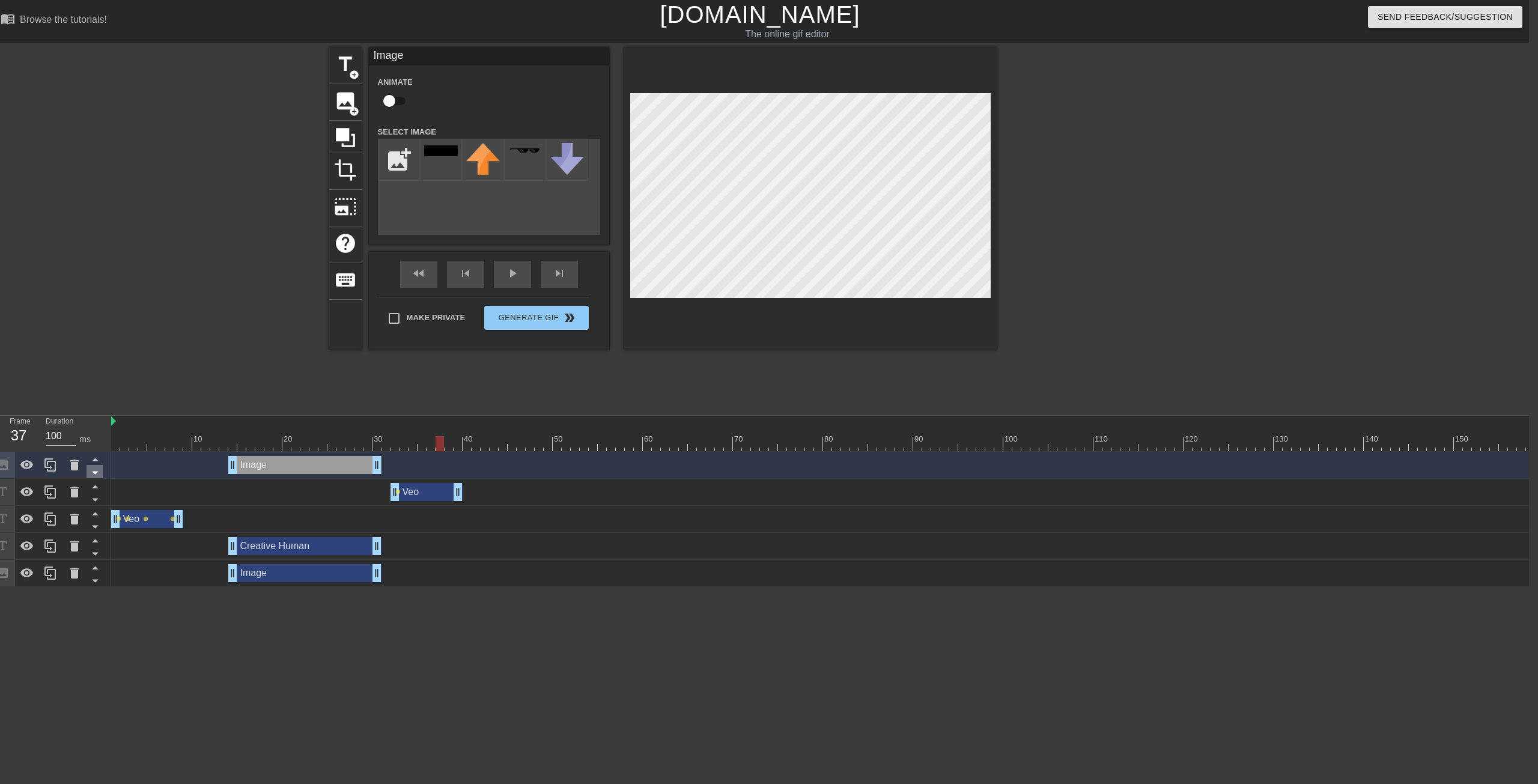
click at [98, 469] on icon at bounding box center [95, 472] width 15 height 15
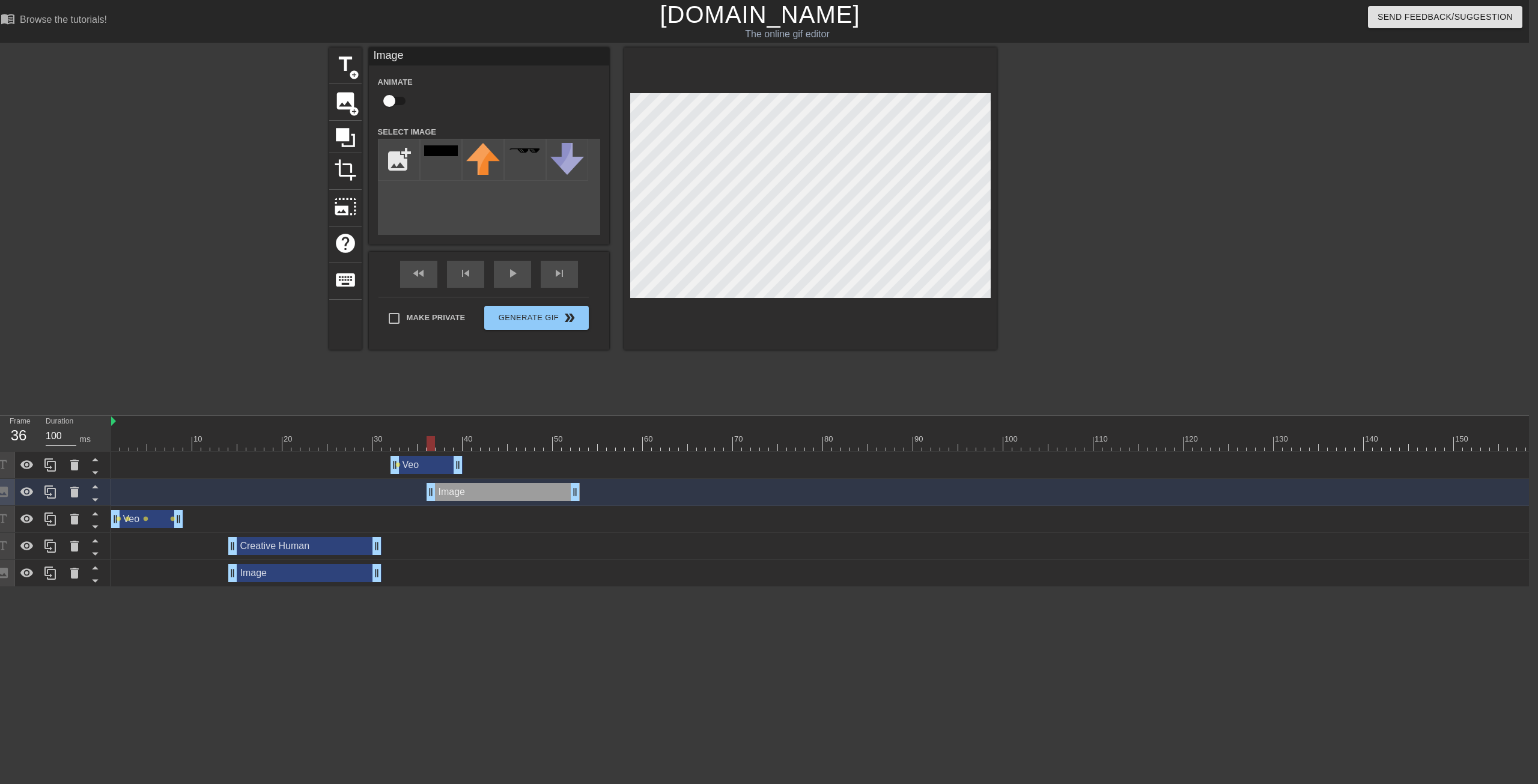
drag, startPoint x: 304, startPoint y: 496, endPoint x: 500, endPoint y: 494, distance: 196.0
click at [500, 483] on div "Image drag_handle drag_handle" at bounding box center [503, 492] width 153 height 18
drag, startPoint x: 572, startPoint y: 491, endPoint x: 771, endPoint y: 487, distance: 199.0
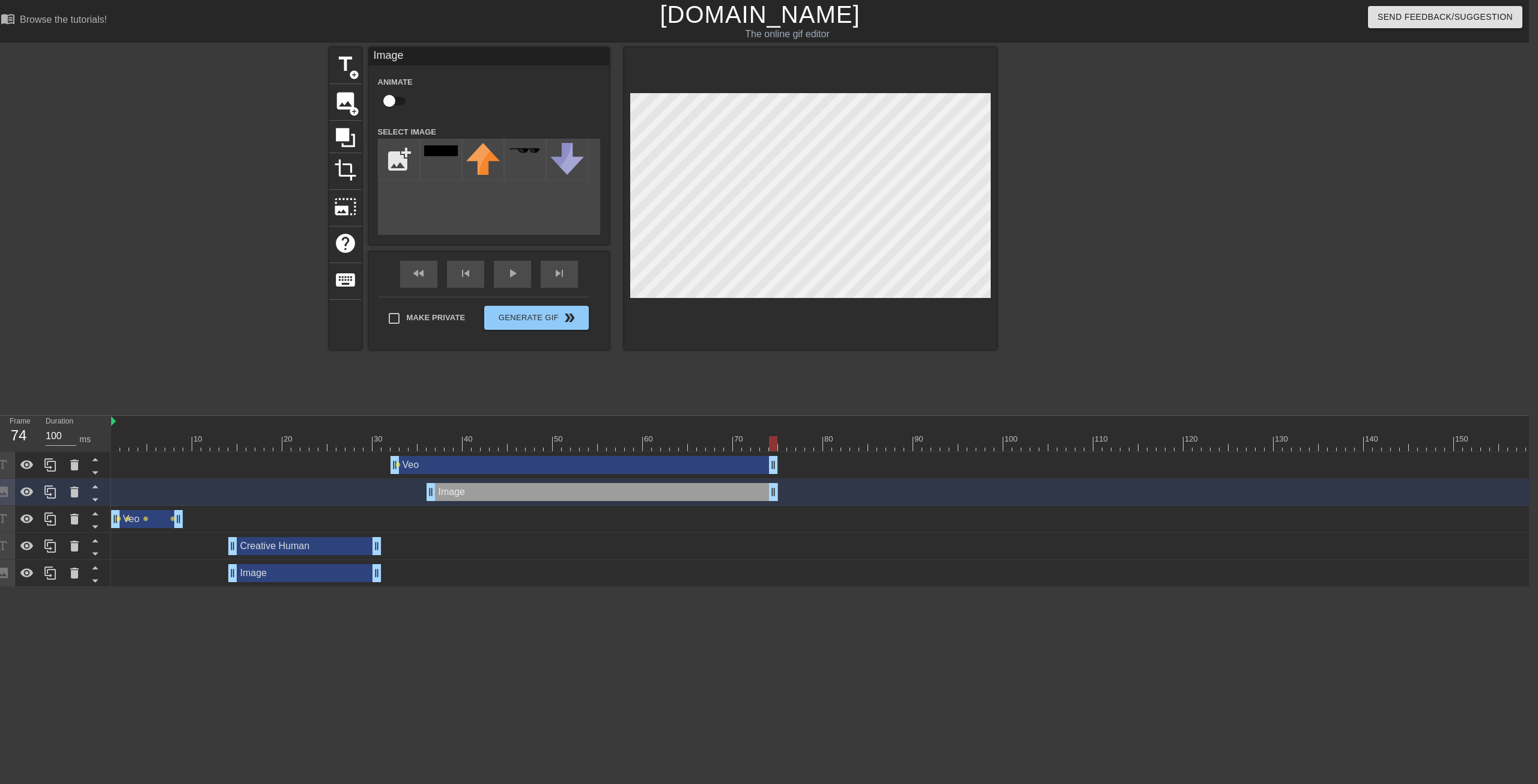
drag, startPoint x: 456, startPoint y: 464, endPoint x: 775, endPoint y: 458, distance: 319.1
click at [847, 276] on div "title add_circle image add_circle crop photo_size_select_large help keyboard Im…" at bounding box center [760, 228] width 1538 height 361
click at [847, 287] on div at bounding box center [1101, 228] width 180 height 361
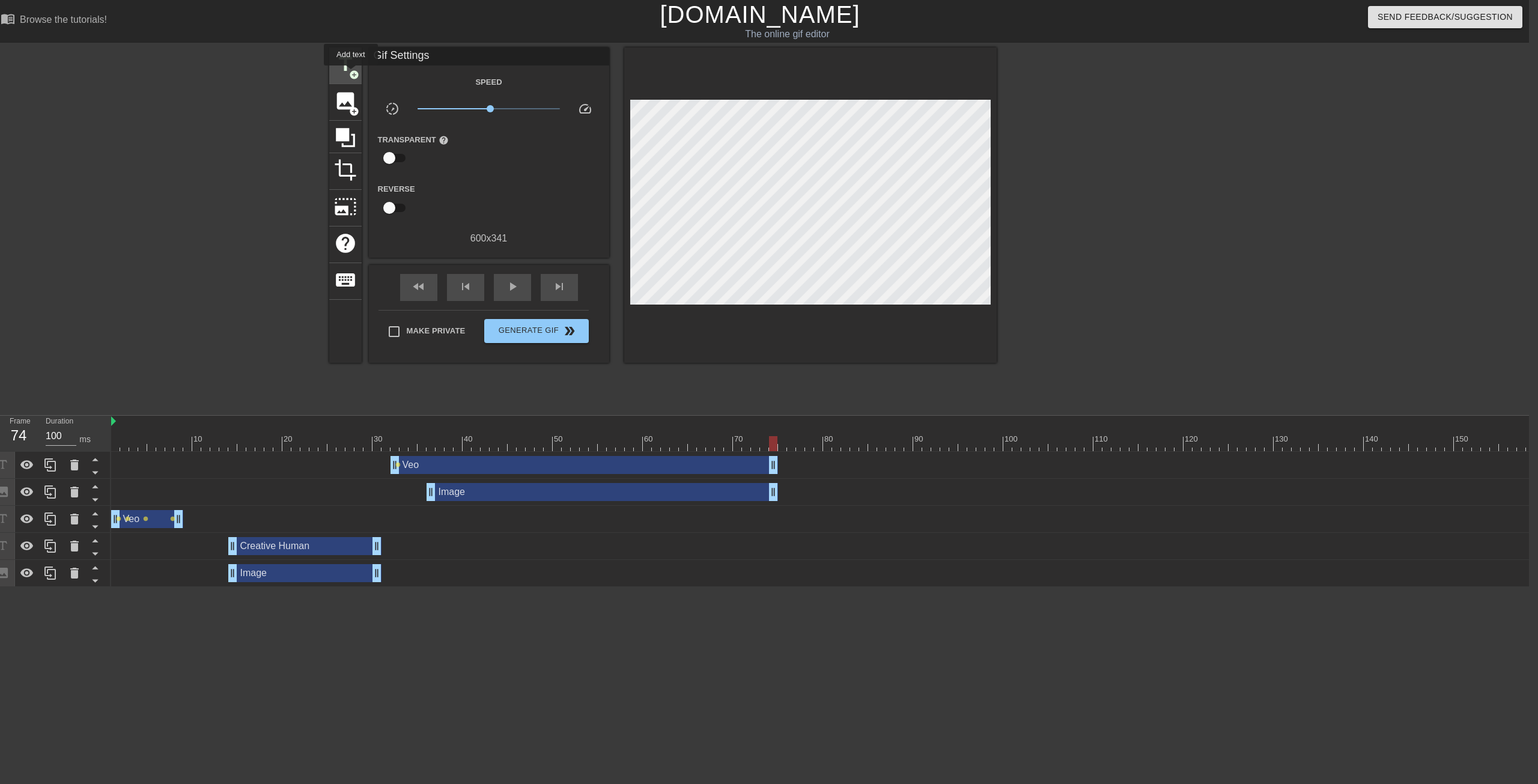
click at [350, 74] on div "title add_circle" at bounding box center [346, 66] width 33 height 37
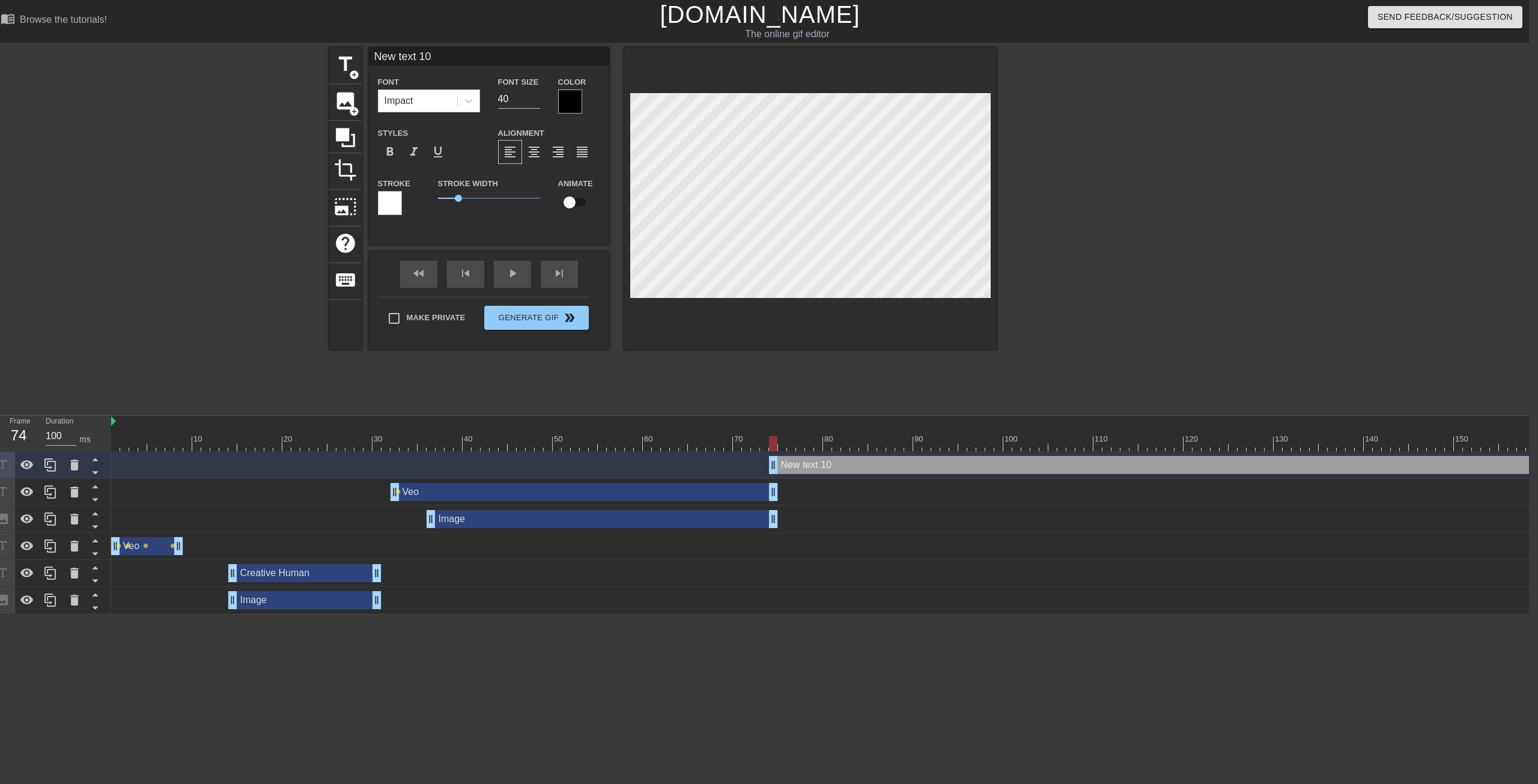
scroll to position [0, 2]
type input "M"
type textarea "M"
type input "Mo"
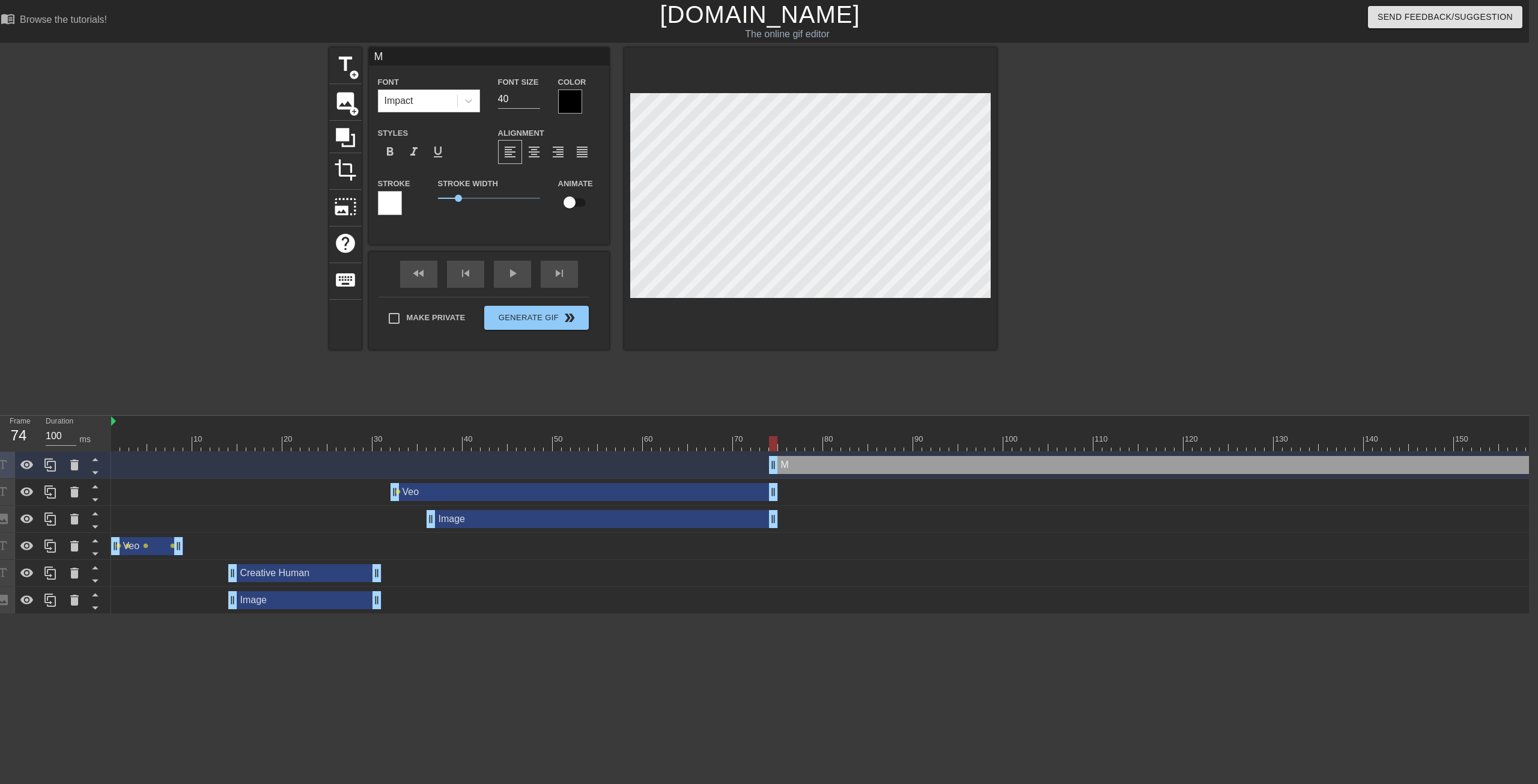
type textarea "Mo"
type input "Mod"
type textarea "Mod"
type input "Mode"
type textarea "Mode"
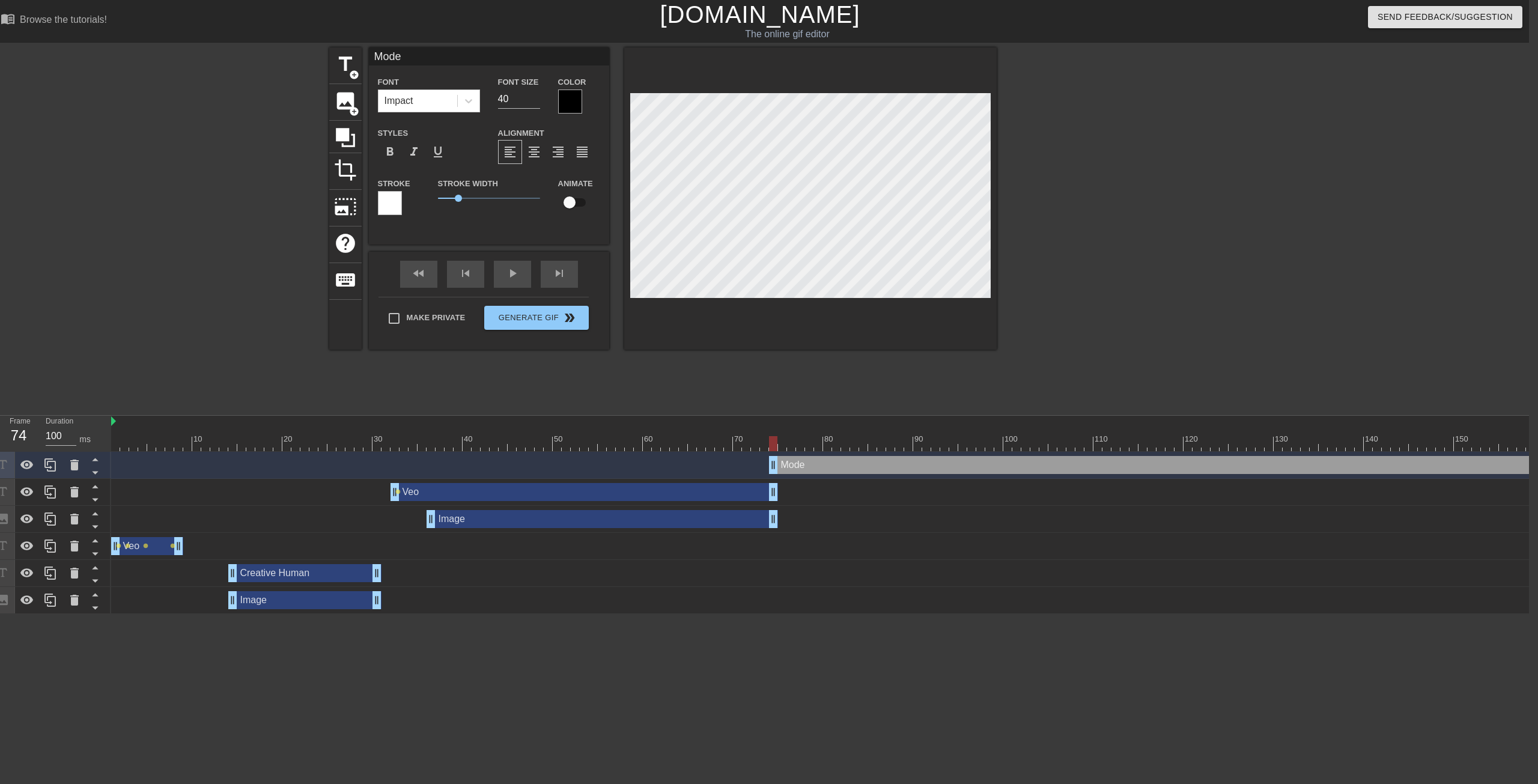
scroll to position [0, 1]
type input "Model"
type textarea "Model"
type input "Models"
type textarea "Models"
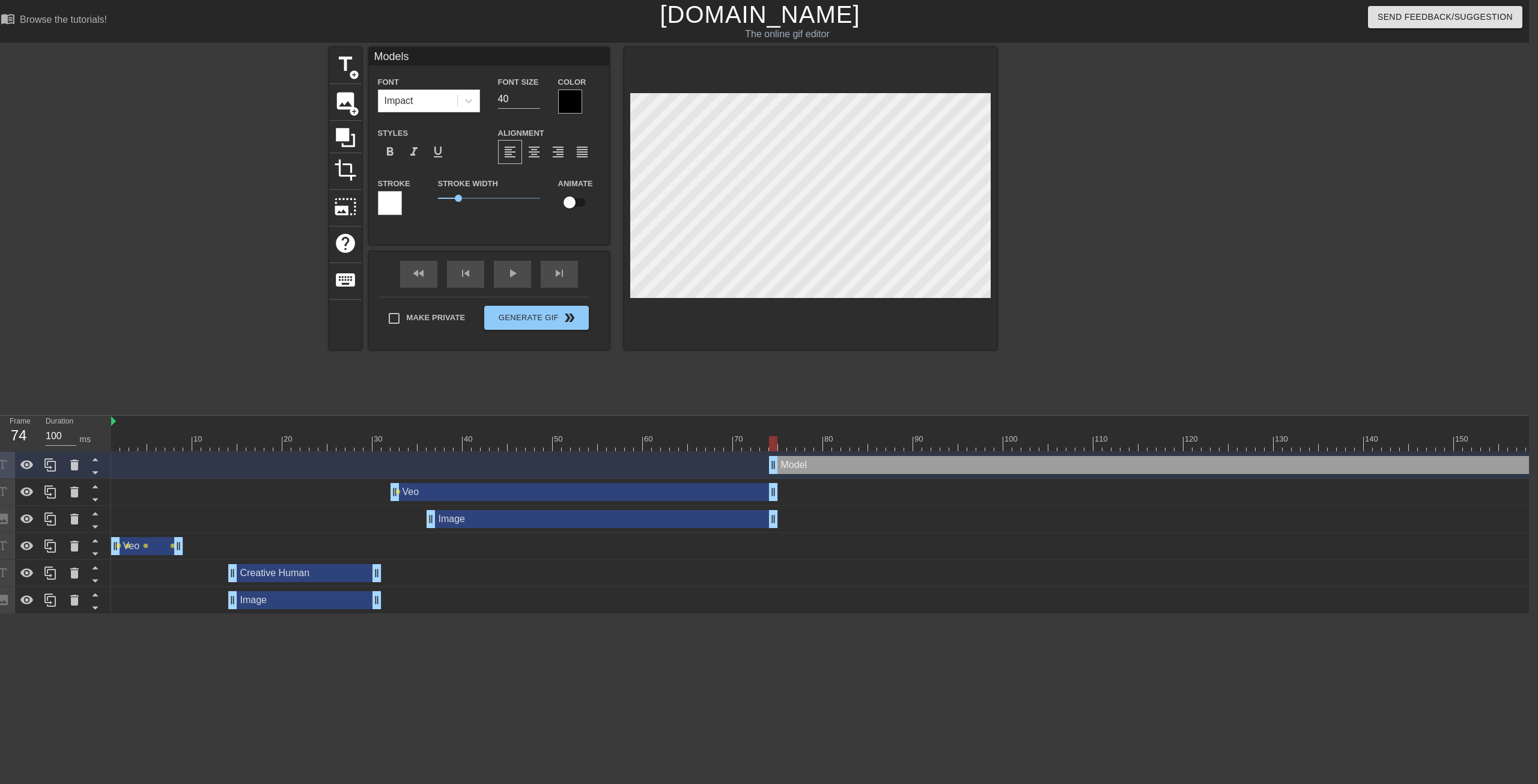
scroll to position [0, 2]
type input "Models!"
type textarea "Models!"
click at [565, 99] on div at bounding box center [570, 102] width 24 height 24
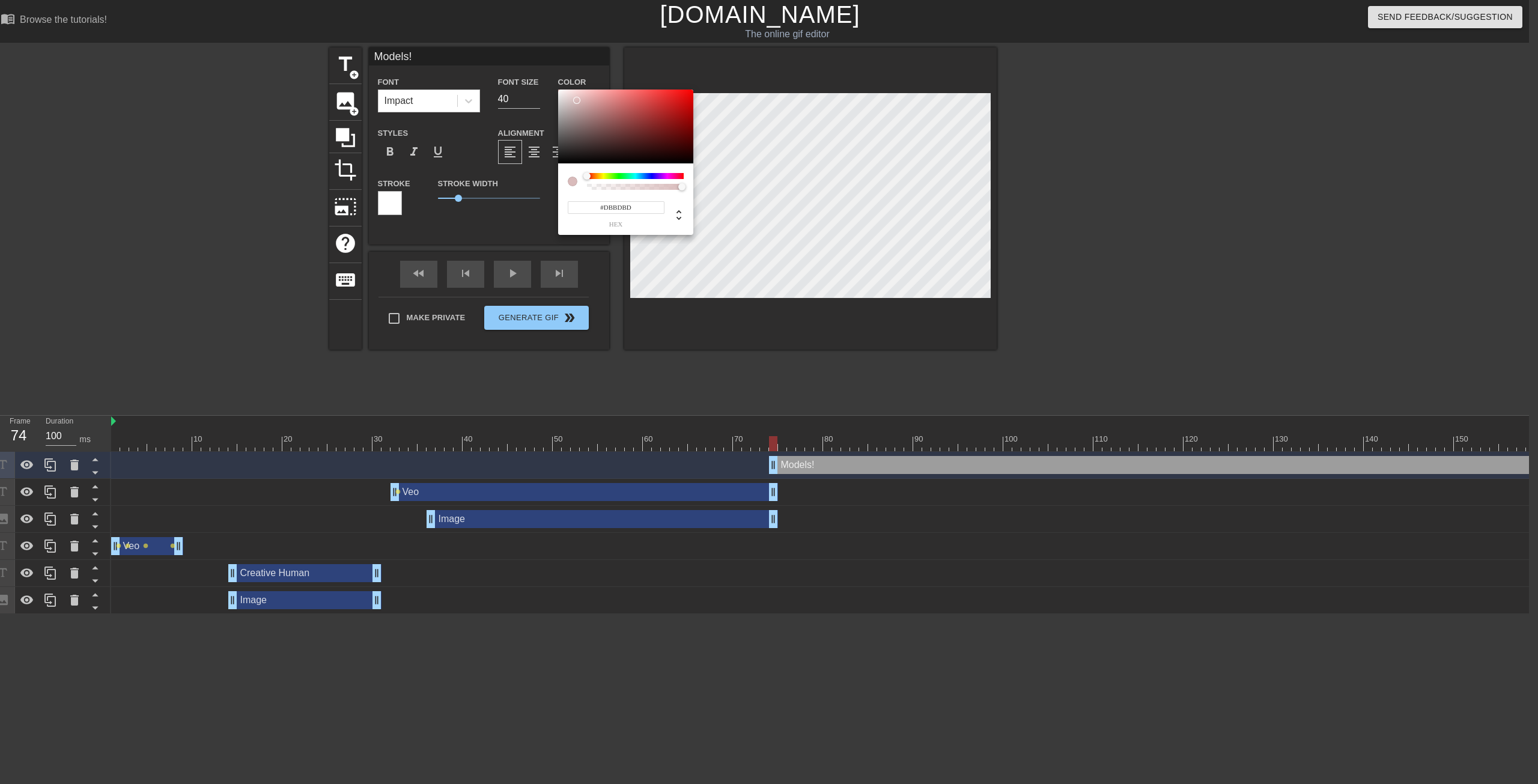
type input "#FFFFFF"
drag, startPoint x: 576, startPoint y: 101, endPoint x: 521, endPoint y: 53, distance: 73.0
click at [521, 53] on div "#FFFFFF hex" at bounding box center [769, 392] width 1538 height 784
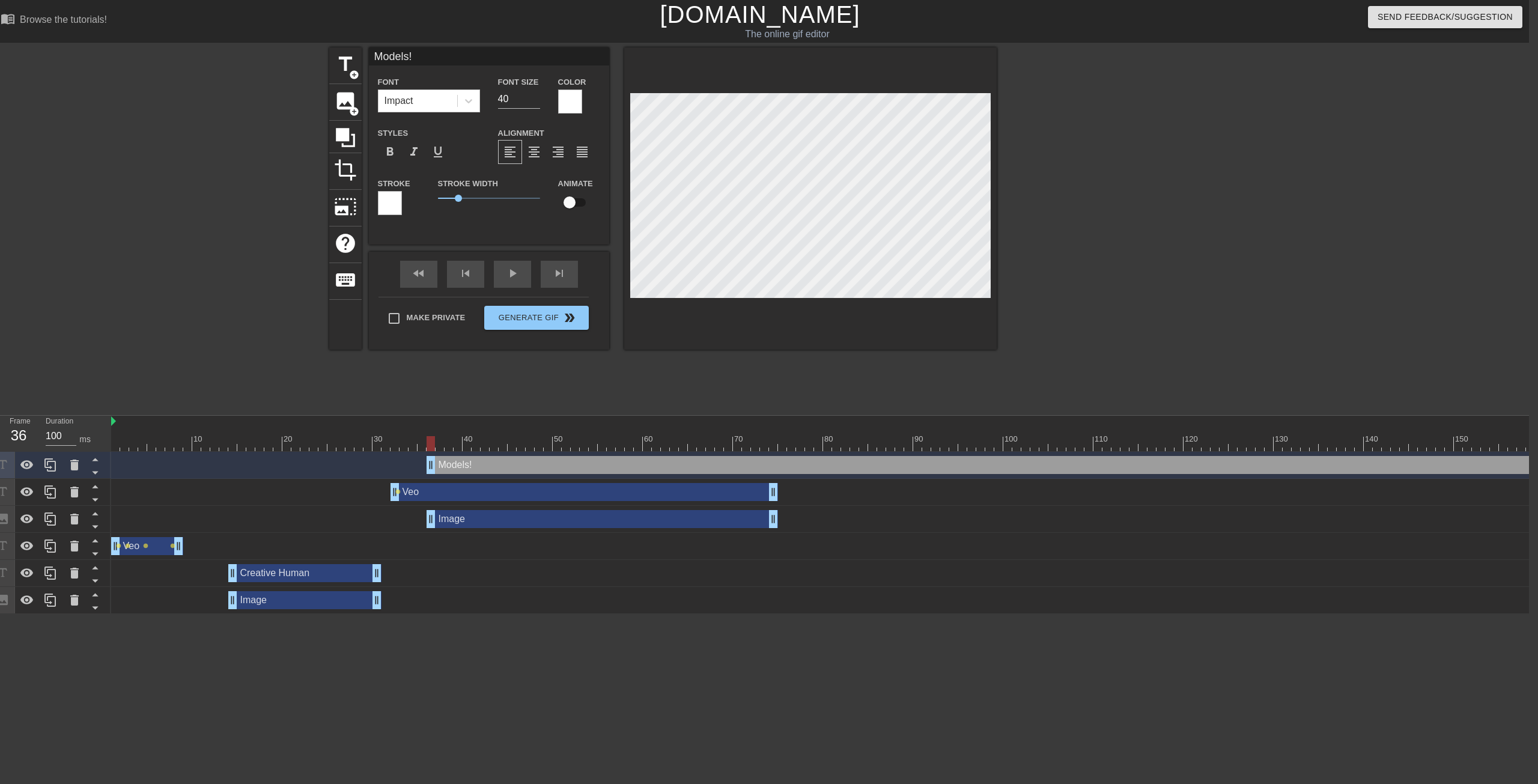
drag, startPoint x: 968, startPoint y: 460, endPoint x: 627, endPoint y: 473, distance: 341.2
click at [627, 473] on div "Models! drag_handle drag_handle" at bounding box center [1026, 465] width 1199 height 18
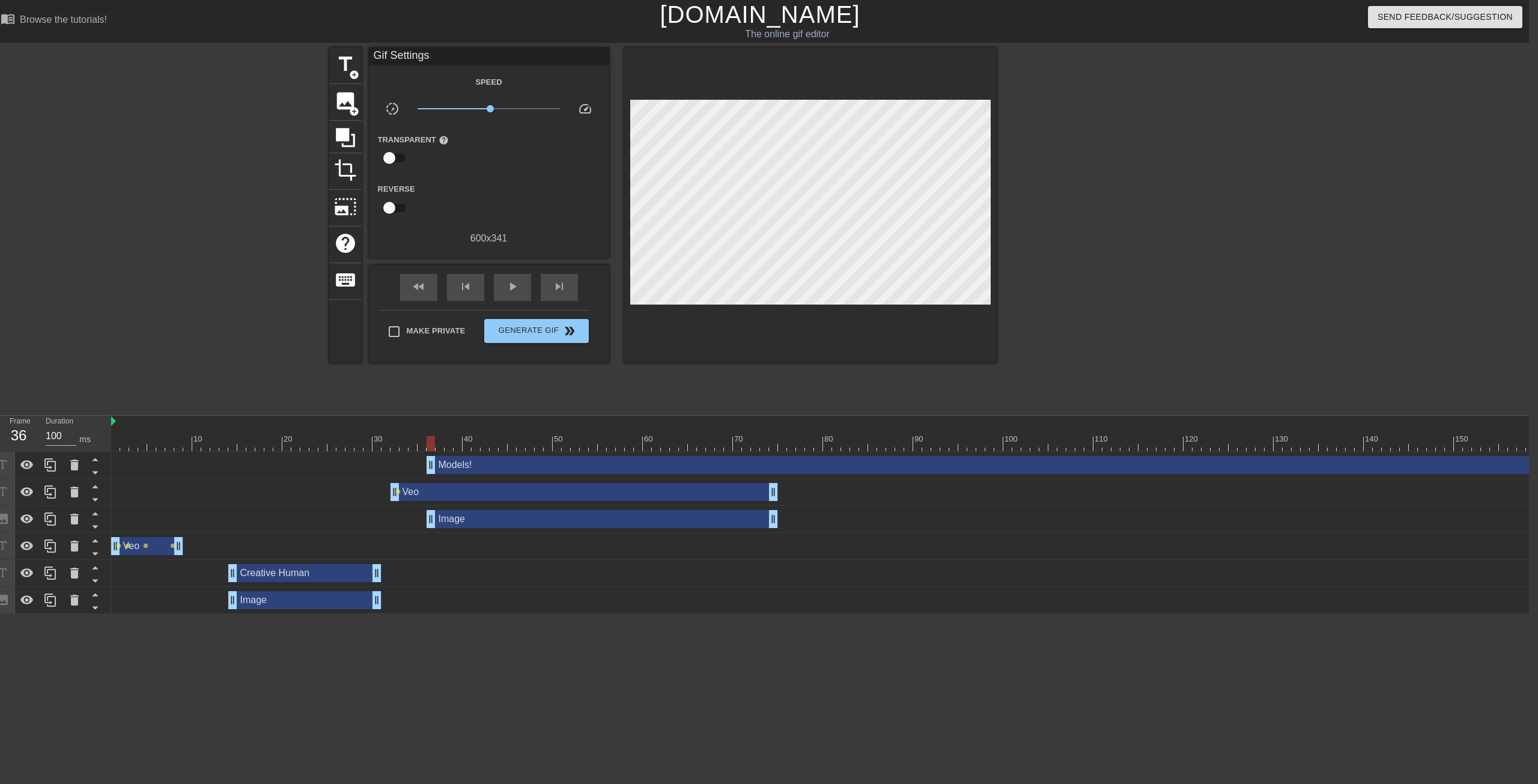
scroll to position [0, 441]
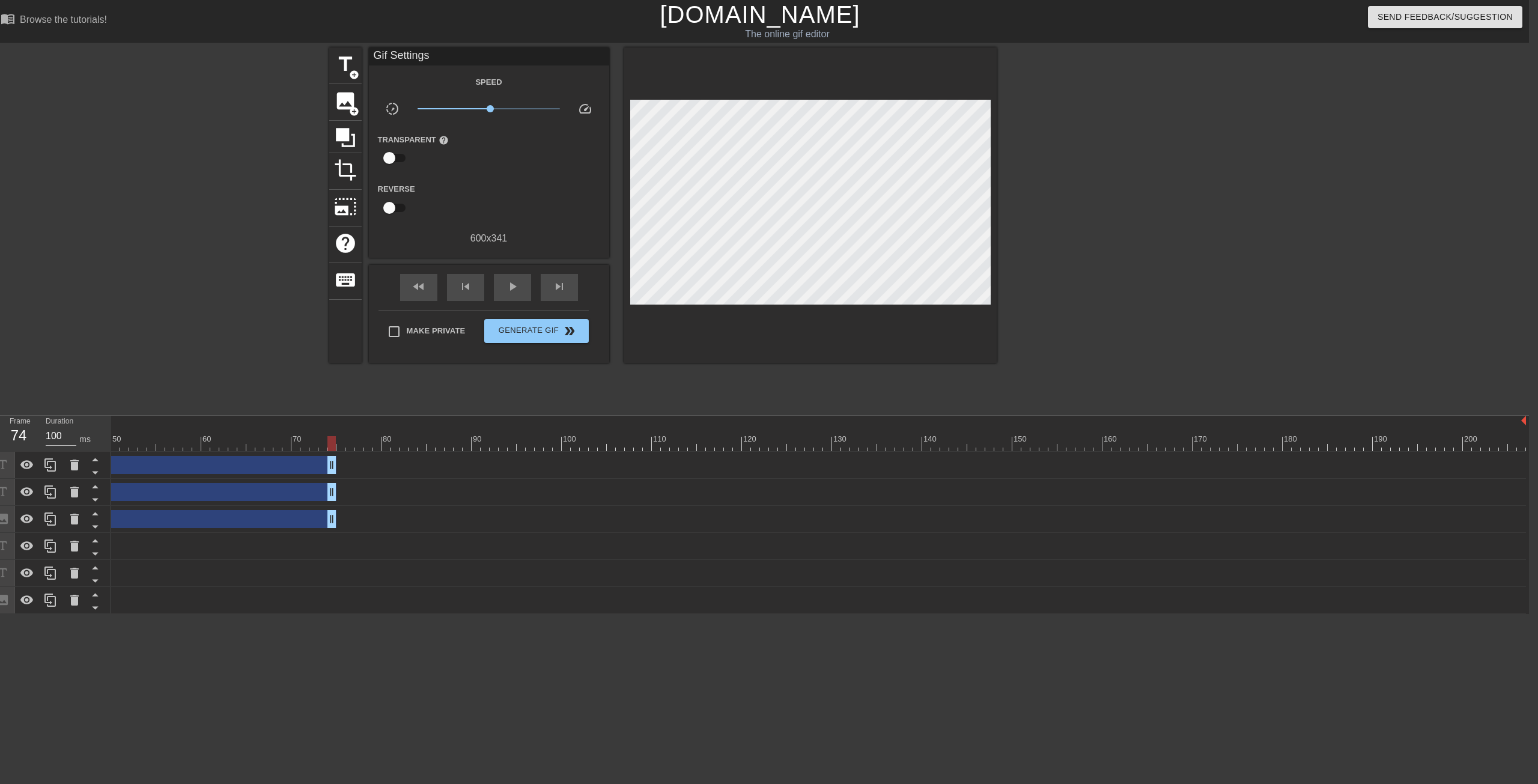
drag, startPoint x: 1178, startPoint y: 470, endPoint x: 332, endPoint y: 482, distance: 846.1
click at [332, 482] on div "Models! drag_handle drag_handle Veo drag_handle drag_handle lens Image drag_han…" at bounding box center [378, 532] width 1418 height 162
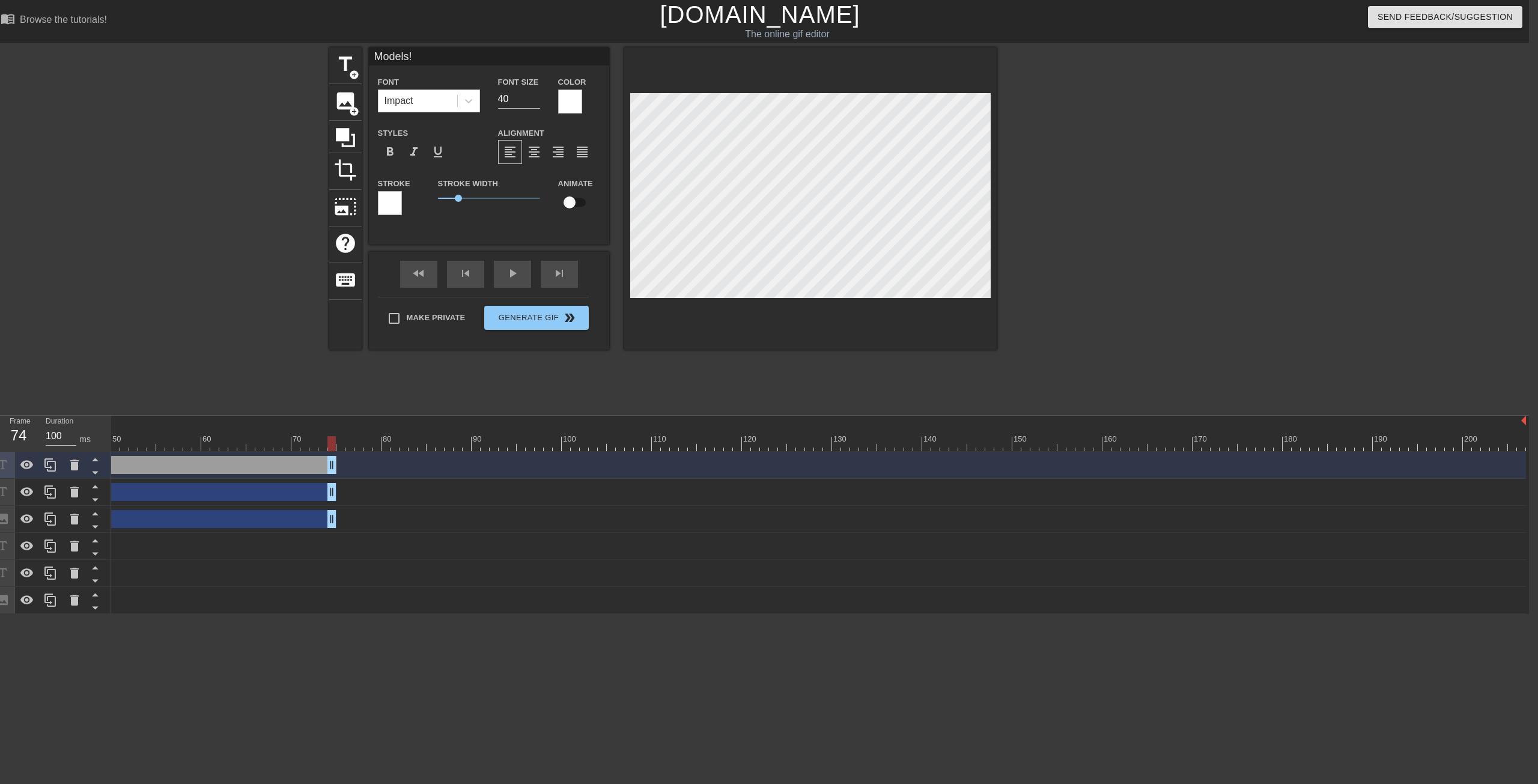
click at [847, 281] on div at bounding box center [1101, 228] width 180 height 361
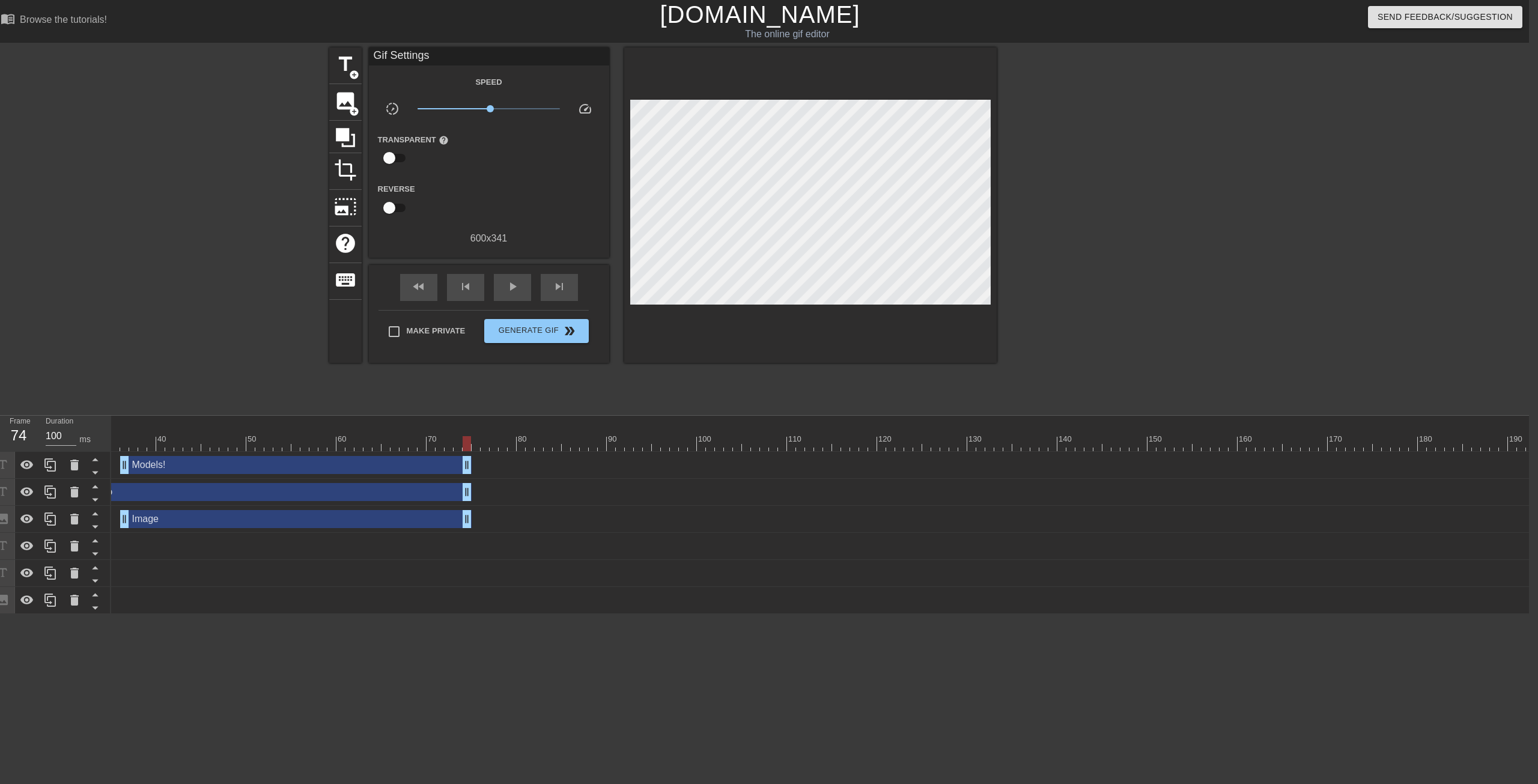
scroll to position [0, 310]
drag, startPoint x: 464, startPoint y: 444, endPoint x: 505, endPoint y: 445, distance: 41.0
click at [505, 445] on div at bounding box center [729, 443] width 1857 height 15
drag, startPoint x: 46, startPoint y: 494, endPoint x: 39, endPoint y: 492, distance: 7.3
click at [40, 483] on div at bounding box center [51, 492] width 24 height 26
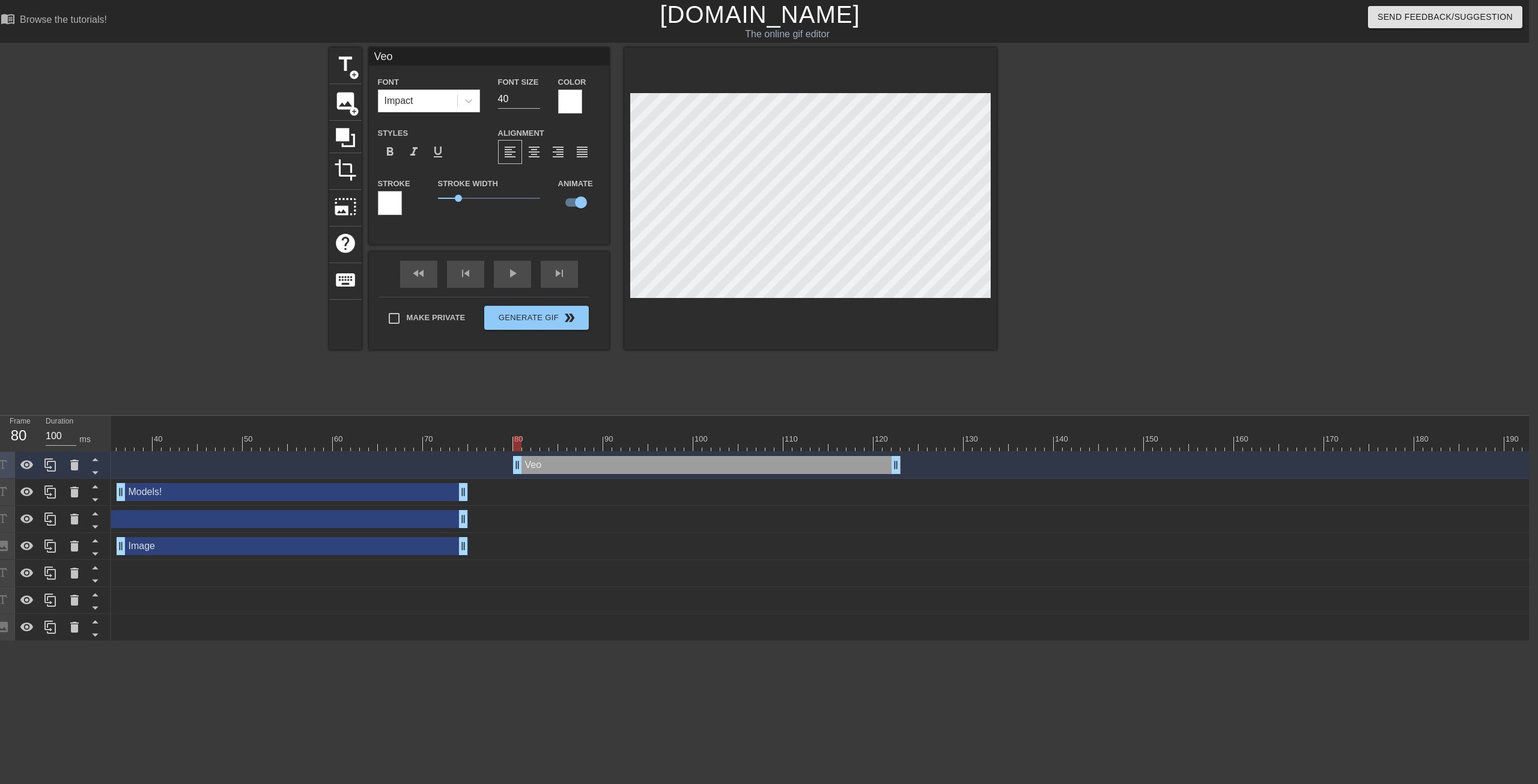
drag, startPoint x: 222, startPoint y: 474, endPoint x: 576, endPoint y: 476, distance: 354.0
click at [576, 476] on div "Veo drag_handle drag_handle" at bounding box center [729, 465] width 1857 height 27
click at [80, 476] on div at bounding box center [75, 465] width 24 height 26
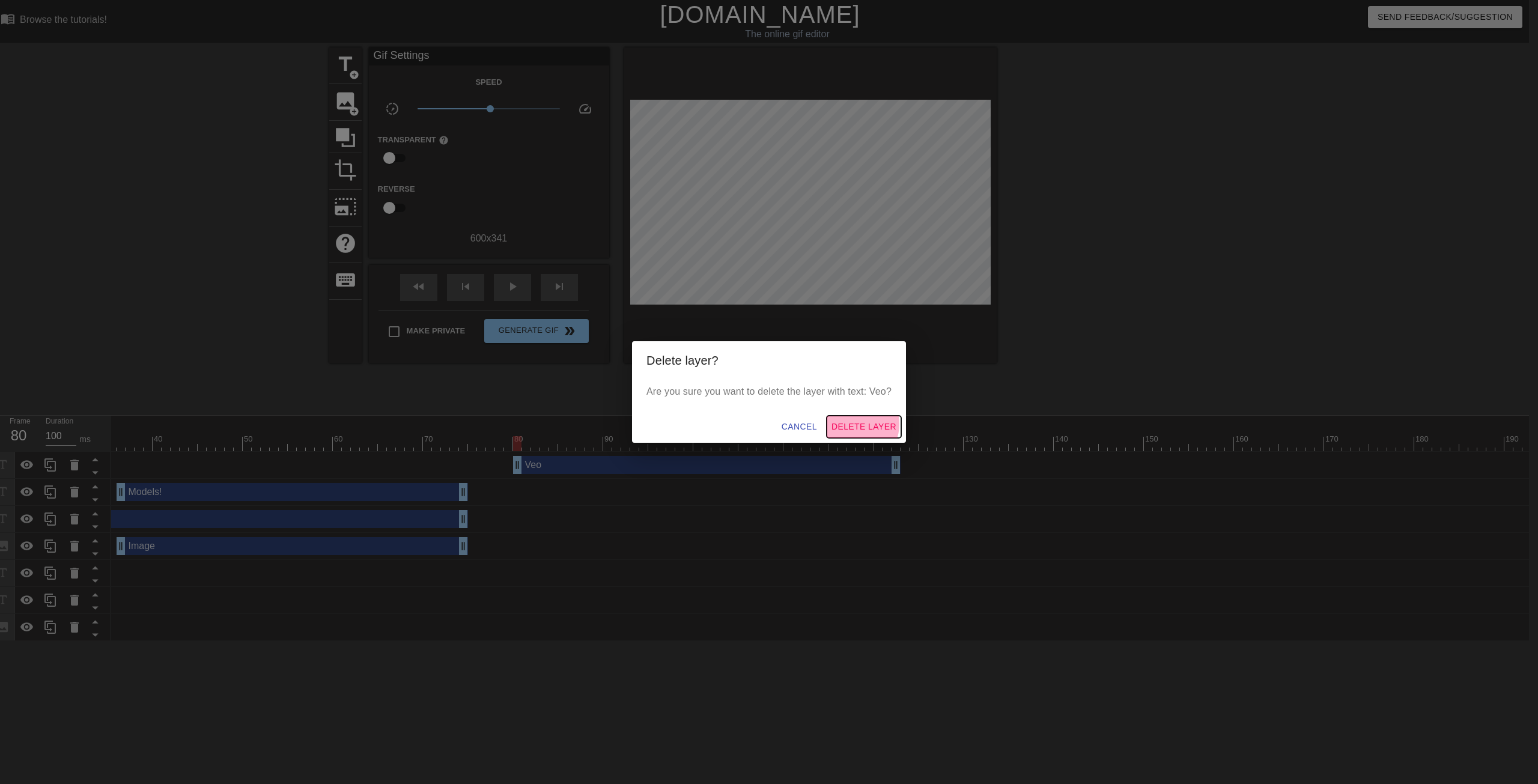
click at [847, 424] on span "Delete Layer" at bounding box center [864, 426] width 65 height 15
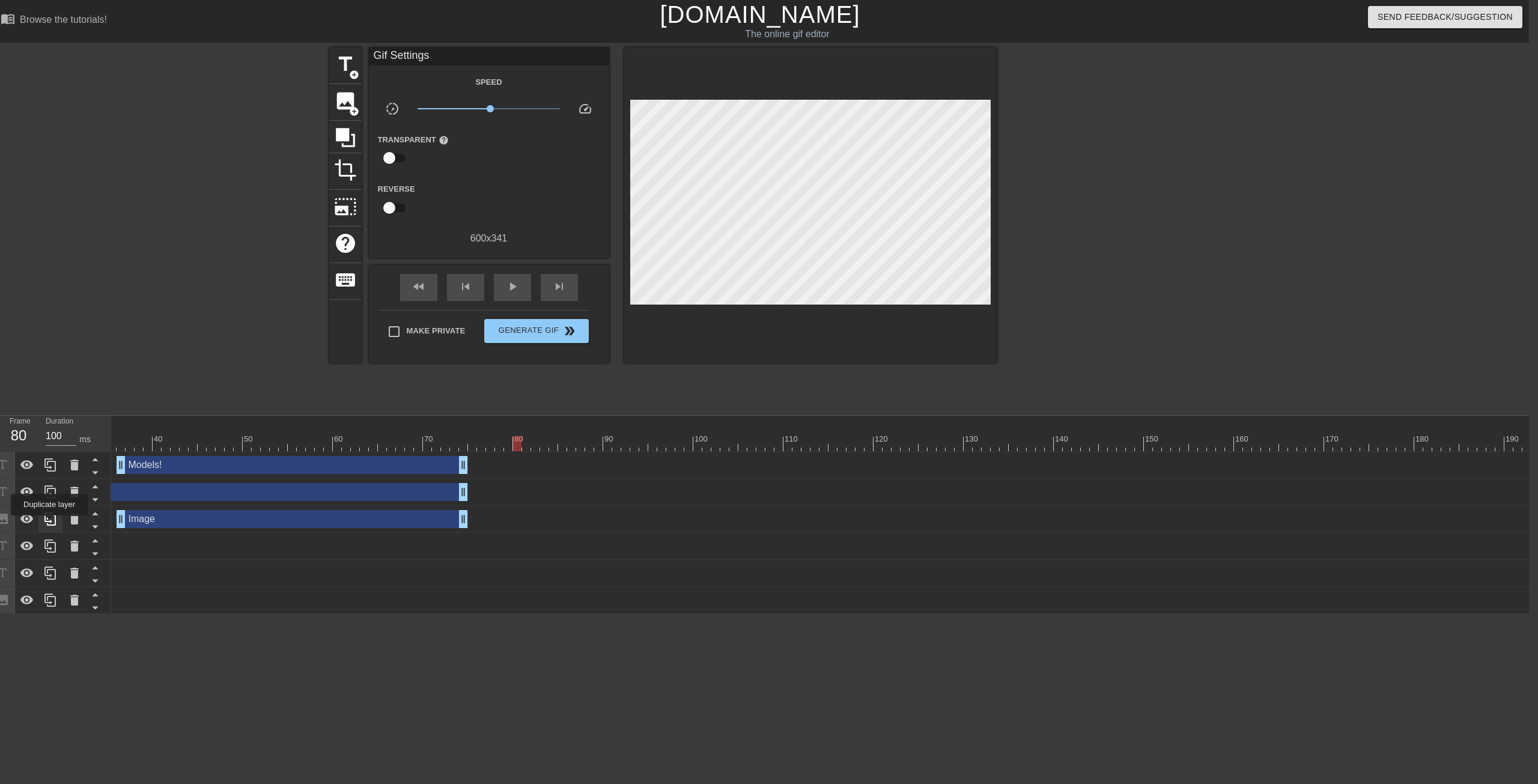
click at [49, 483] on icon at bounding box center [51, 519] width 14 height 14
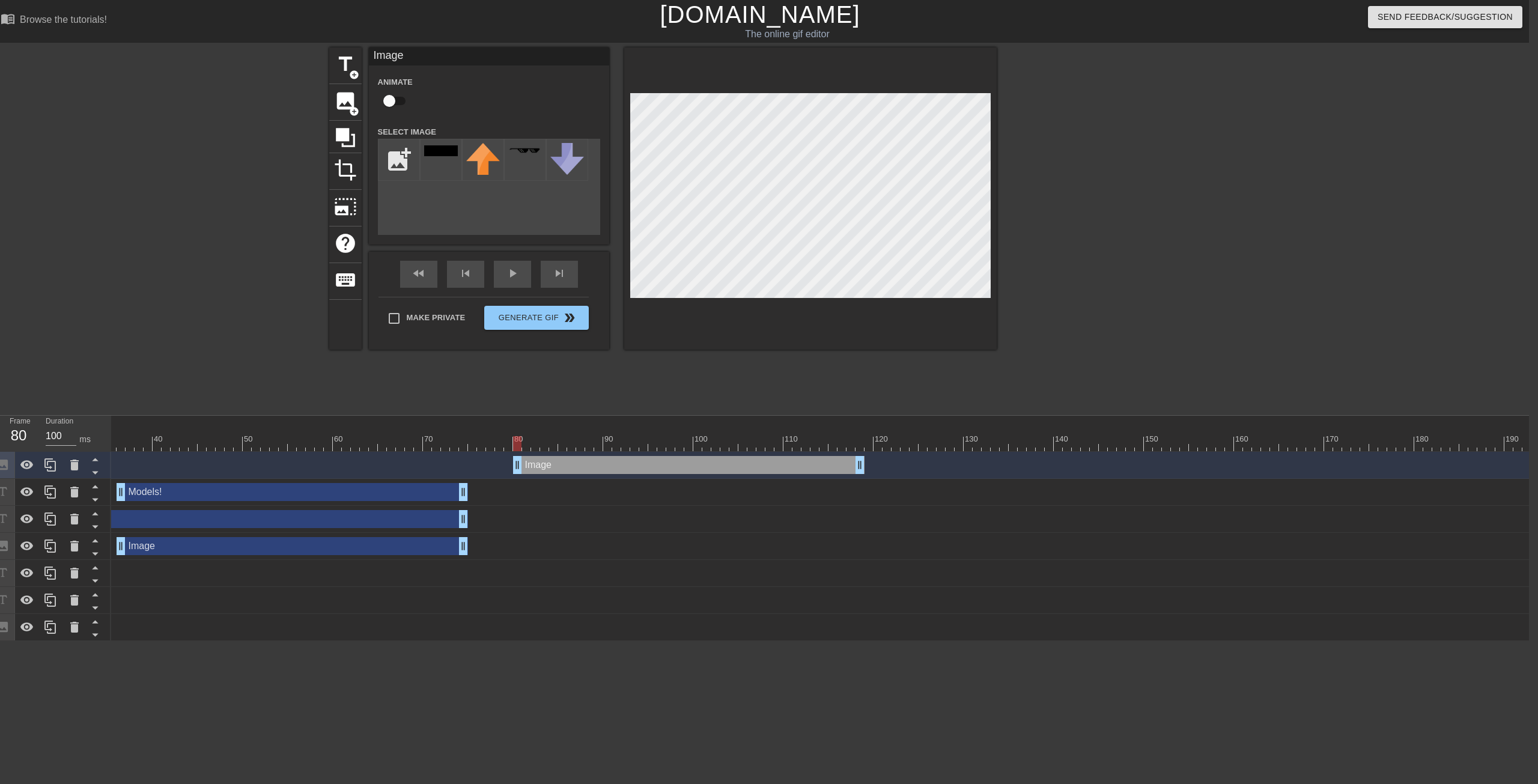
drag, startPoint x: 211, startPoint y: 465, endPoint x: 603, endPoint y: 470, distance: 392.0
click at [603, 470] on div "Image drag_handle drag_handle" at bounding box center [689, 465] width 352 height 18
drag, startPoint x: 861, startPoint y: 461, endPoint x: 603, endPoint y: 455, distance: 258.1
click at [603, 455] on div "Image drag_handle drag_handle" at bounding box center [729, 465] width 1857 height 27
click at [847, 243] on div at bounding box center [1101, 228] width 180 height 361
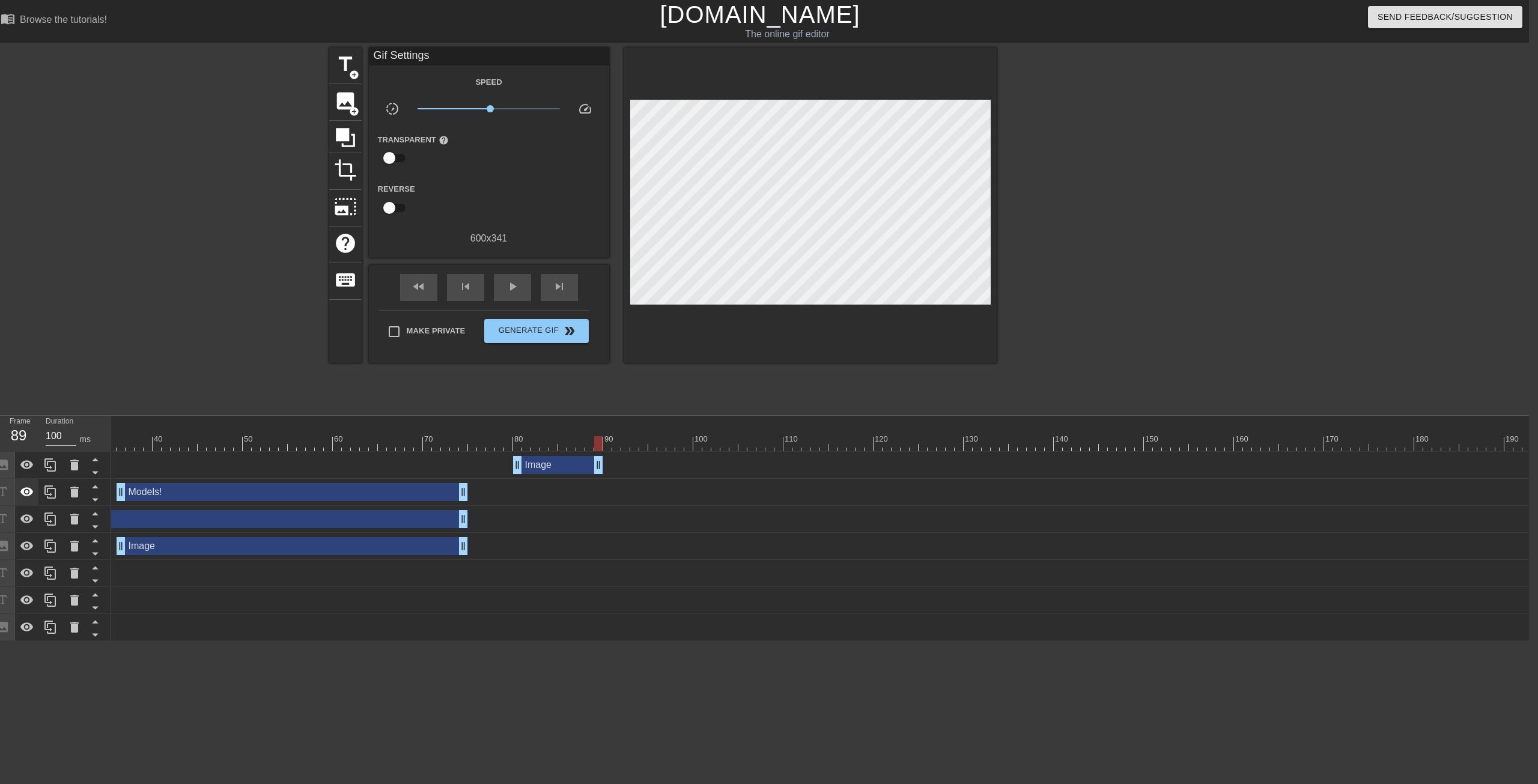
click at [26, 483] on icon at bounding box center [27, 491] width 13 height 9
click at [28, 483] on icon at bounding box center [27, 492] width 14 height 14
click at [27, 483] on div at bounding box center [27, 519] width 24 height 26
click at [22, 483] on icon at bounding box center [27, 519] width 13 height 11
click at [48, 483] on icon at bounding box center [50, 519] width 11 height 13
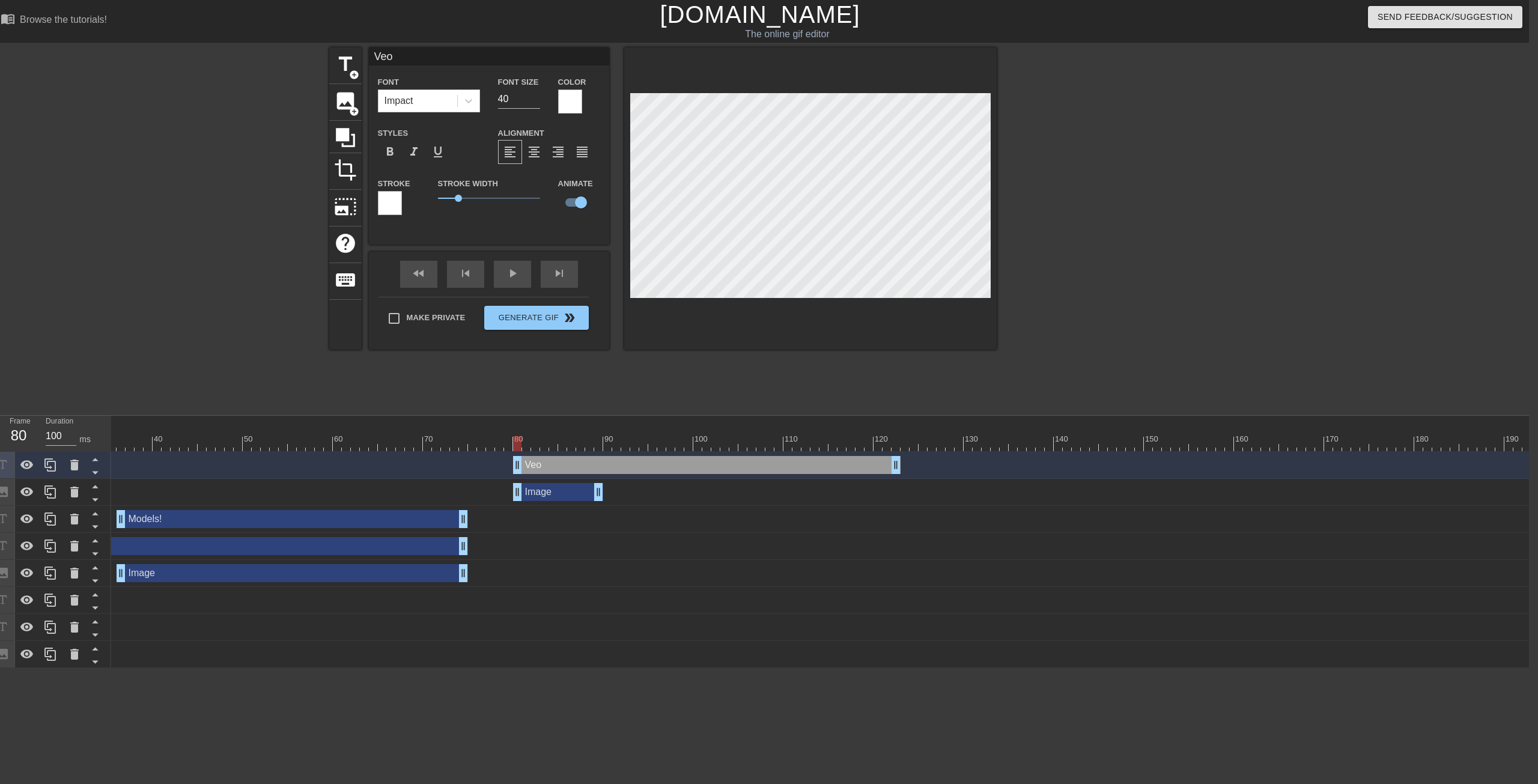
drag, startPoint x: 187, startPoint y: 470, endPoint x: 623, endPoint y: 468, distance: 436.0
click at [623, 468] on div "Veo drag_handle drag_handle" at bounding box center [707, 465] width 388 height 18
drag, startPoint x: 898, startPoint y: 464, endPoint x: 600, endPoint y: 487, distance: 298.9
click at [600, 483] on div "Veo drag_handle drag_handle Image drag_handle drag_handle Models! drag_handle d…" at bounding box center [510, 559] width 1418 height 216
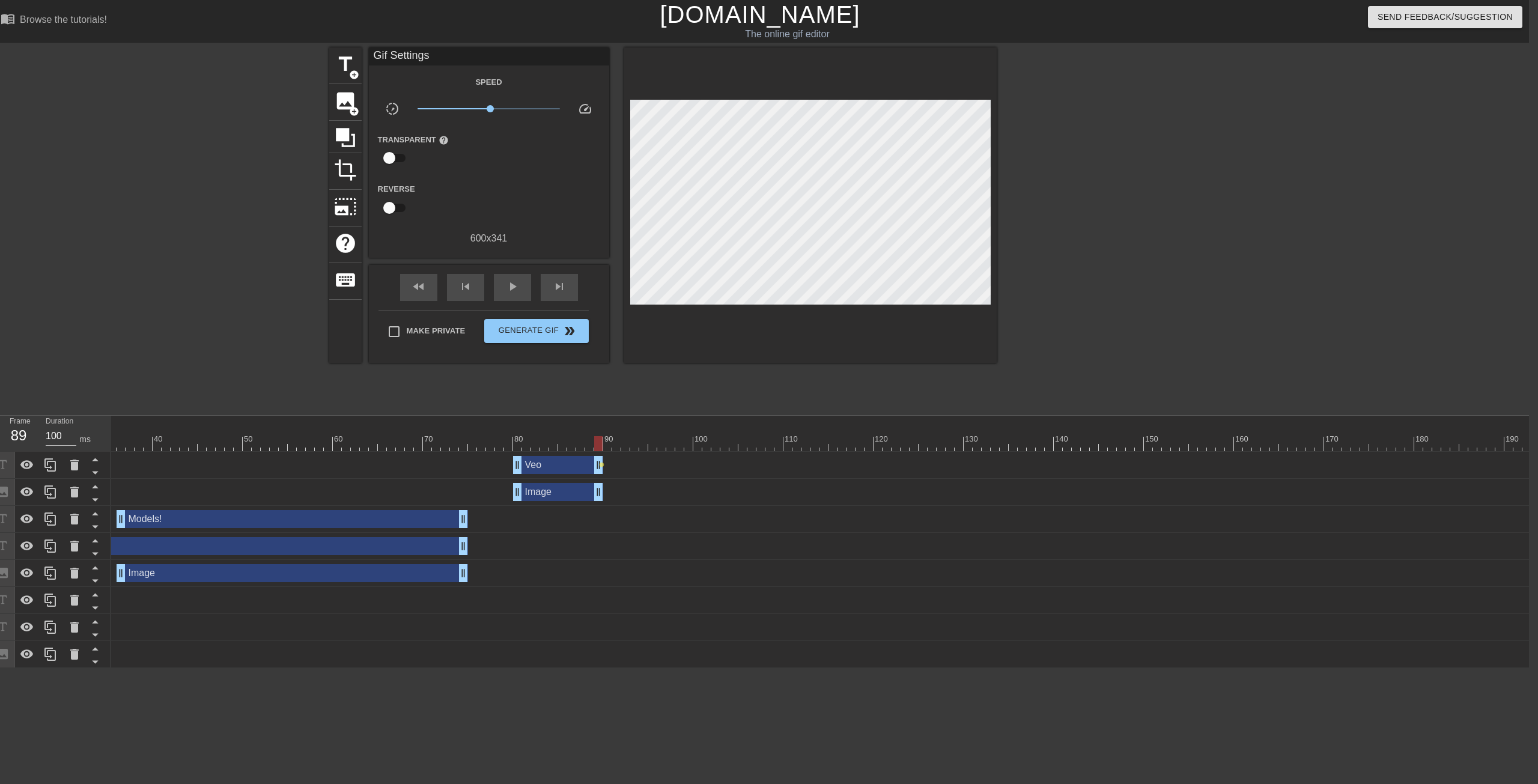
drag, startPoint x: 1127, startPoint y: 299, endPoint x: 1120, endPoint y: 304, distance: 8.6
click at [847, 301] on div at bounding box center [1101, 228] width 180 height 361
click at [600, 444] on div at bounding box center [599, 443] width 8 height 15
drag, startPoint x: 601, startPoint y: 470, endPoint x: 614, endPoint y: 471, distance: 13.0
click at [614, 471] on div "Veo drag_handle drag_handle lens" at bounding box center [729, 465] width 1857 height 18
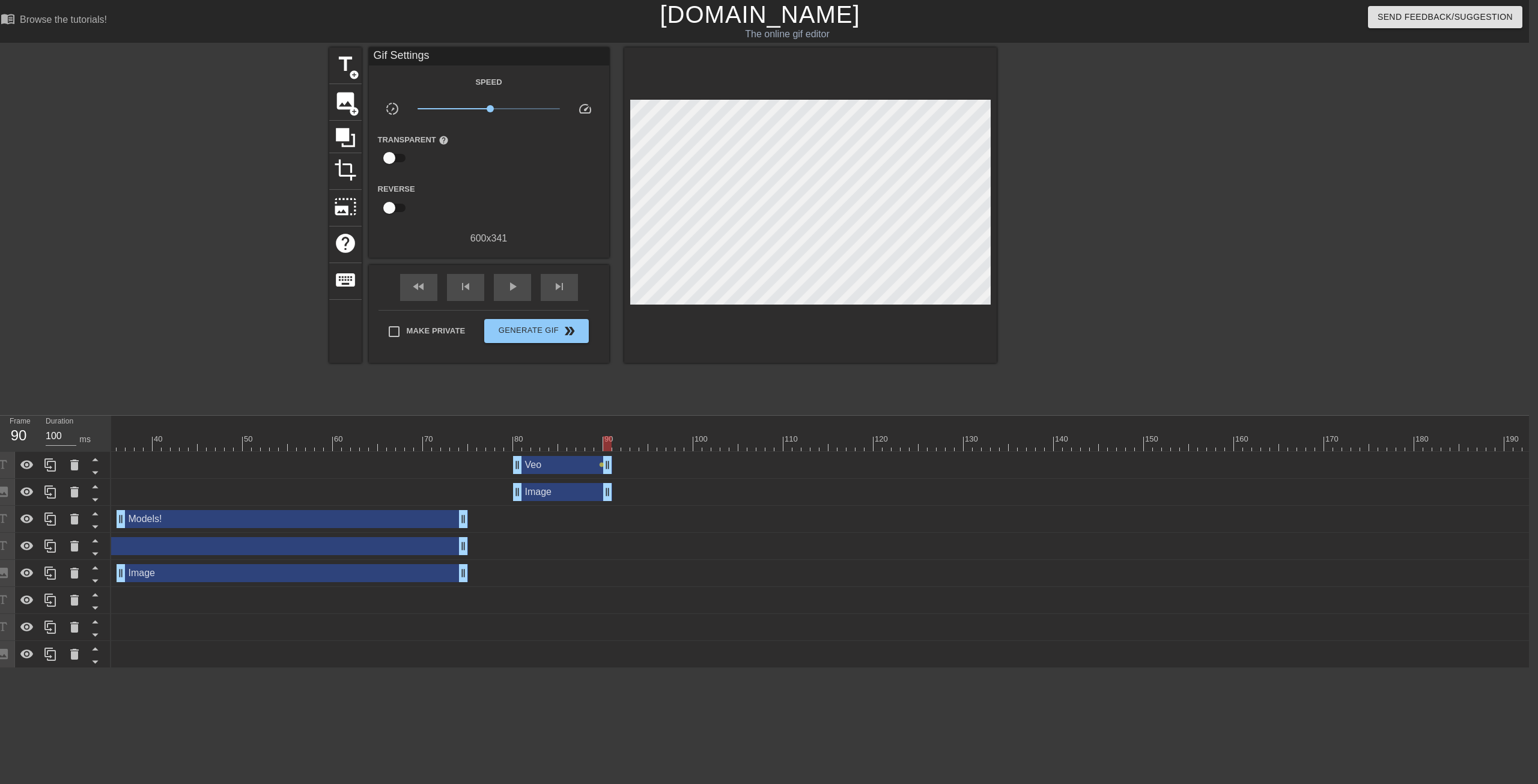
drag, startPoint x: 606, startPoint y: 493, endPoint x: 617, endPoint y: 490, distance: 11.4
drag, startPoint x: 619, startPoint y: 446, endPoint x: 662, endPoint y: 455, distance: 43.9
click at [662, 455] on div "10 20 30 40 50 60 70 80 90 100 110 120 130 140 150 160" at bounding box center [820, 541] width 1418 height 252
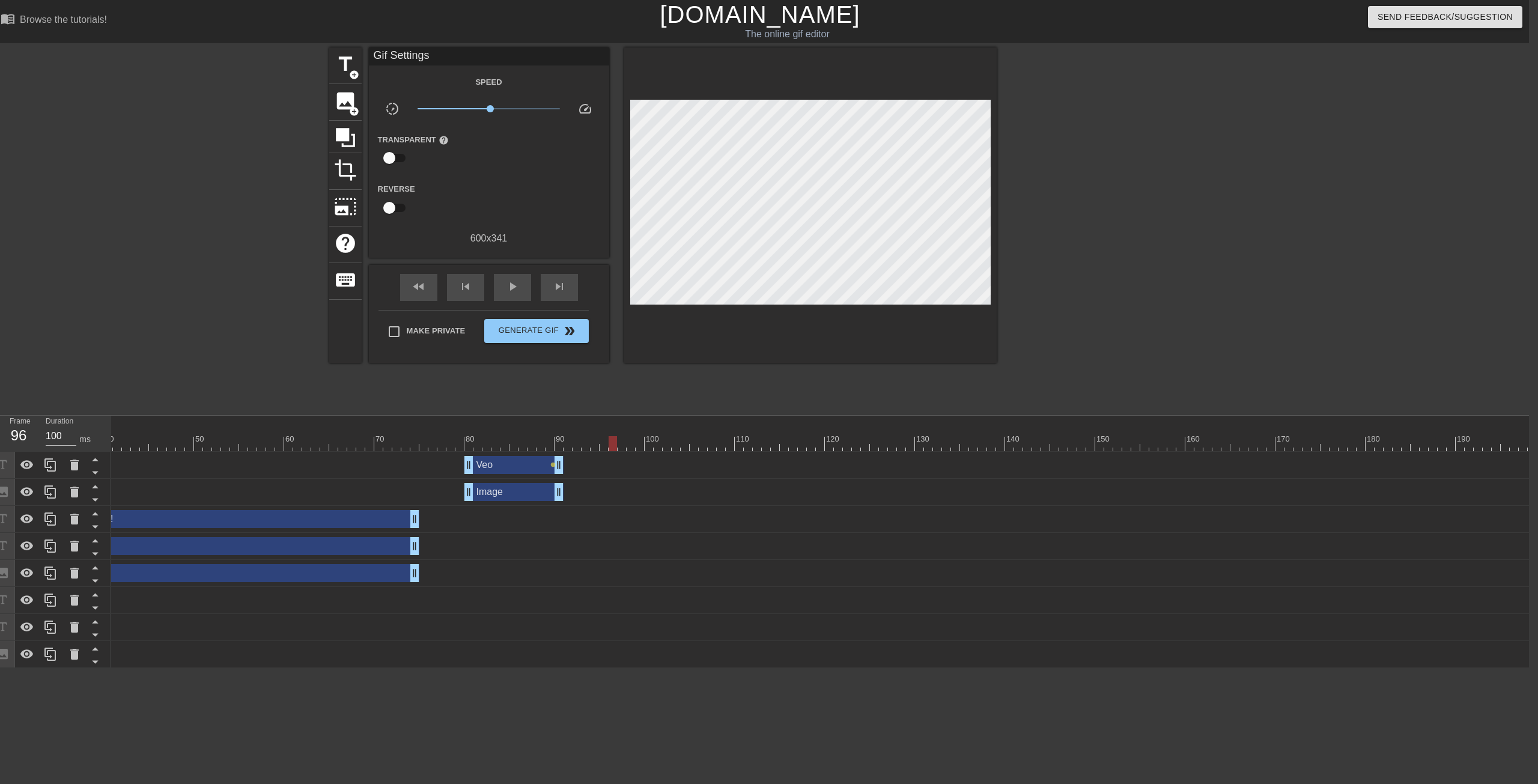
scroll to position [0, 364]
click at [46, 483] on icon at bounding box center [51, 492] width 14 height 14
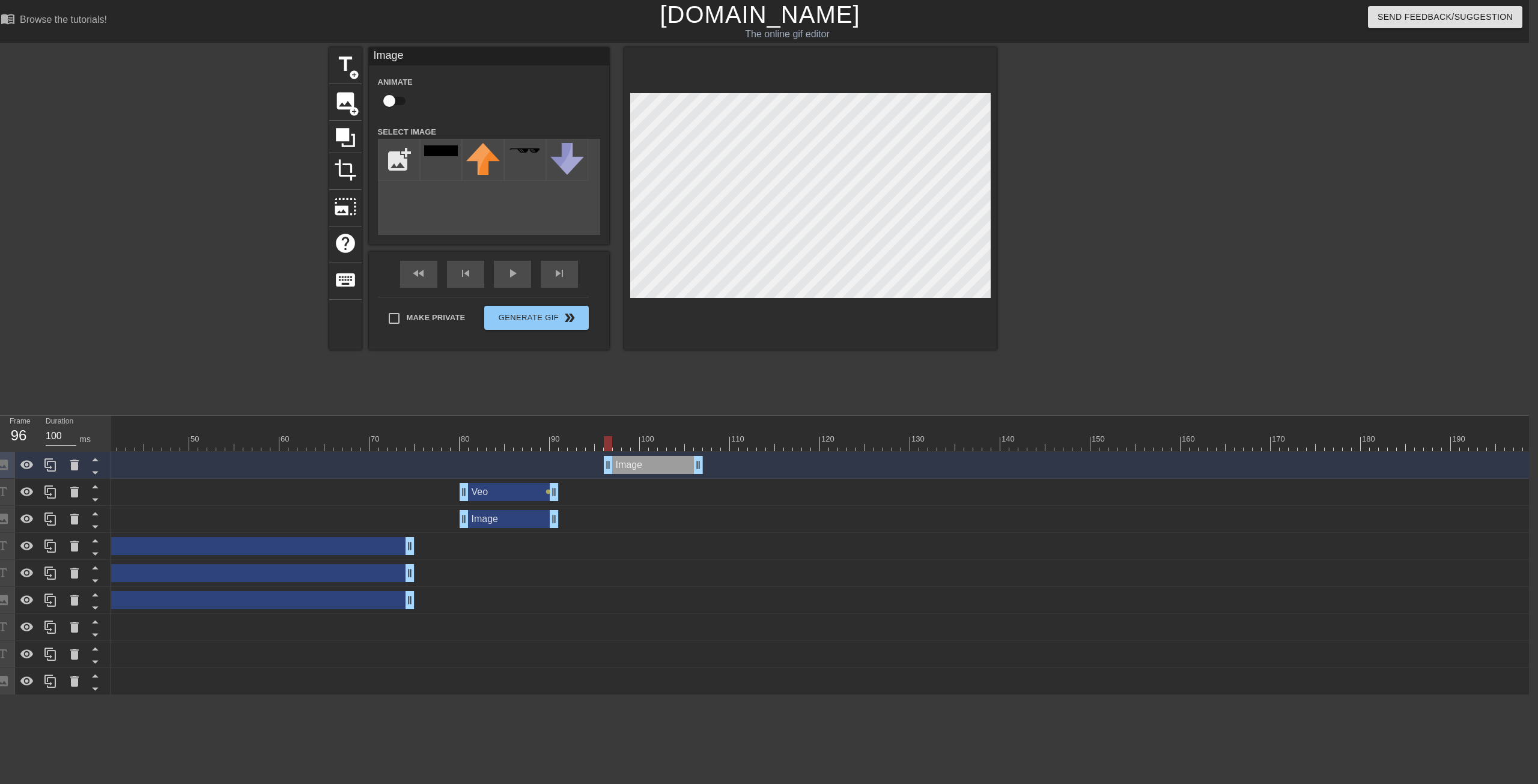
drag, startPoint x: 486, startPoint y: 471, endPoint x: 633, endPoint y: 468, distance: 147.0
click at [633, 468] on div "Image drag_handle drag_handle" at bounding box center [653, 465] width 99 height 18
click at [53, 483] on icon at bounding box center [51, 492] width 14 height 14
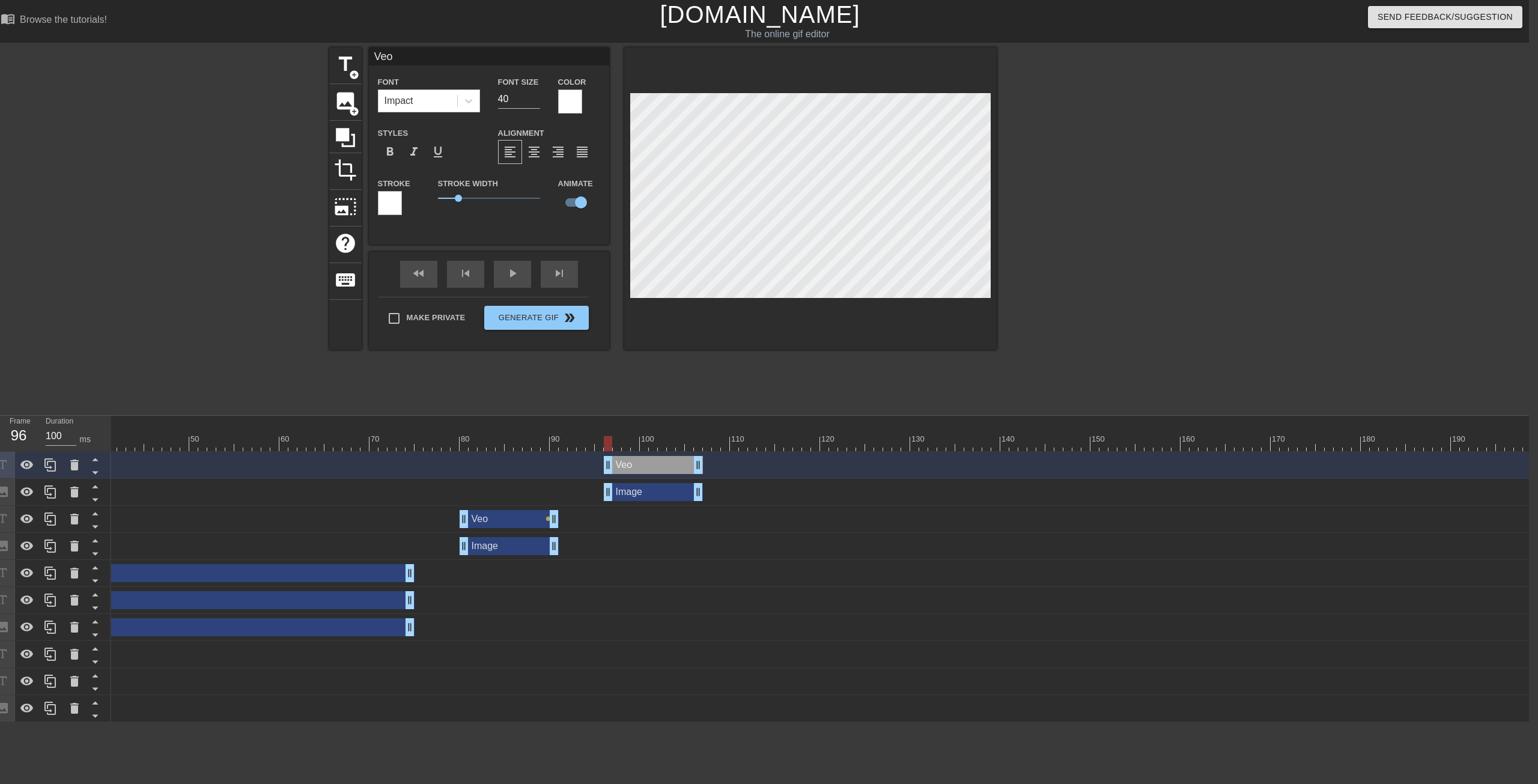
drag, startPoint x: 506, startPoint y: 464, endPoint x: 647, endPoint y: 464, distance: 141.0
click at [647, 464] on div "Veo drag_handle drag_handle" at bounding box center [653, 465] width 99 height 18
drag, startPoint x: 608, startPoint y: 441, endPoint x: 936, endPoint y: 445, distance: 328.0
click at [847, 445] on div at bounding box center [933, 443] width 8 height 15
drag, startPoint x: 702, startPoint y: 496, endPoint x: 948, endPoint y: 481, distance: 246.5
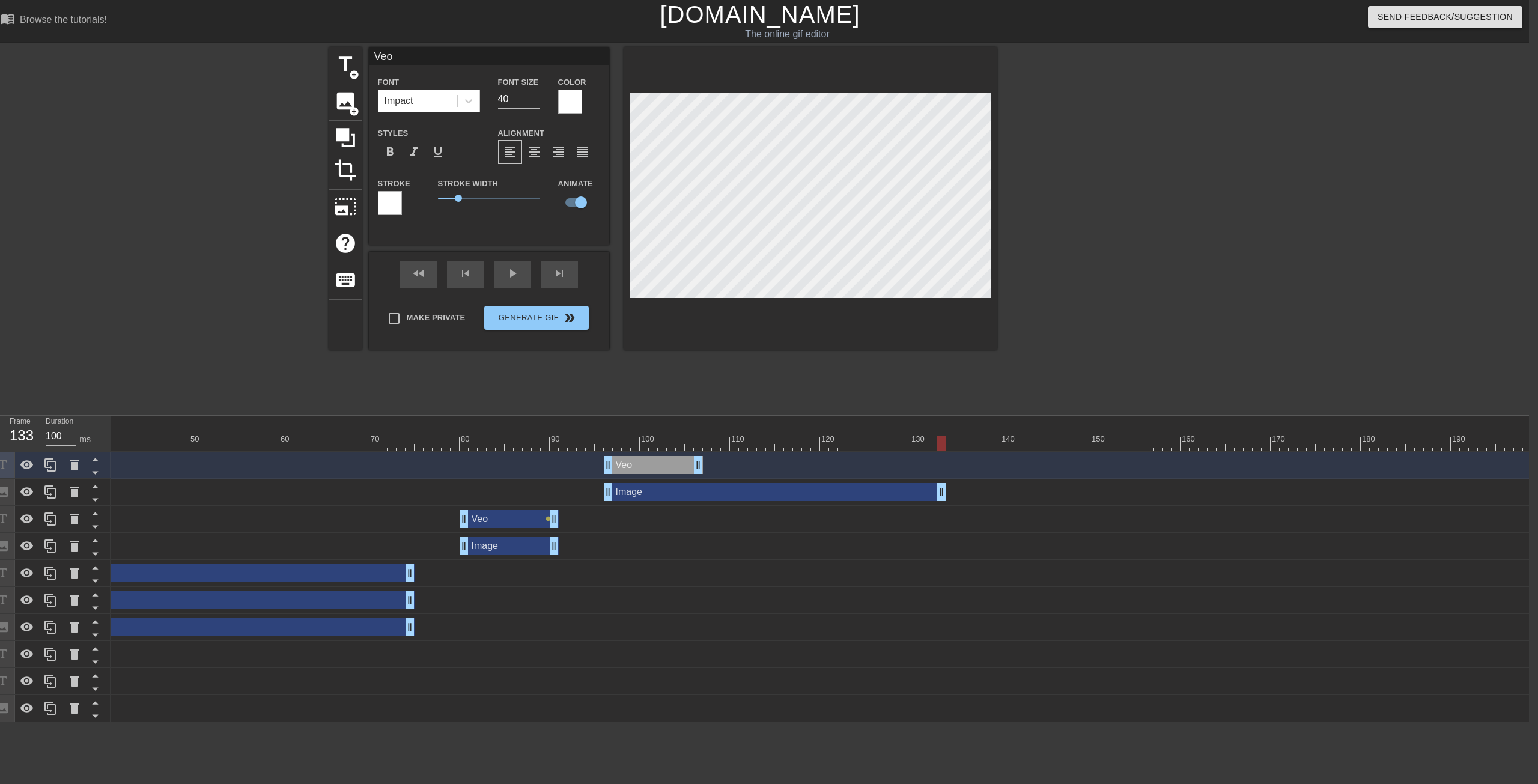
click at [847, 481] on div "Image drag_handle drag_handle" at bounding box center [676, 492] width 1857 height 27
drag, startPoint x: 703, startPoint y: 465, endPoint x: 943, endPoint y: 462, distance: 240.0
type input "T"
type textarea "T"
type input "TA"
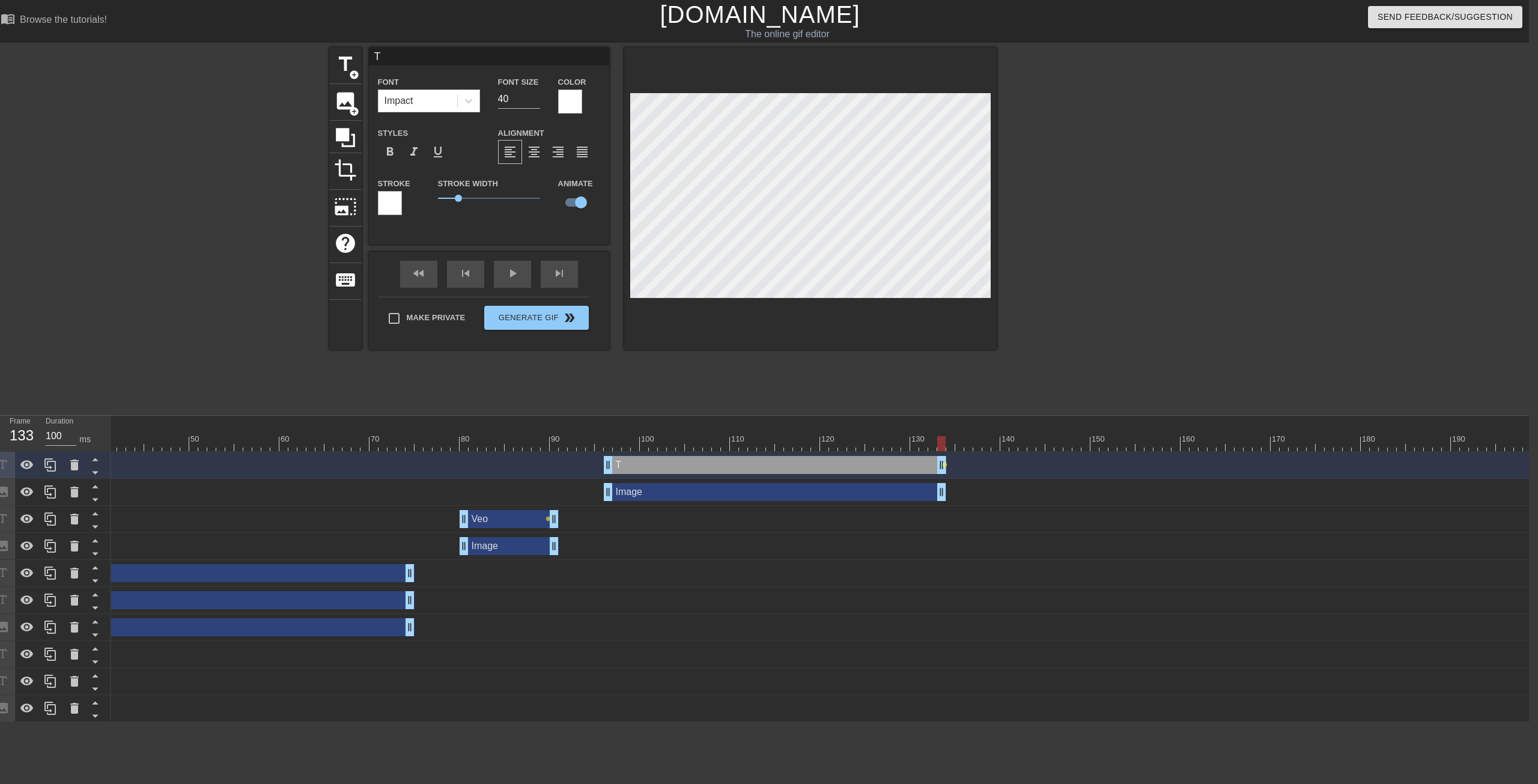
type textarea "TA"
type input "TAL"
type textarea "TAL"
type input "TALE"
type textarea "TALE"
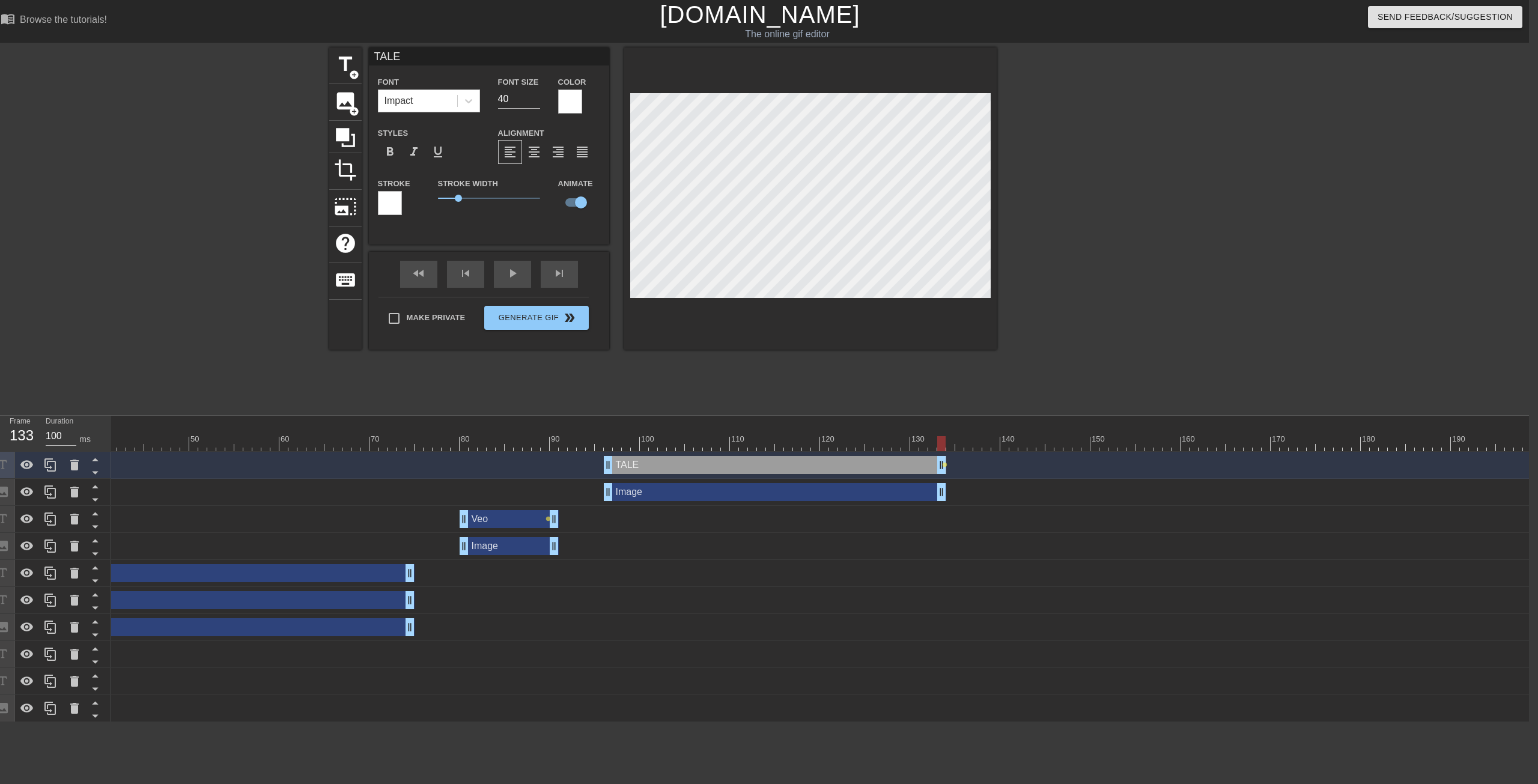
type input "TALEN"
type textarea "TALEN"
type input "TALENT"
type textarea "TALENT"
type input "TALENT"
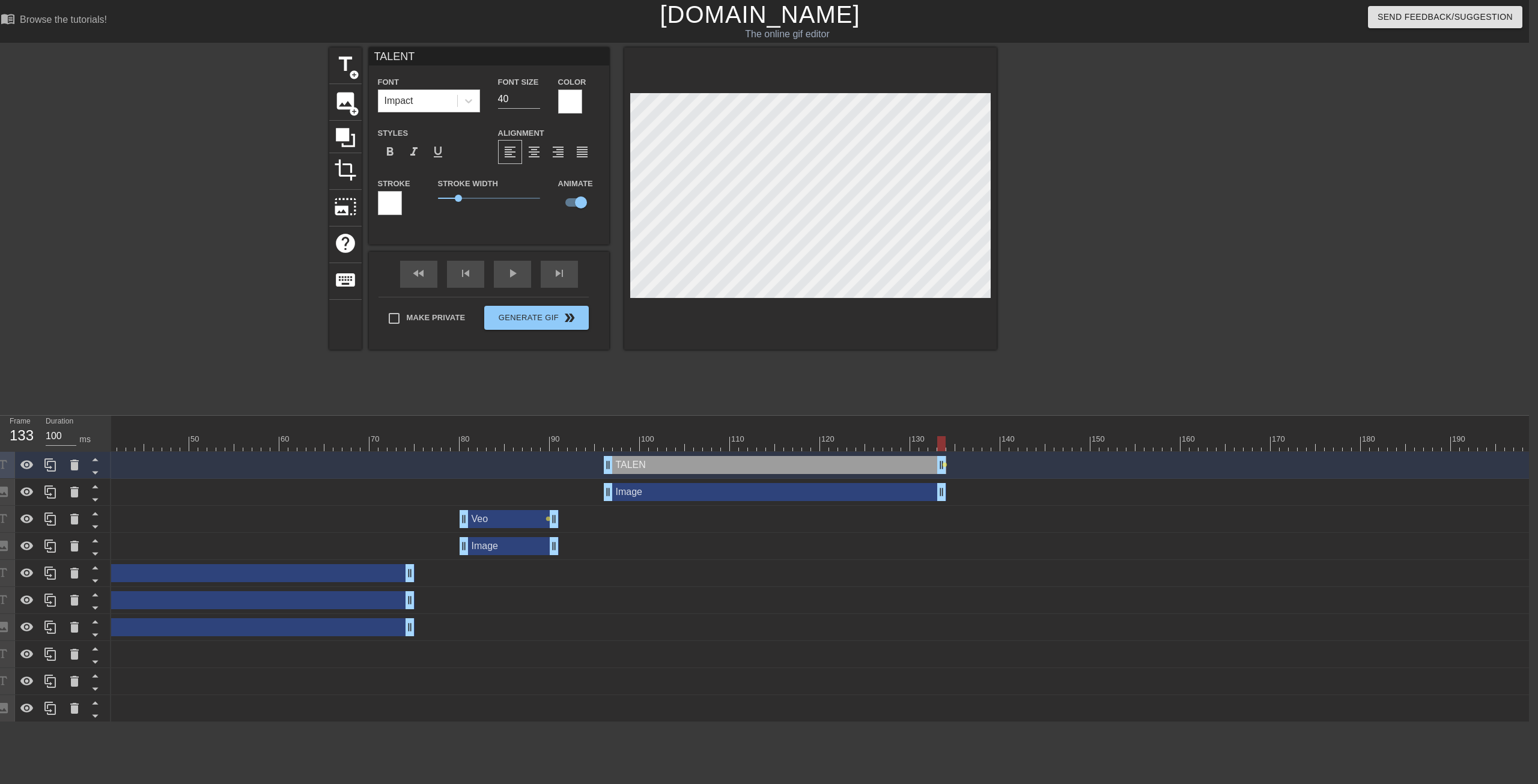
type textarea "TALENT"
type input "TALENT P"
type textarea "TALENT P"
type input "TALENT PO"
type textarea "TALENT PO"
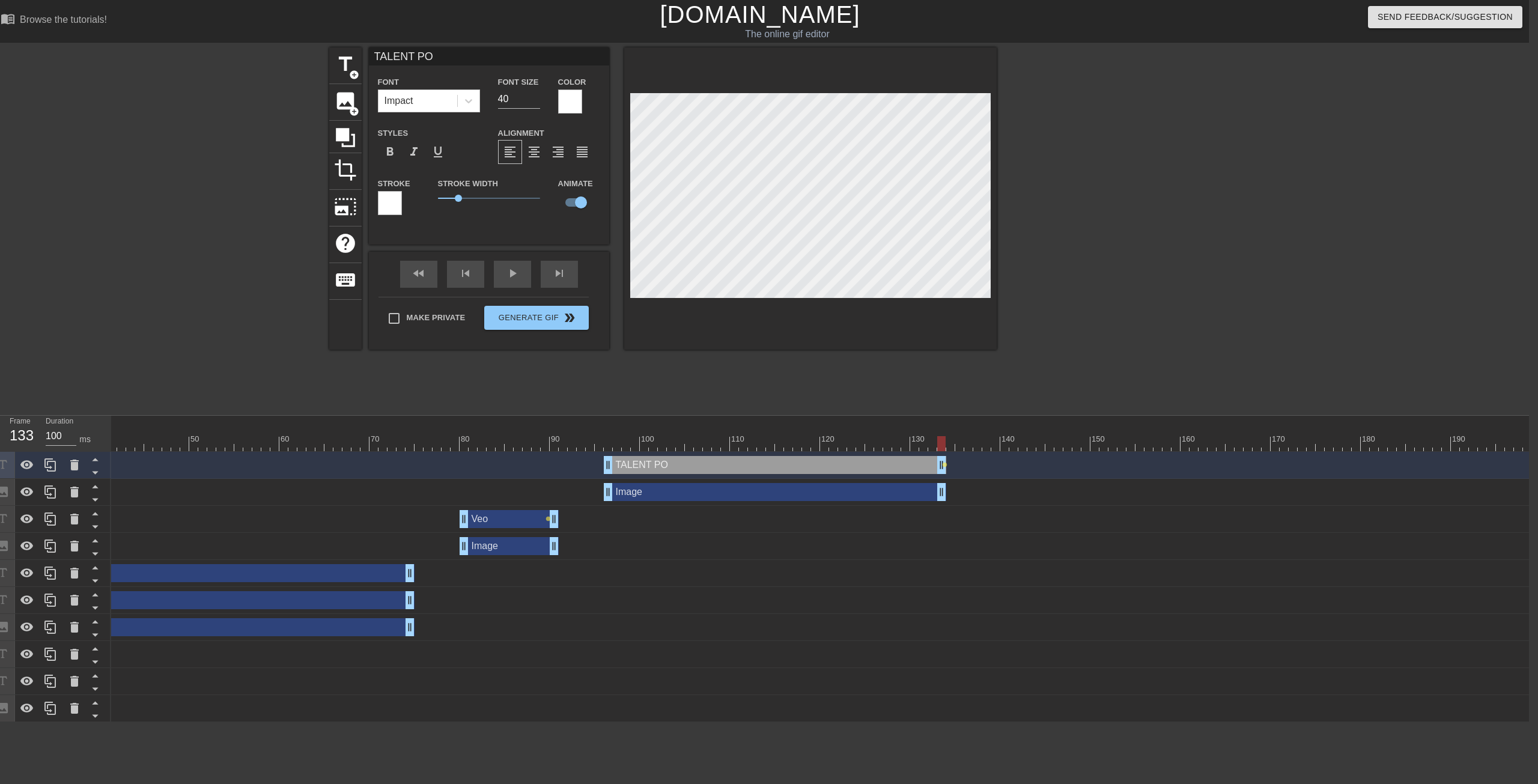
type input "TALENT POO"
type textarea "TALENT POO"
type input "TALENT POOL"
type textarea "TALENT POOL"
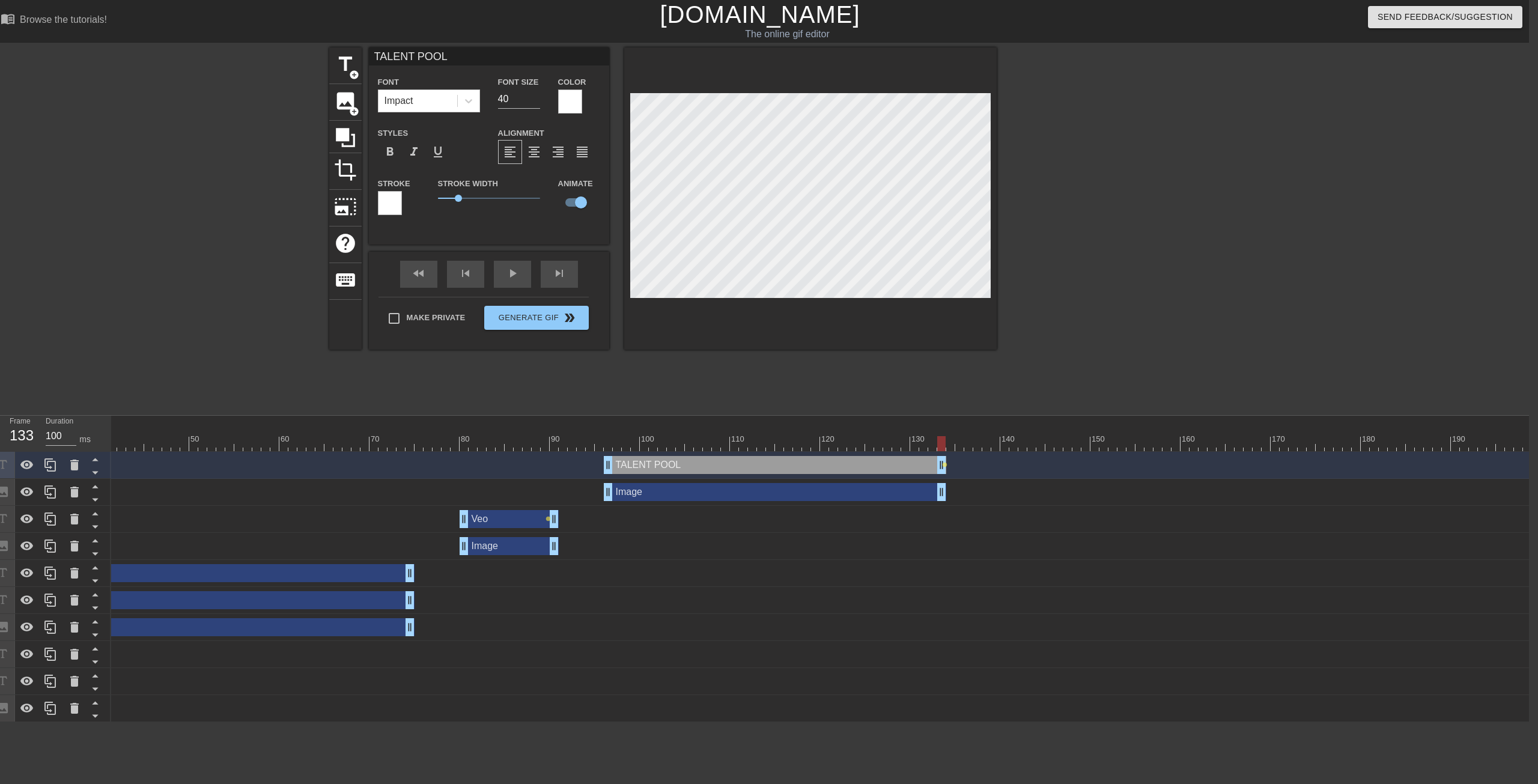
drag, startPoint x: 1050, startPoint y: 274, endPoint x: 1035, endPoint y: 272, distance: 15.1
click at [847, 273] on div at bounding box center [1101, 228] width 180 height 361
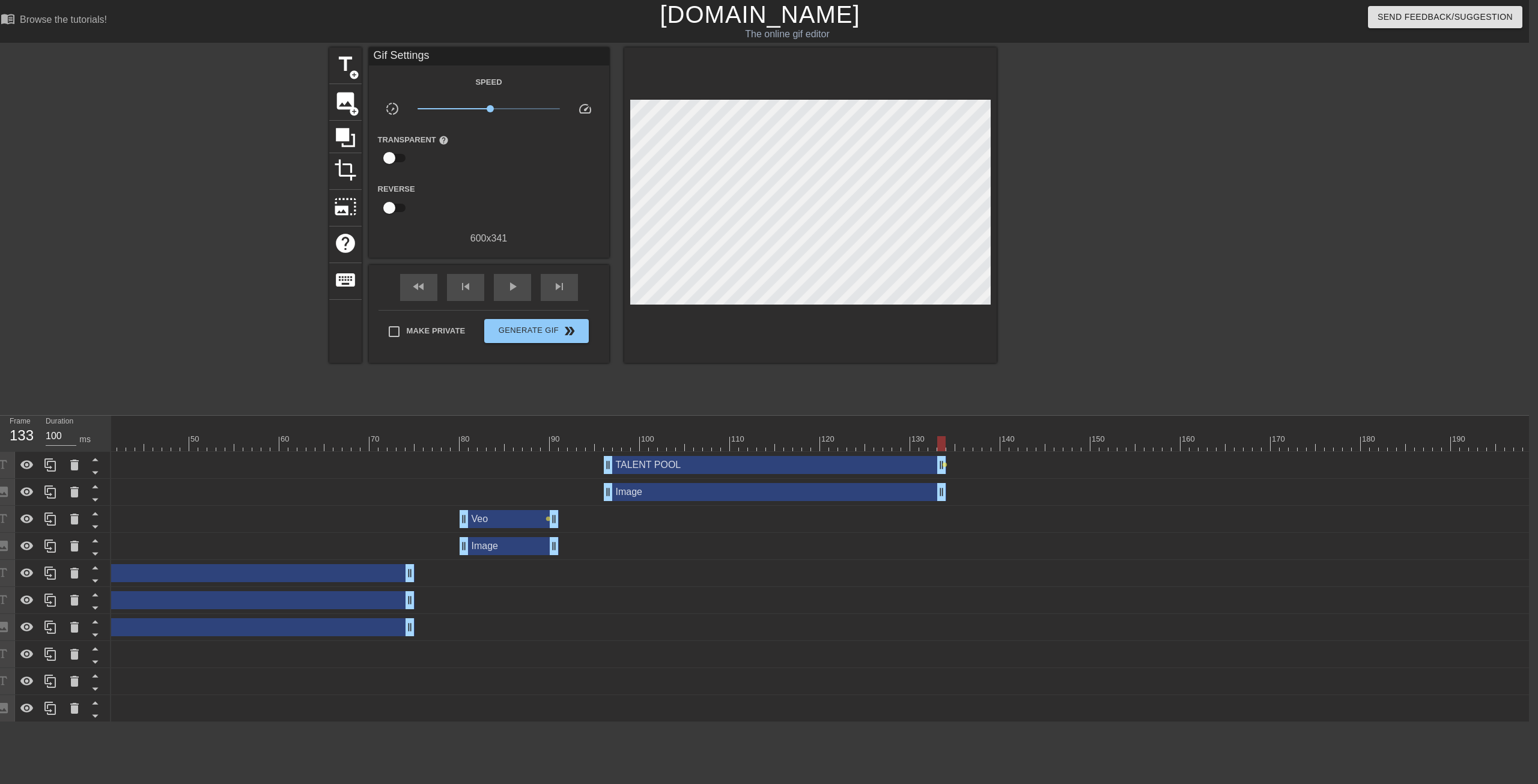
click at [847, 343] on div at bounding box center [1101, 228] width 180 height 361
drag, startPoint x: 943, startPoint y: 447, endPoint x: 970, endPoint y: 440, distance: 27.9
click at [847, 440] on div at bounding box center [969, 443] width 8 height 15
click at [49, 483] on icon at bounding box center [50, 519] width 11 height 13
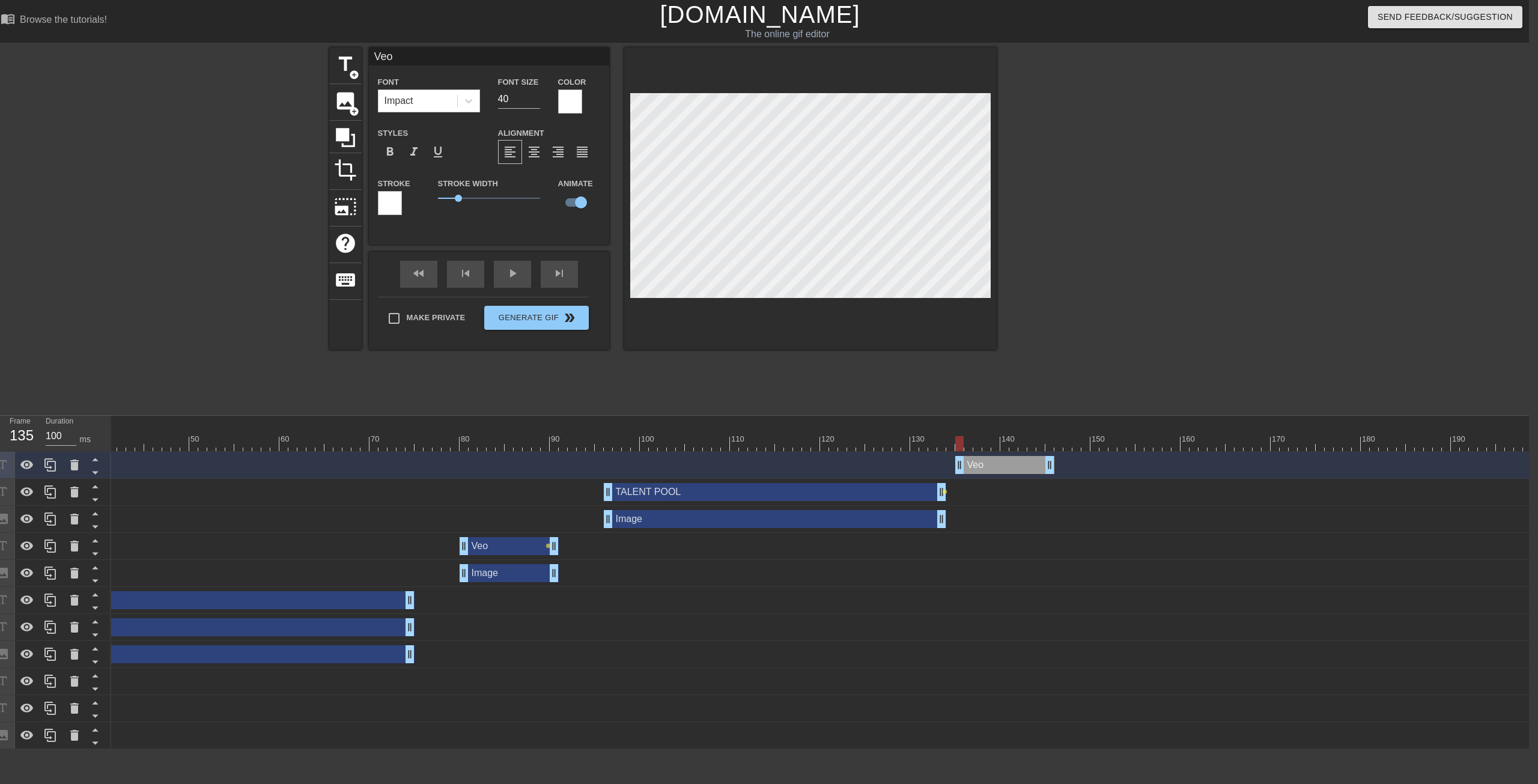
drag, startPoint x: 502, startPoint y: 466, endPoint x: 955, endPoint y: 432, distance: 454.3
click at [847, 476] on div "Veo drag_handle drag_handle" at bounding box center [676, 465] width 1857 height 27
drag, startPoint x: 970, startPoint y: 444, endPoint x: 1170, endPoint y: 450, distance: 200.1
click at [847, 450] on div at bounding box center [1167, 443] width 8 height 15
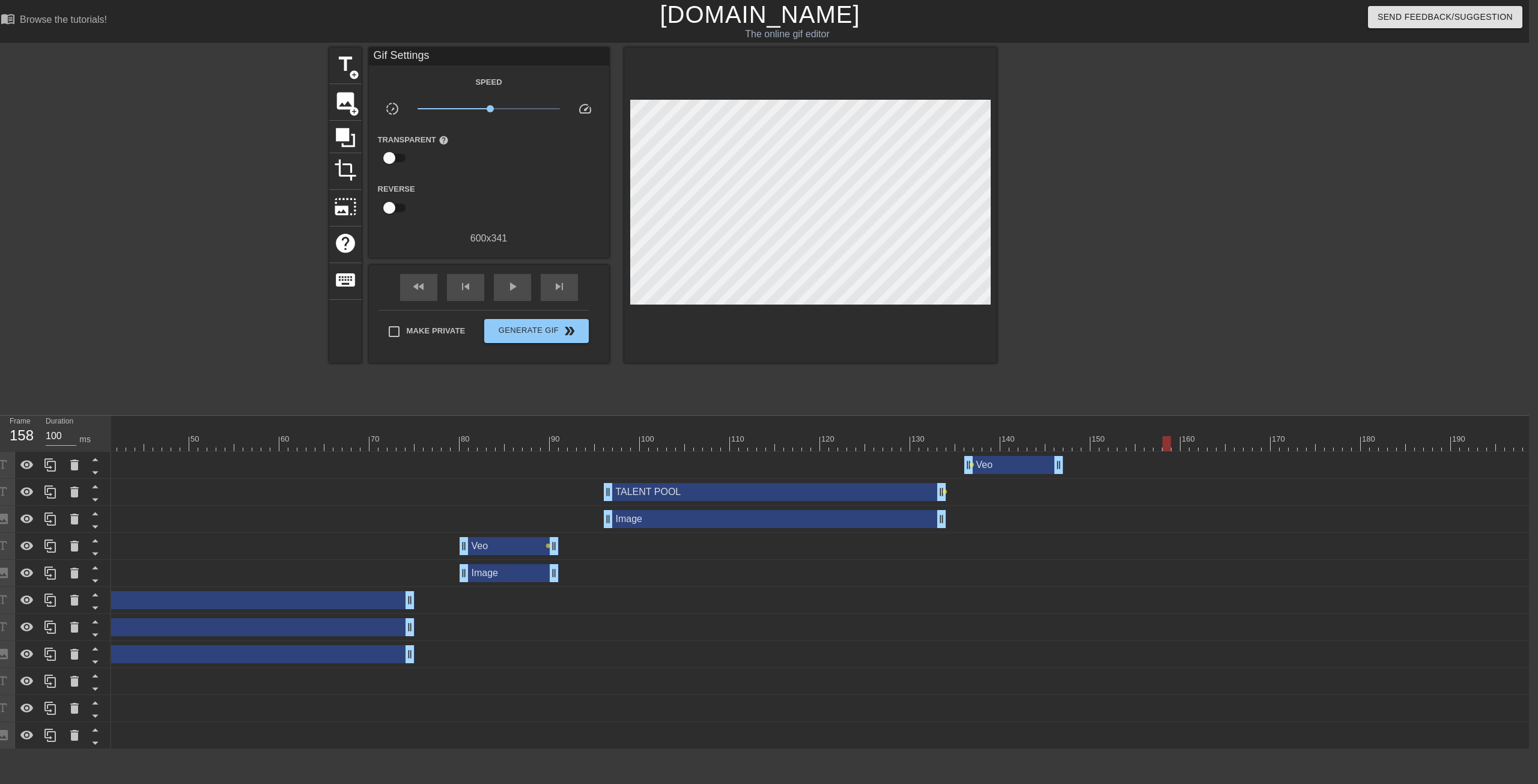
drag, startPoint x: 1083, startPoint y: 469, endPoint x: 1113, endPoint y: 471, distance: 30.1
click at [847, 468] on div "Veo drag_handle drag_handle lens" at bounding box center [676, 465] width 1857 height 18
drag, startPoint x: 1062, startPoint y: 465, endPoint x: 1187, endPoint y: 464, distance: 125.0
click at [847, 446] on div at bounding box center [1185, 443] width 8 height 15
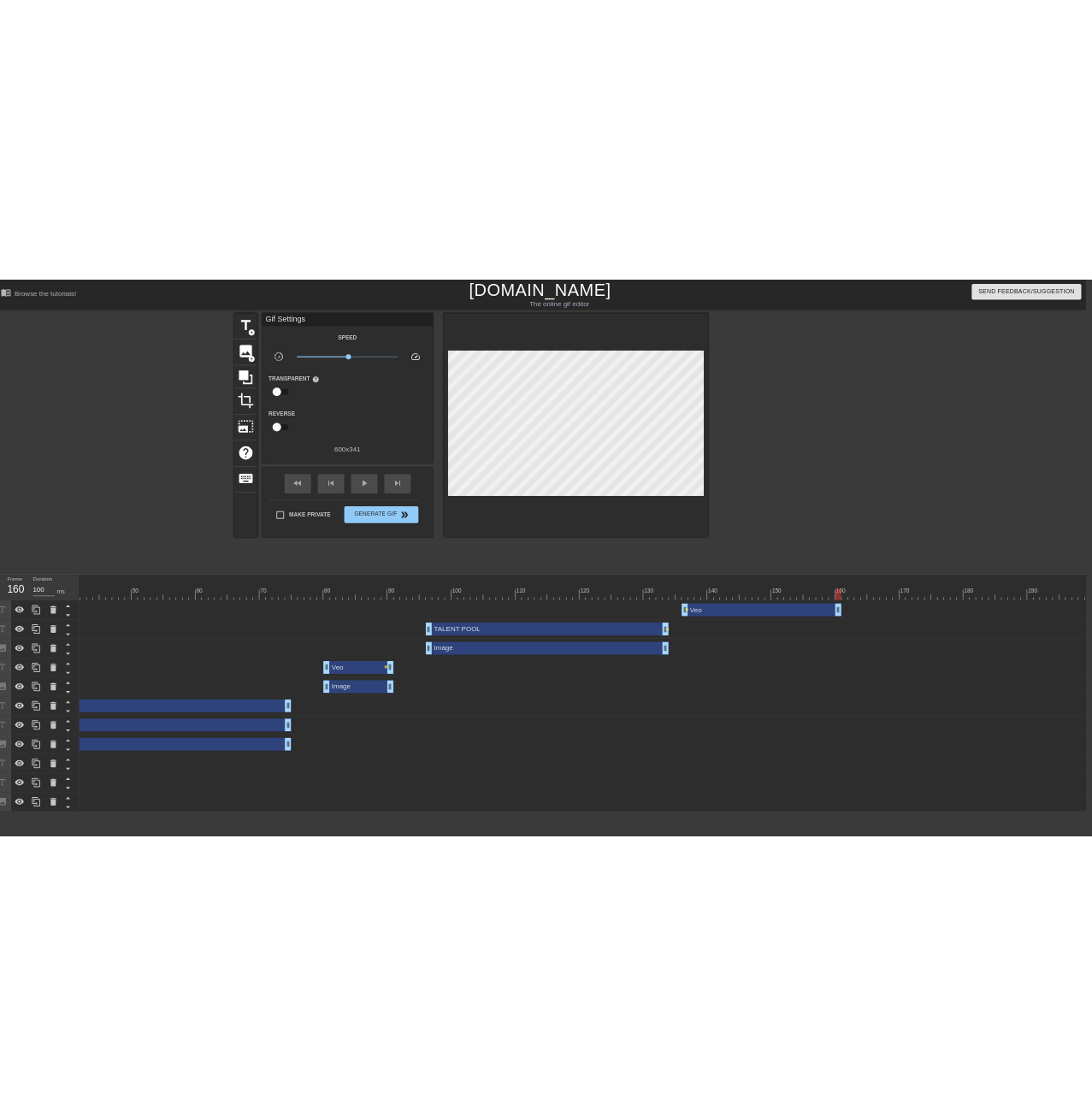
scroll to position [0, 628]
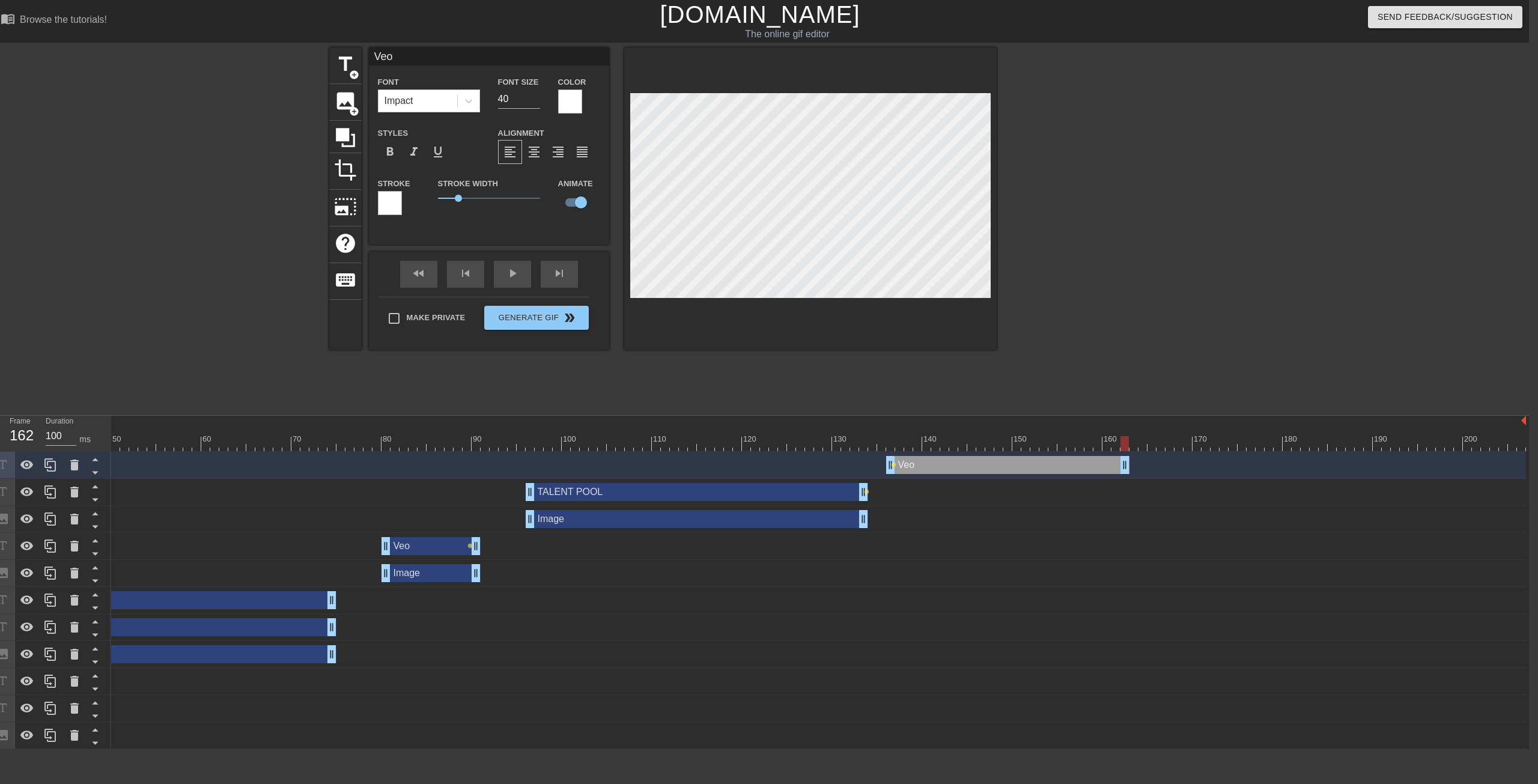
drag, startPoint x: 1110, startPoint y: 467, endPoint x: 1125, endPoint y: 470, distance: 15.3
drag, startPoint x: 1127, startPoint y: 449, endPoint x: 1117, endPoint y: 446, distance: 10.4
click at [847, 446] on div at bounding box center [1116, 443] width 8 height 15
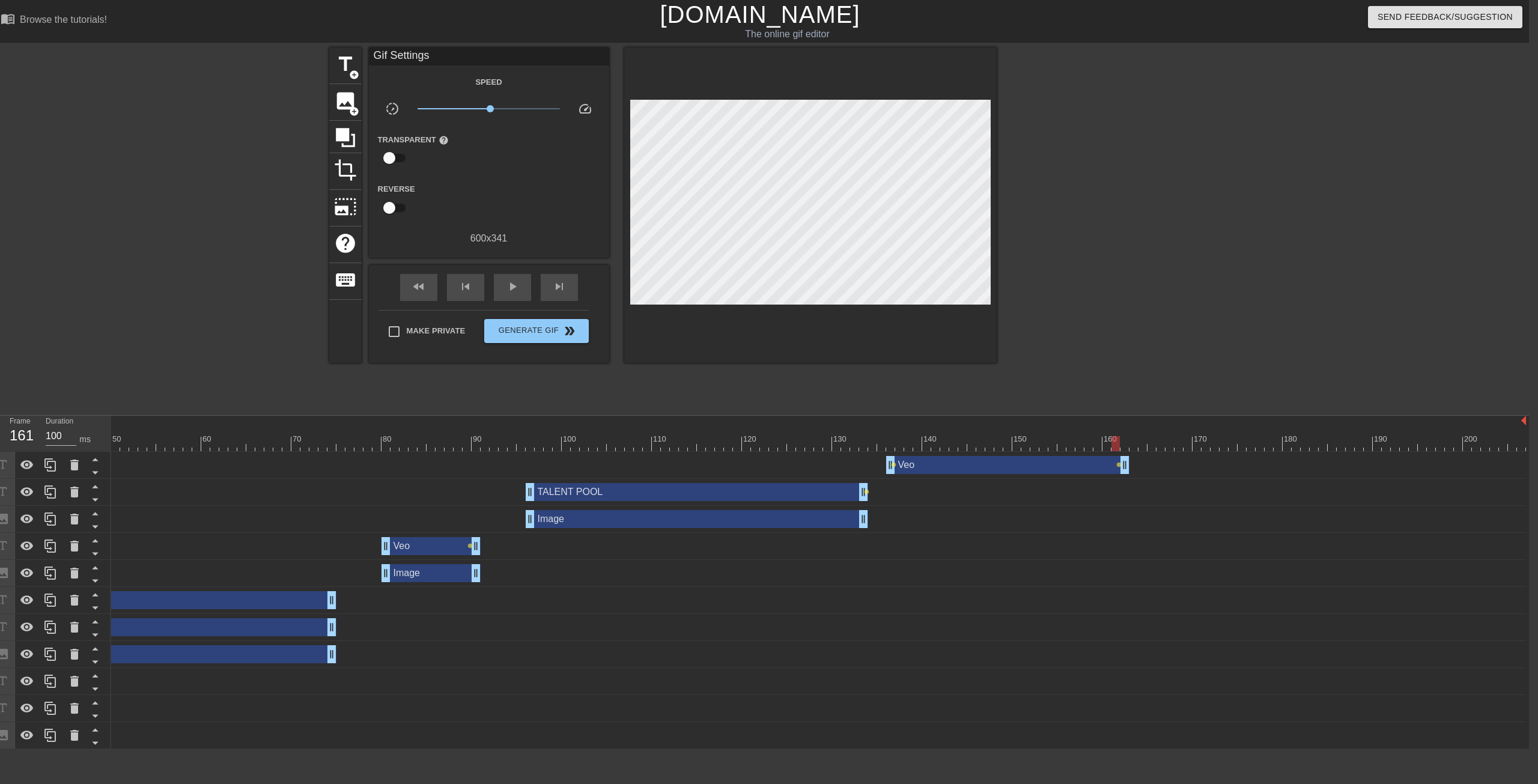
drag, startPoint x: 1136, startPoint y: 462, endPoint x: 1150, endPoint y: 465, distance: 14.3
click at [847, 460] on div "Veo drag_handle drag_handle lens lens" at bounding box center [597, 465] width 1857 height 18
drag, startPoint x: 1125, startPoint y: 466, endPoint x: 1537, endPoint y: 464, distance: 412.0
click at [847, 464] on html "menu_book Browse the tutorials! [DOMAIN_NAME] The online gif editor Send Feedba…" at bounding box center [760, 375] width 1538 height 749
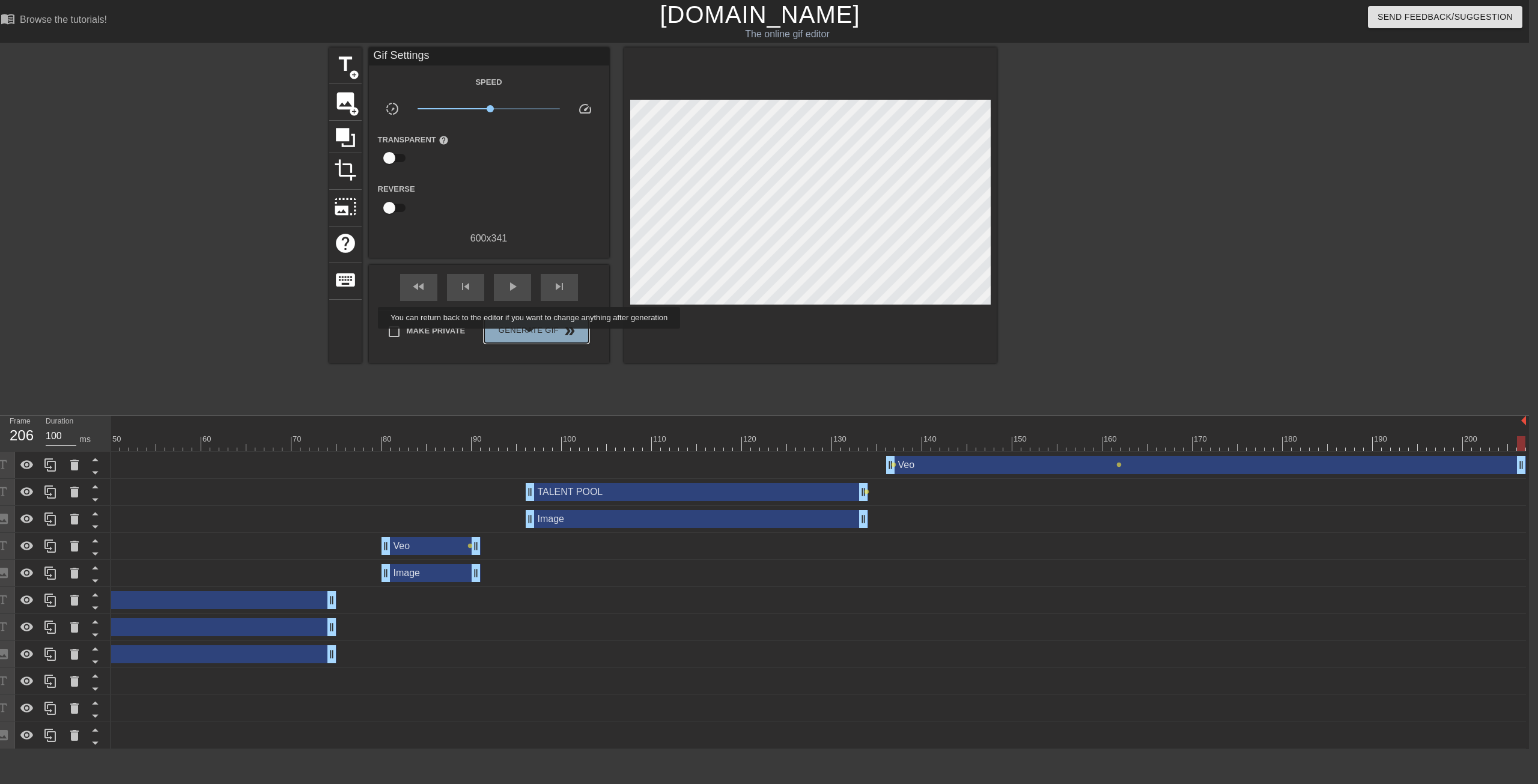
click at [526, 337] on span "Generate Gif double_arrow" at bounding box center [536, 331] width 95 height 14
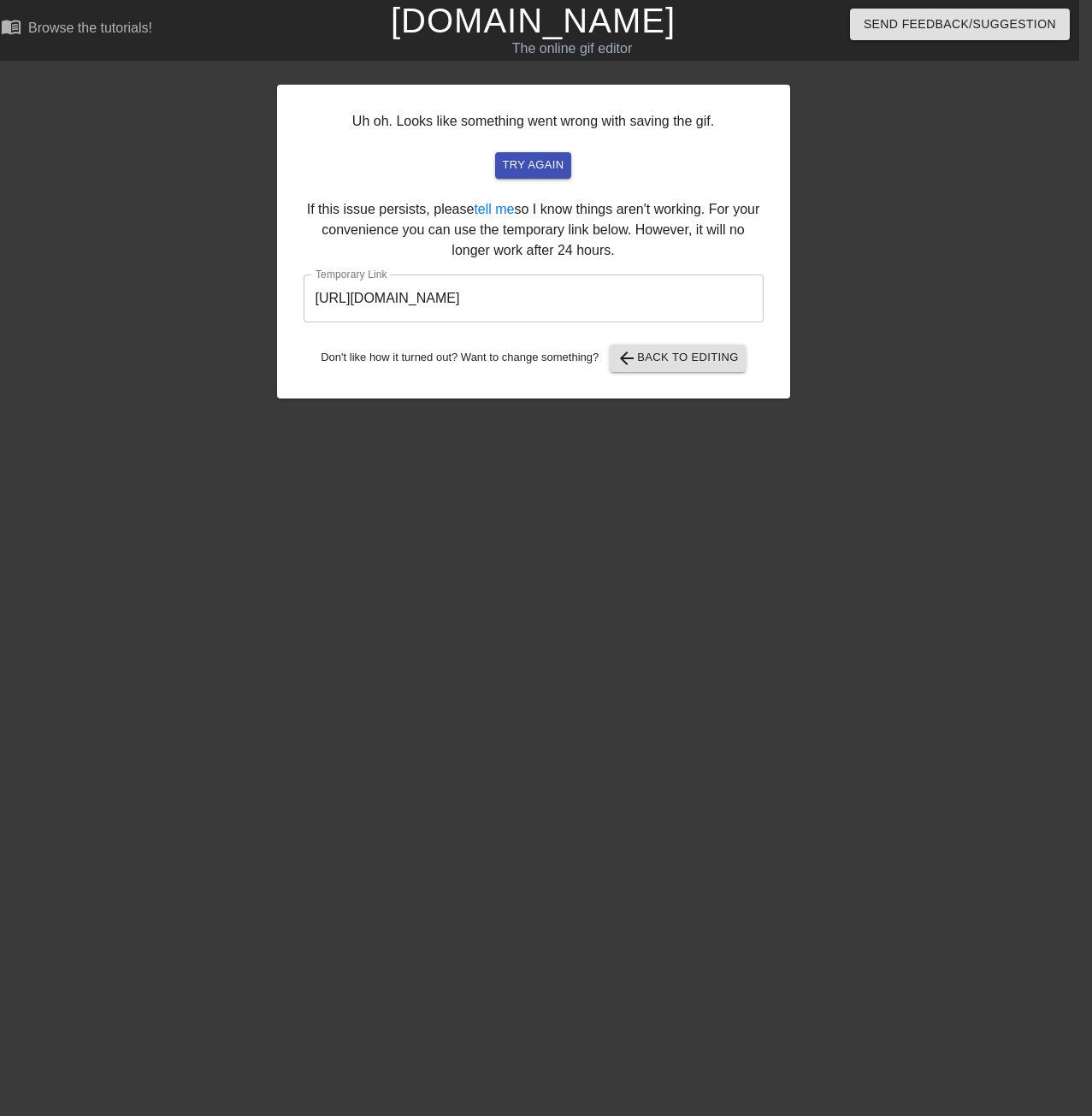
click at [539, 291] on input "[URL][DOMAIN_NAME]" at bounding box center [533, 298] width 460 height 48
click at [554, 174] on span "try again" at bounding box center [533, 165] width 62 height 20
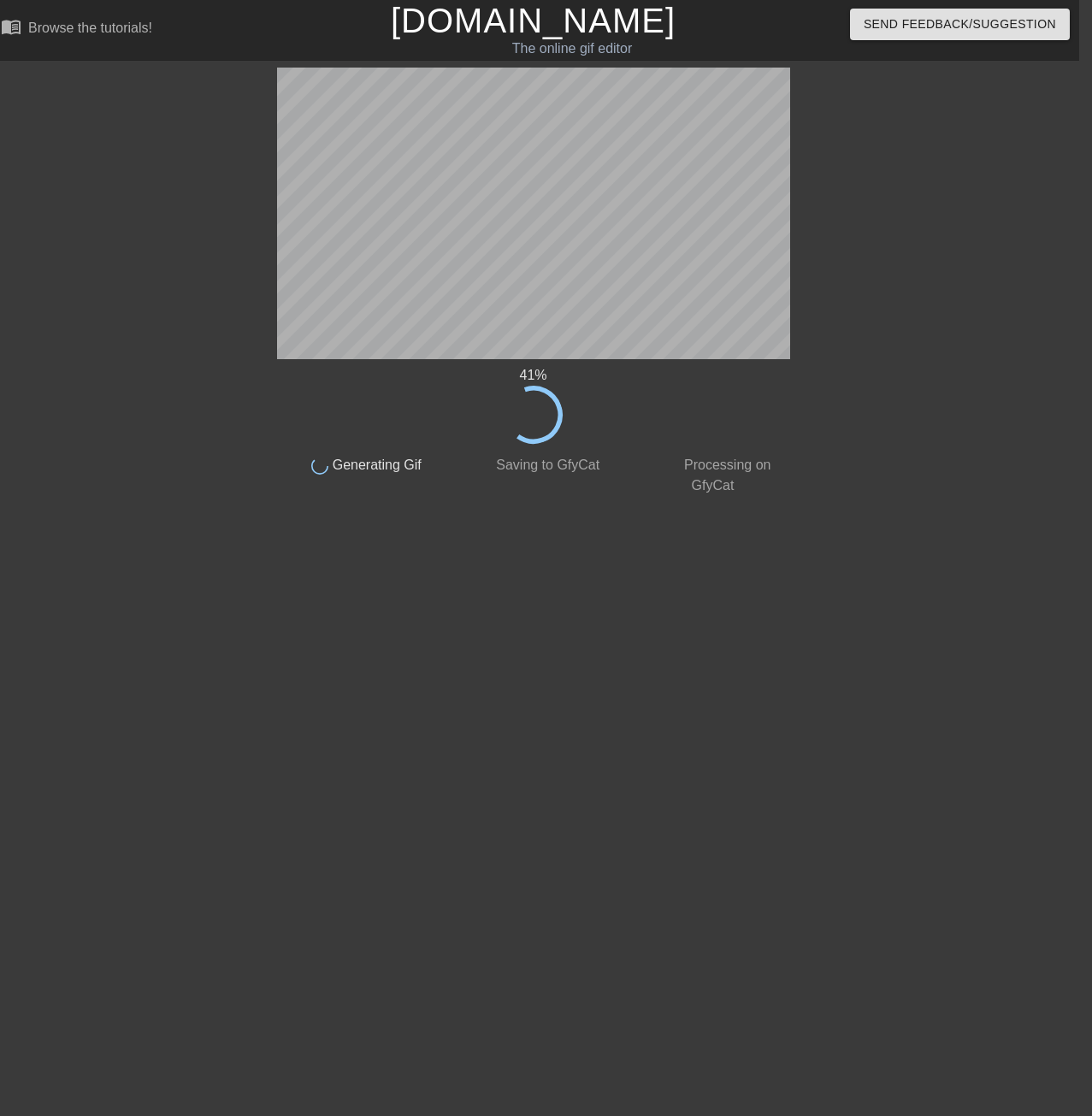
click at [670, 589] on html "menu_book Browse the tutorials! [DOMAIN_NAME] The online gif editor Send Feedba…" at bounding box center [533, 294] width 1092 height 589
click at [448, 589] on html "menu_book Browse the tutorials! [DOMAIN_NAME] The online gif editor Send Feedba…" at bounding box center [533, 294] width 1092 height 589
click at [641, 589] on html "menu_book Browse the tutorials! [DOMAIN_NAME] The online gif editor Send Feedba…" at bounding box center [533, 294] width 1092 height 589
click at [153, 585] on html "menu_book Browse the tutorials! [DOMAIN_NAME] The online gif editor Send Feedba…" at bounding box center [533, 294] width 1092 height 589
click at [619, 53] on div "The online gif editor" at bounding box center [573, 49] width 425 height 21
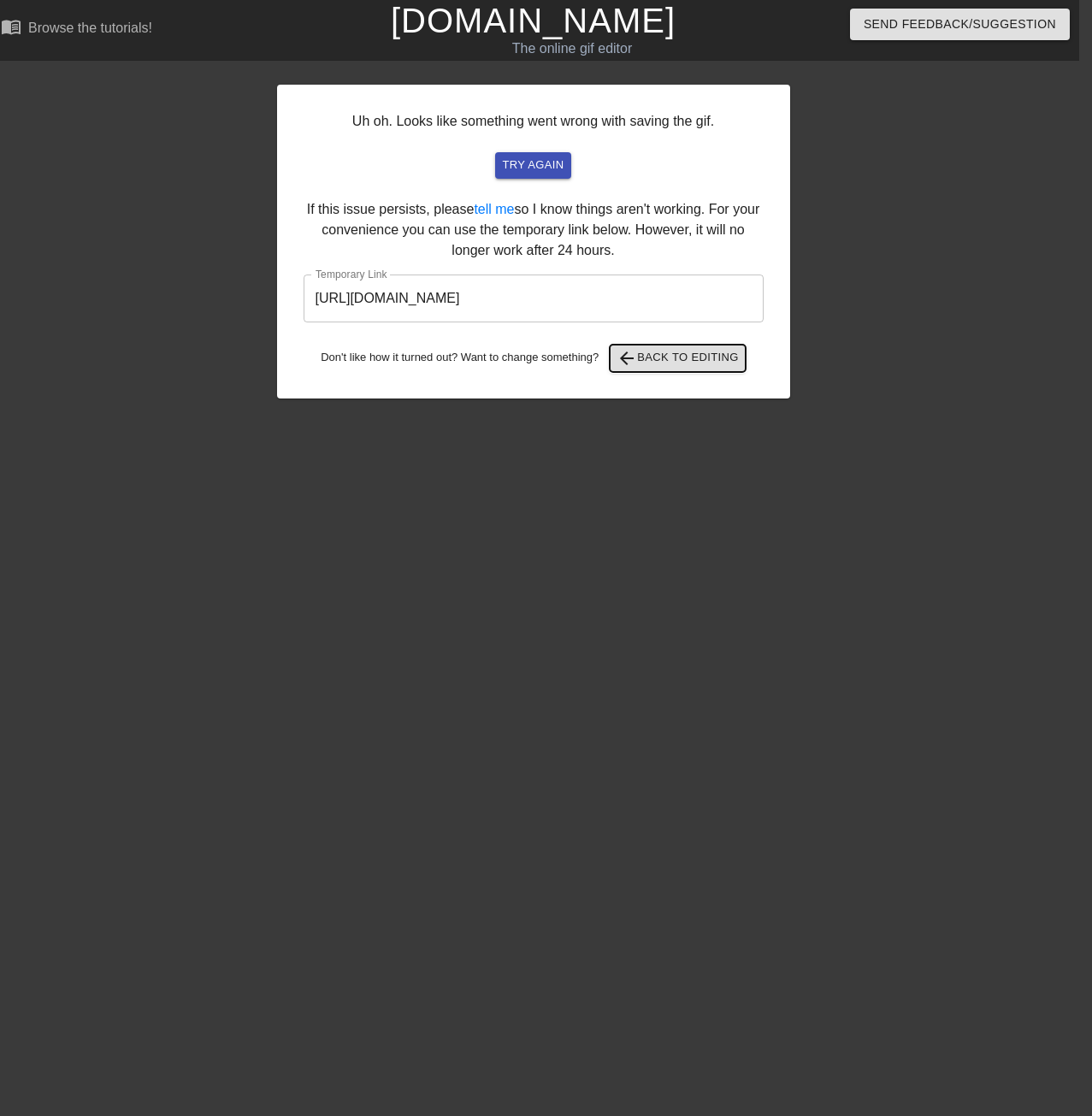
click at [692, 355] on span "arrow_back Back to Editing" at bounding box center [677, 358] width 123 height 21
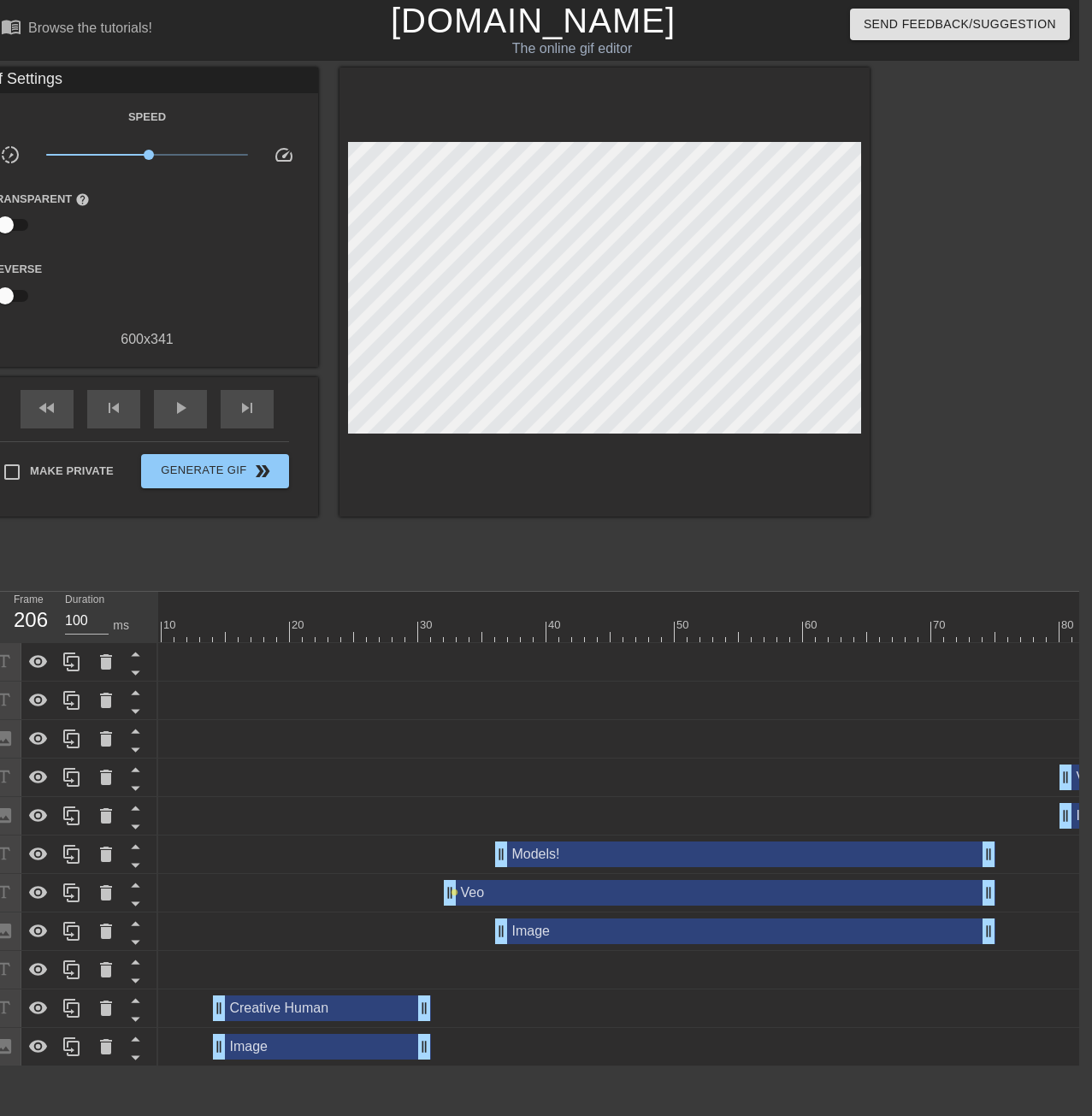
scroll to position [0, 141]
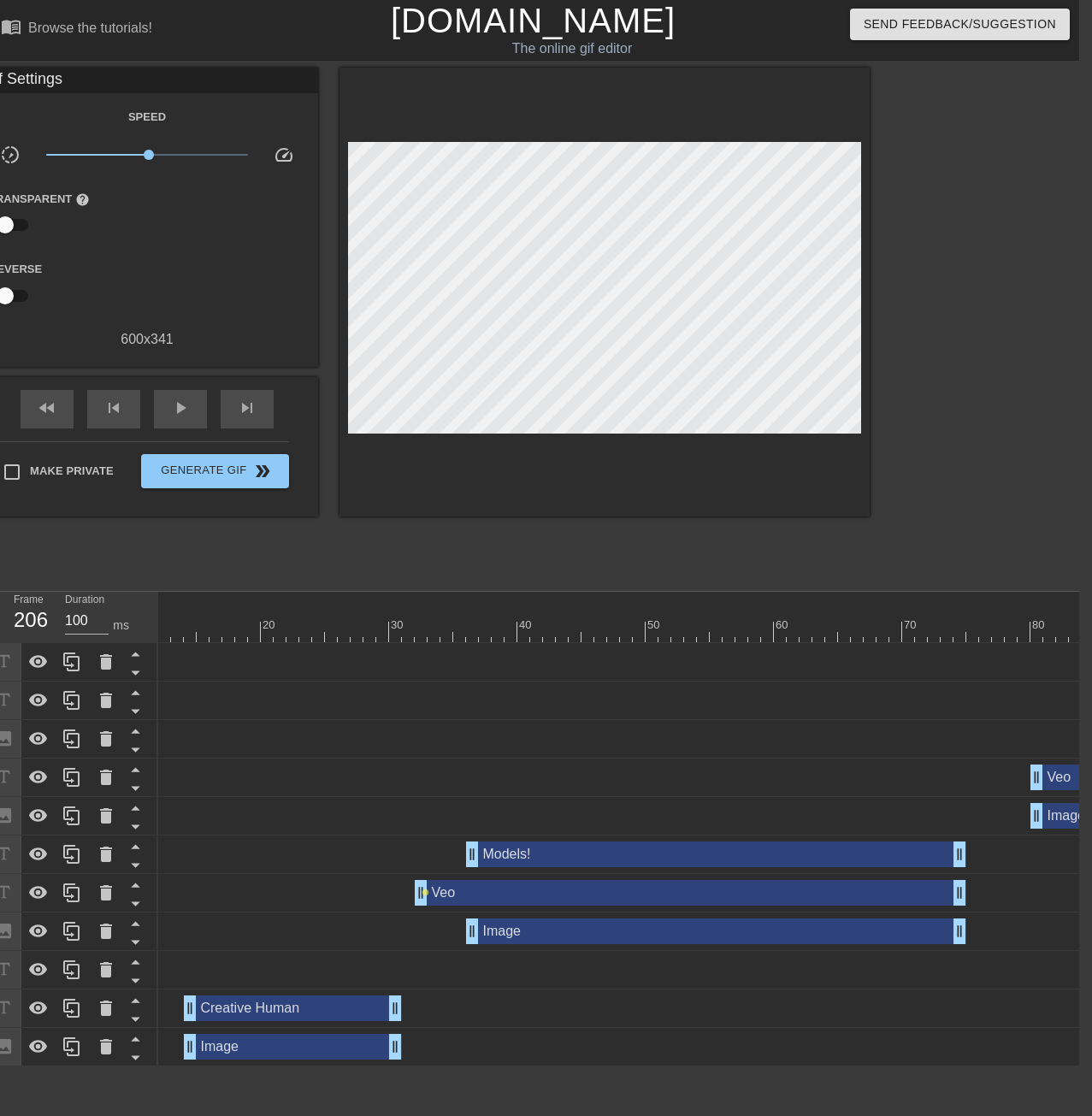
click at [511, 687] on div "Models! drag_handle drag_handle" at bounding box center [717, 855] width 501 height 26
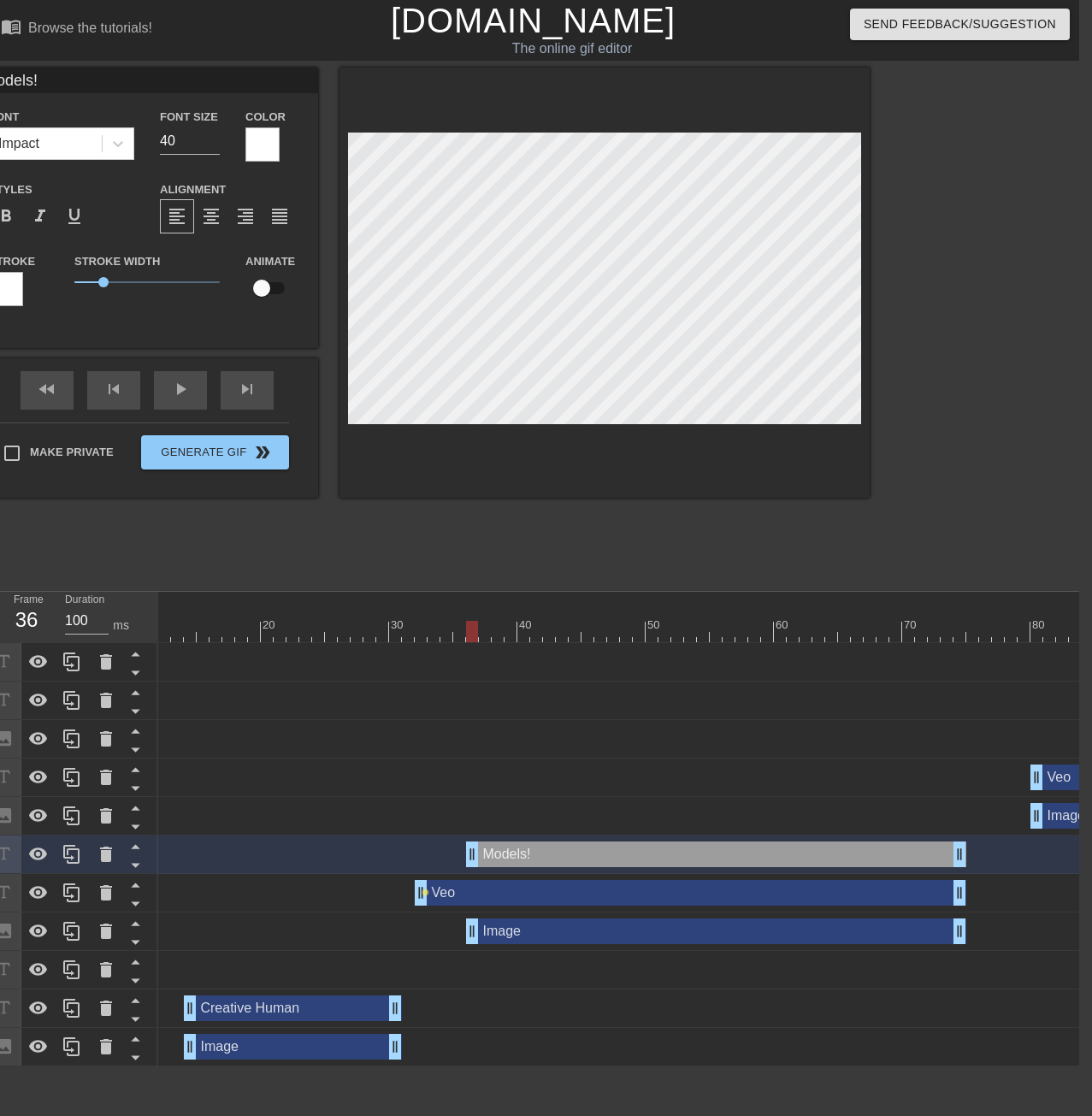
drag, startPoint x: 471, startPoint y: 623, endPoint x: 450, endPoint y: 627, distance: 21.4
click at [450, 627] on div at bounding box center [447, 631] width 12 height 21
drag, startPoint x: 467, startPoint y: 860, endPoint x: 455, endPoint y: 854, distance: 13.4
drag, startPoint x: 471, startPoint y: 935, endPoint x: 462, endPoint y: 933, distance: 9.2
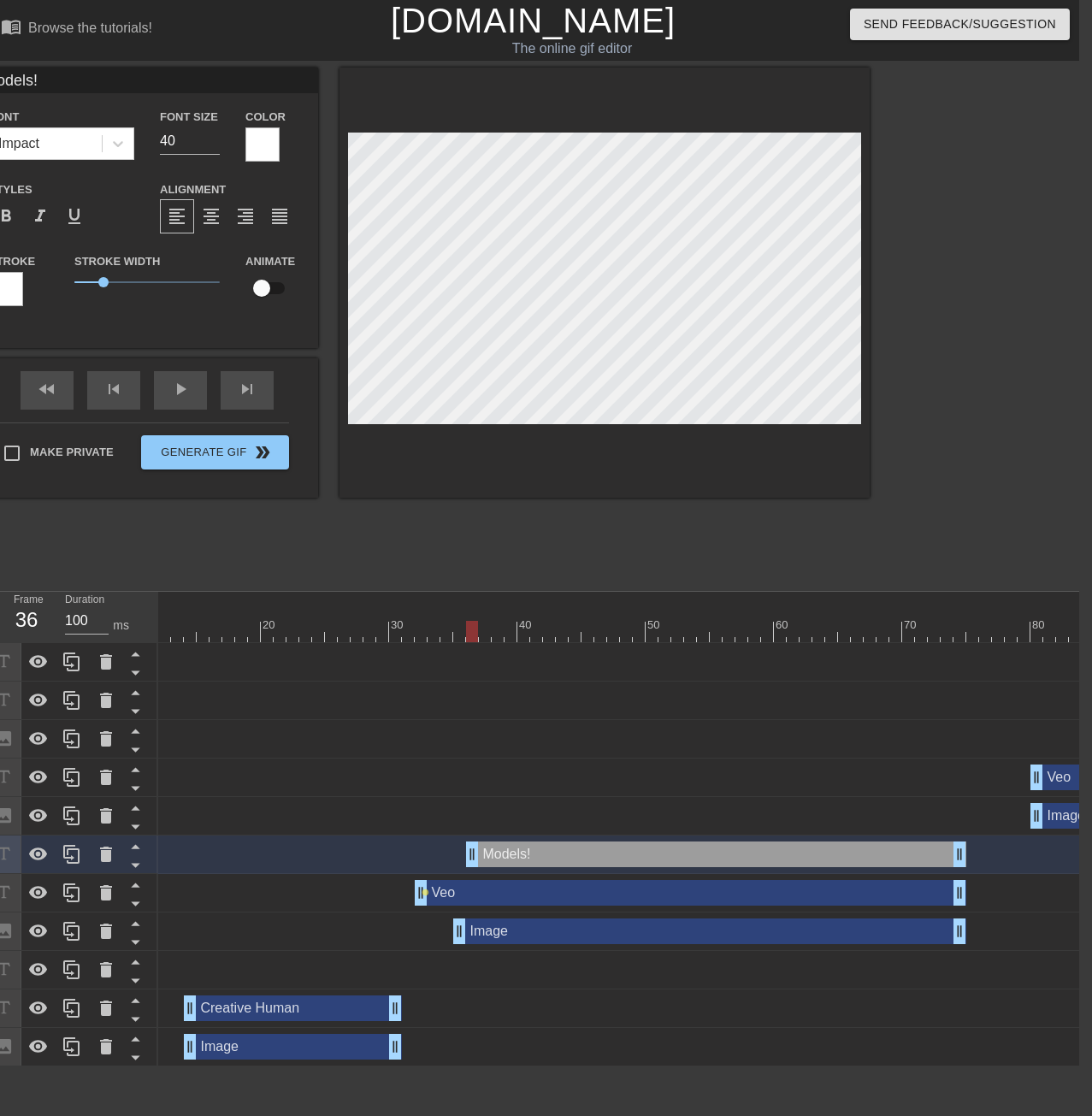
drag, startPoint x: 465, startPoint y: 848, endPoint x: 474, endPoint y: 848, distance: 9.0
drag, startPoint x: 460, startPoint y: 936, endPoint x: 471, endPoint y: 931, distance: 12.1
drag, startPoint x: 988, startPoint y: 632, endPoint x: 1020, endPoint y: 631, distance: 32.0
click at [1020, 631] on div at bounding box center [1023, 631] width 12 height 21
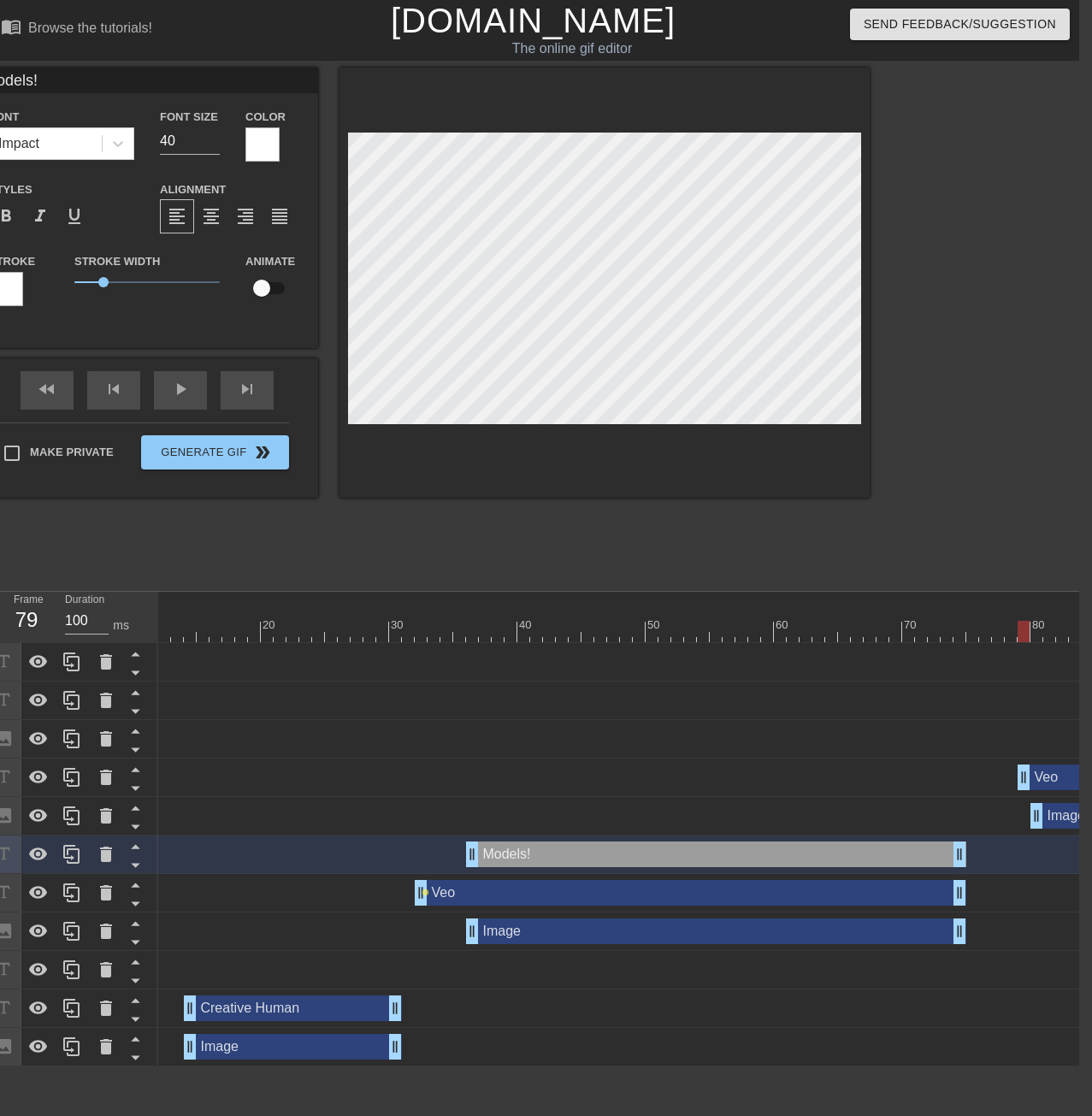
drag, startPoint x: 1034, startPoint y: 777, endPoint x: 1023, endPoint y: 772, distance: 12.1
click at [1043, 639] on div at bounding box center [1049, 631] width 12 height 21
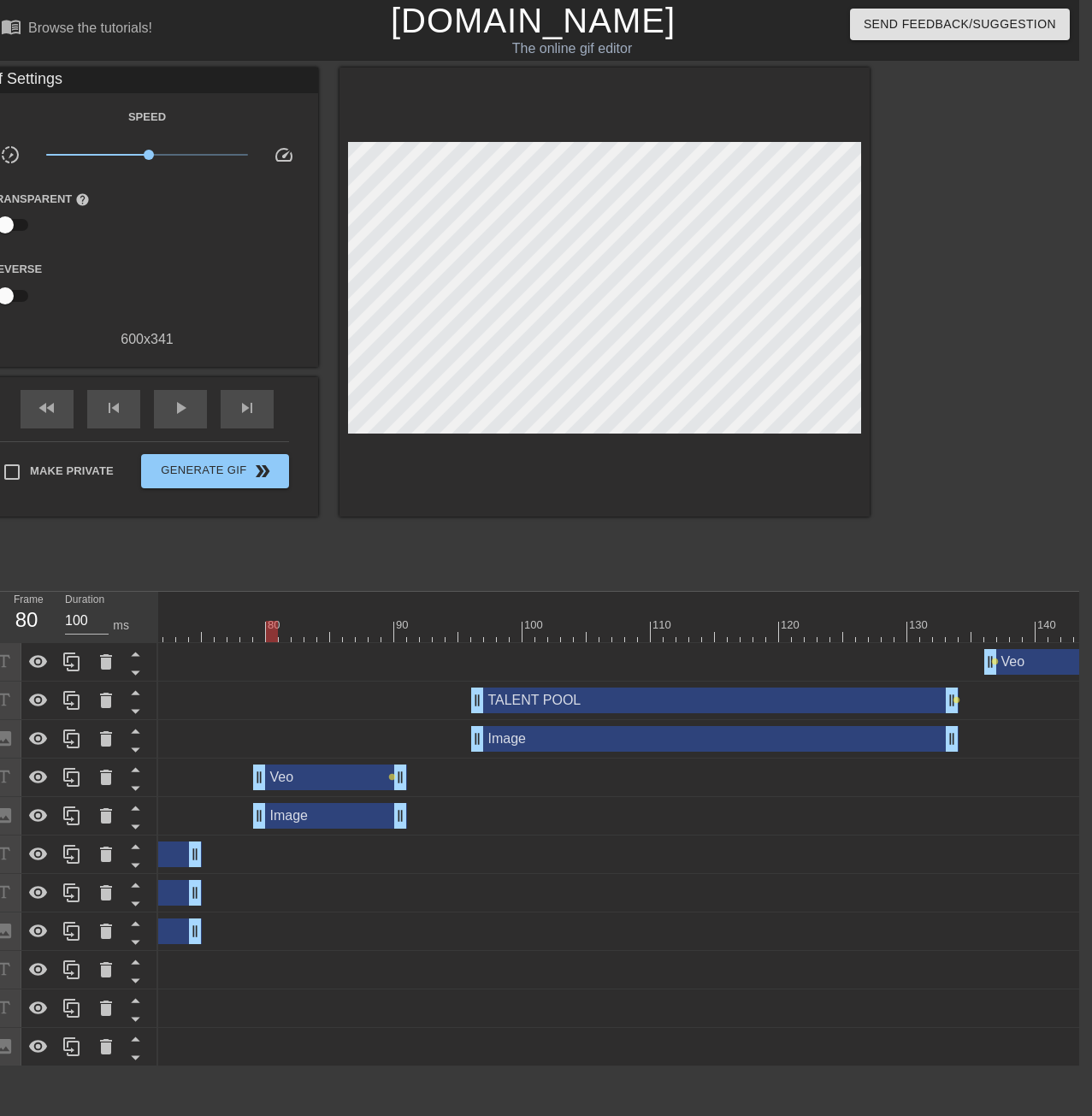
scroll to position [0, 955]
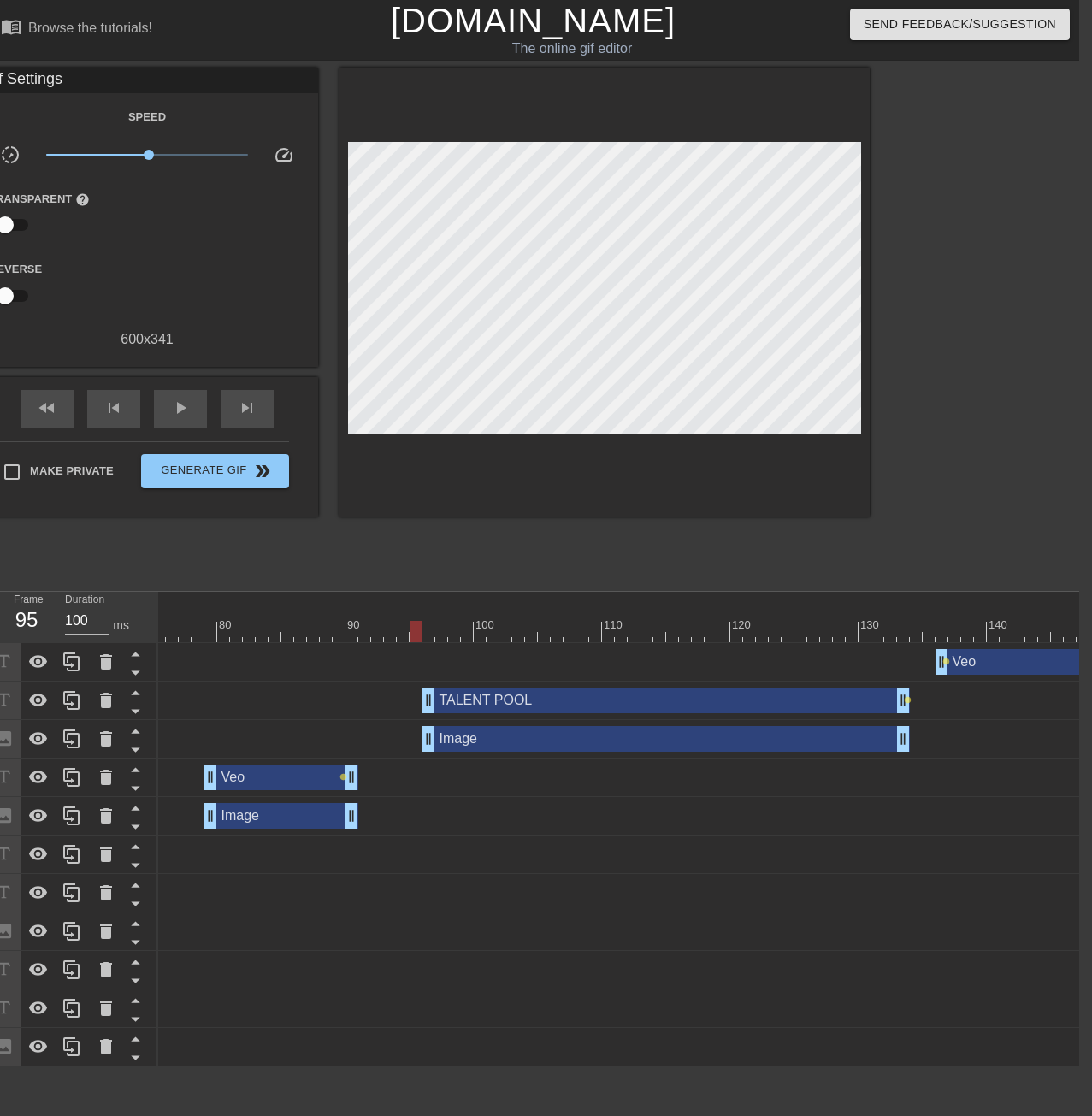
drag, startPoint x: 389, startPoint y: 630, endPoint x: 412, endPoint y: 630, distance: 23.0
click at [412, 630] on div at bounding box center [525, 631] width 2643 height 21
drag, startPoint x: 429, startPoint y: 705, endPoint x: 417, endPoint y: 704, distance: 12.0
drag, startPoint x: 424, startPoint y: 746, endPoint x: 416, endPoint y: 741, distance: 9.4
drag, startPoint x: 417, startPoint y: 633, endPoint x: 931, endPoint y: 632, distance: 514.0
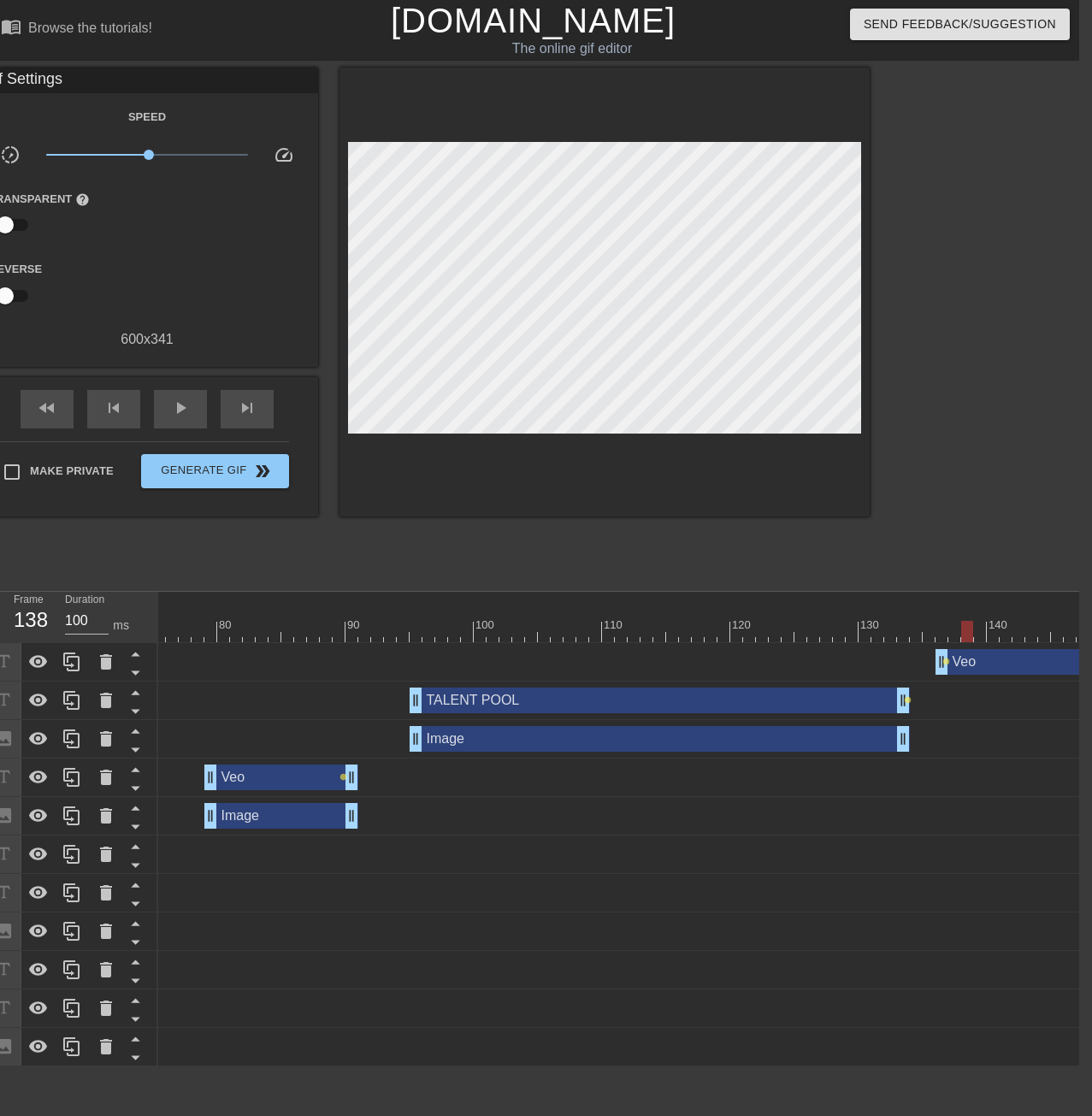
click at [969, 630] on div at bounding box center [968, 631] width 12 height 21
click at [214, 469] on span "Generate Gif double_arrow" at bounding box center [215, 471] width 135 height 21
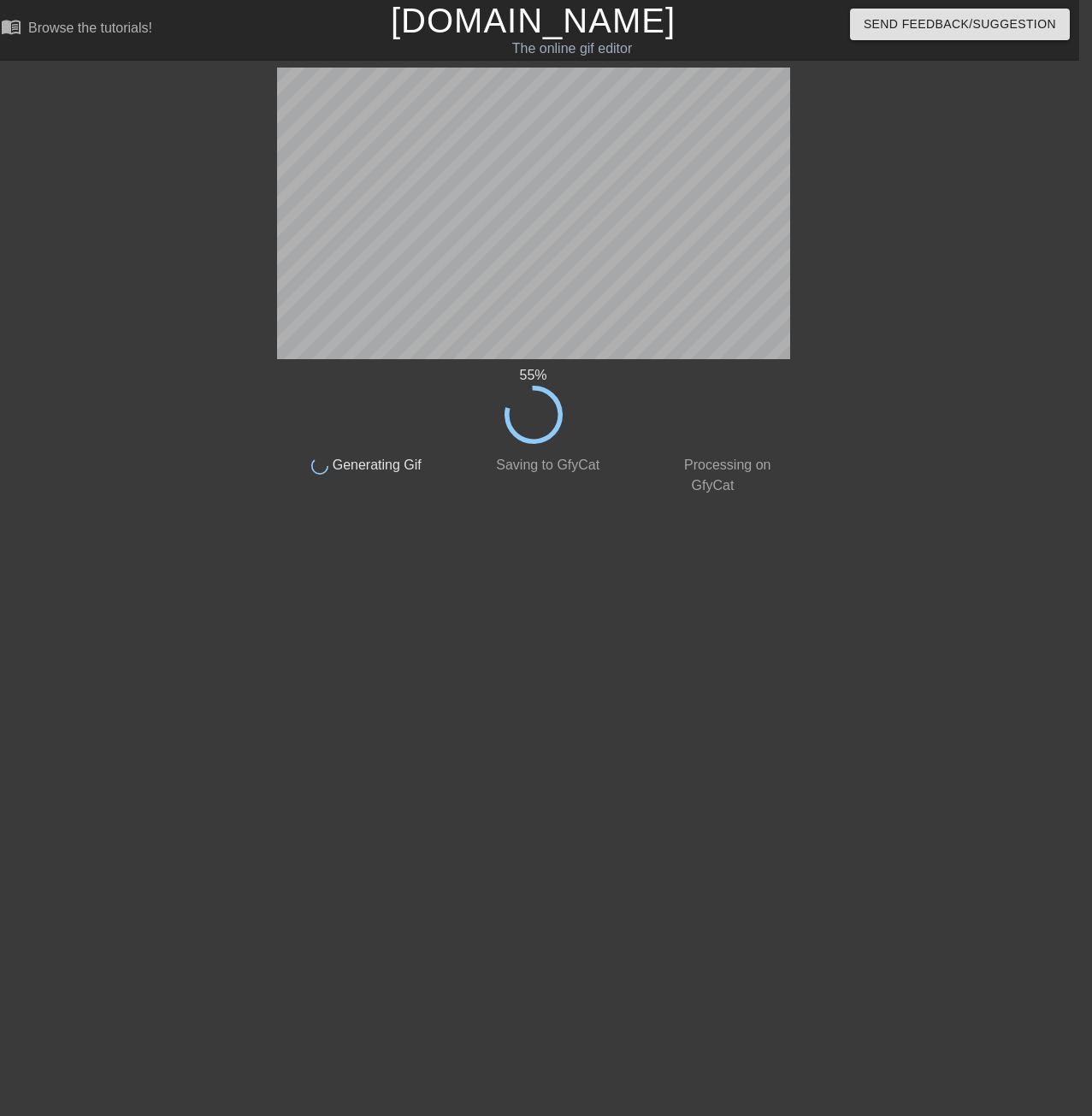
click at [206, 289] on div at bounding box center [128, 324] width 256 height 513
click at [196, 411] on div at bounding box center [128, 324] width 256 height 513
click at [99, 322] on div at bounding box center [128, 324] width 256 height 513
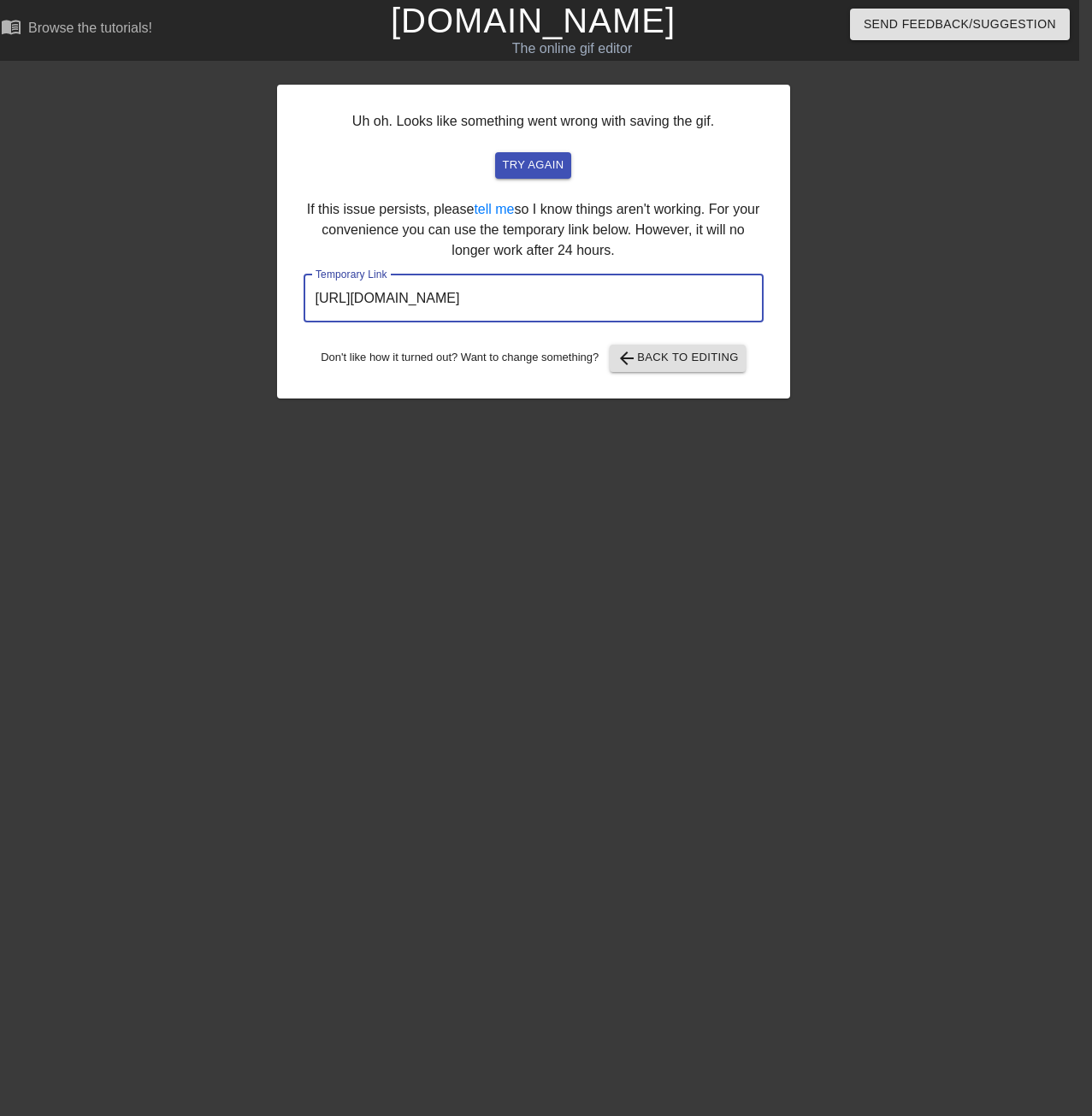
click at [606, 309] on input "[URL][DOMAIN_NAME]" at bounding box center [533, 298] width 460 height 48
click at [606, 307] on input "[URL][DOMAIN_NAME]" at bounding box center [533, 298] width 460 height 48
click at [606, 306] on input "[URL][DOMAIN_NAME]" at bounding box center [533, 298] width 460 height 48
